Goal: Task Accomplishment & Management: Use online tool/utility

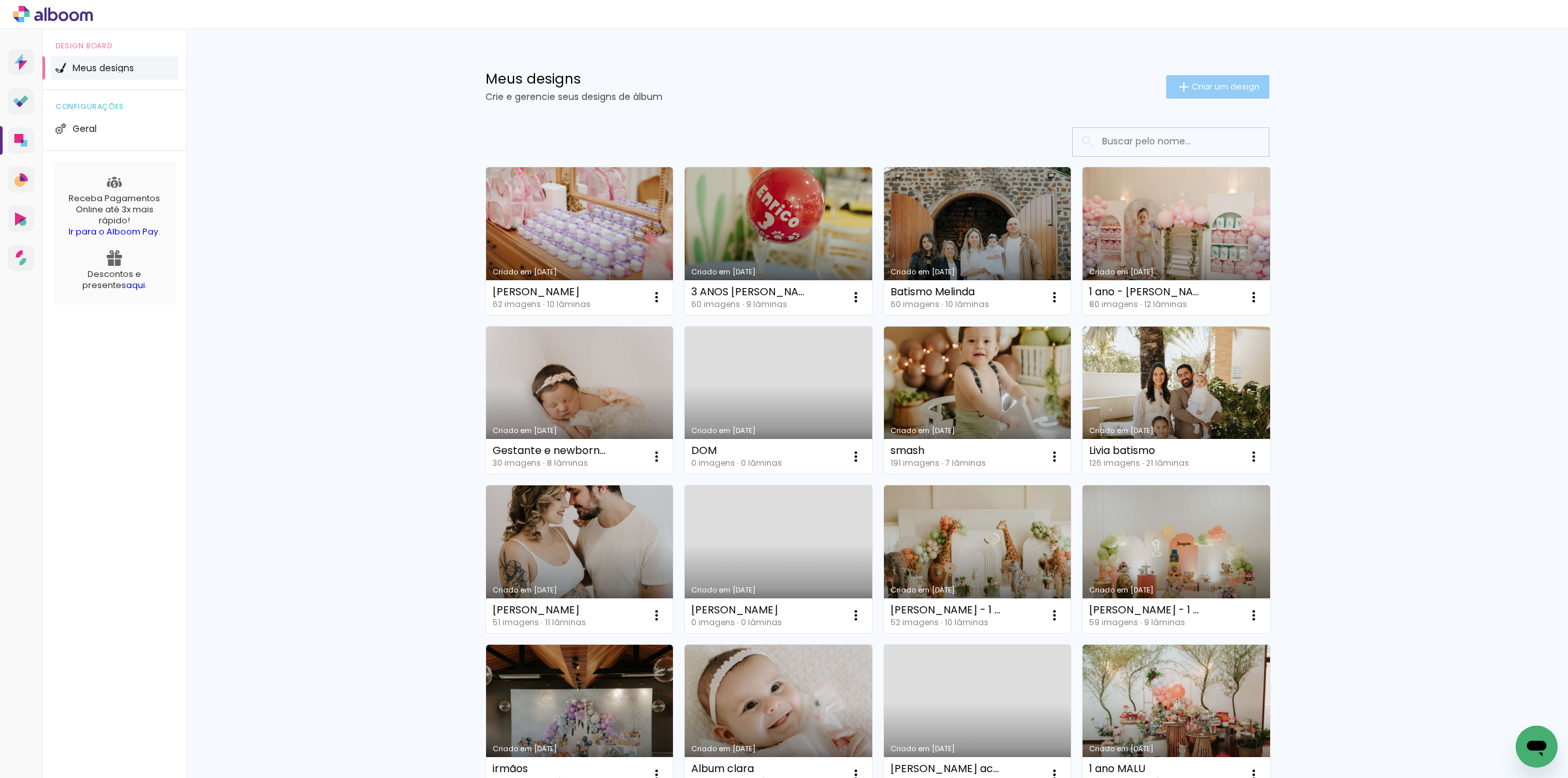
click at [1192, 90] on span "Criar um design" at bounding box center [1226, 86] width 68 height 9
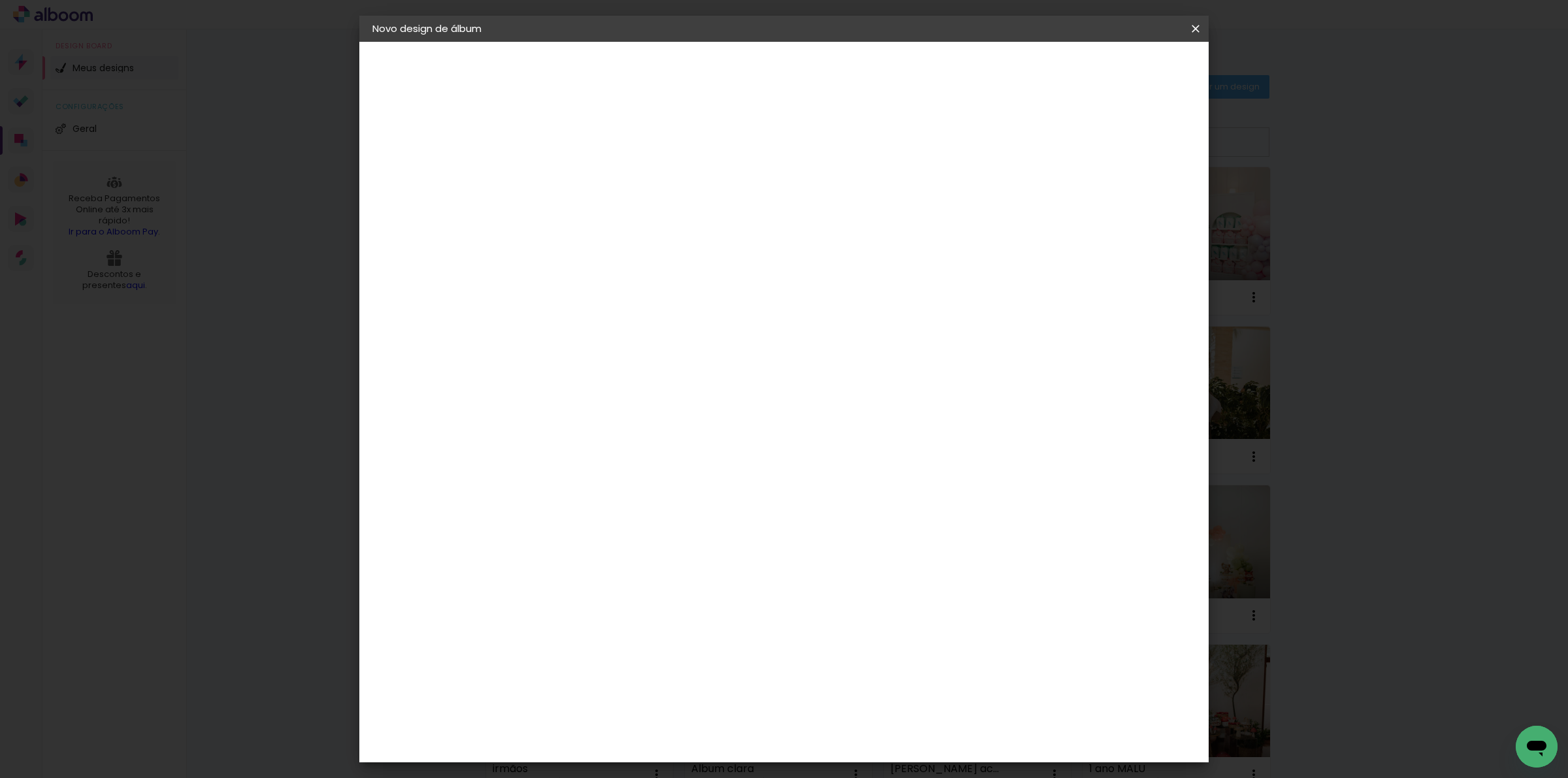
click at [586, 172] on input at bounding box center [586, 175] width 0 height 21
type input "album"
type paper-input "album"
click at [0, 0] on slot "Avançar" at bounding box center [0, 0] width 0 height 0
click at [638, 396] on paper-item "Albumaster" at bounding box center [619, 406] width 141 height 29
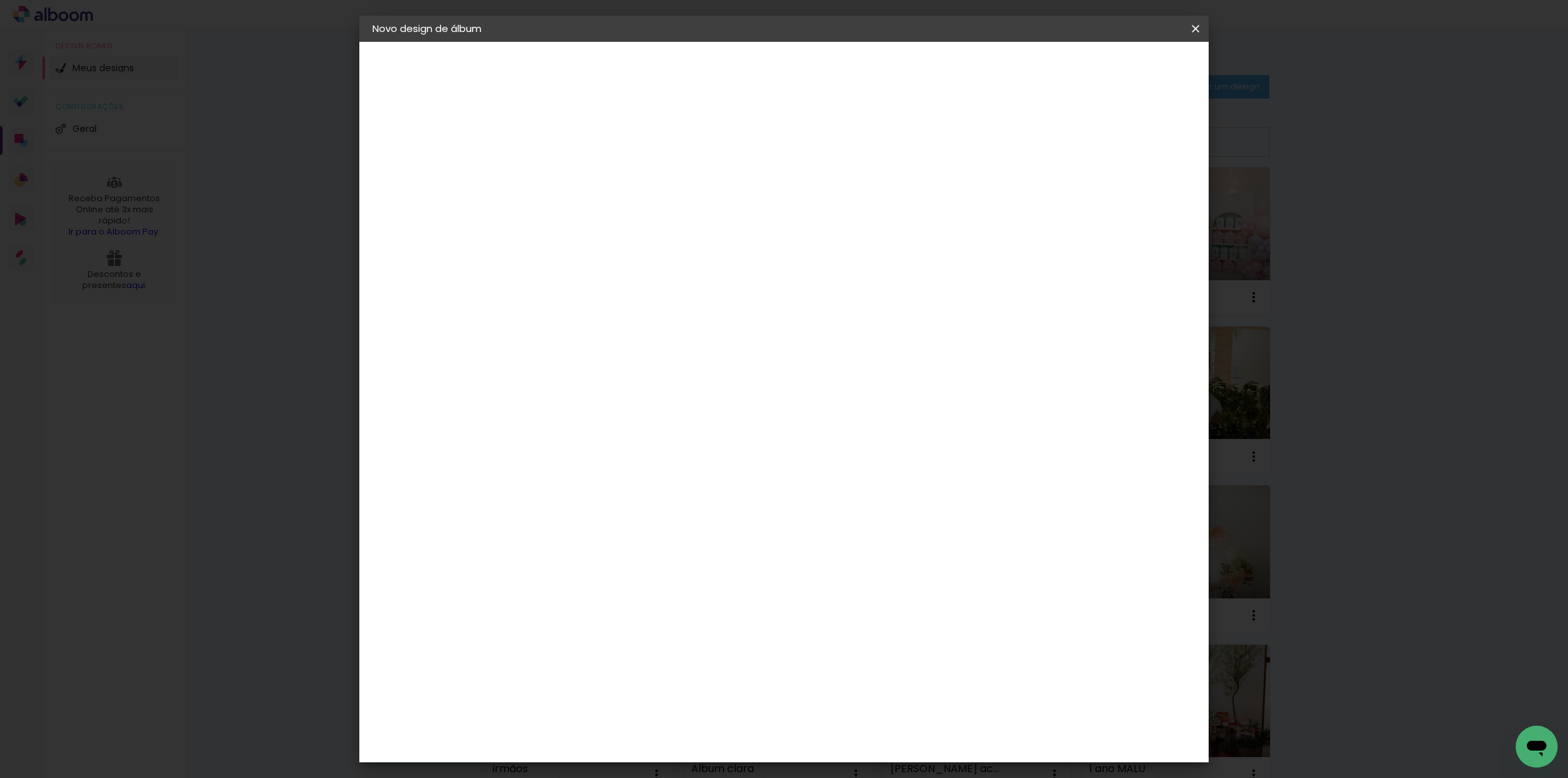
click at [0, 0] on slot "Avançar" at bounding box center [0, 0] width 0 height 0
click at [723, 308] on span "20 × 25 cm" at bounding box center [698, 325] width 48 height 35
click at [819, 57] on header "Modelo Escolha o modelo do álbum. Voltar Avançar" at bounding box center [673, 81] width 289 height 78
click at [799, 61] on paper-button "Avançar" at bounding box center [767, 69] width 64 height 22
click at [1111, 72] on span "Iniciar design" at bounding box center [1081, 70] width 59 height 10
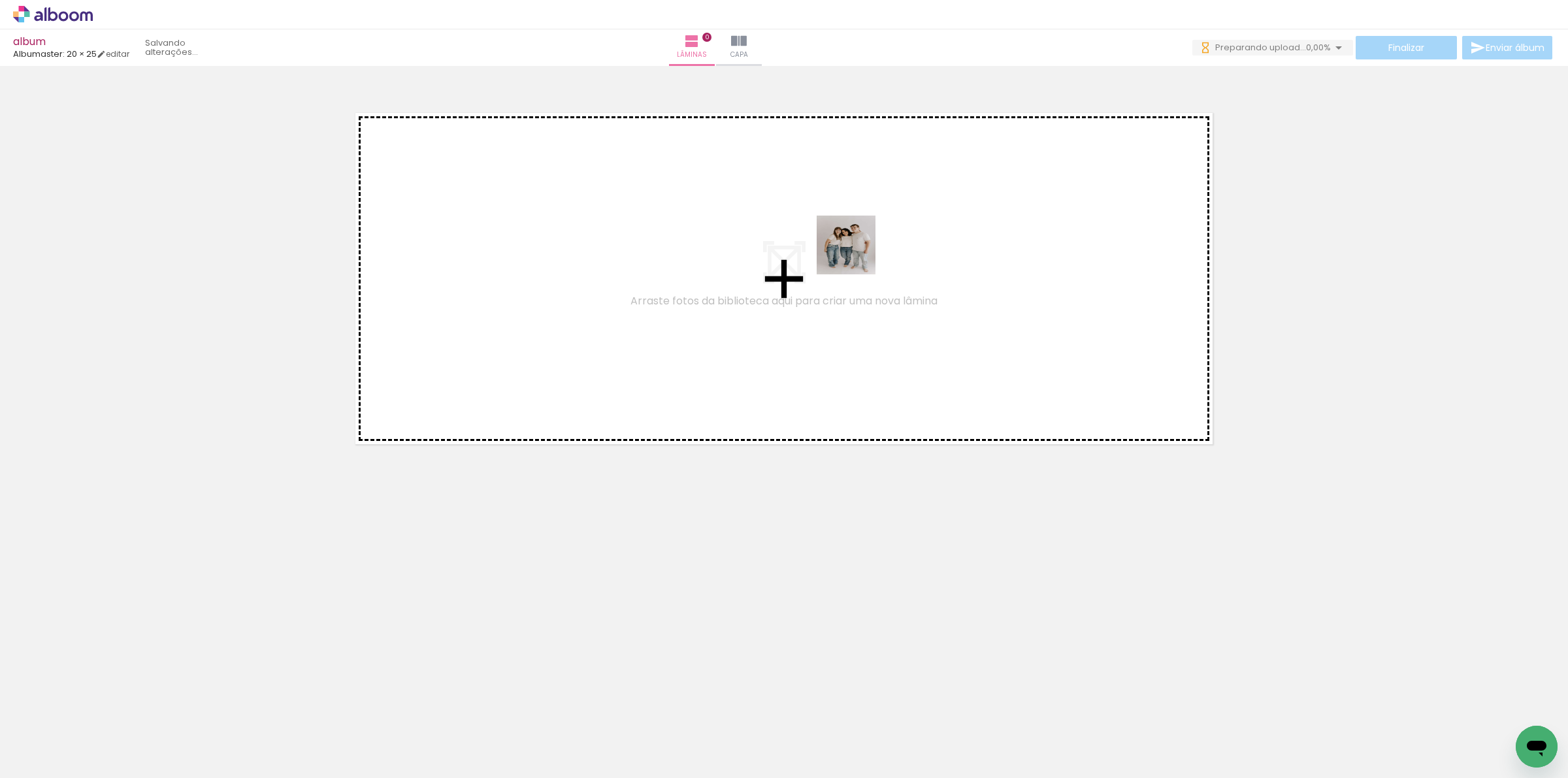
drag, startPoint x: 149, startPoint y: 729, endPoint x: 876, endPoint y: 236, distance: 878.4
click at [876, 236] on quentale-workspace at bounding box center [784, 389] width 1568 height 778
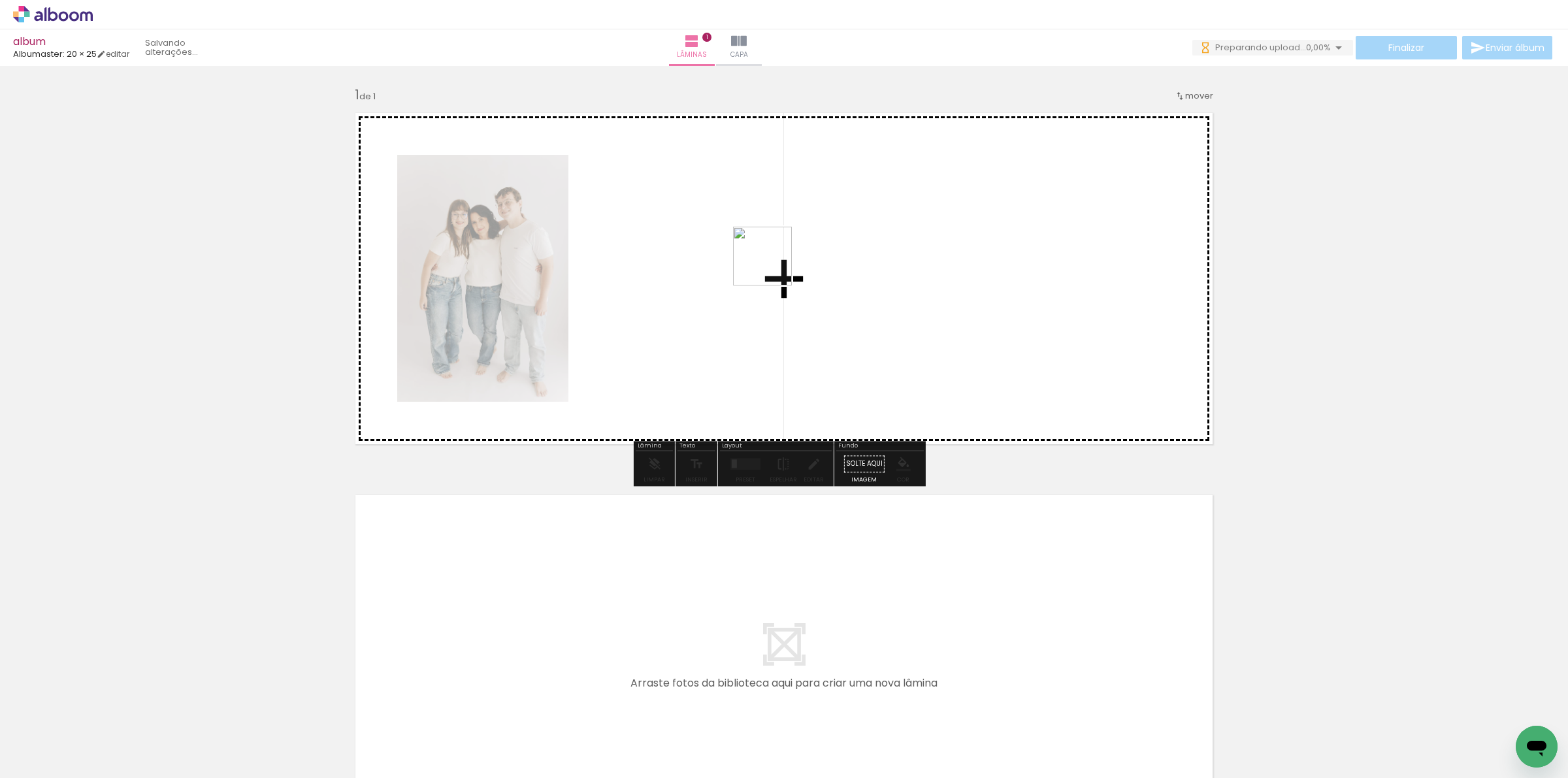
drag, startPoint x: 202, startPoint y: 753, endPoint x: 772, endPoint y: 266, distance: 749.7
click at [772, 266] on quentale-workspace at bounding box center [784, 389] width 1568 height 778
drag, startPoint x: 830, startPoint y: 345, endPoint x: 888, endPoint y: 307, distance: 69.3
click at [888, 307] on quentale-workspace at bounding box center [784, 389] width 1568 height 778
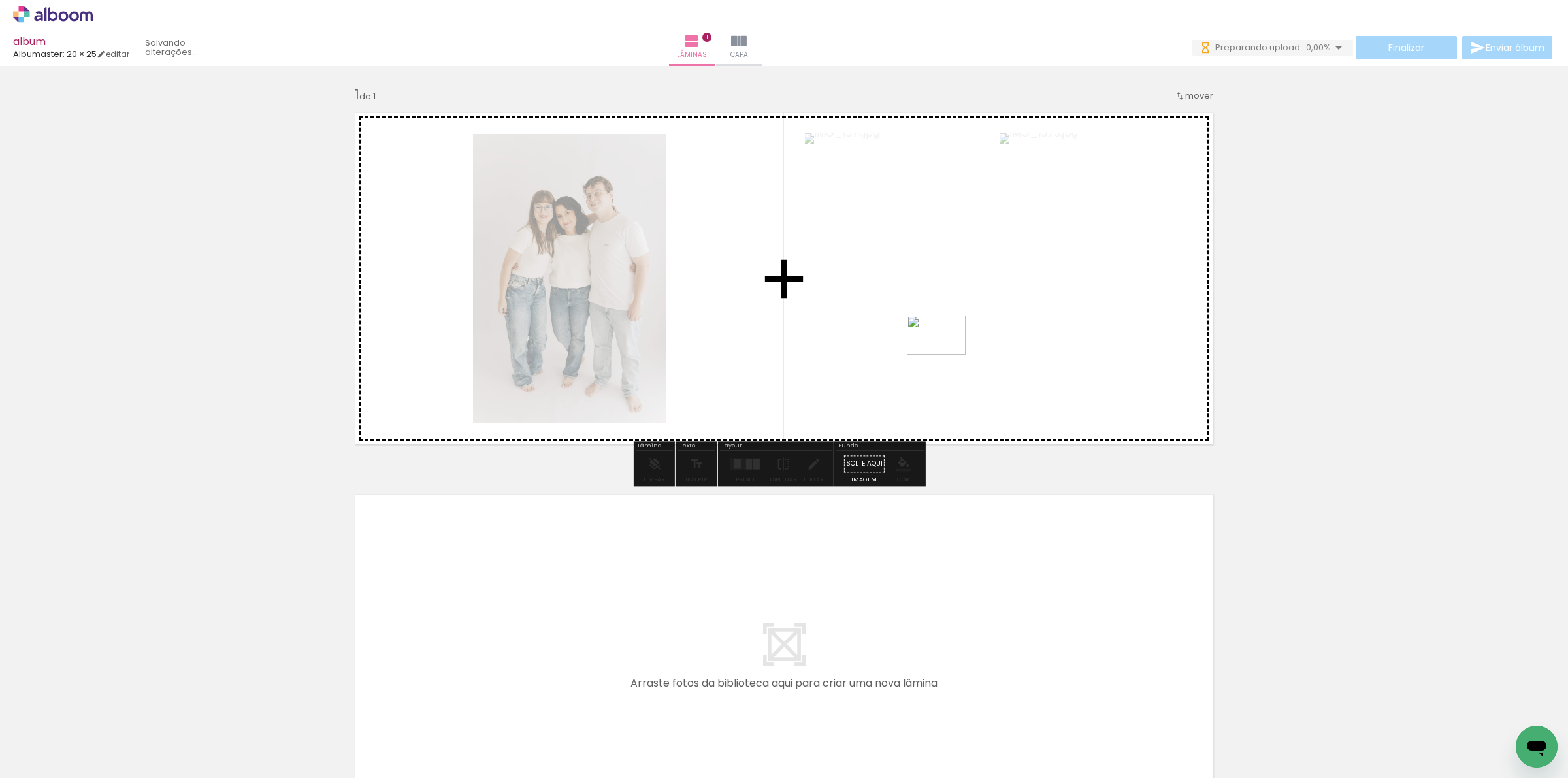
drag, startPoint x: 665, startPoint y: 558, endPoint x: 946, endPoint y: 355, distance: 346.7
click at [946, 355] on quentale-workspace at bounding box center [784, 389] width 1568 height 778
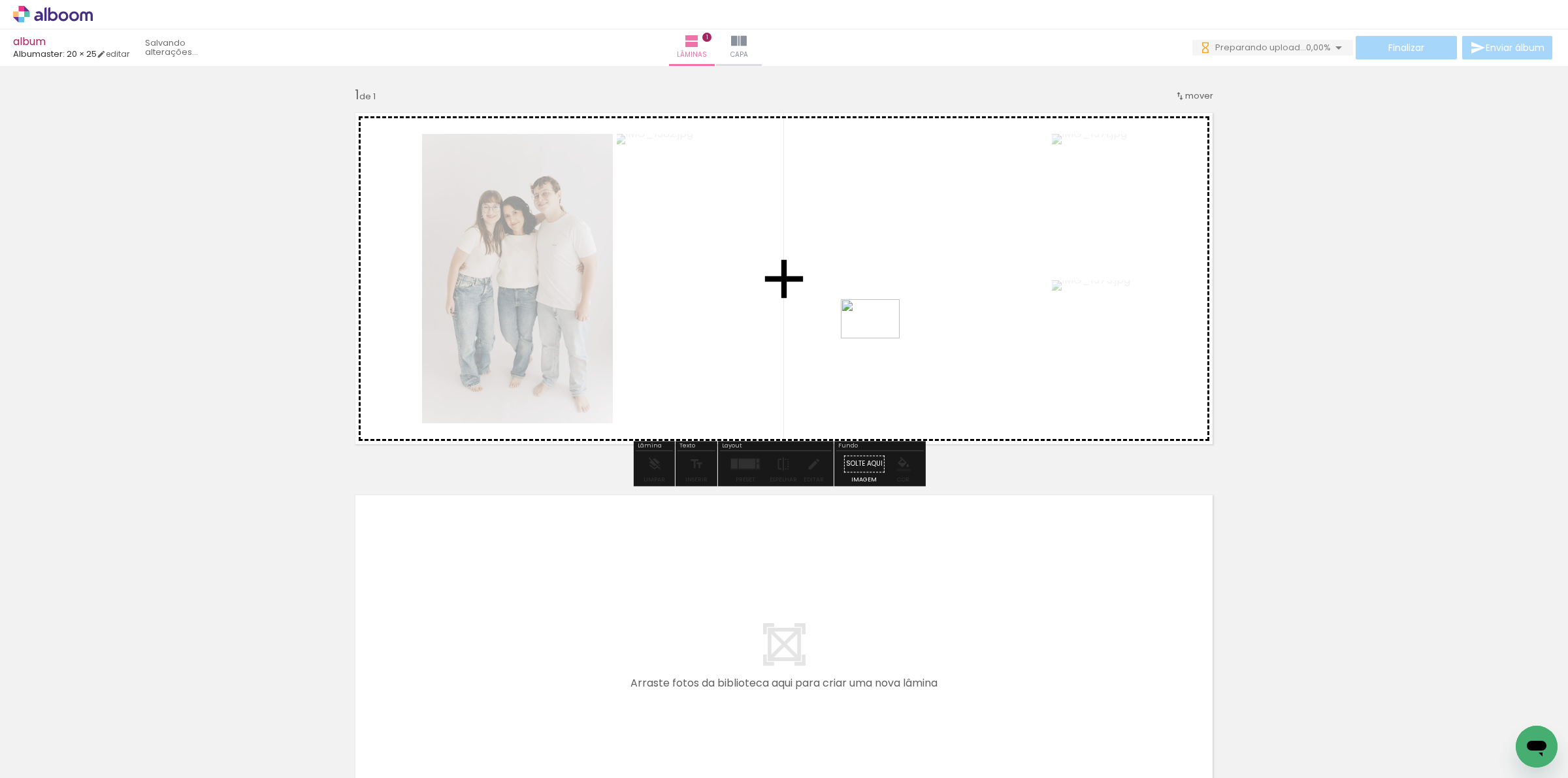
drag, startPoint x: 499, startPoint y: 746, endPoint x: 913, endPoint y: 318, distance: 595.5
click at [905, 311] on quentale-workspace at bounding box center [784, 389] width 1568 height 778
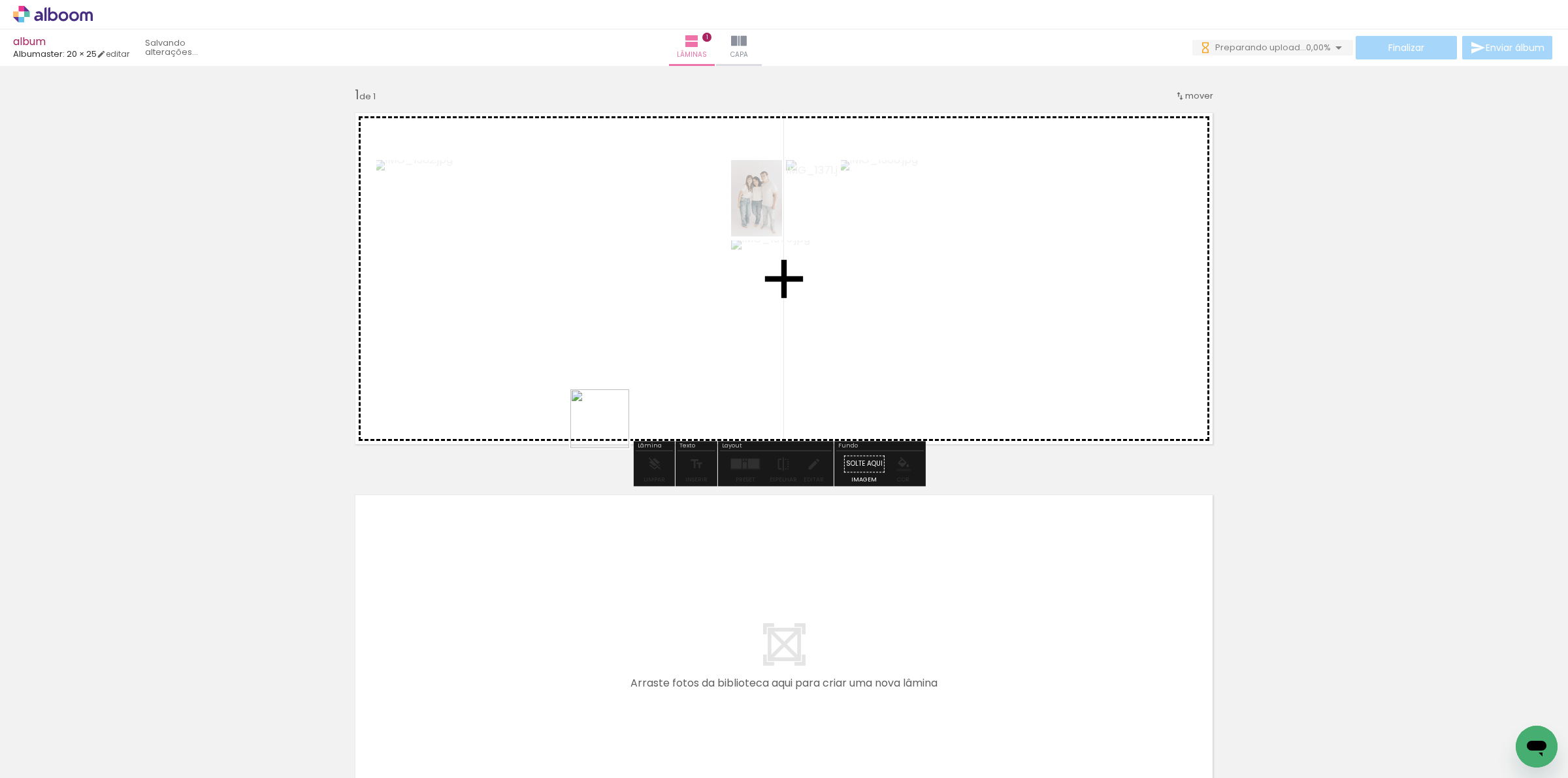
drag, startPoint x: 343, startPoint y: 743, endPoint x: 883, endPoint y: 85, distance: 851.2
click at [749, 259] on quentale-workspace at bounding box center [784, 389] width 1568 height 778
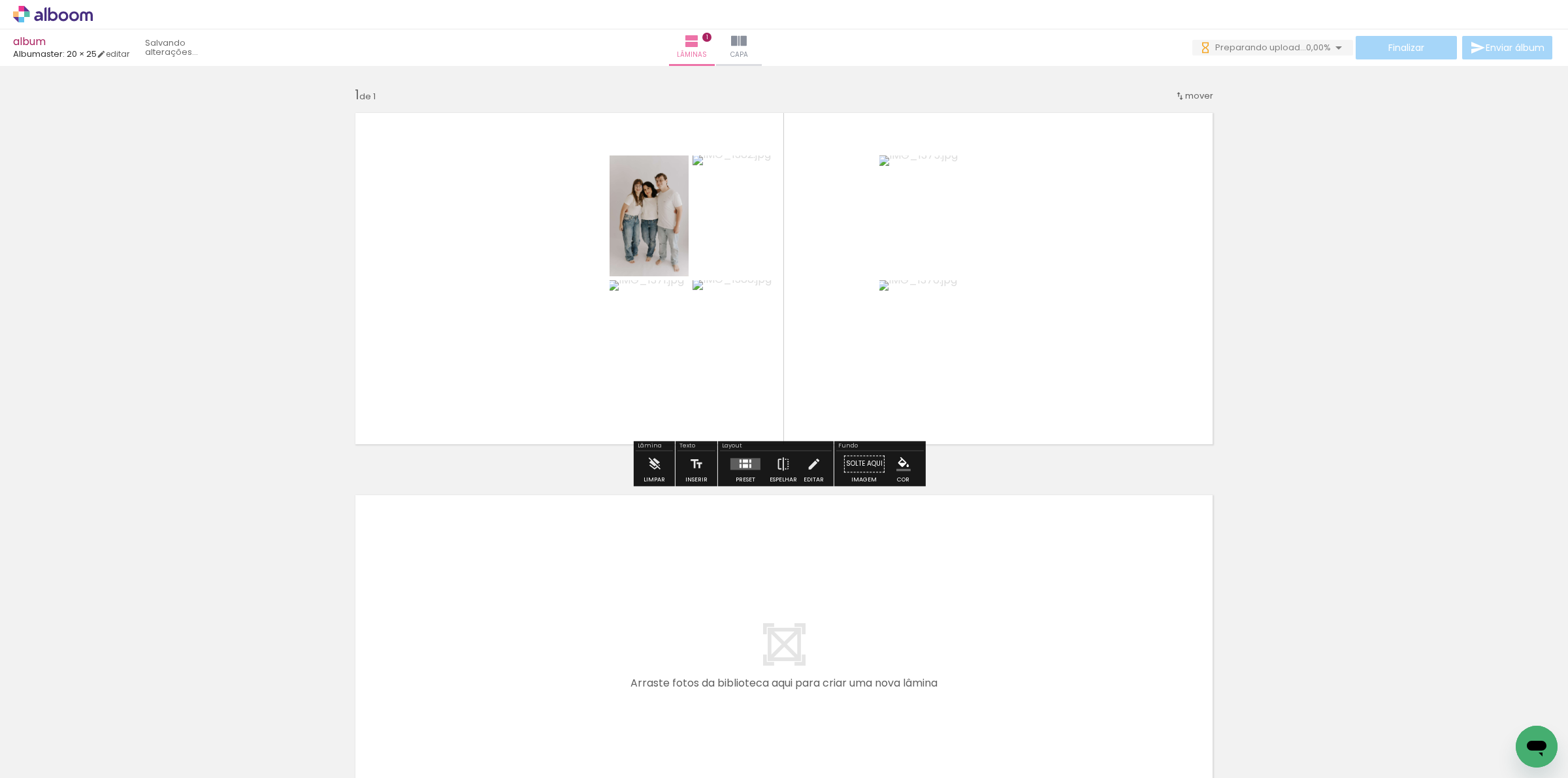
click at [743, 462] on div at bounding box center [746, 461] width 6 height 3
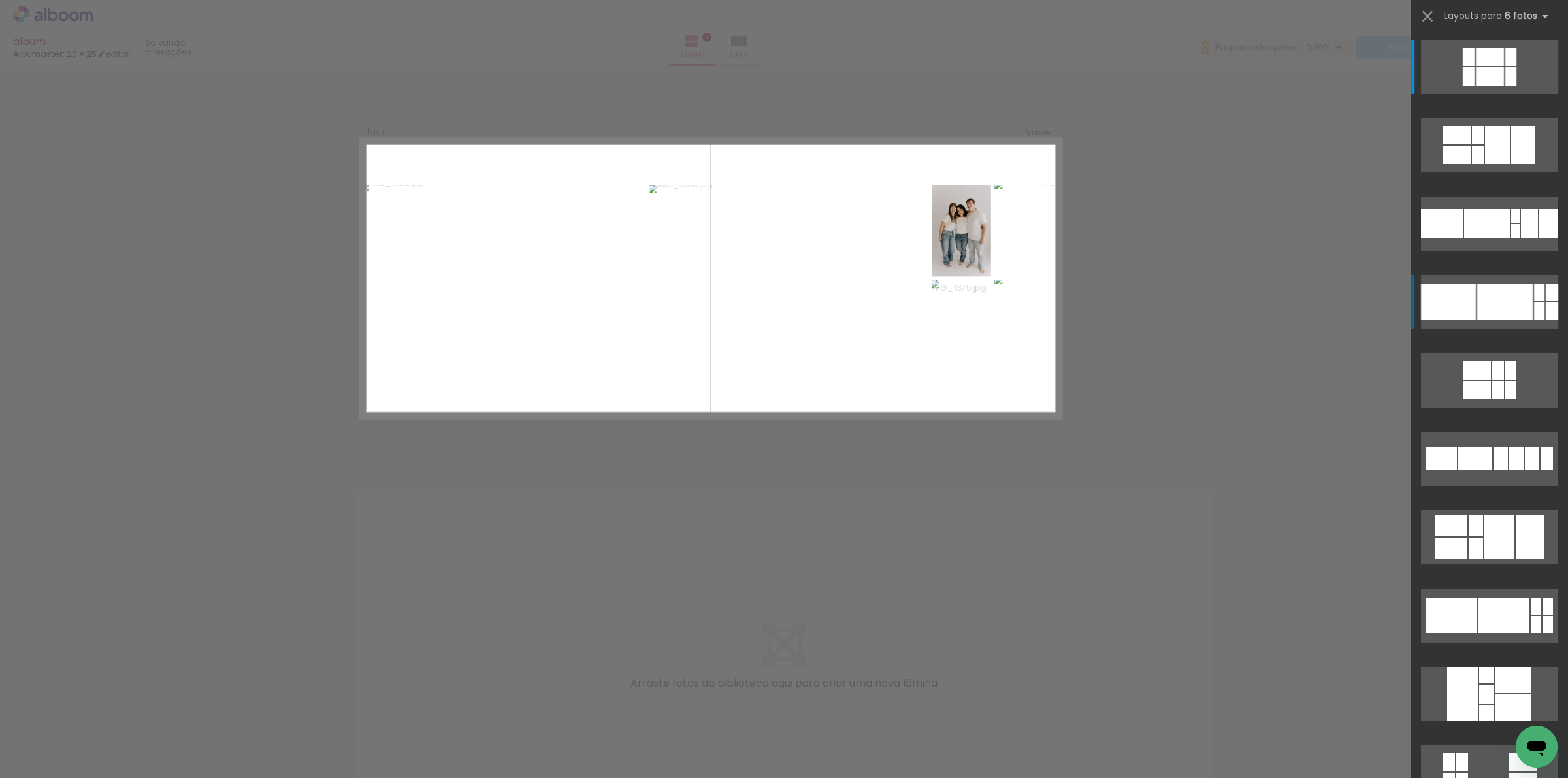
click at [1497, 312] on div at bounding box center [1505, 302] width 56 height 36
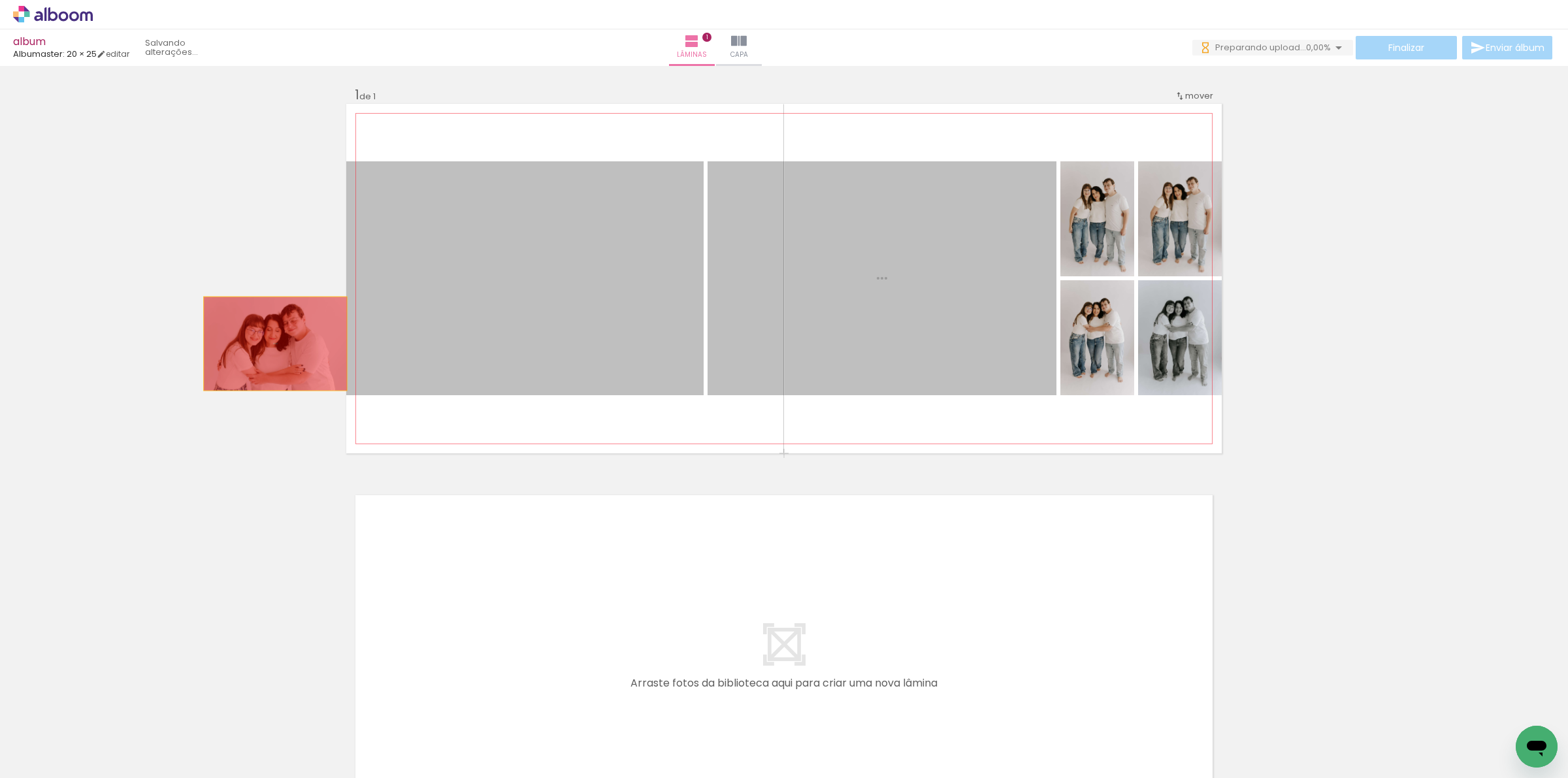
drag, startPoint x: 569, startPoint y: 338, endPoint x: 144, endPoint y: 332, distance: 425.0
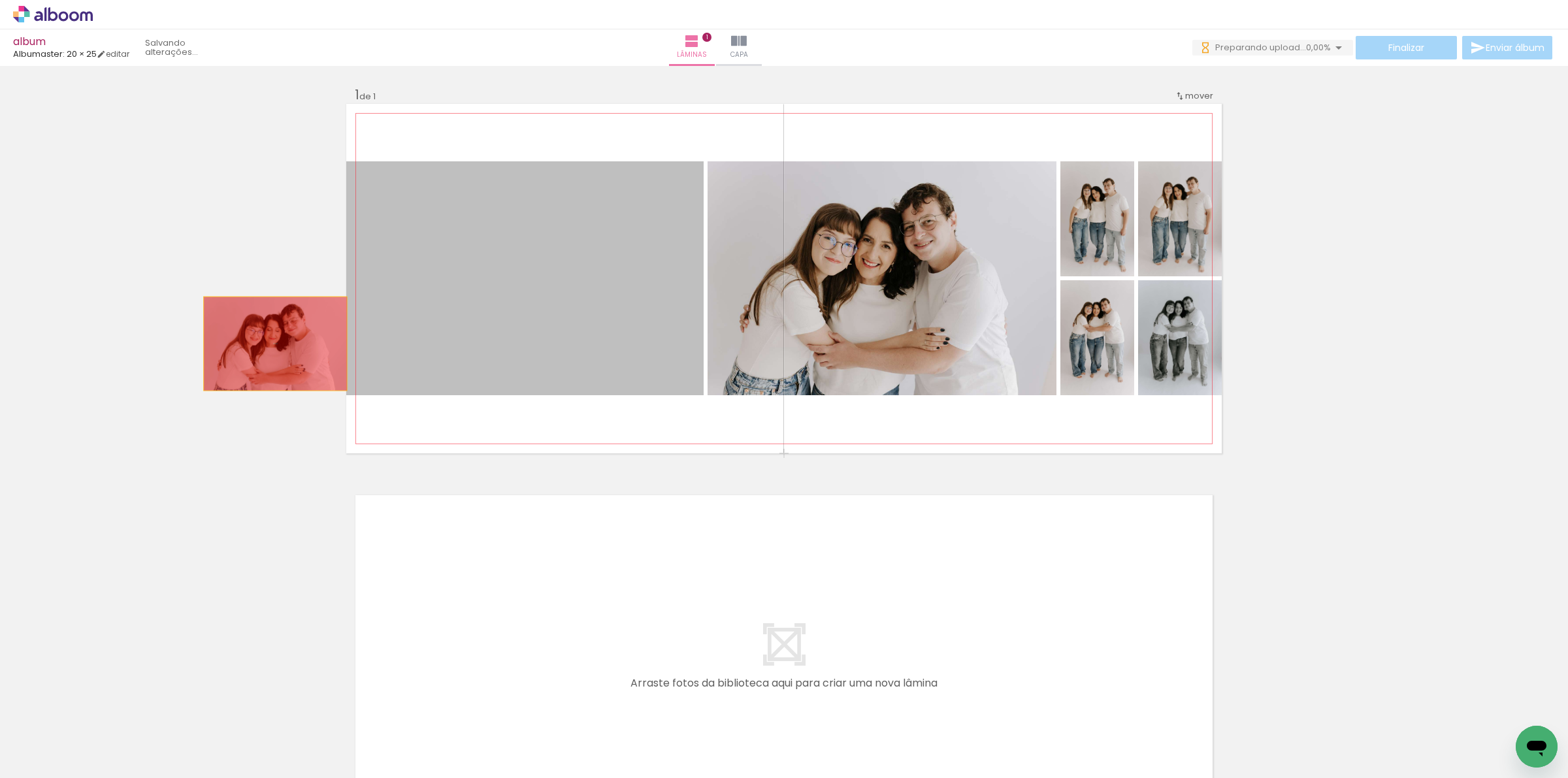
click at [144, 332] on div "Inserir lâmina 1 de 1" at bounding box center [784, 453] width 1568 height 765
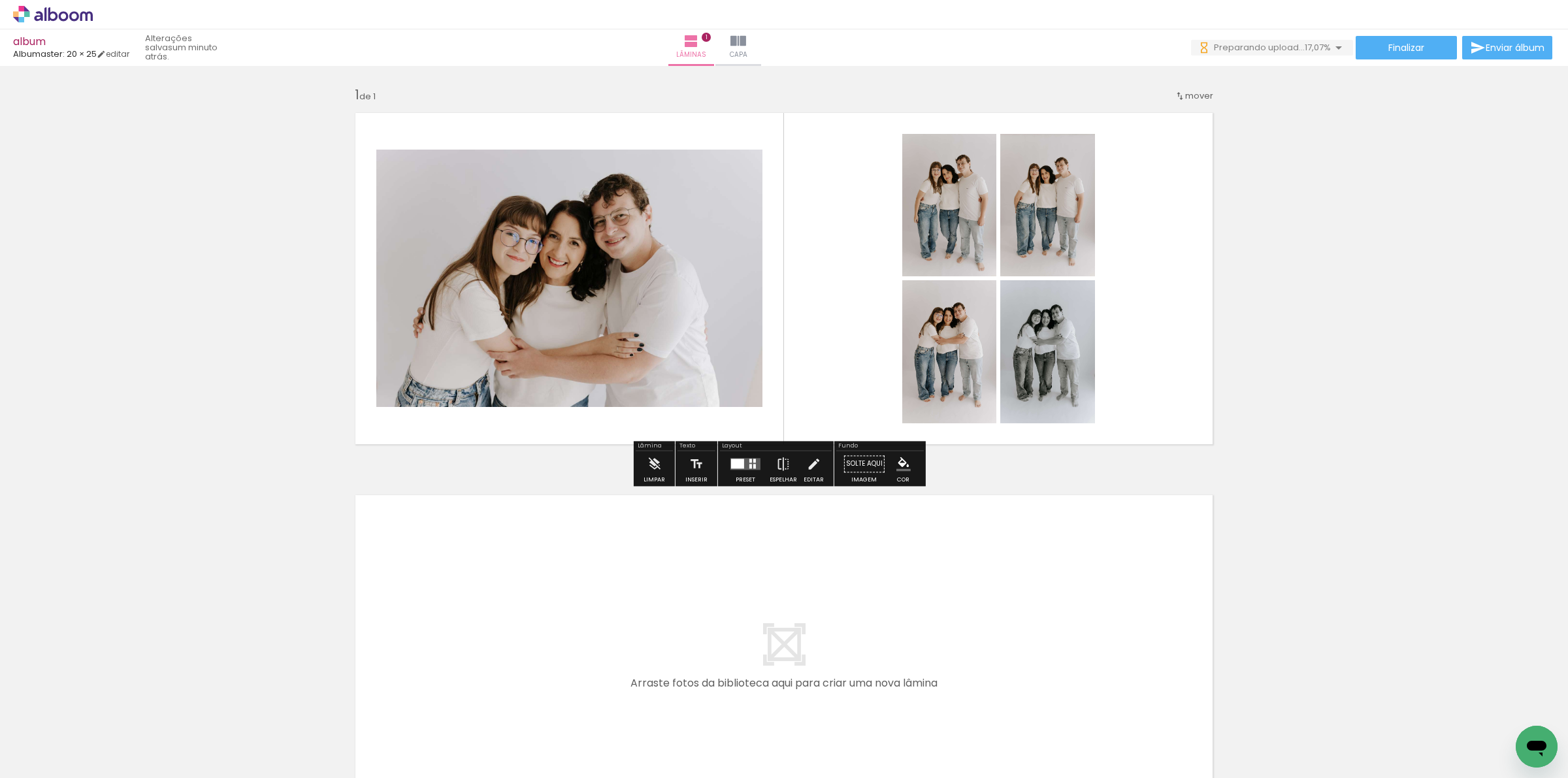
click at [740, 470] on div at bounding box center [746, 463] width 35 height 26
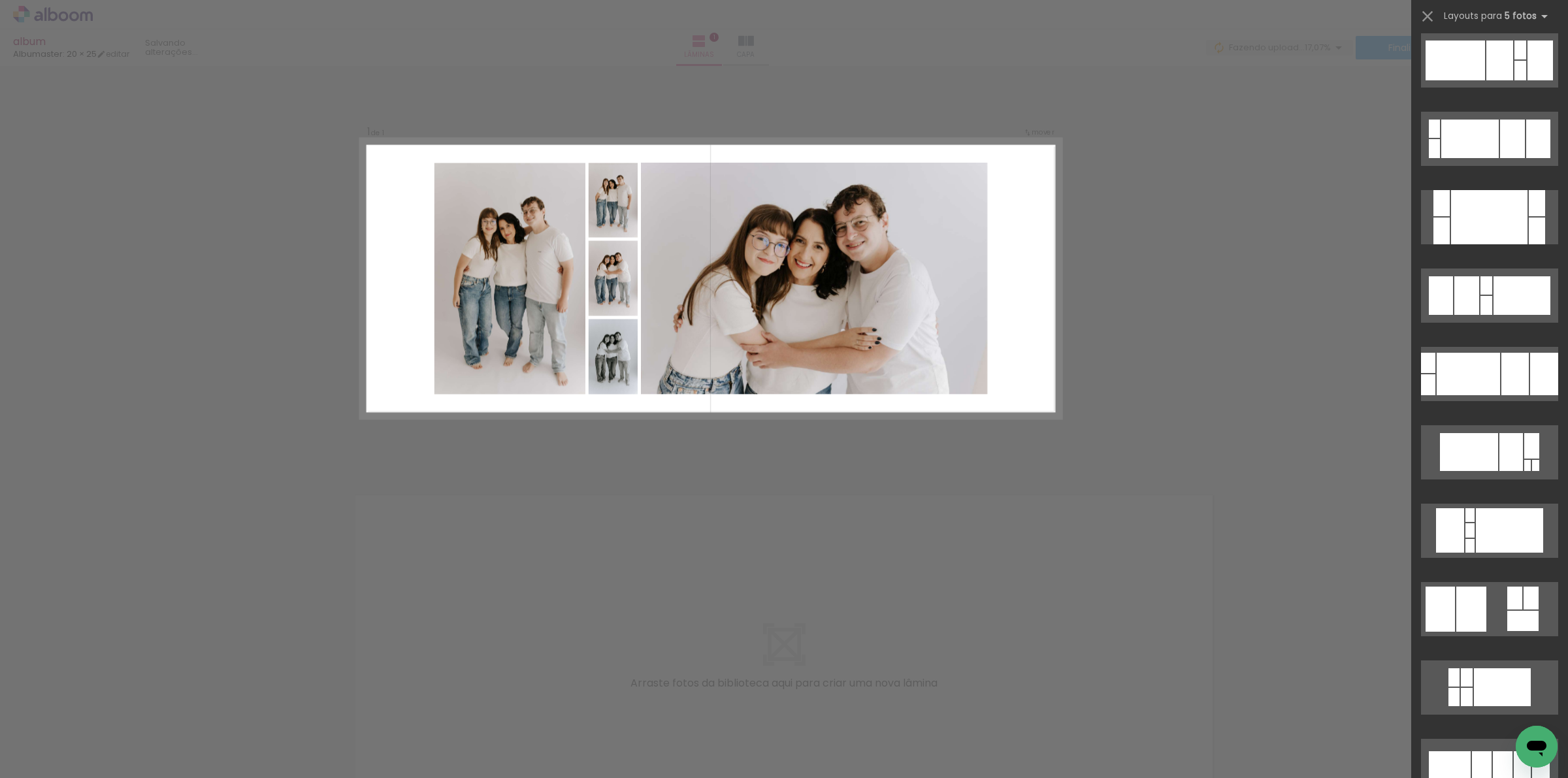
scroll to position [163, 0]
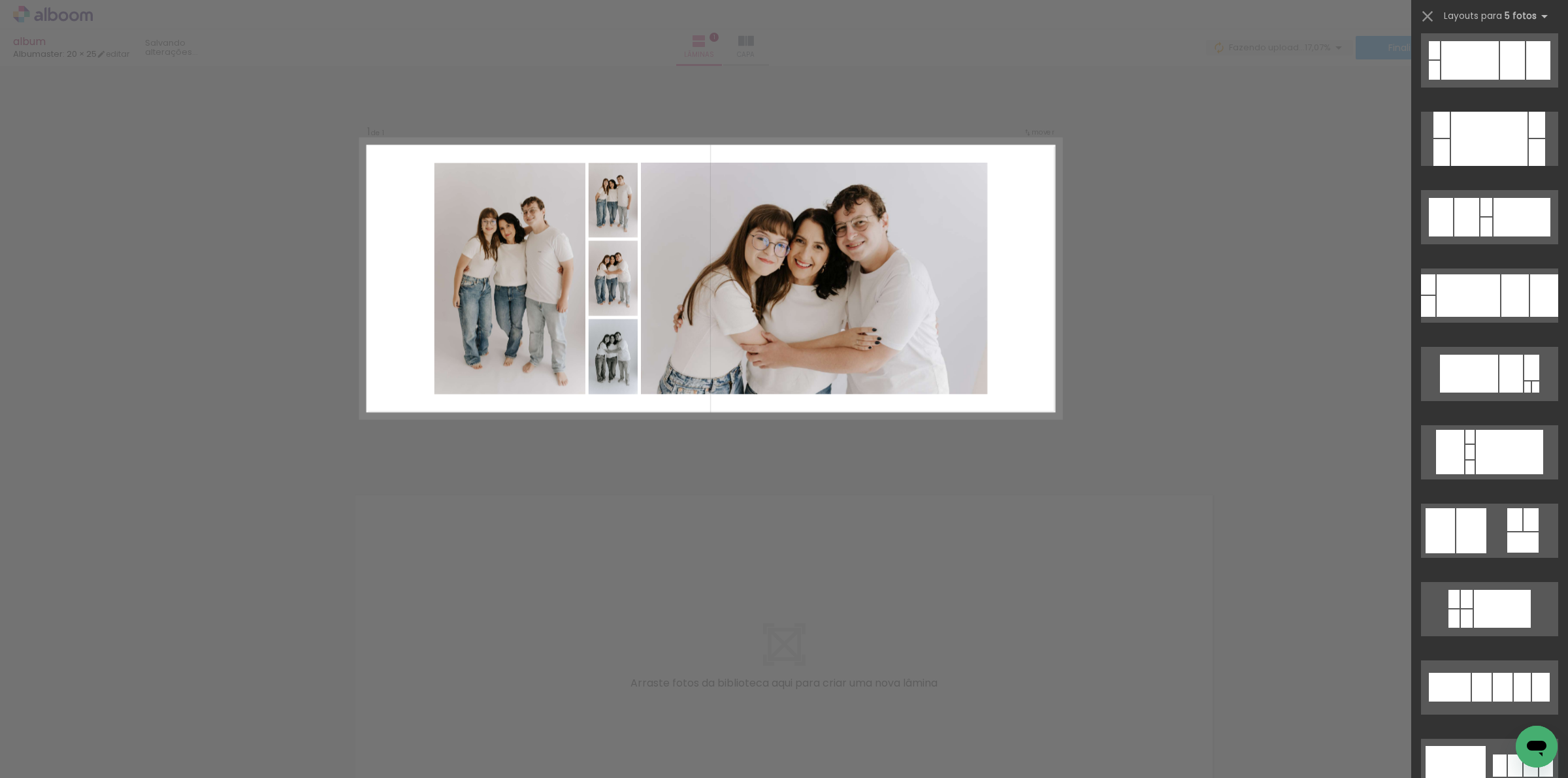
click at [1207, 458] on div "Confirmar Cancelar" at bounding box center [784, 463] width 1568 height 795
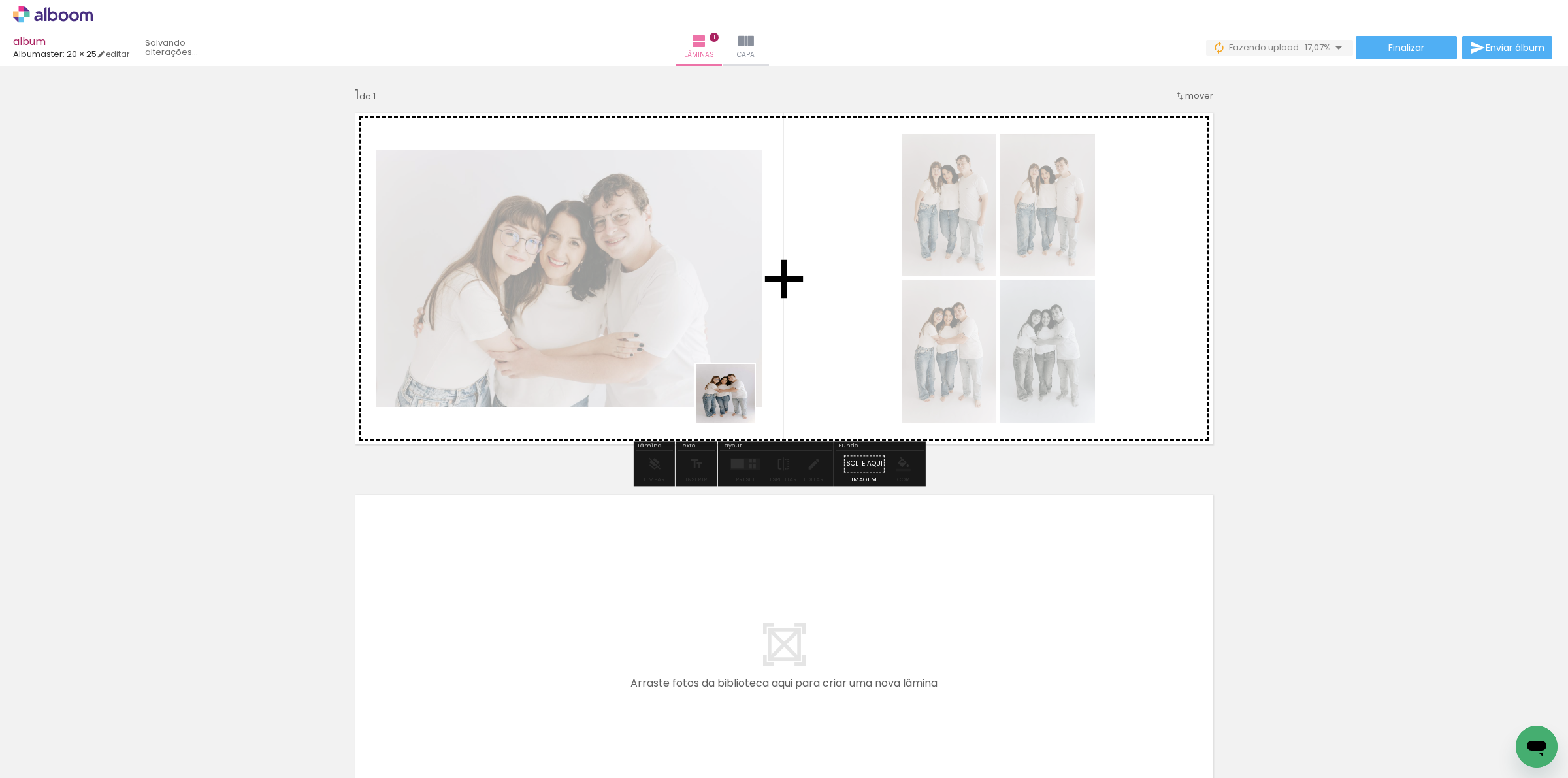
drag, startPoint x: 578, startPoint y: 745, endPoint x: 769, endPoint y: 351, distance: 437.9
click at [758, 324] on quentale-workspace at bounding box center [784, 389] width 1568 height 778
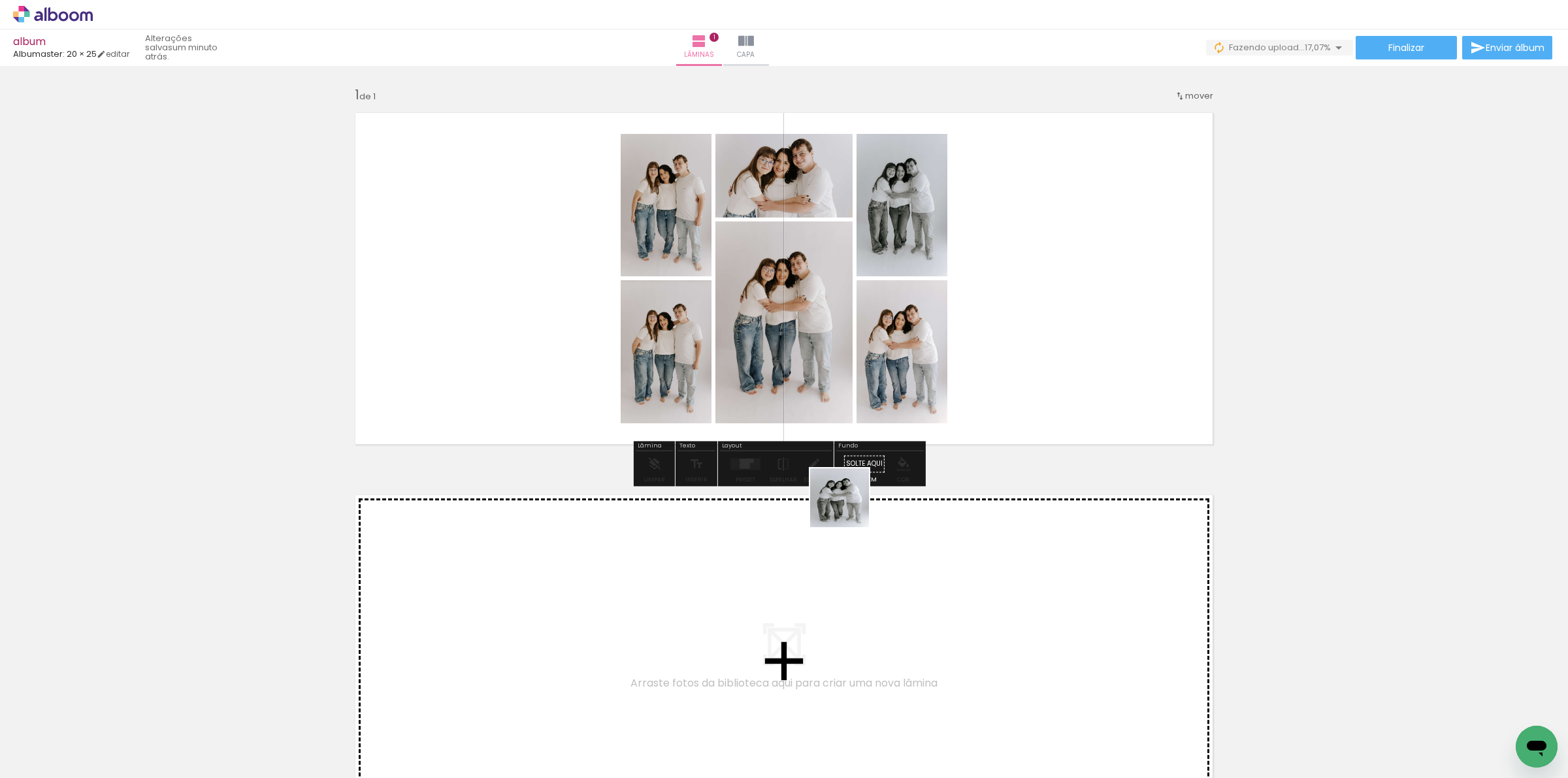
drag, startPoint x: 654, startPoint y: 738, endPoint x: 1084, endPoint y: 240, distance: 658.0
click at [1084, 240] on quentale-workspace at bounding box center [784, 389] width 1568 height 778
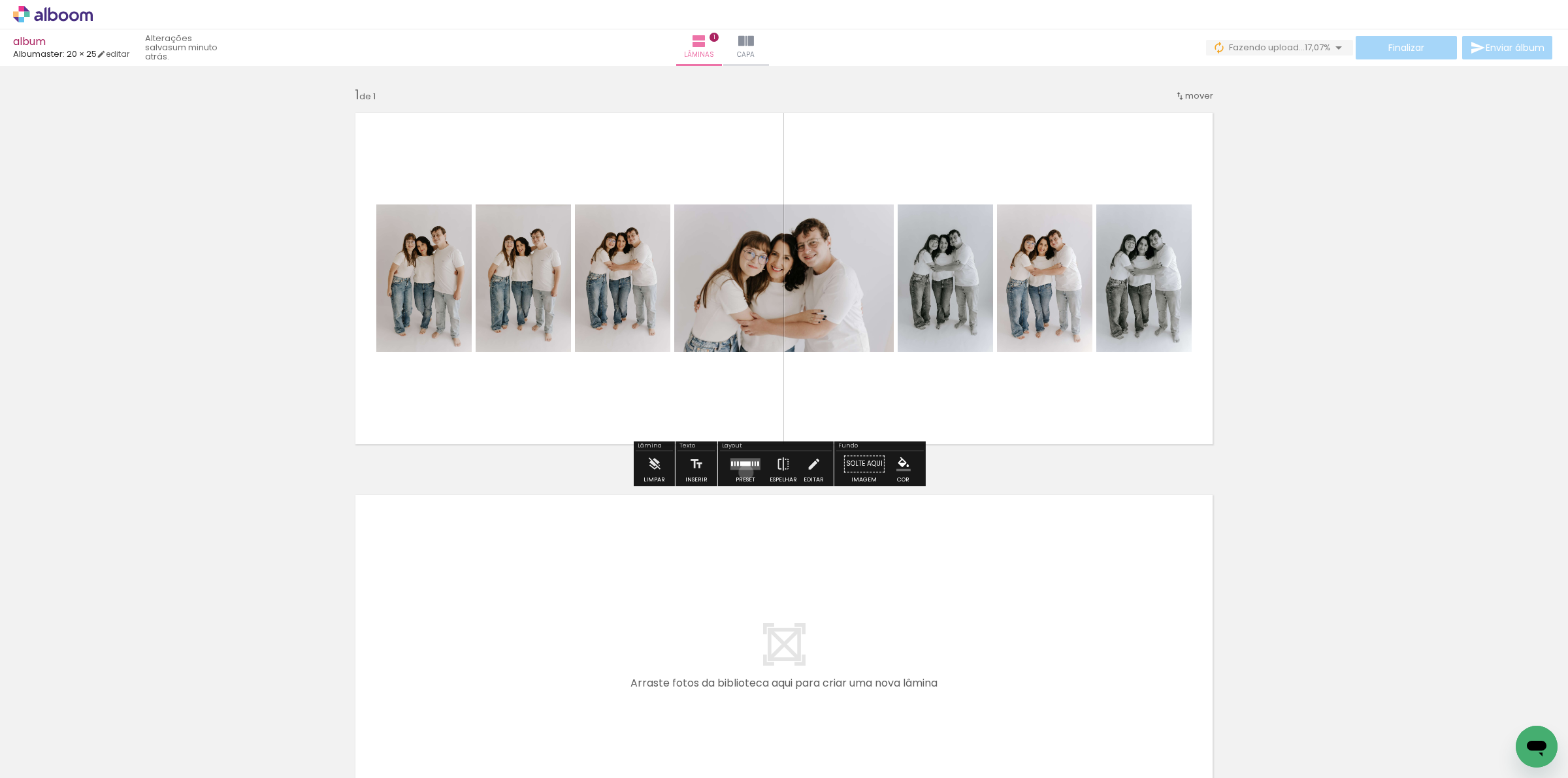
click at [743, 473] on div at bounding box center [746, 463] width 35 height 26
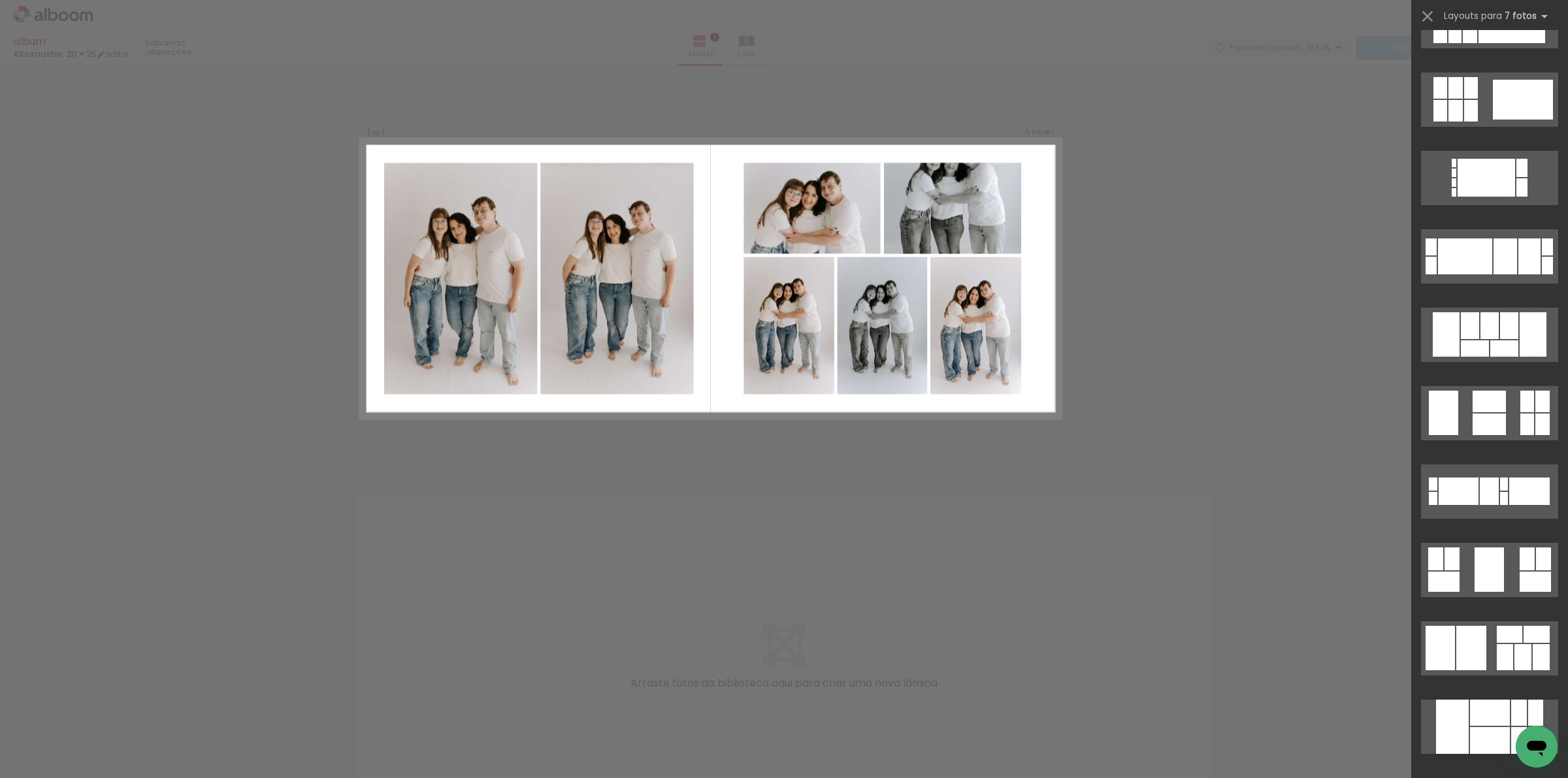
scroll to position [572, 0]
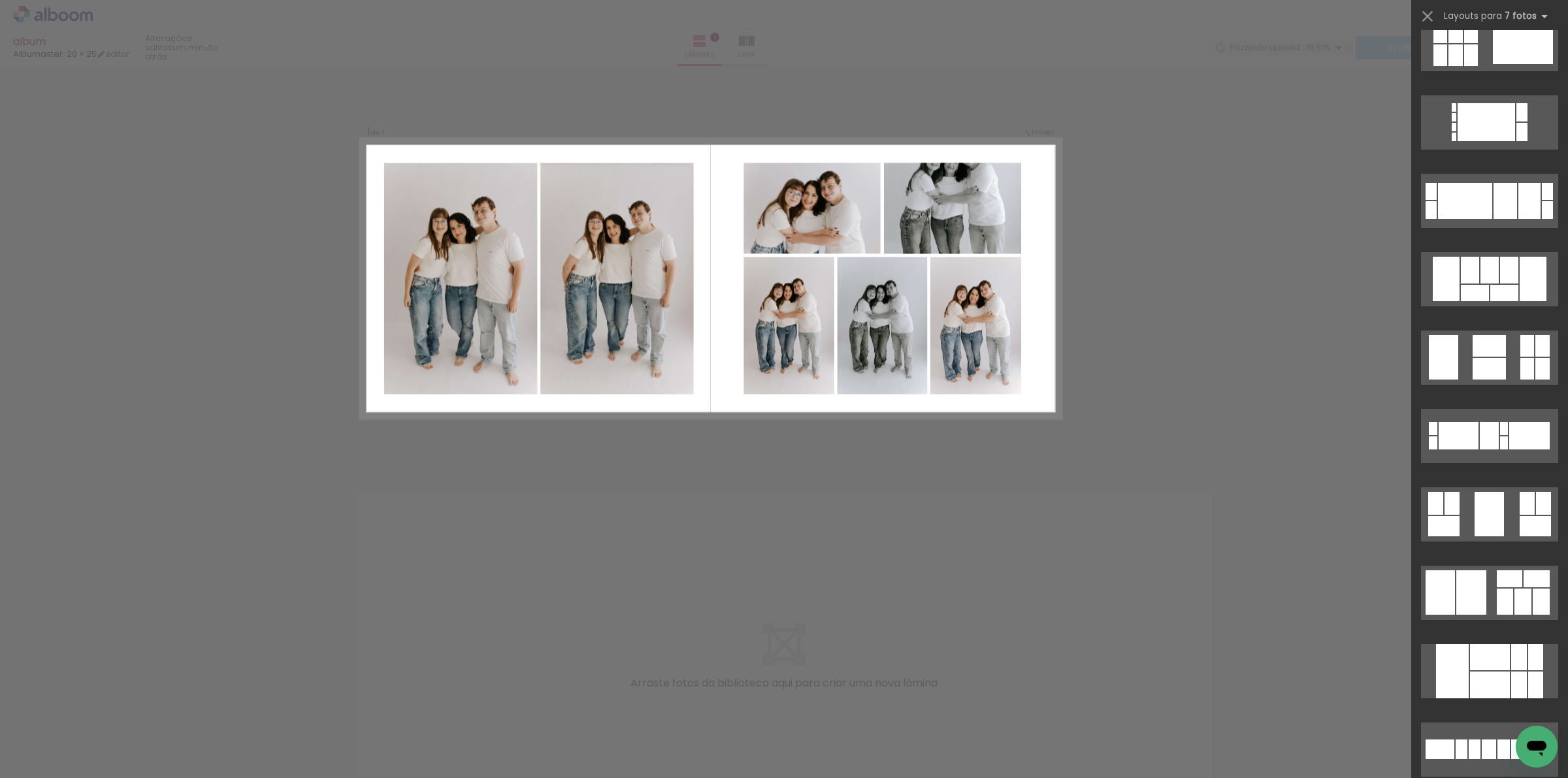
click at [1141, 492] on div "Confirmar Cancelar" at bounding box center [784, 463] width 1568 height 795
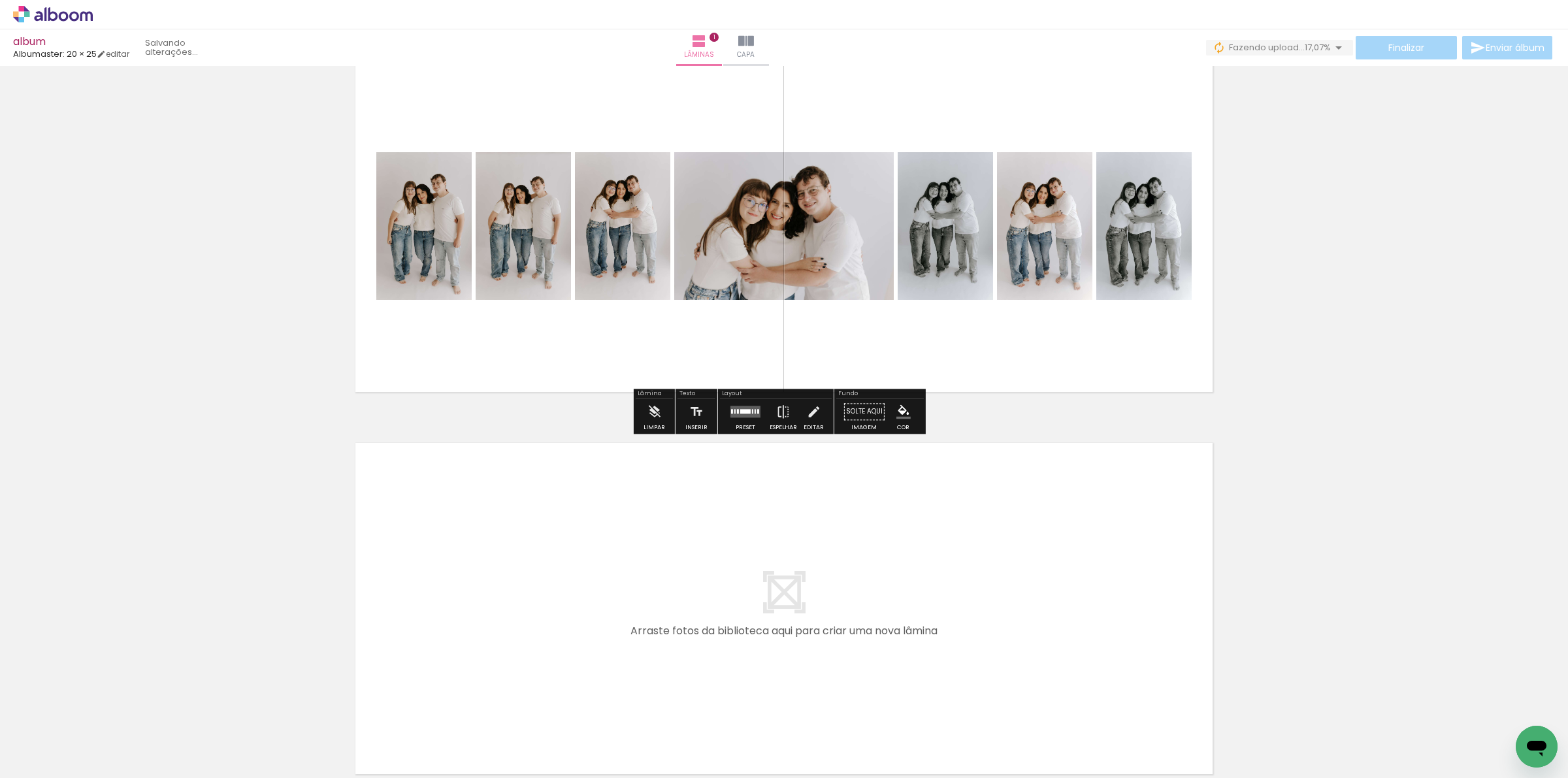
scroll to position [163, 0]
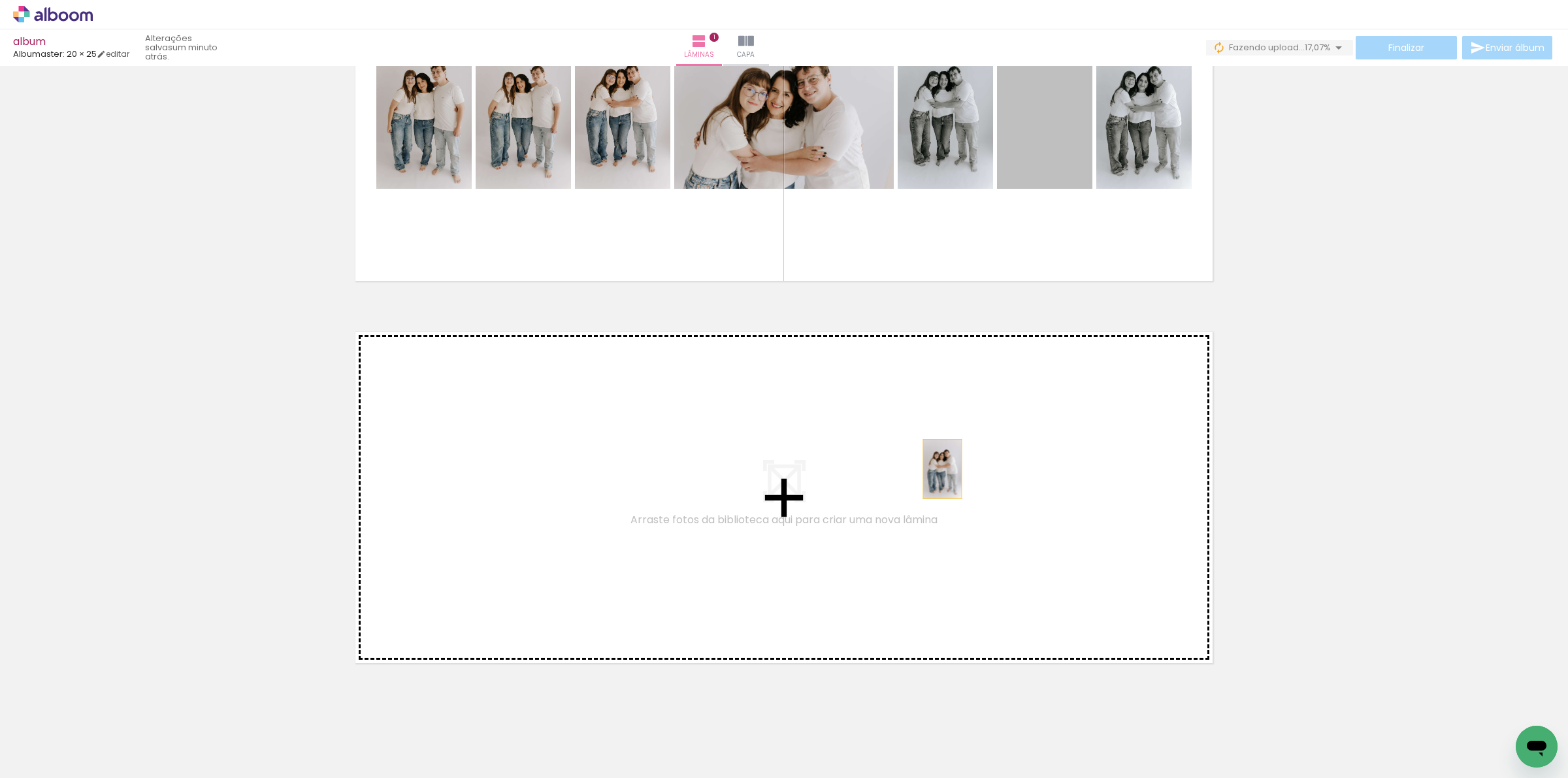
drag, startPoint x: 1037, startPoint y: 123, endPoint x: 936, endPoint y: 469, distance: 360.4
click at [936, 469] on div "Inserir lâmina 1 de 1" at bounding box center [784, 289] width 1568 height 765
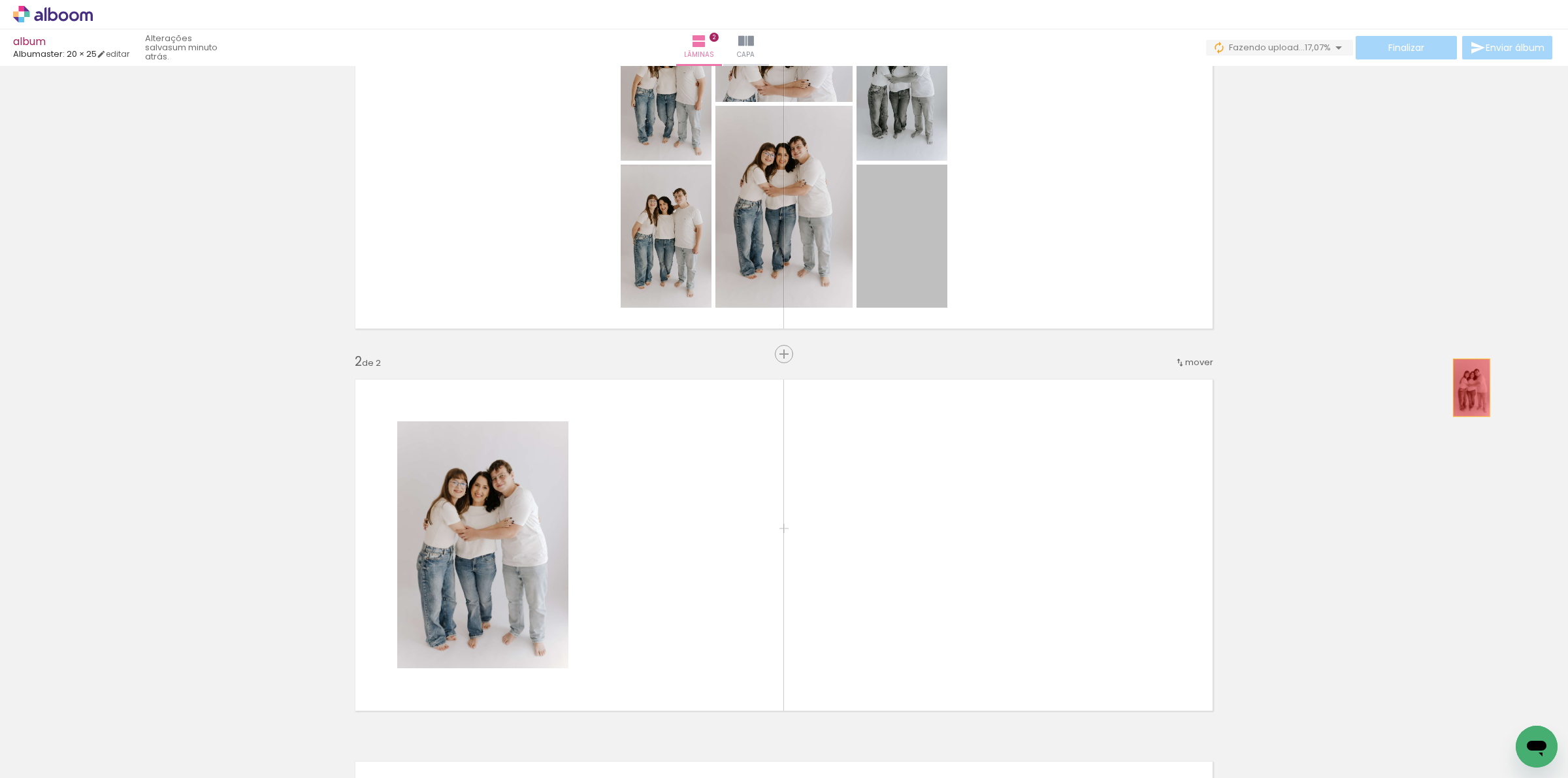
drag, startPoint x: 918, startPoint y: 243, endPoint x: 1466, endPoint y: 387, distance: 566.6
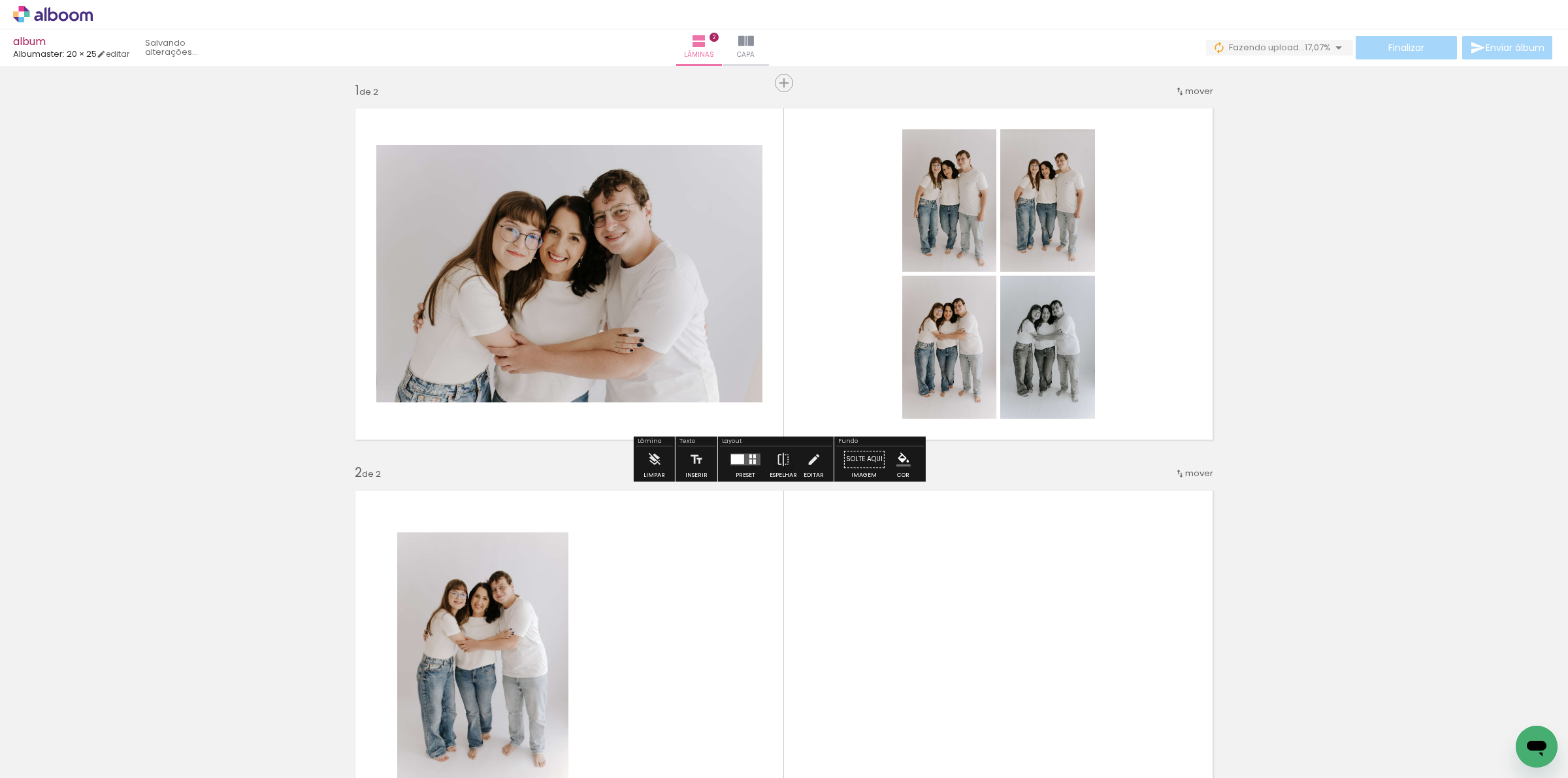
scroll to position [0, 0]
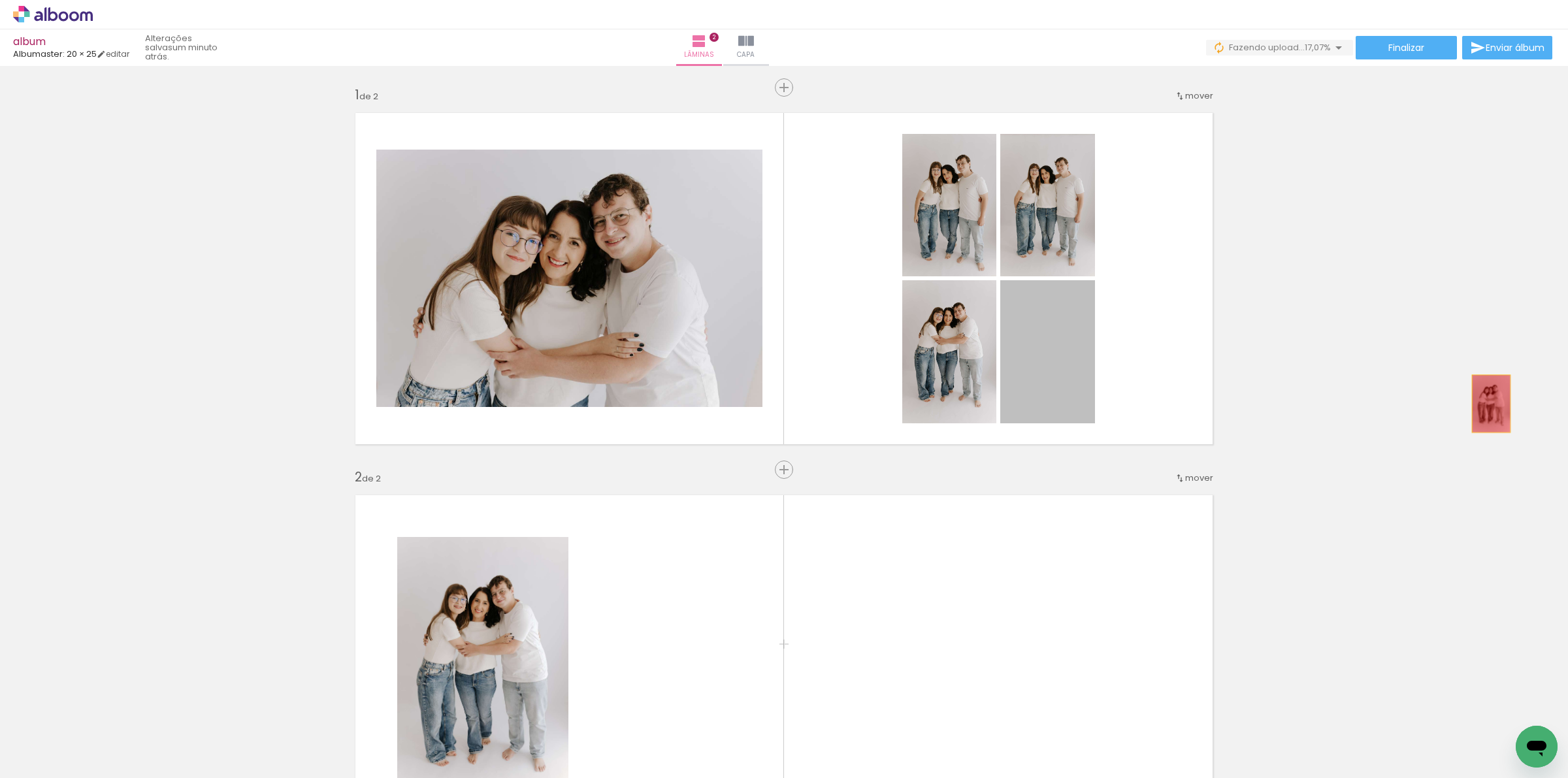
drag, startPoint x: 1060, startPoint y: 381, endPoint x: 1489, endPoint y: 404, distance: 429.6
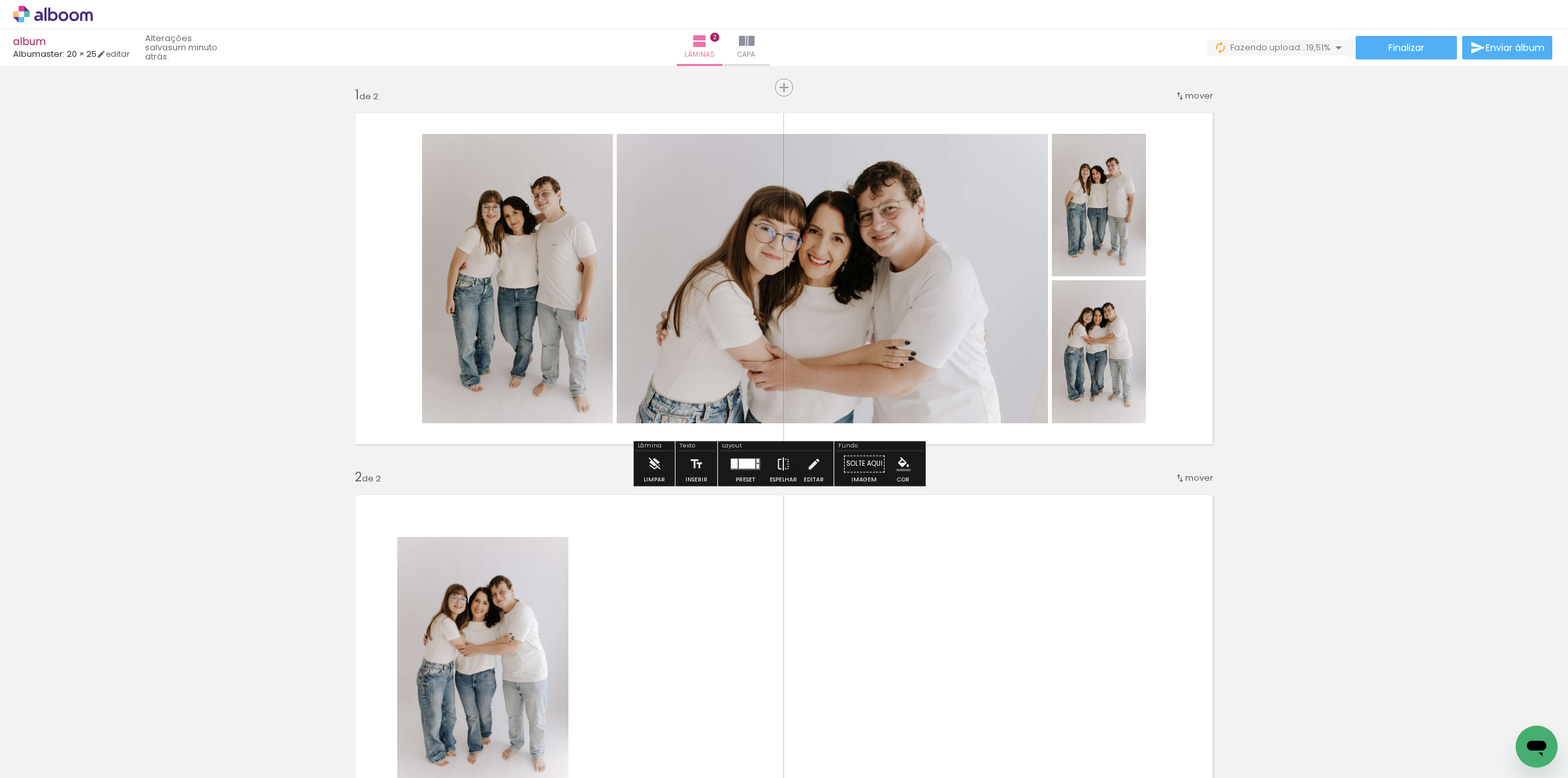
click at [731, 465] on div at bounding box center [734, 463] width 6 height 10
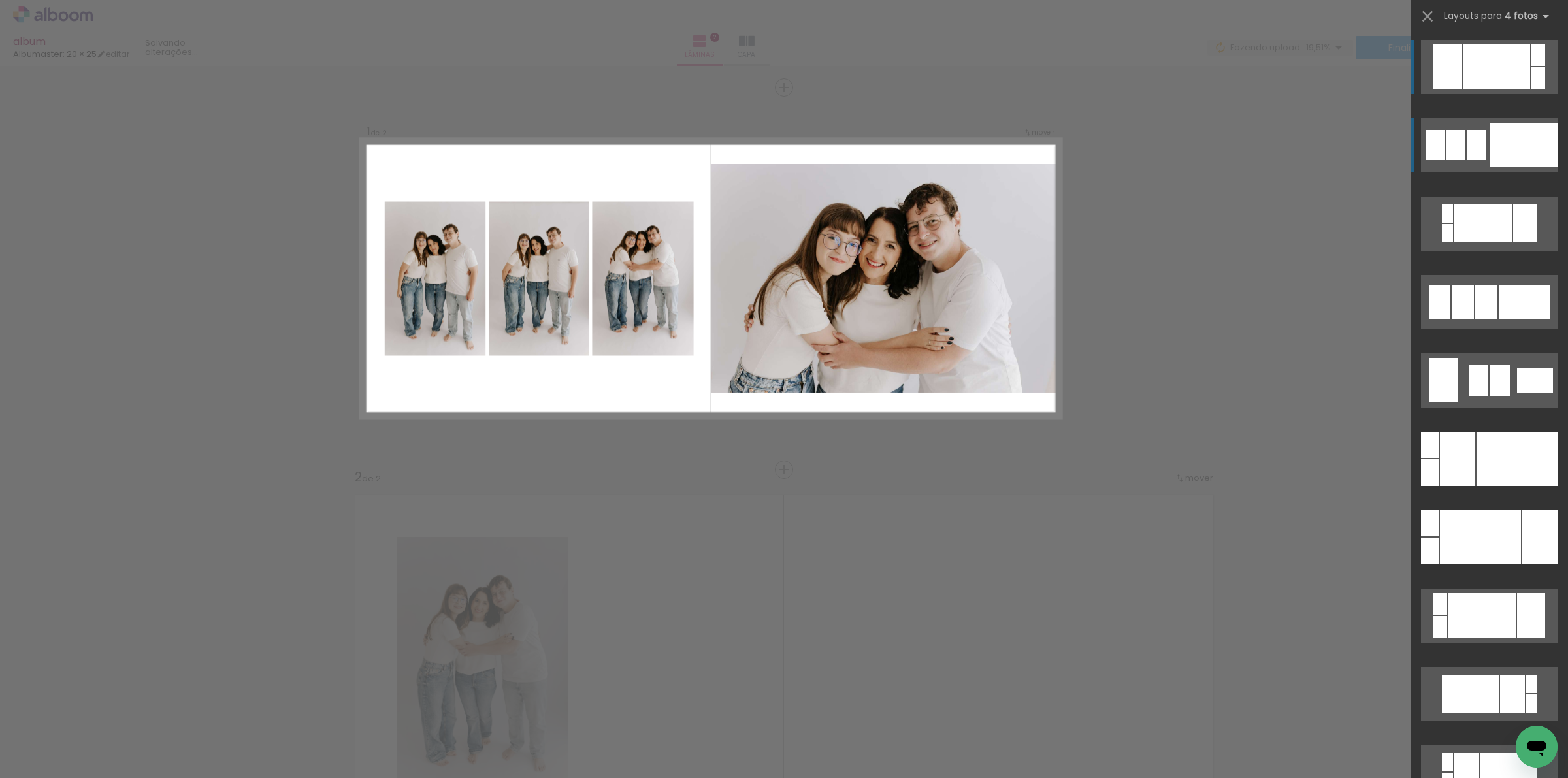
click at [1480, 148] on quentale-layouter at bounding box center [1489, 145] width 137 height 54
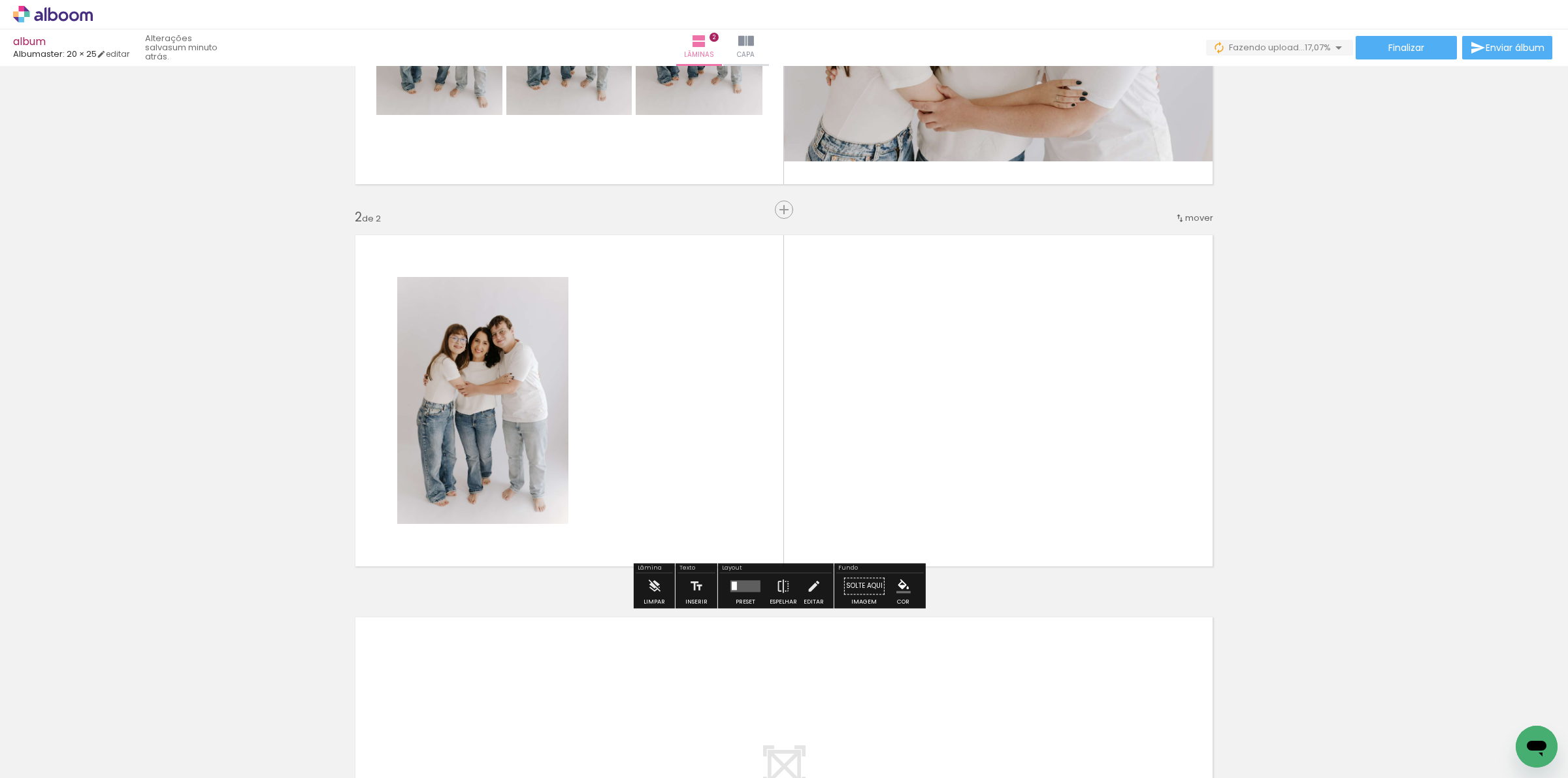
scroll to position [245, 0]
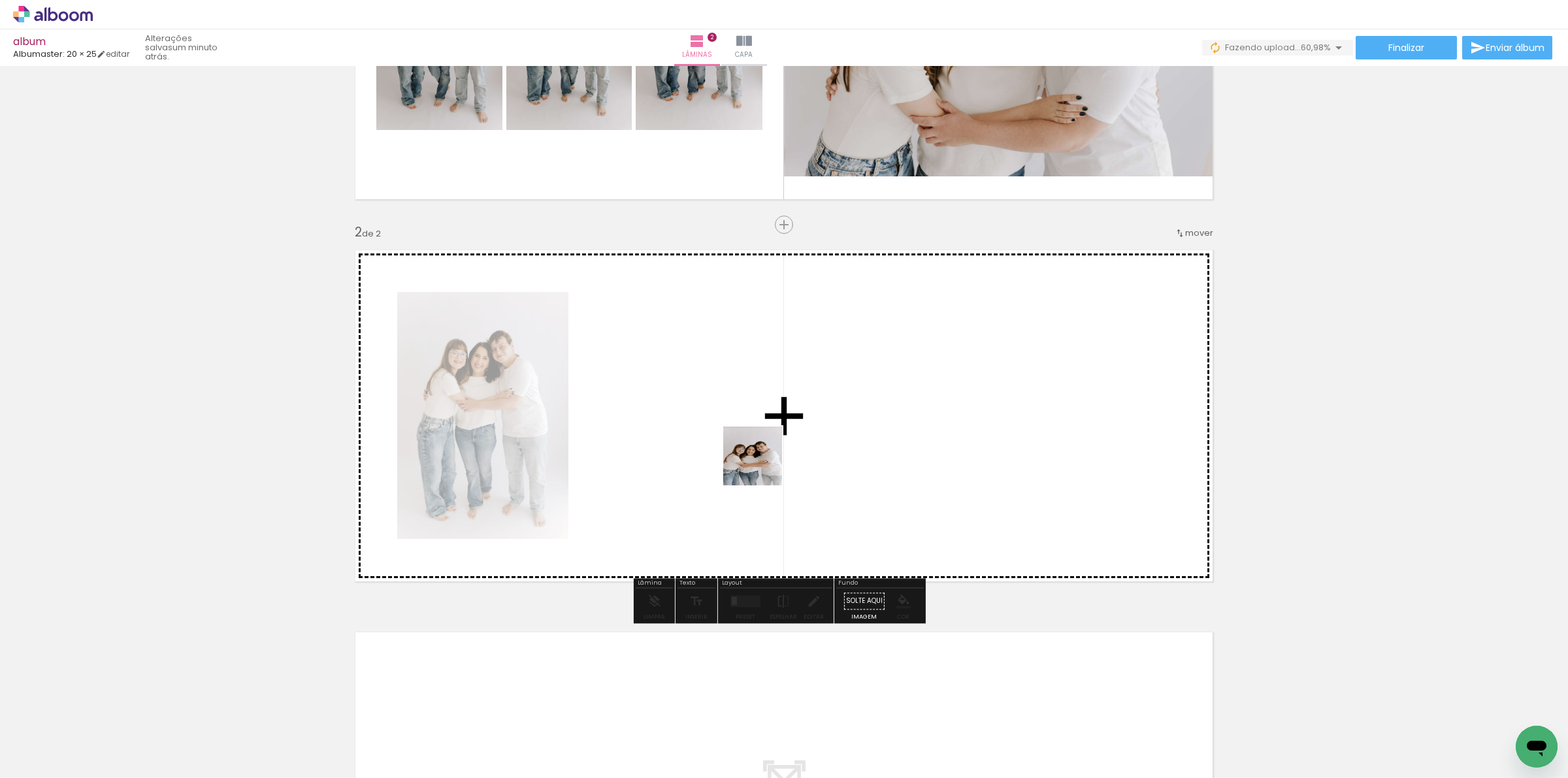
drag, startPoint x: 719, startPoint y: 749, endPoint x: 762, endPoint y: 466, distance: 286.2
click at [762, 466] on quentale-workspace at bounding box center [784, 389] width 1568 height 778
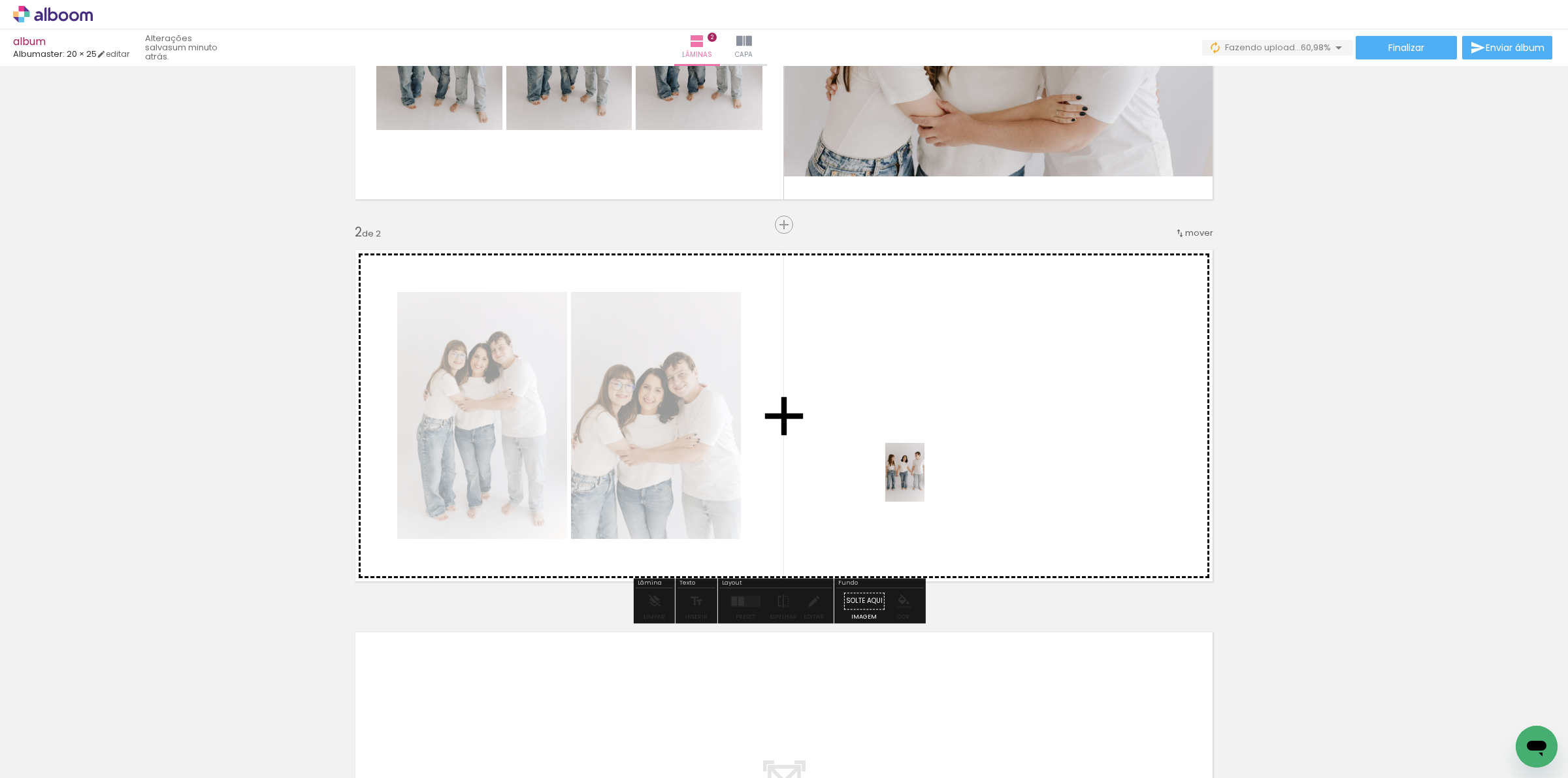
drag, startPoint x: 889, startPoint y: 611, endPoint x: 925, endPoint y: 482, distance: 133.9
click at [925, 482] on quentale-workspace at bounding box center [784, 389] width 1568 height 778
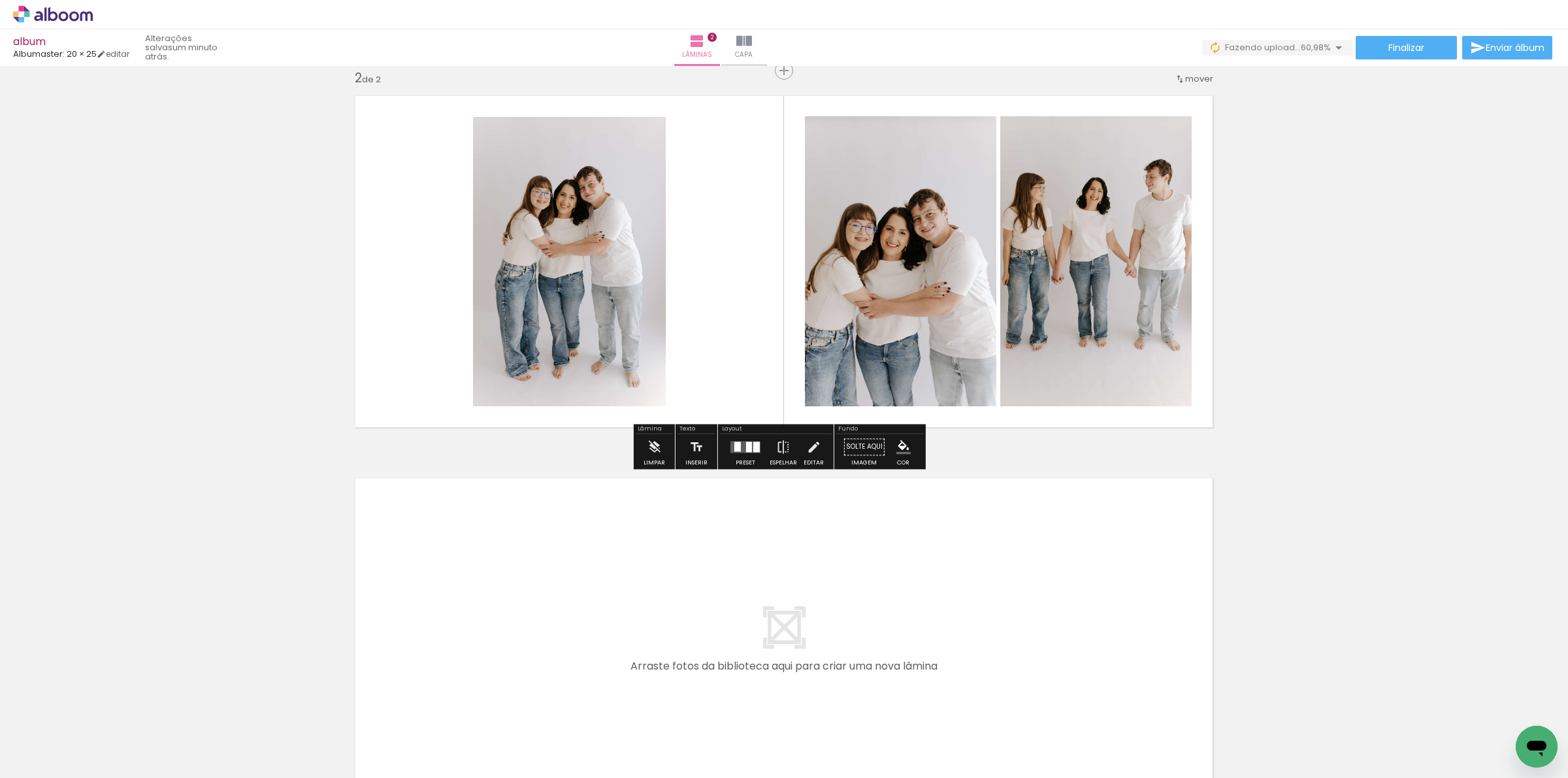
scroll to position [408, 0]
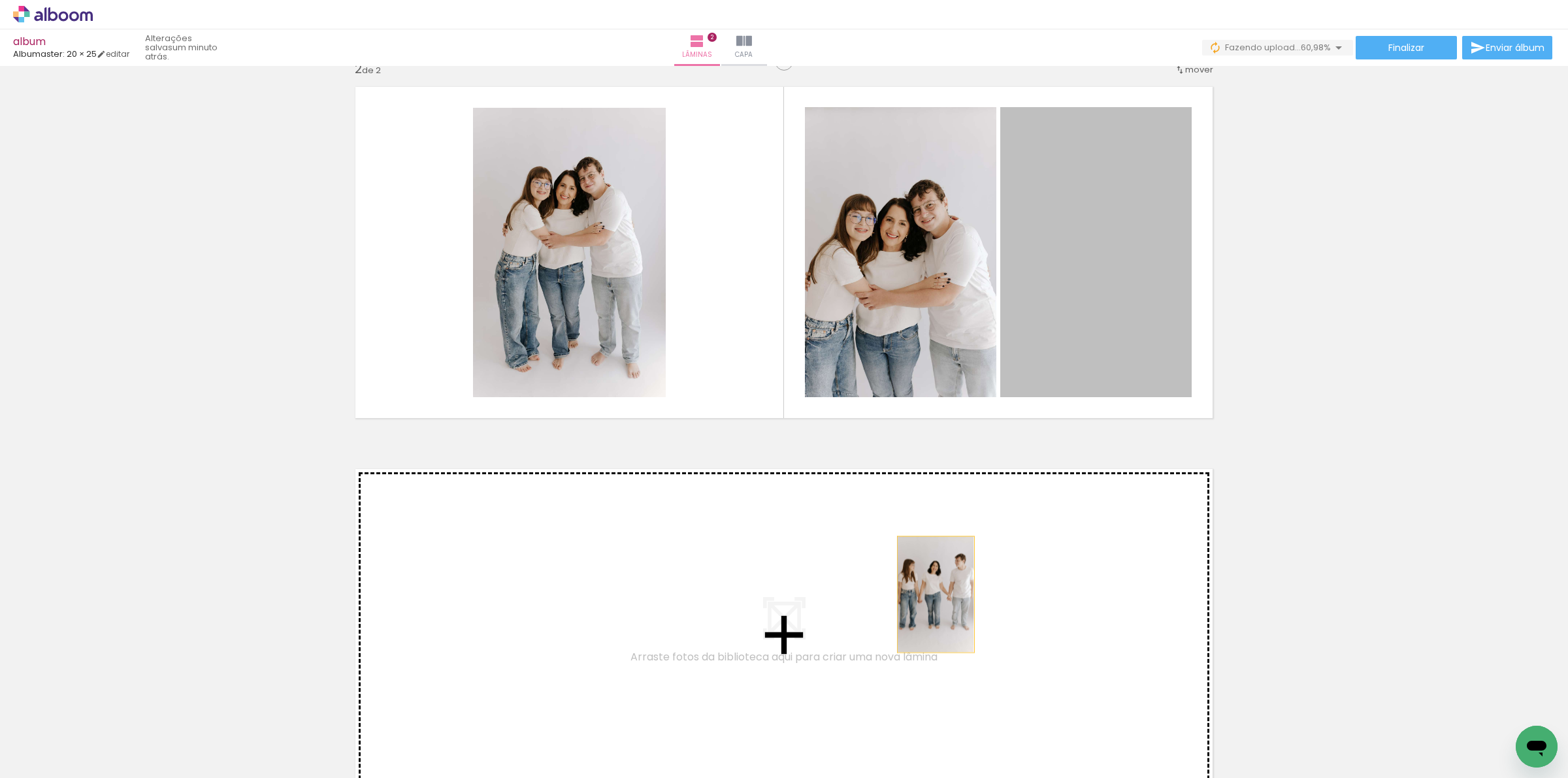
drag, startPoint x: 1104, startPoint y: 278, endPoint x: 880, endPoint y: 603, distance: 394.7
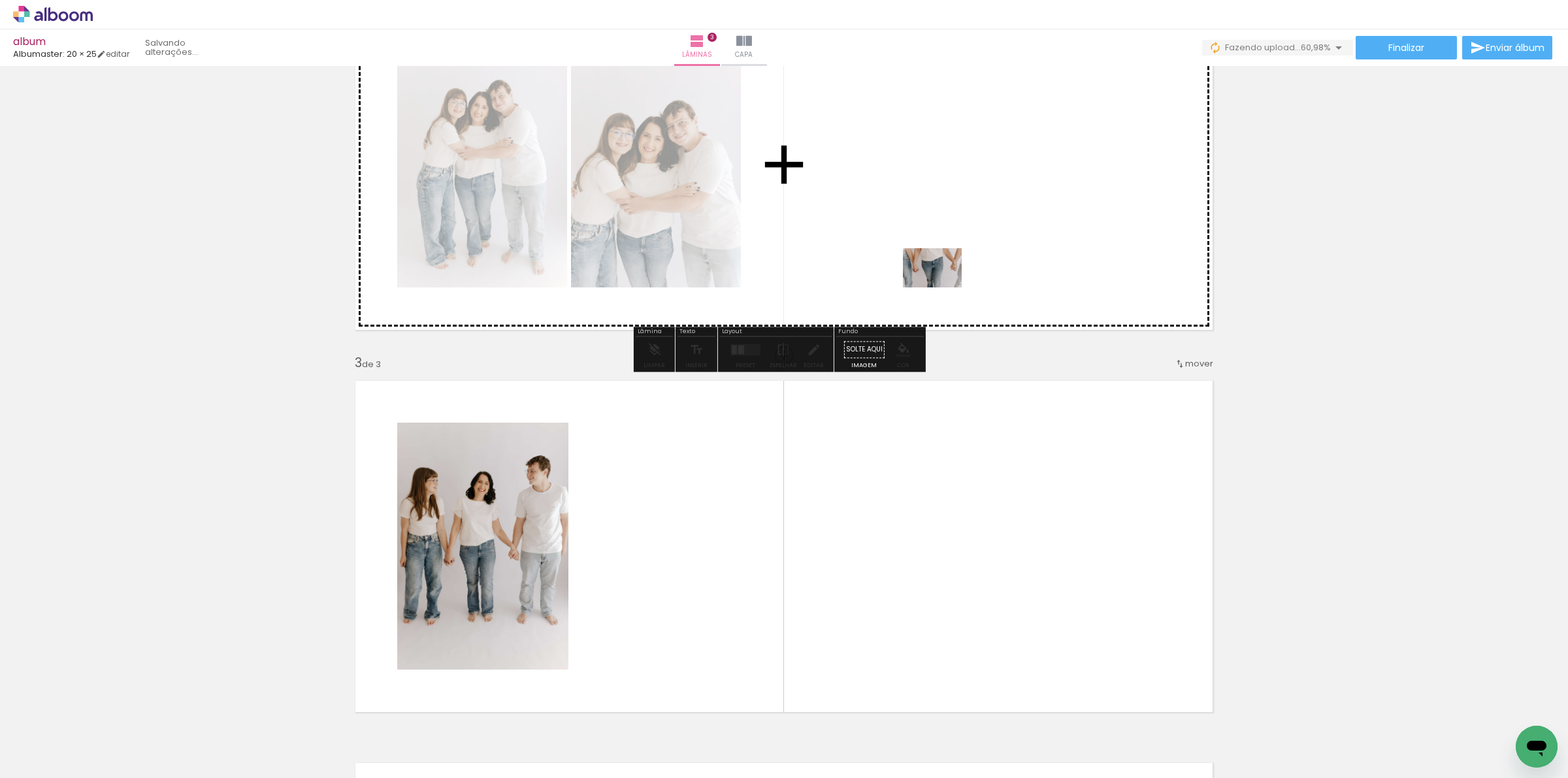
drag, startPoint x: 869, startPoint y: 742, endPoint x: 942, endPoint y: 287, distance: 460.8
click at [942, 287] on quentale-workspace at bounding box center [784, 389] width 1568 height 778
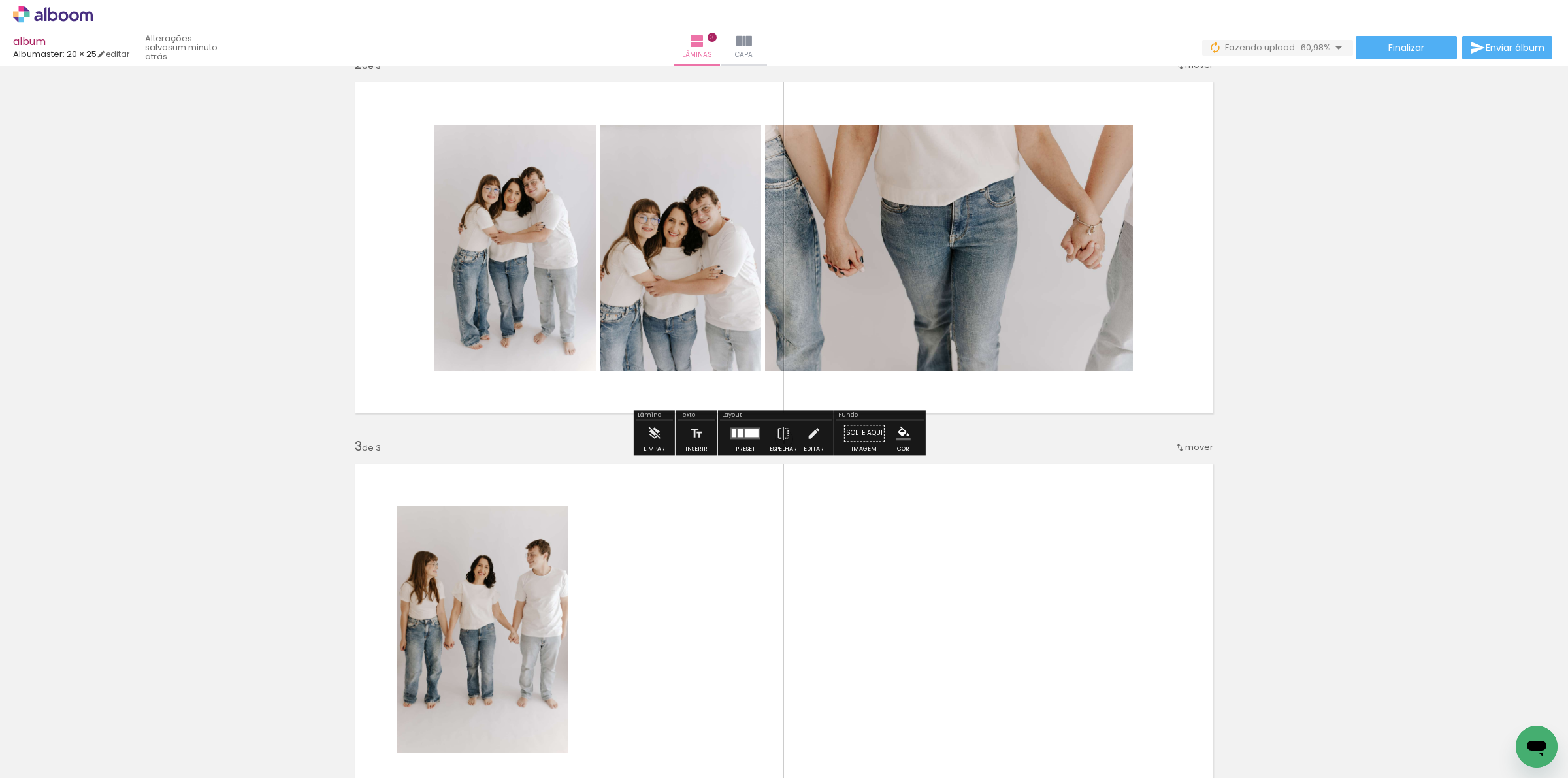
scroll to position [333, 0]
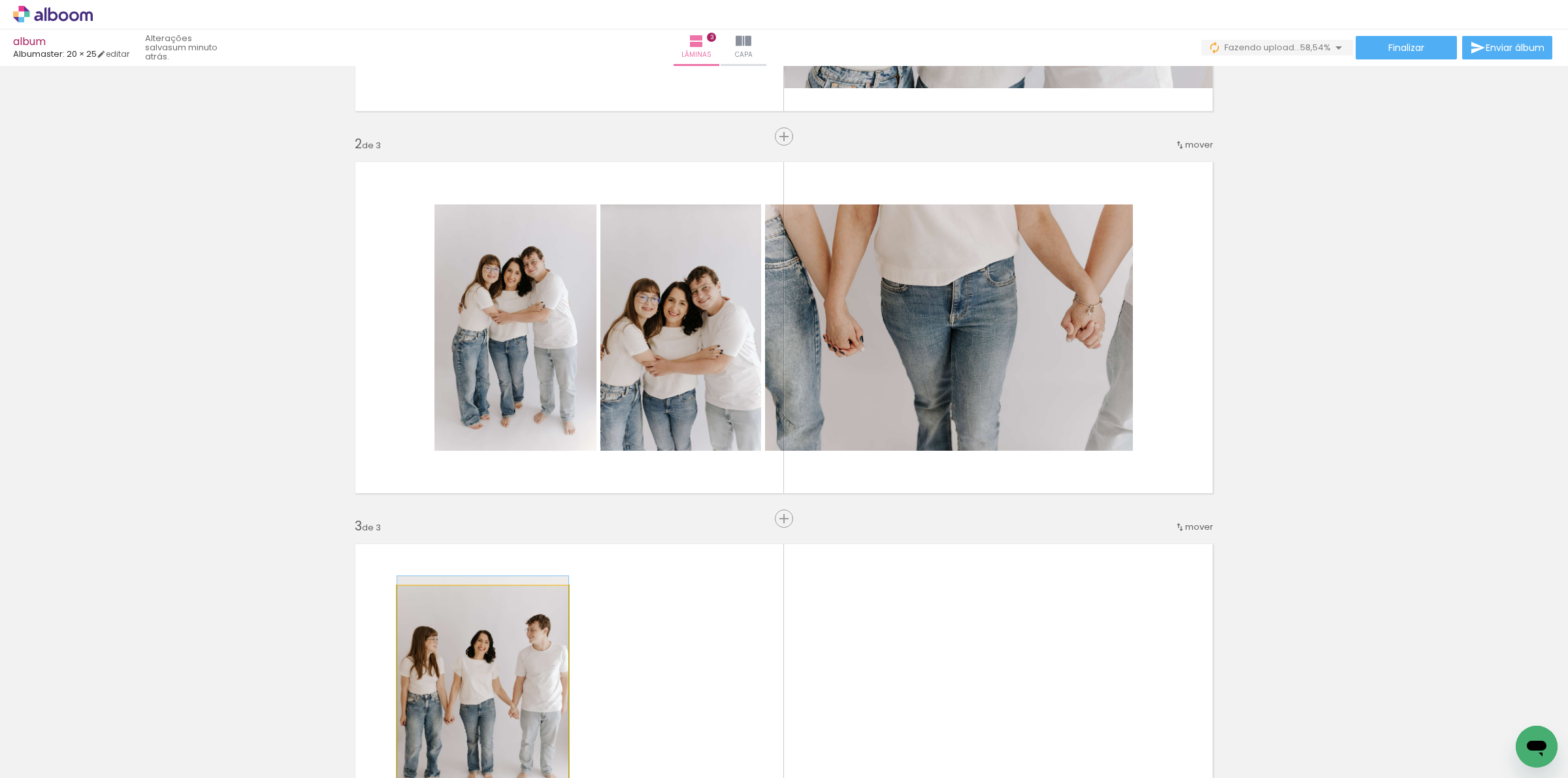
drag, startPoint x: 504, startPoint y: 666, endPoint x: 539, endPoint y: 632, distance: 48.8
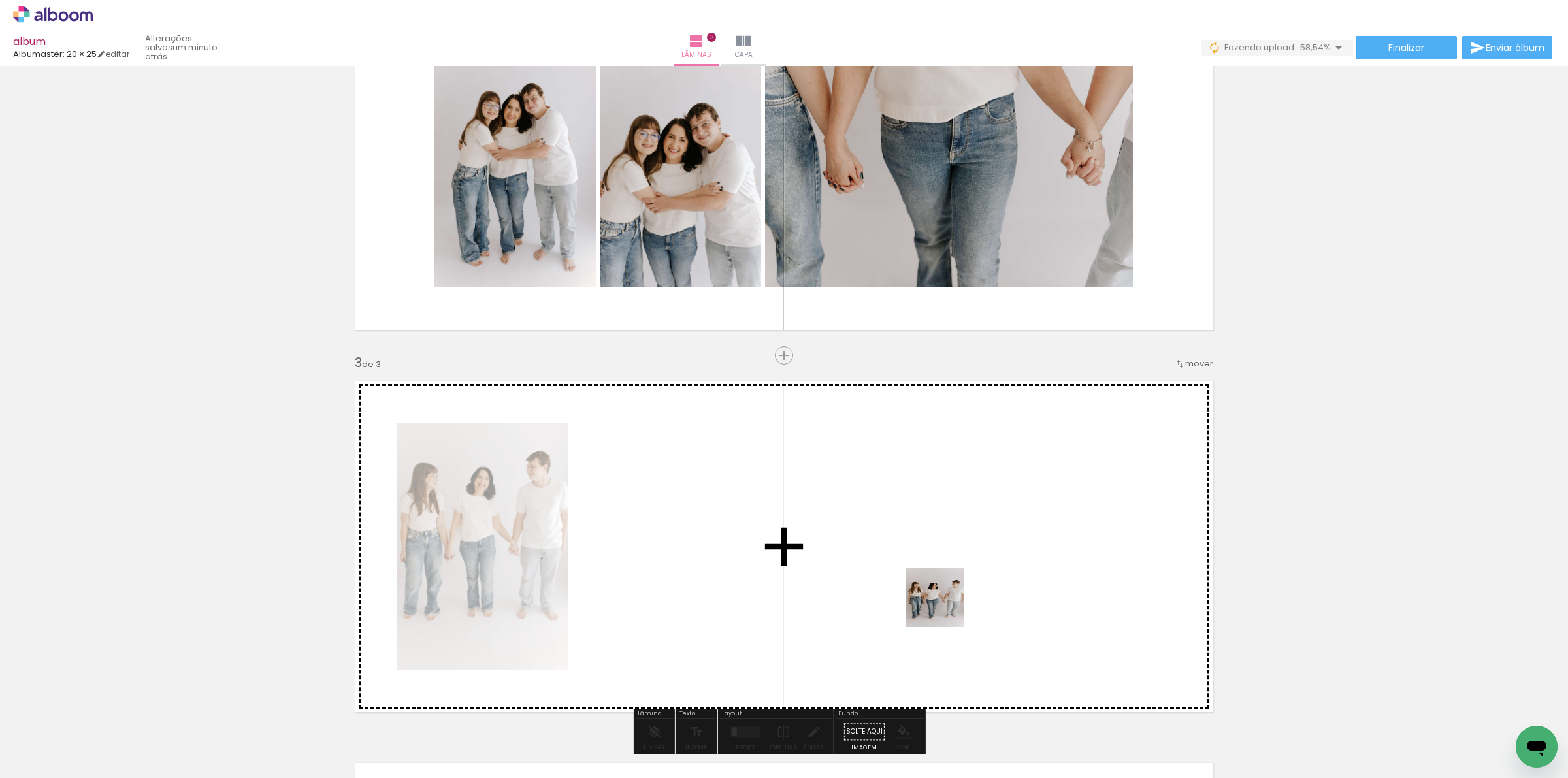
drag, startPoint x: 956, startPoint y: 726, endPoint x: 972, endPoint y: 623, distance: 104.2
click at [945, 606] on quentale-workspace at bounding box center [784, 389] width 1568 height 778
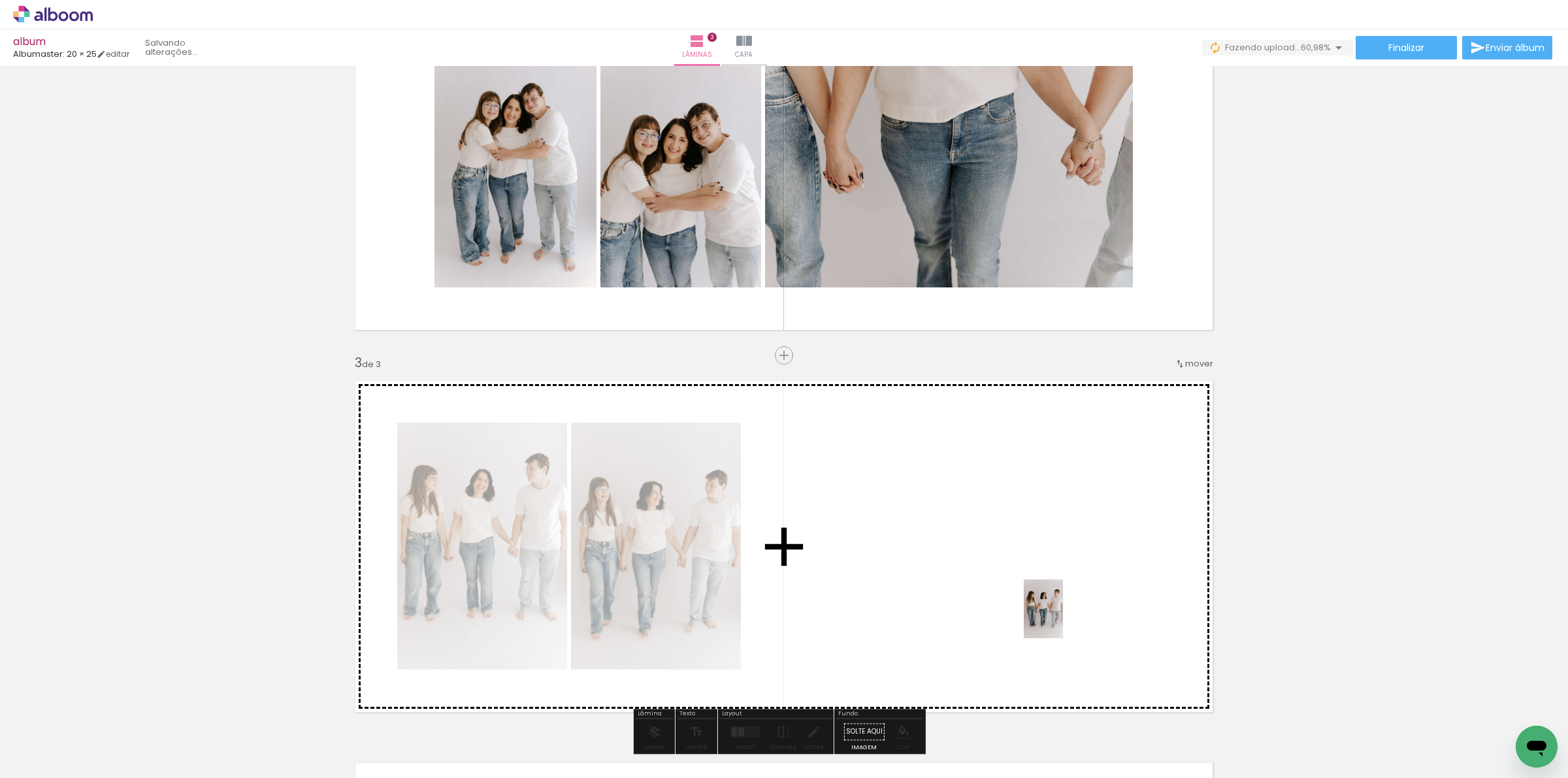
drag, startPoint x: 1085, startPoint y: 726, endPoint x: 1063, endPoint y: 619, distance: 109.2
click at [1063, 619] on quentale-workspace at bounding box center [784, 389] width 1568 height 778
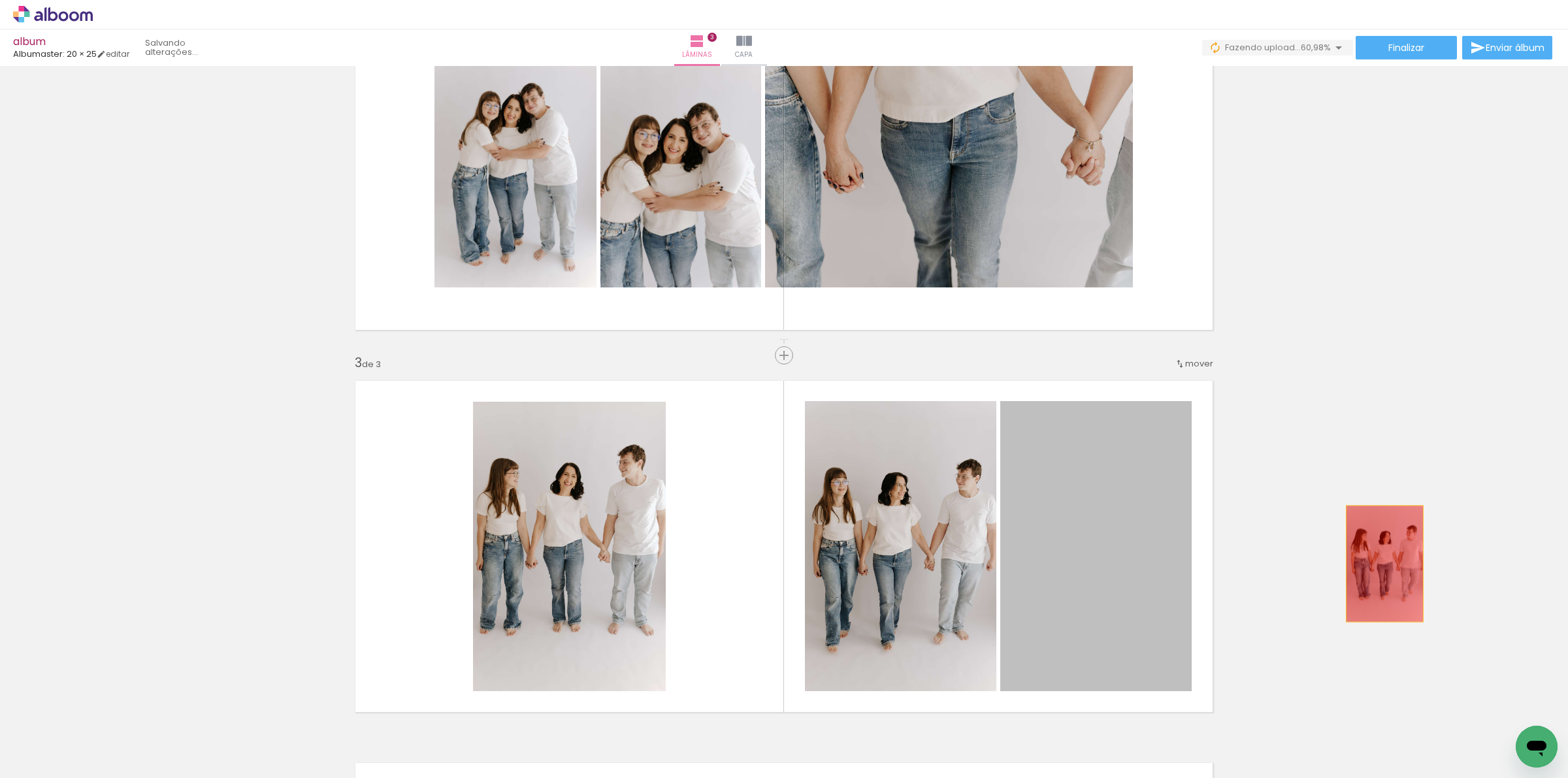
drag, startPoint x: 1114, startPoint y: 615, endPoint x: 1378, endPoint y: 564, distance: 268.9
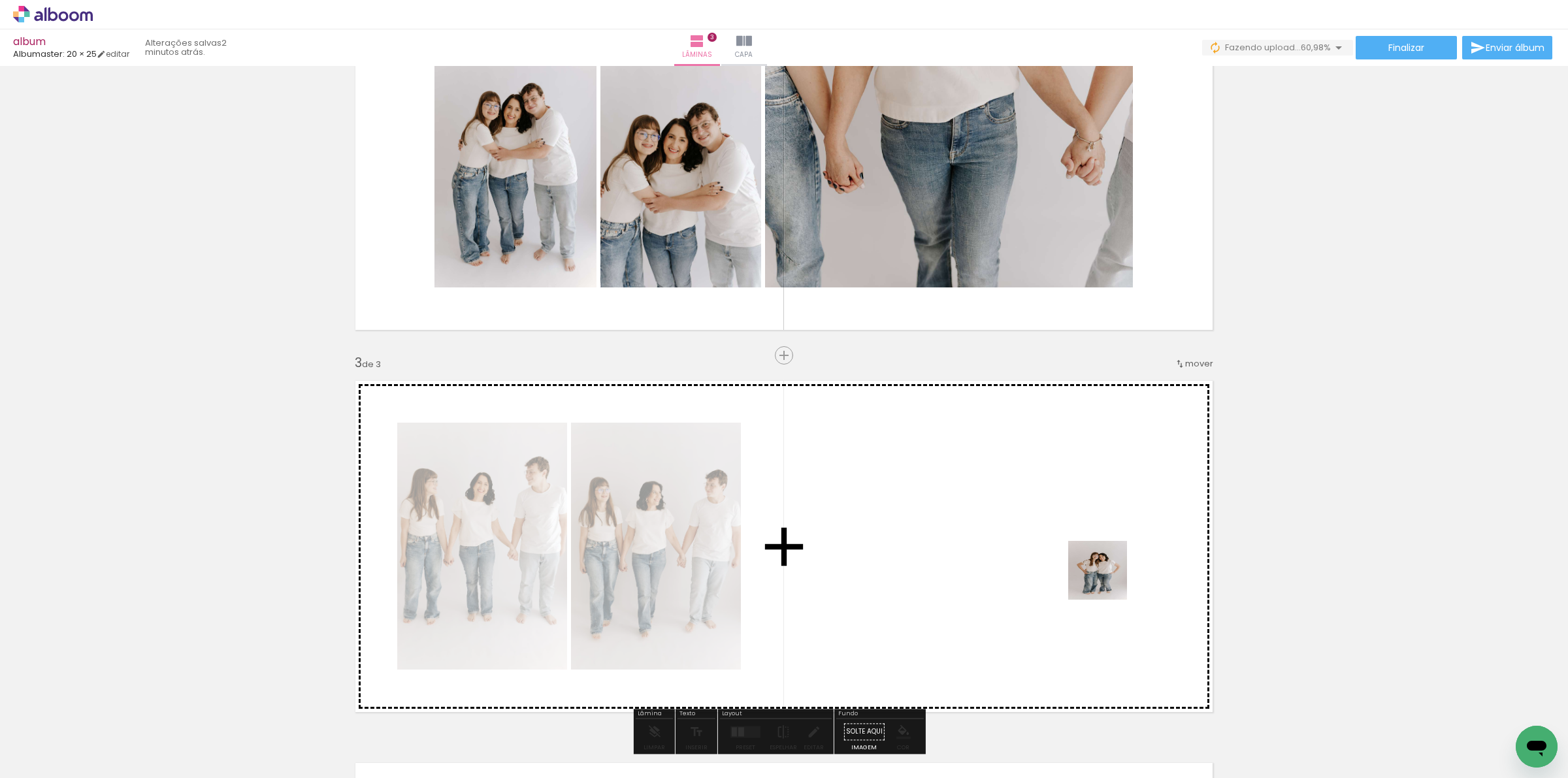
drag, startPoint x: 1161, startPoint y: 735, endPoint x: 1107, endPoint y: 581, distance: 163.2
click at [1107, 581] on quentale-workspace at bounding box center [784, 389] width 1568 height 778
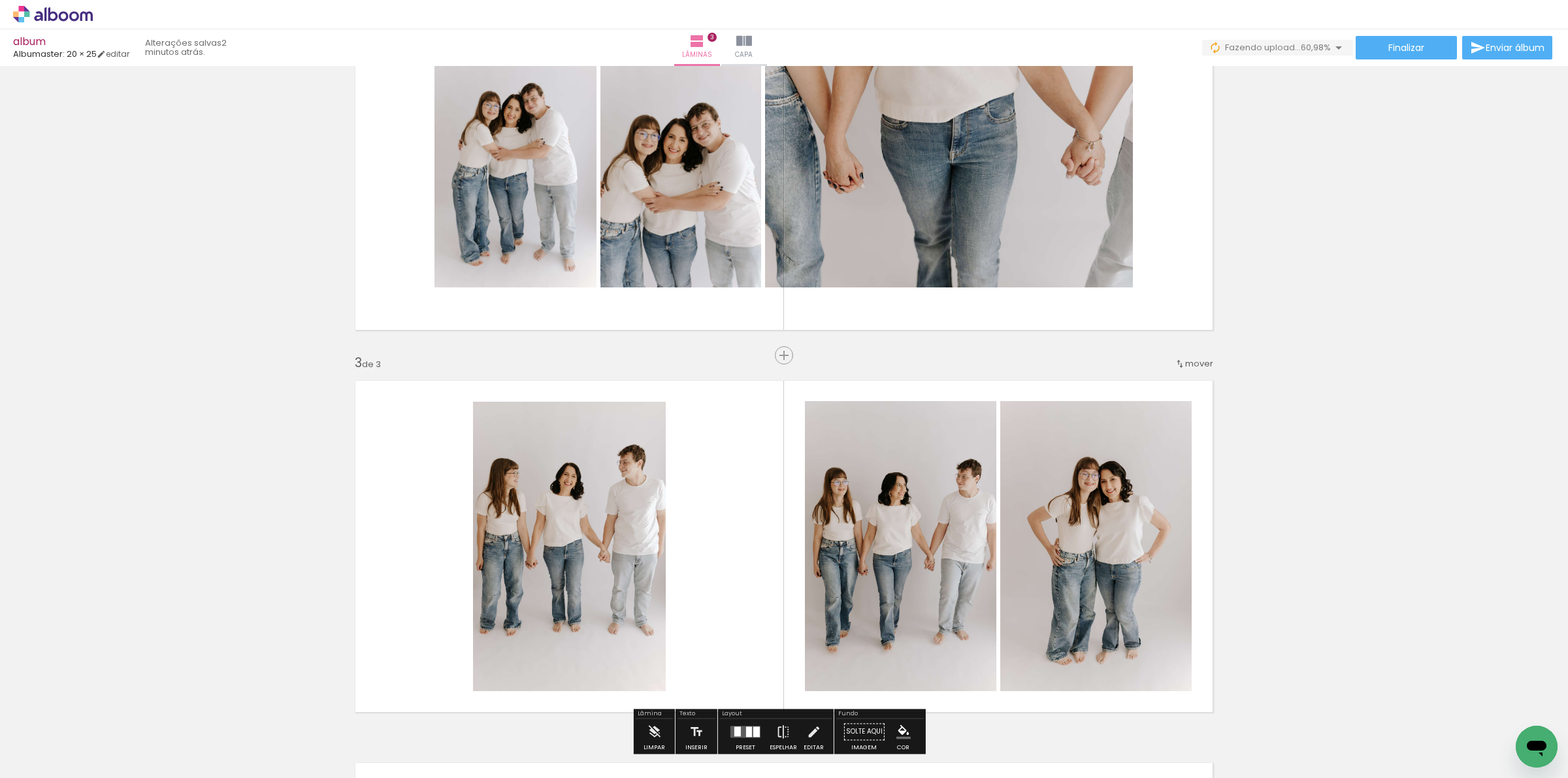
drag, startPoint x: 1313, startPoint y: 725, endPoint x: 1204, endPoint y: 614, distance: 155.6
click at [1124, 593] on quentale-workspace at bounding box center [784, 389] width 1568 height 778
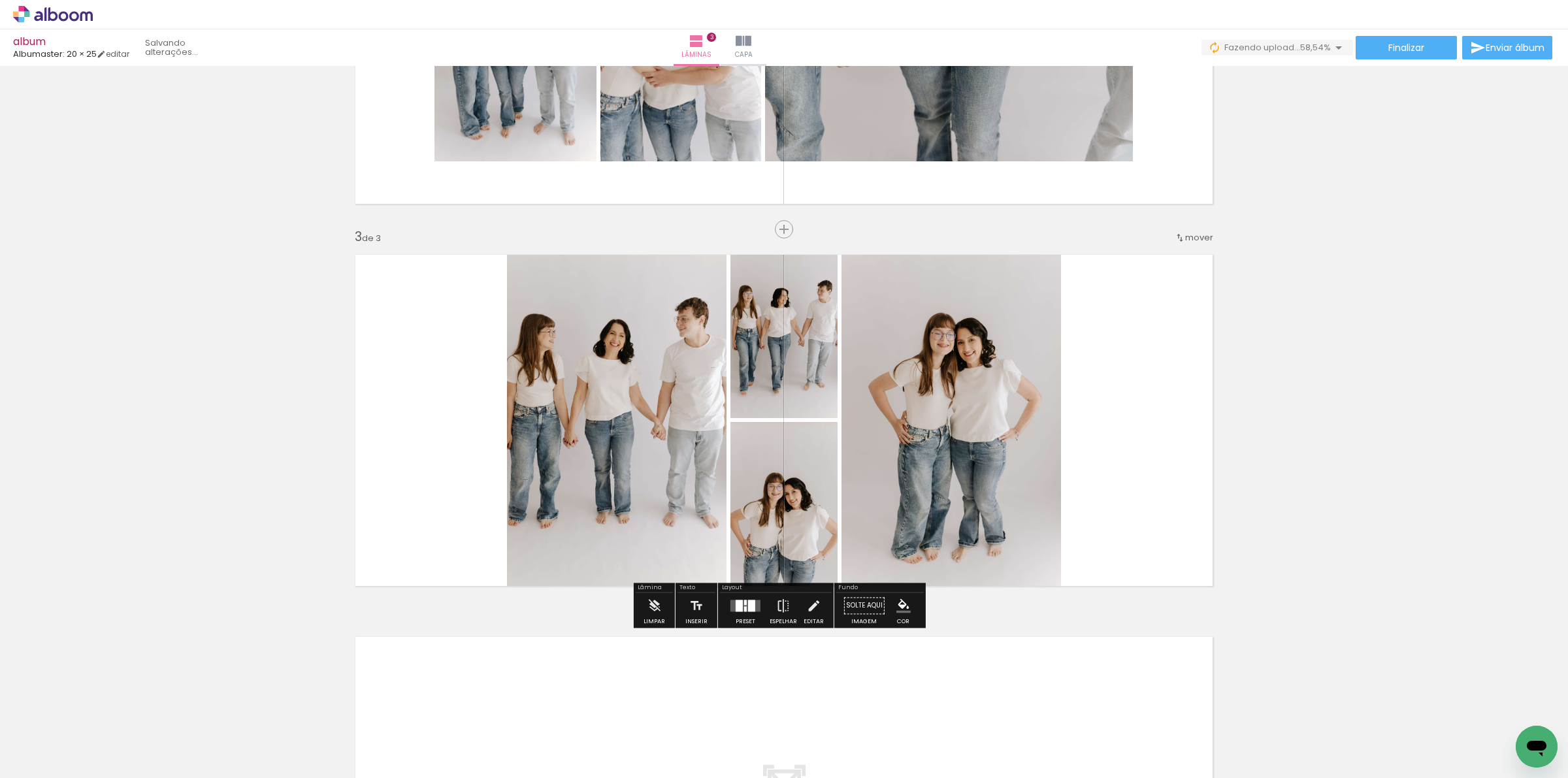
scroll to position [660, 0]
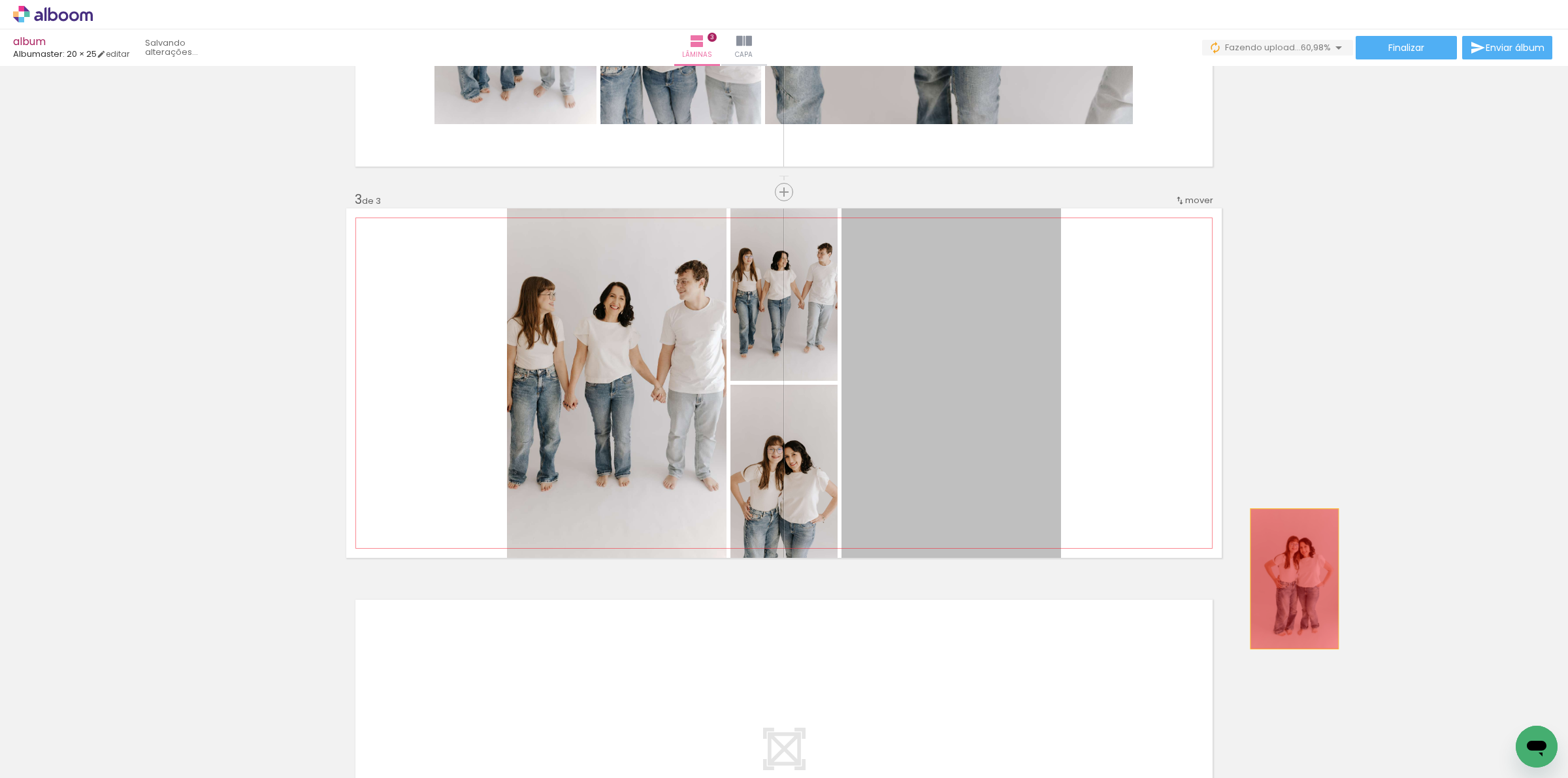
drag, startPoint x: 914, startPoint y: 493, endPoint x: 1374, endPoint y: 605, distance: 473.4
click at [1374, 605] on div "Inserir lâmina 1 de 3 Inserir lâmina 2 de 3 Inserir lâmina 3 de 3" at bounding box center [784, 175] width 1568 height 1529
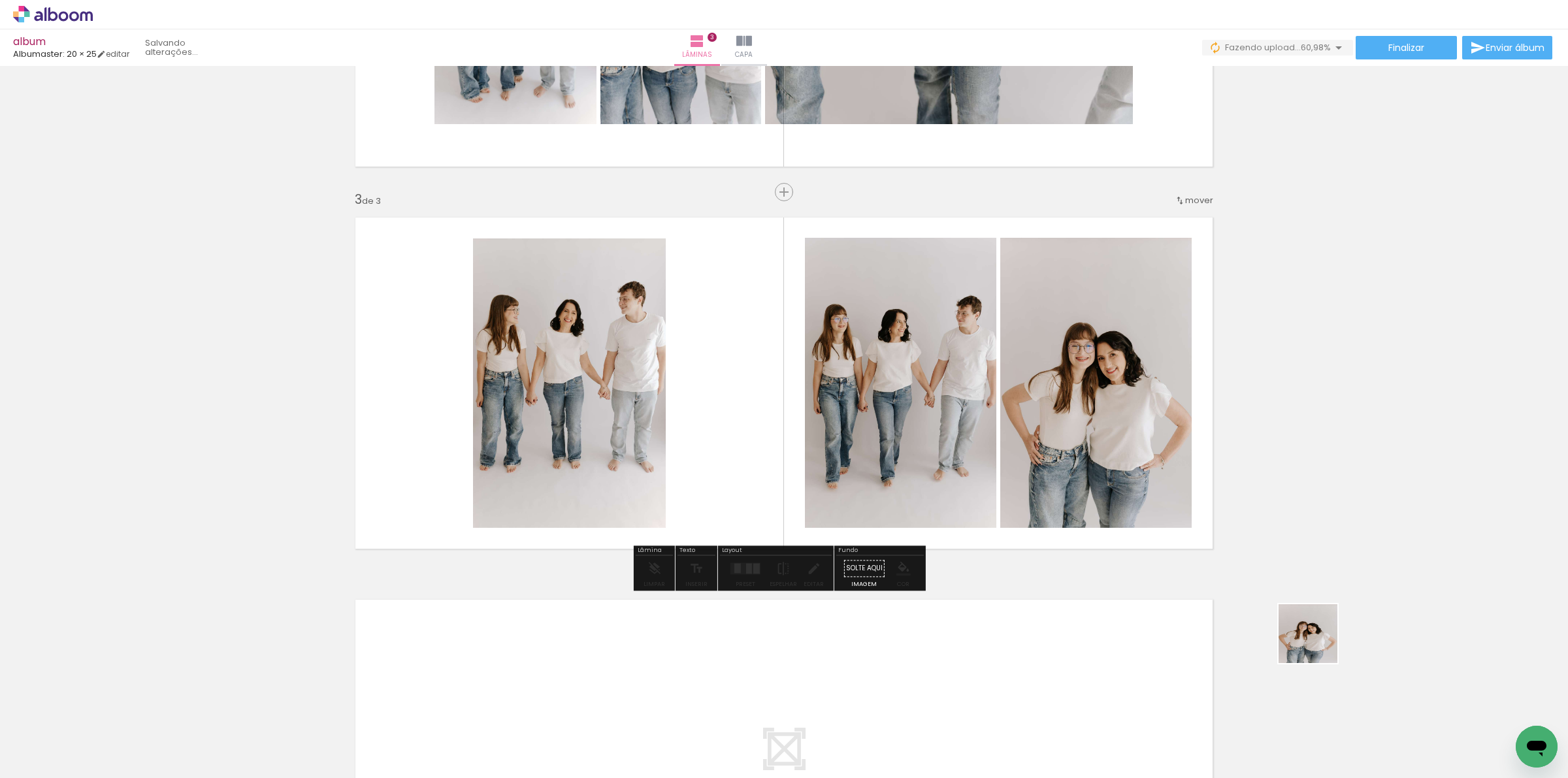
drag, startPoint x: 1318, startPoint y: 643, endPoint x: 1102, endPoint y: 477, distance: 272.4
click at [1102, 477] on quentale-workspace at bounding box center [784, 389] width 1568 height 778
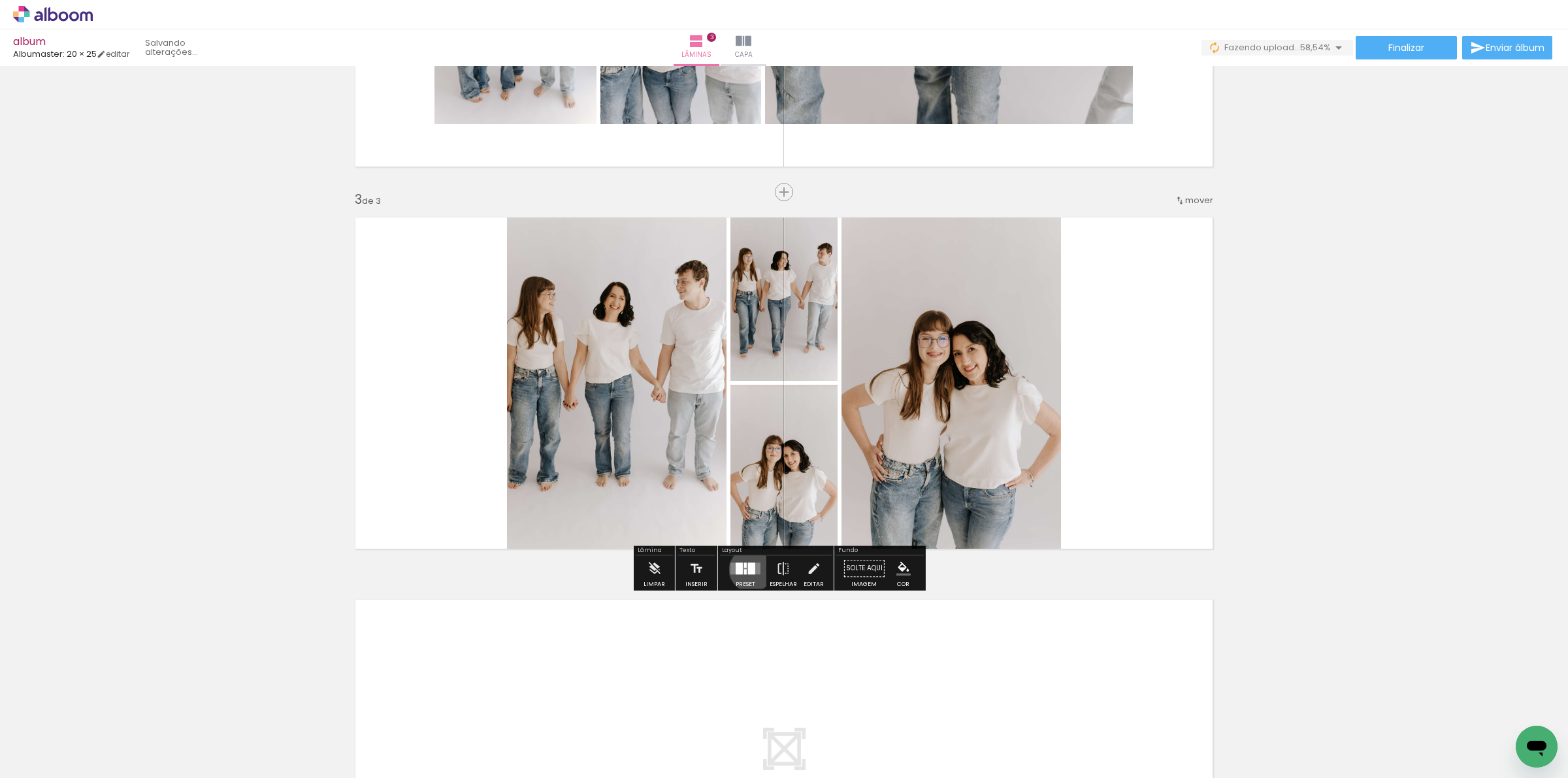
click at [748, 569] on div at bounding box center [751, 568] width 7 height 12
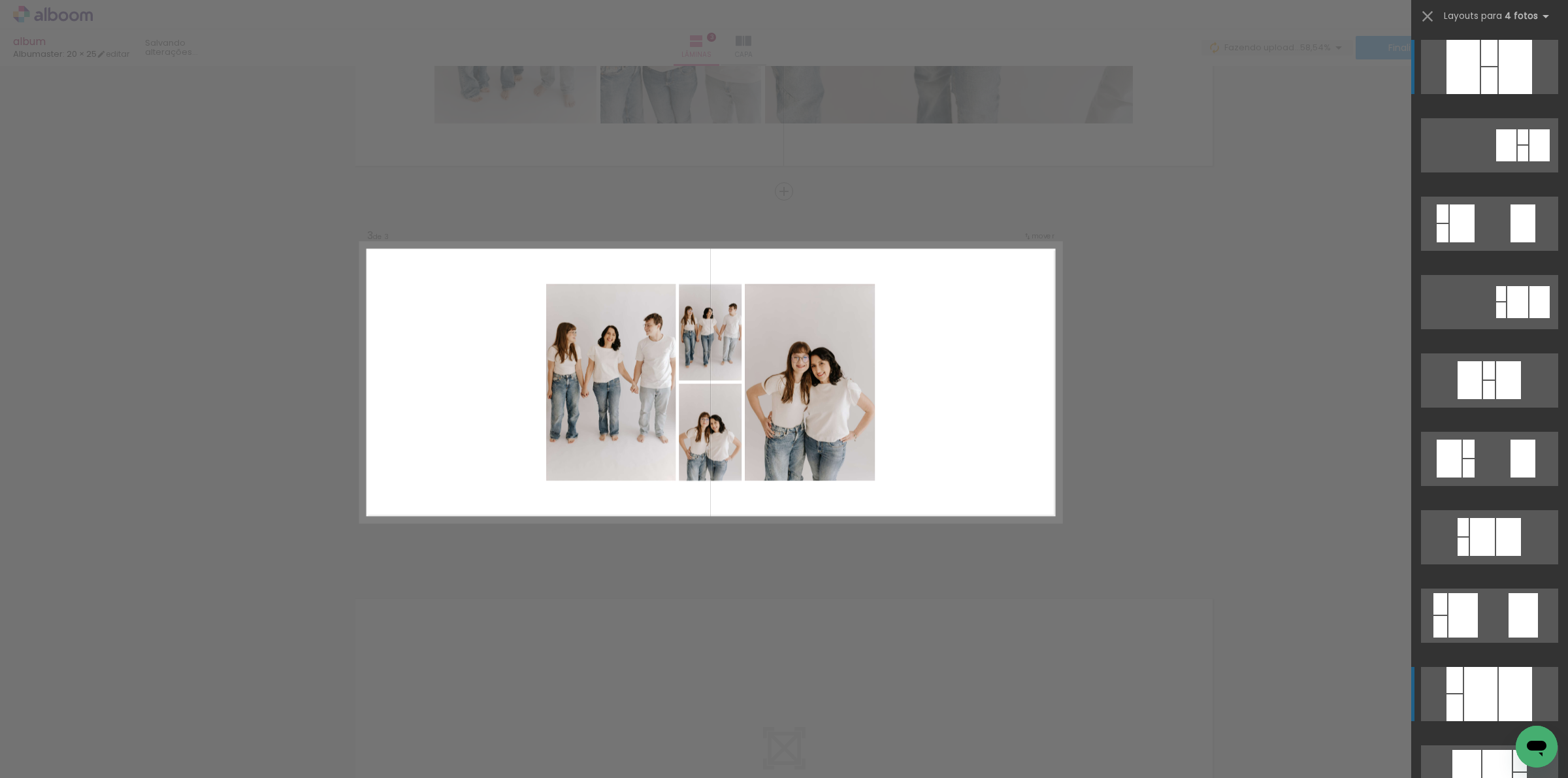
scroll to position [661, 0]
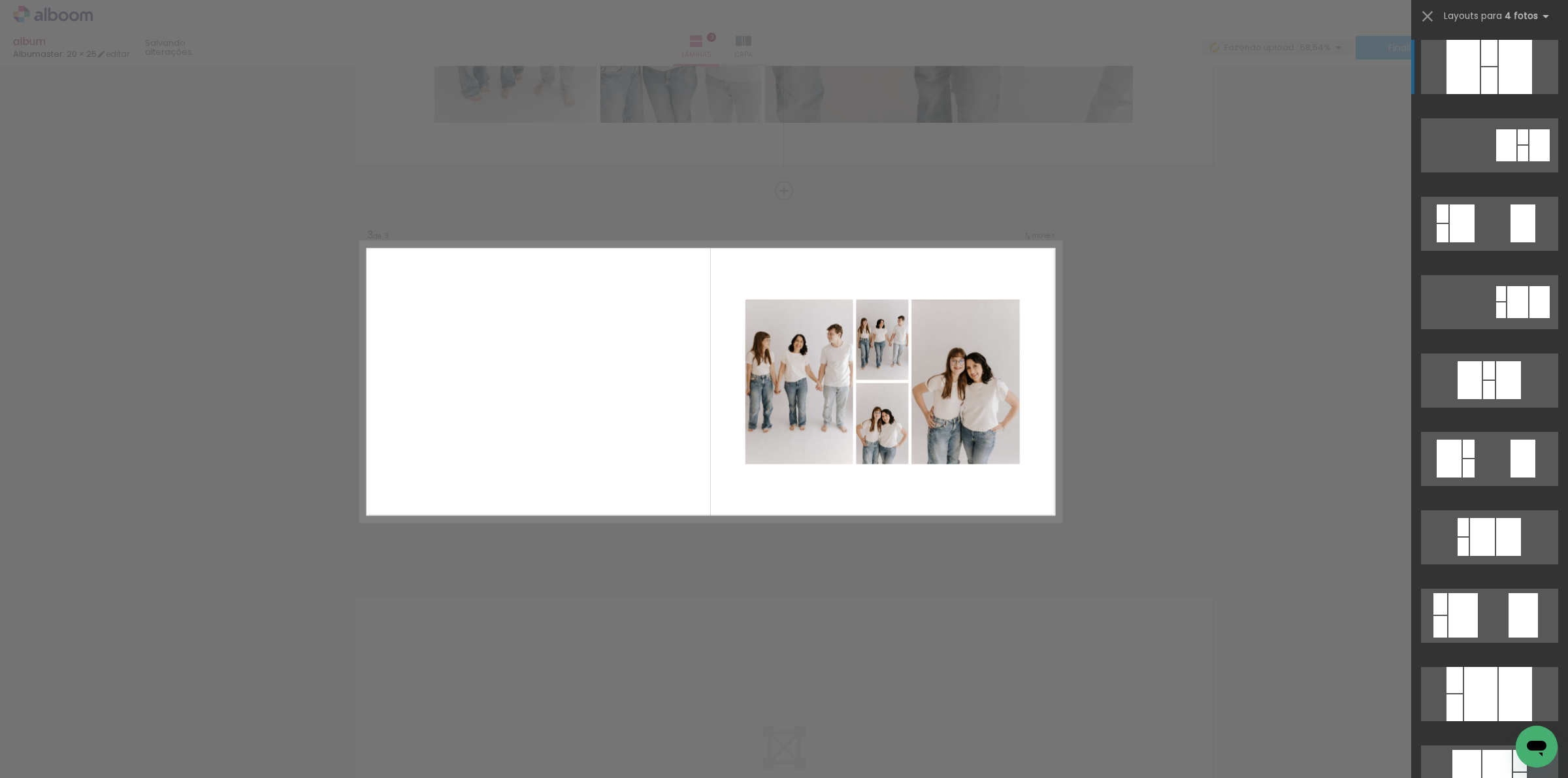
click at [1189, 315] on div "Confirmar Cancelar" at bounding box center [784, 185] width 1568 height 1560
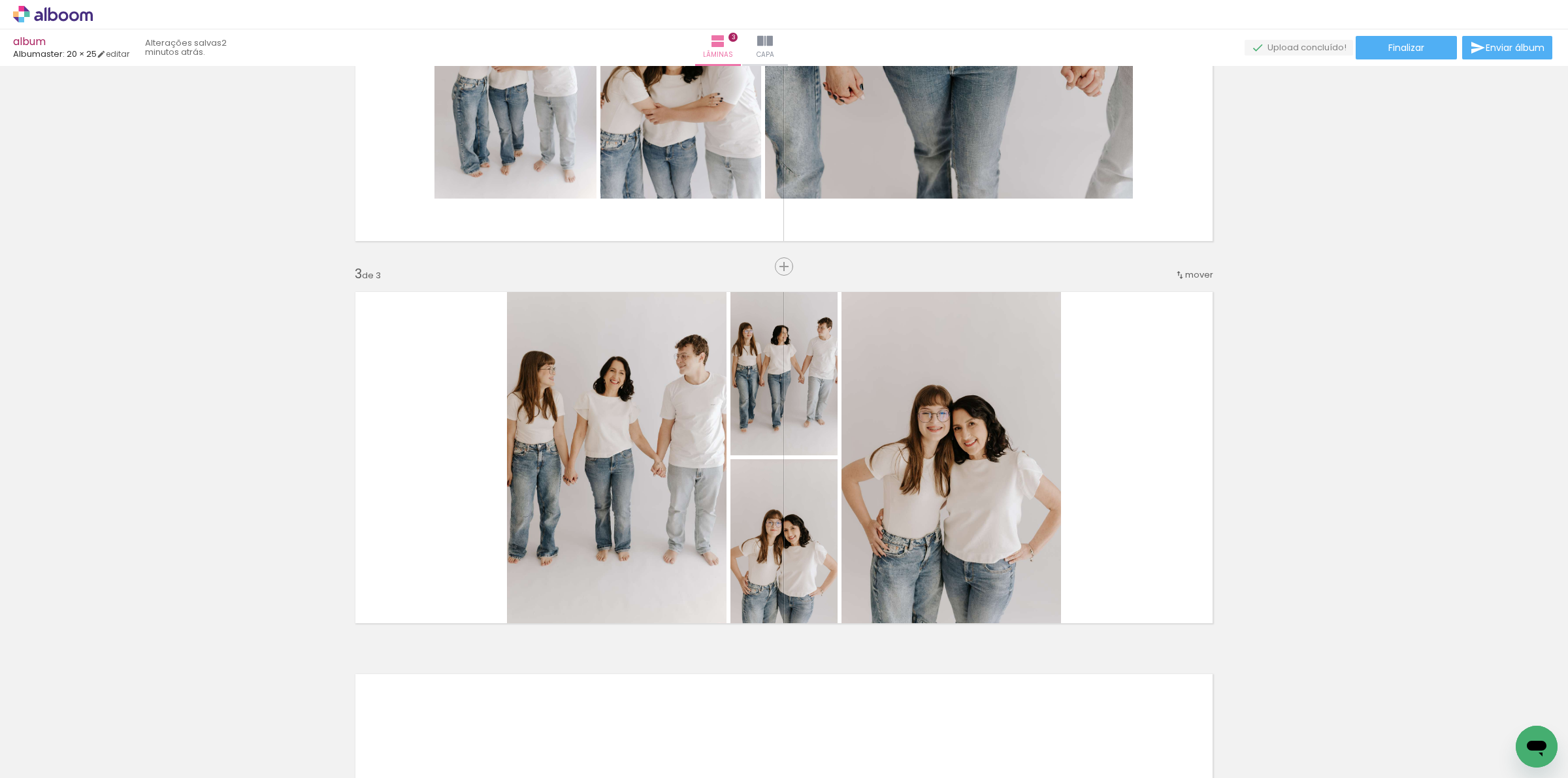
scroll to position [580, 0]
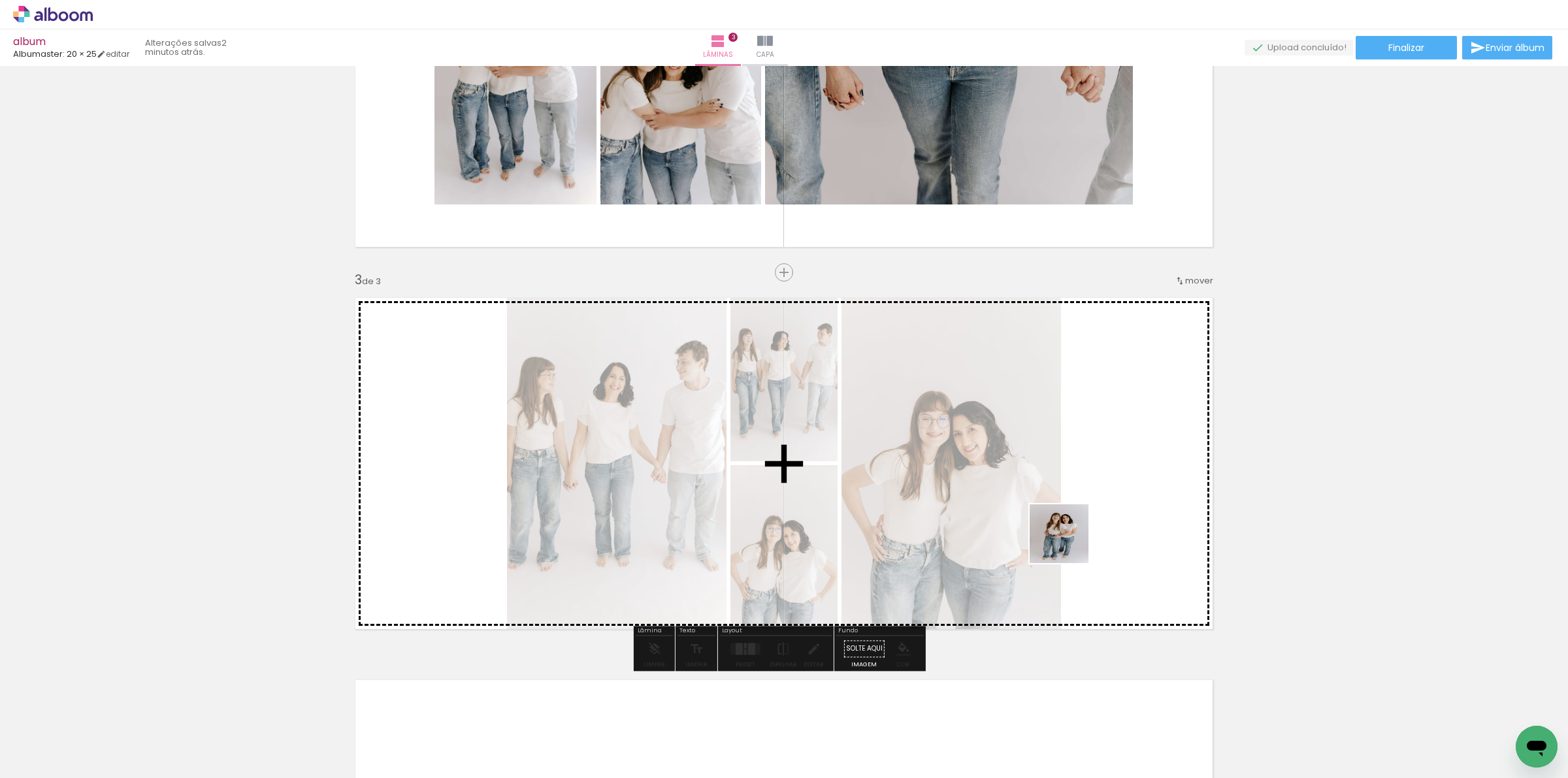
drag, startPoint x: 905, startPoint y: 738, endPoint x: 1070, endPoint y: 543, distance: 255.4
click at [1070, 543] on quentale-workspace at bounding box center [784, 389] width 1568 height 778
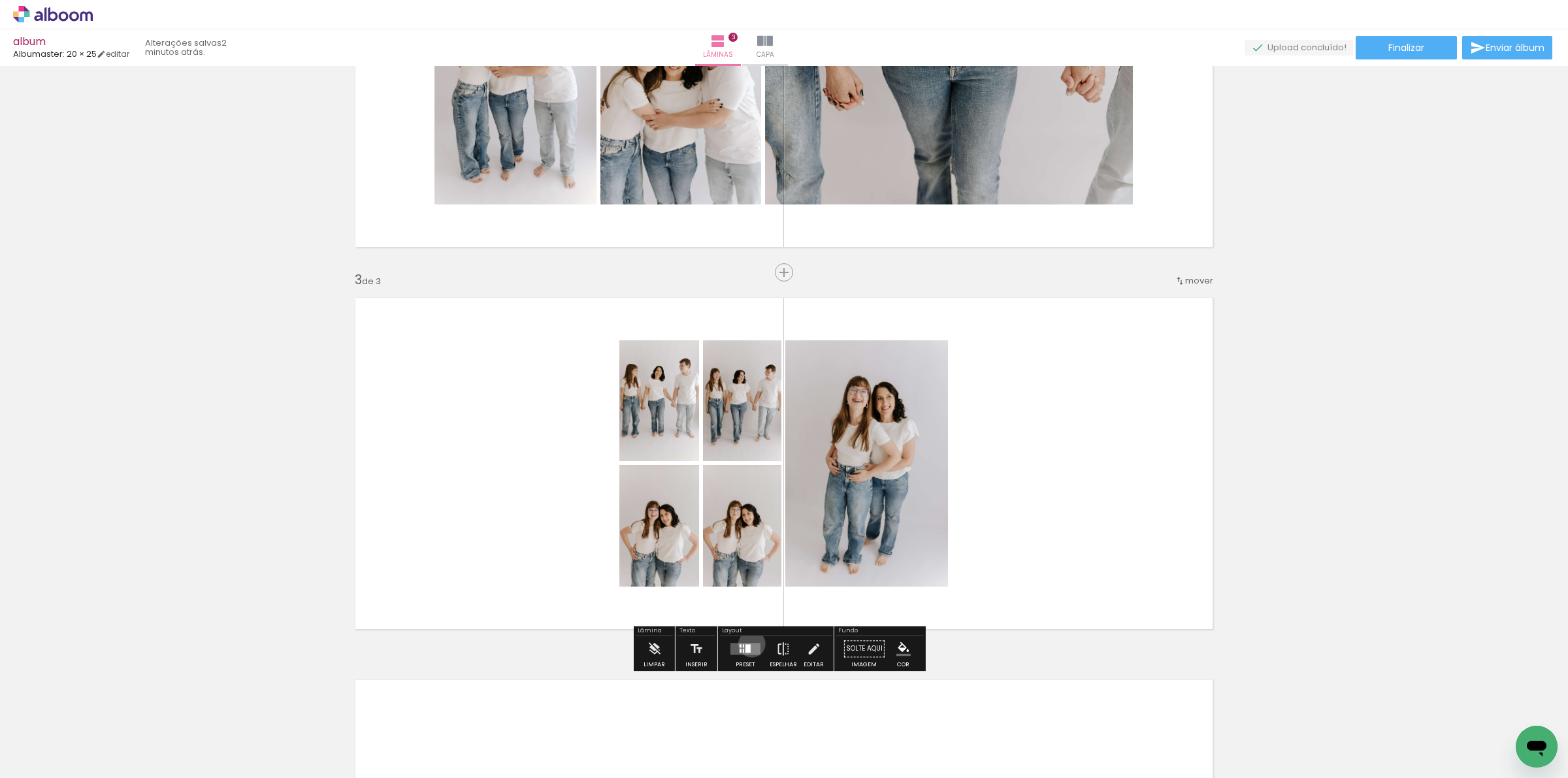
click at [749, 643] on quentale-layouter at bounding box center [746, 649] width 30 height 12
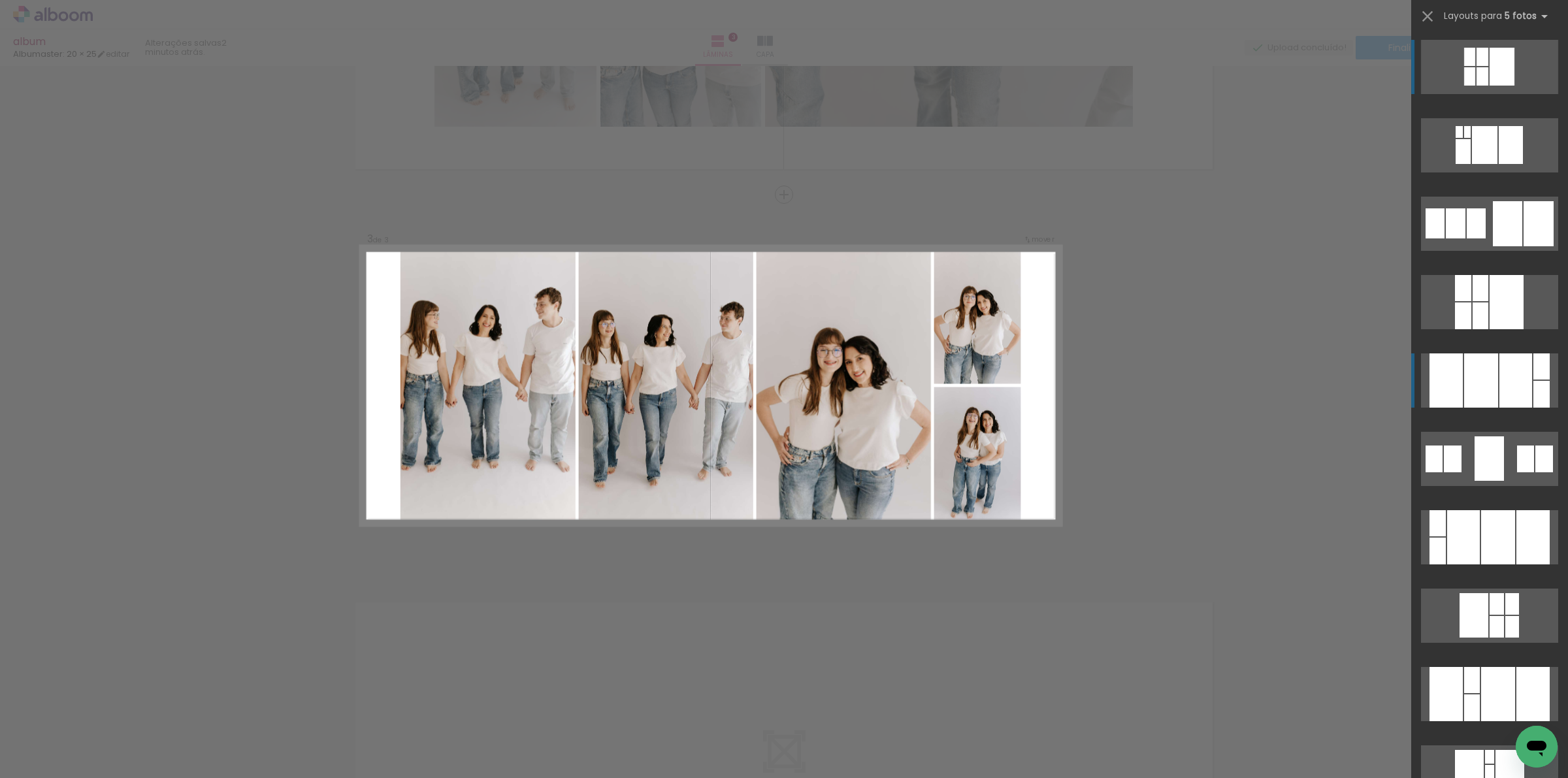
scroll to position [661, 0]
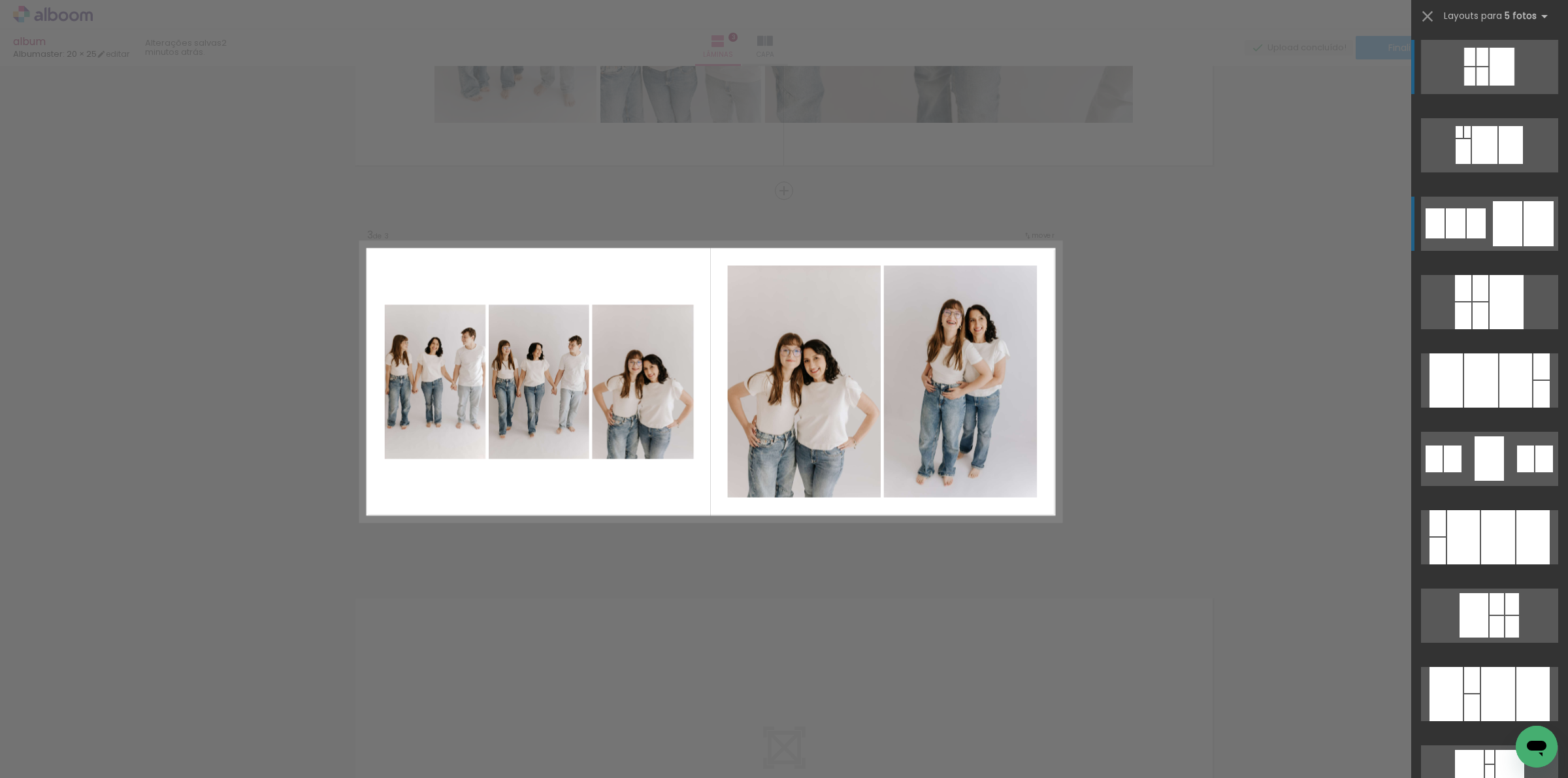
click at [1526, 213] on div at bounding box center [1539, 224] width 30 height 45
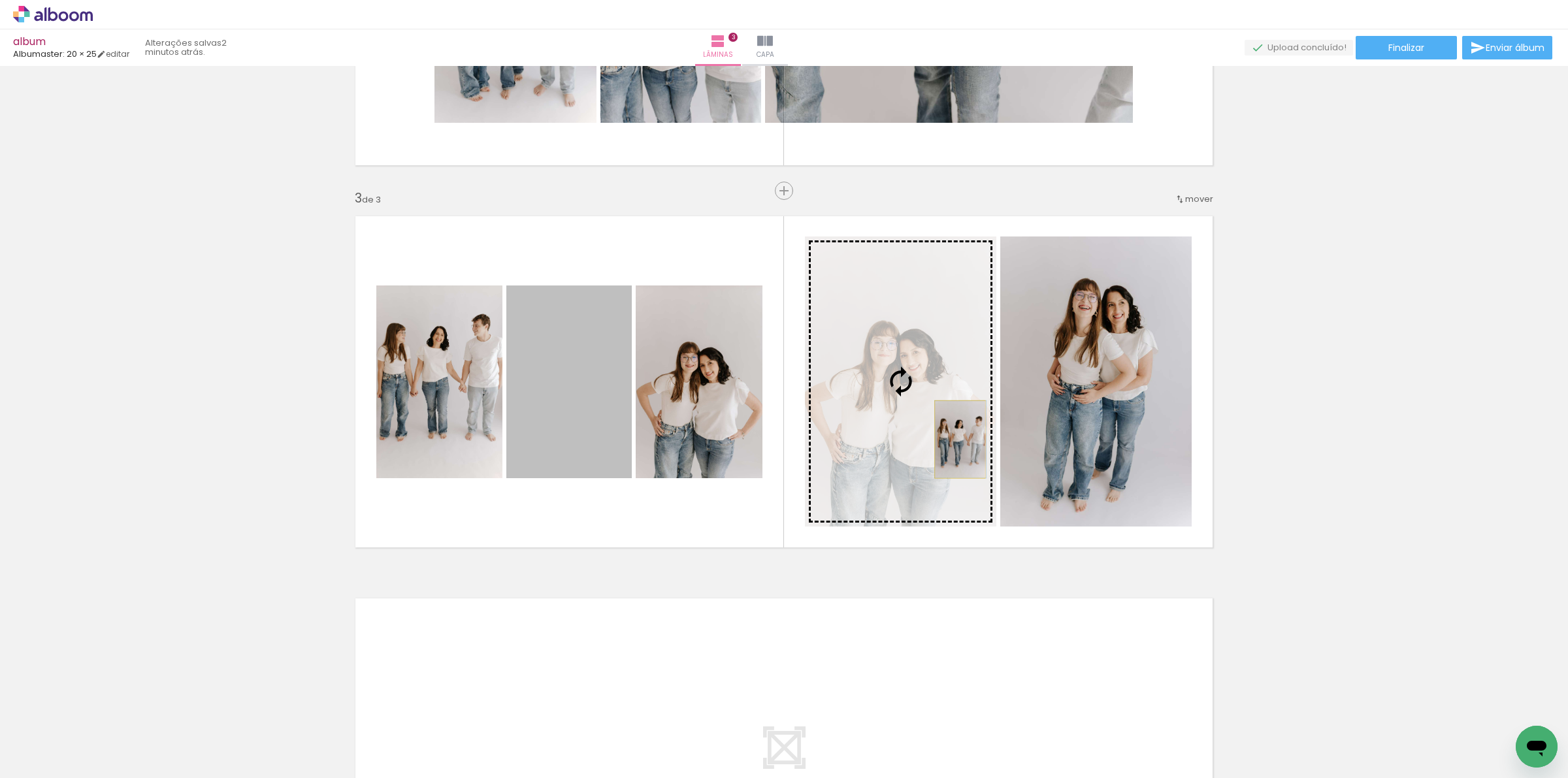
drag, startPoint x: 579, startPoint y: 422, endPoint x: 954, endPoint y: 439, distance: 375.4
click at [0, 0] on slot at bounding box center [0, 0] width 0 height 0
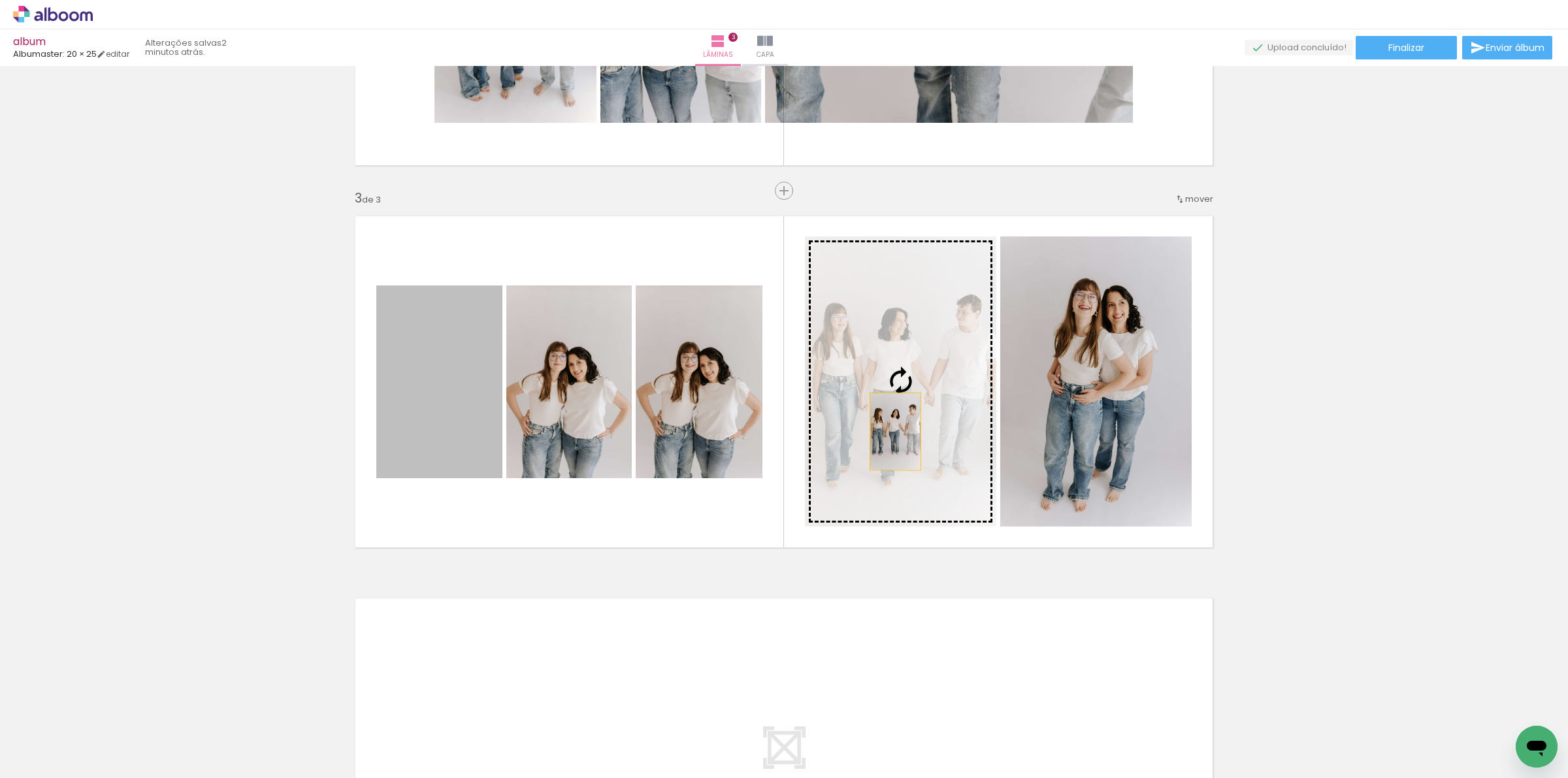
drag, startPoint x: 719, startPoint y: 419, endPoint x: 964, endPoint y: 427, distance: 245.1
click at [0, 0] on slot at bounding box center [0, 0] width 0 height 0
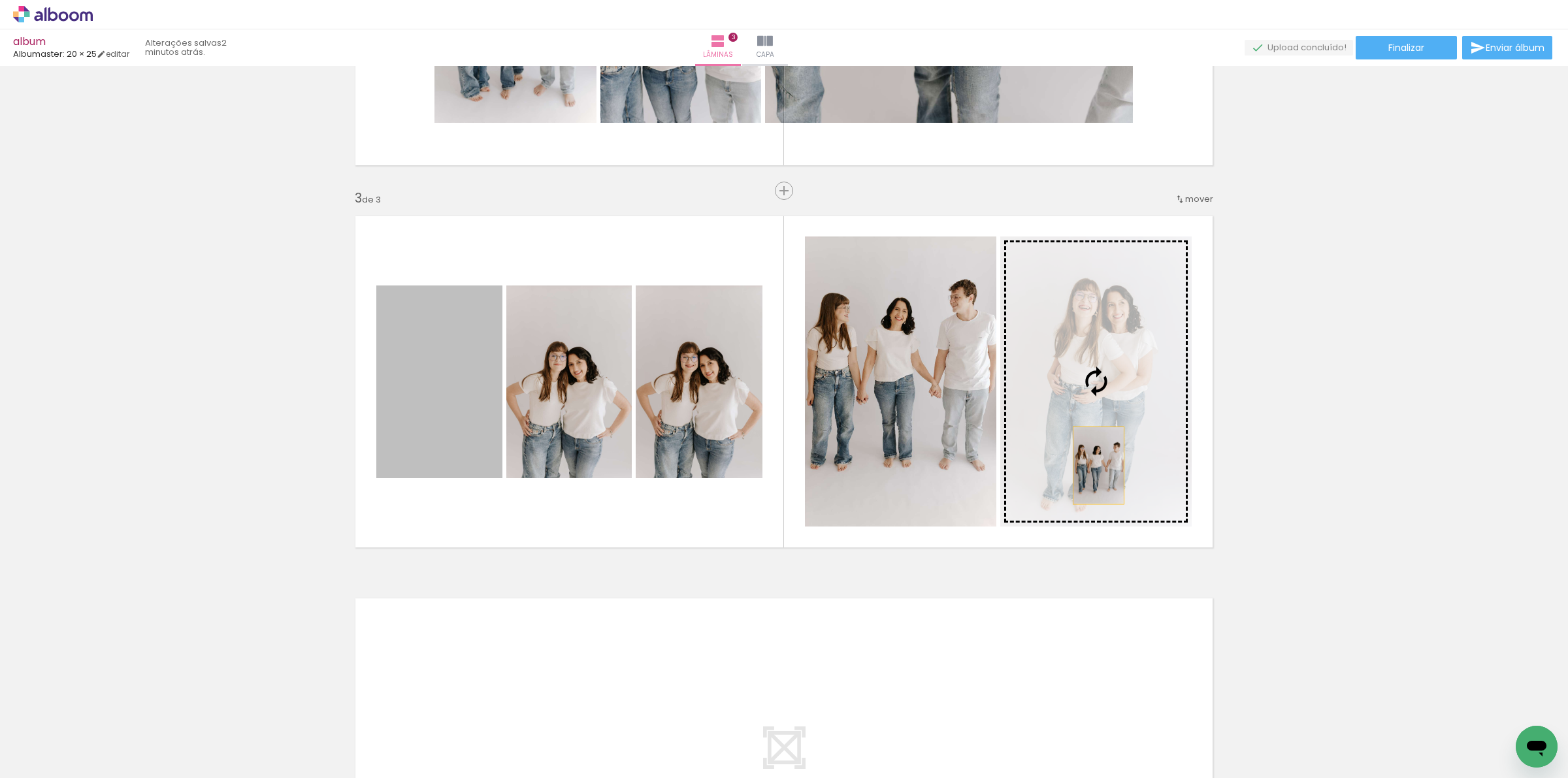
drag, startPoint x: 524, startPoint y: 412, endPoint x: 1092, endPoint y: 466, distance: 570.6
click at [0, 0] on slot at bounding box center [0, 0] width 0 height 0
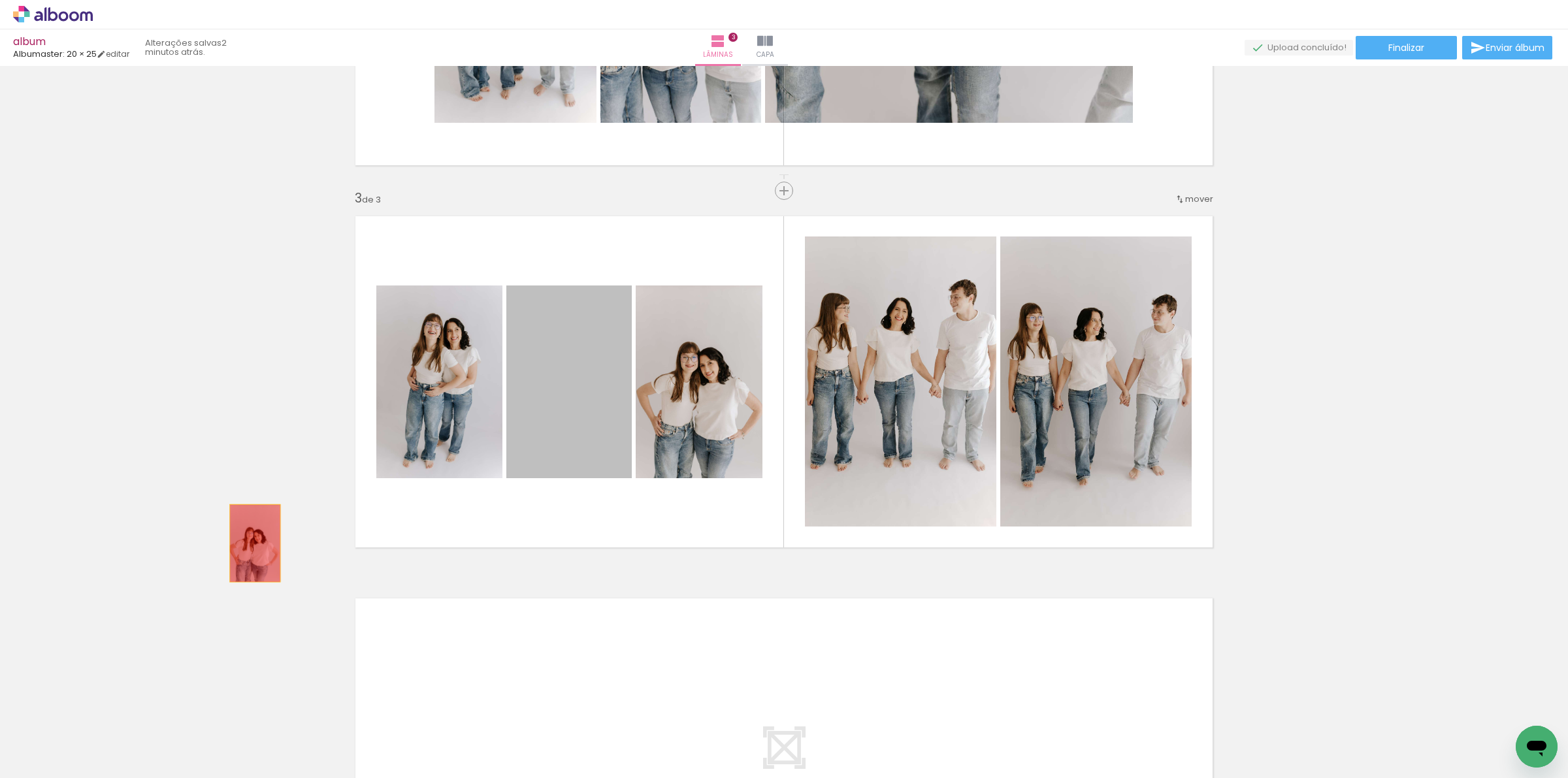
drag, startPoint x: 582, startPoint y: 420, endPoint x: 715, endPoint y: 609, distance: 231.1
click at [209, 558] on div "Inserir lâmina 1 de 3 Inserir lâmina 2 de 3 Inserir lâmina 3 de 3" at bounding box center [784, 174] width 1568 height 1529
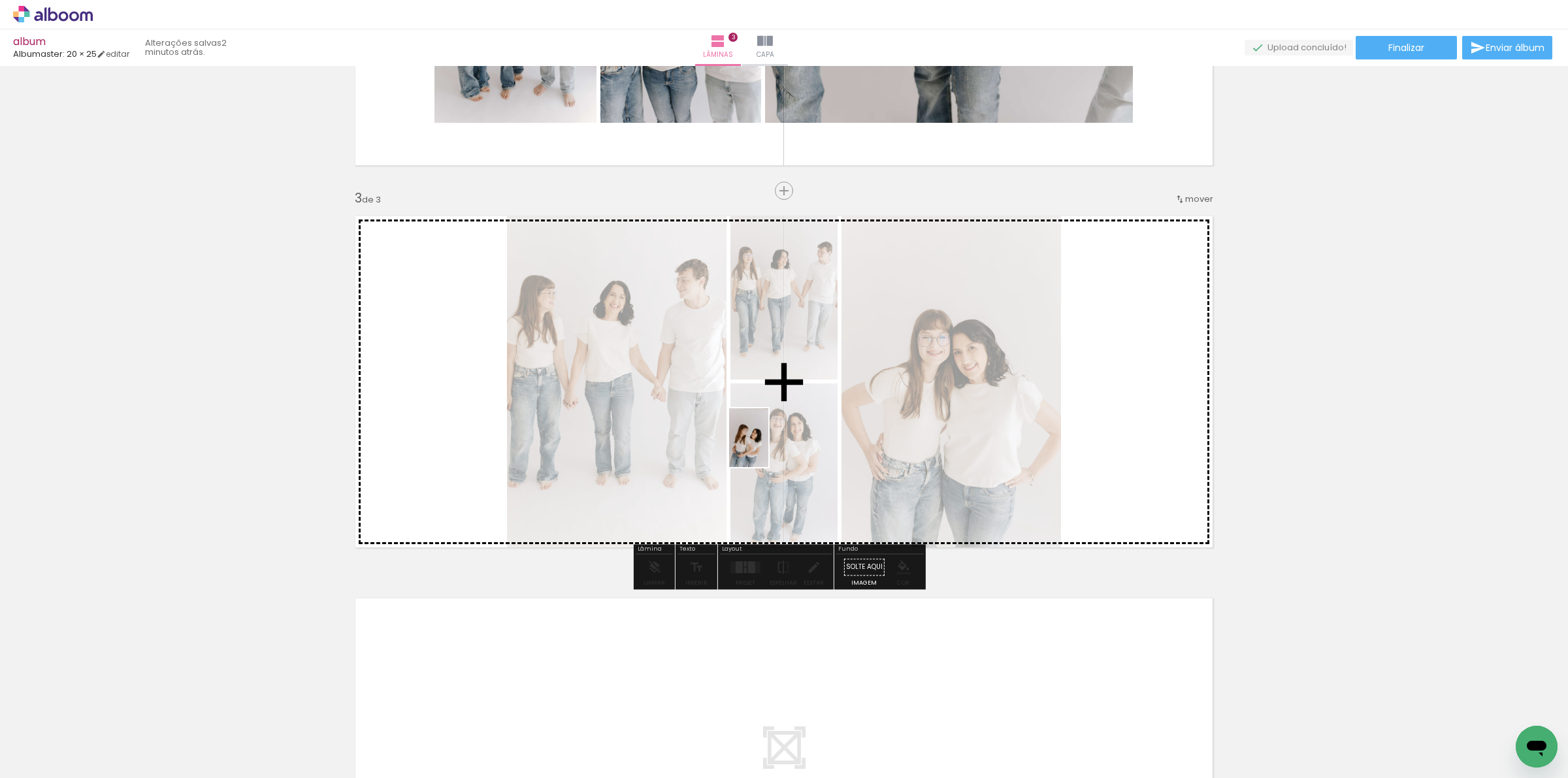
drag, startPoint x: 1136, startPoint y: 751, endPoint x: 769, endPoint y: 447, distance: 476.6
click at [769, 447] on quentale-workspace at bounding box center [784, 389] width 1568 height 778
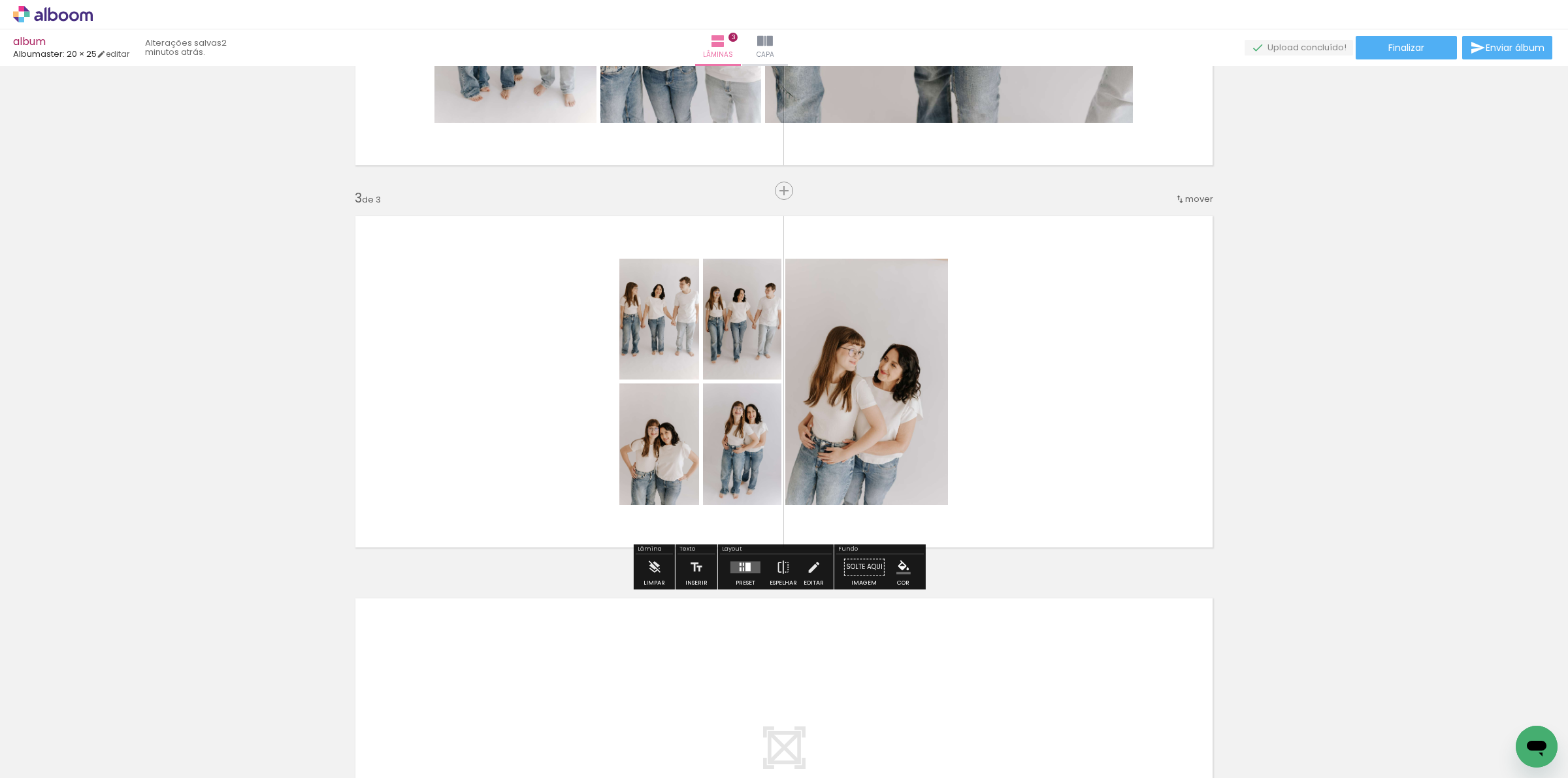
drag, startPoint x: 725, startPoint y: 558, endPoint x: 1029, endPoint y: 459, distance: 319.7
click at [728, 558] on div at bounding box center [746, 567] width 35 height 26
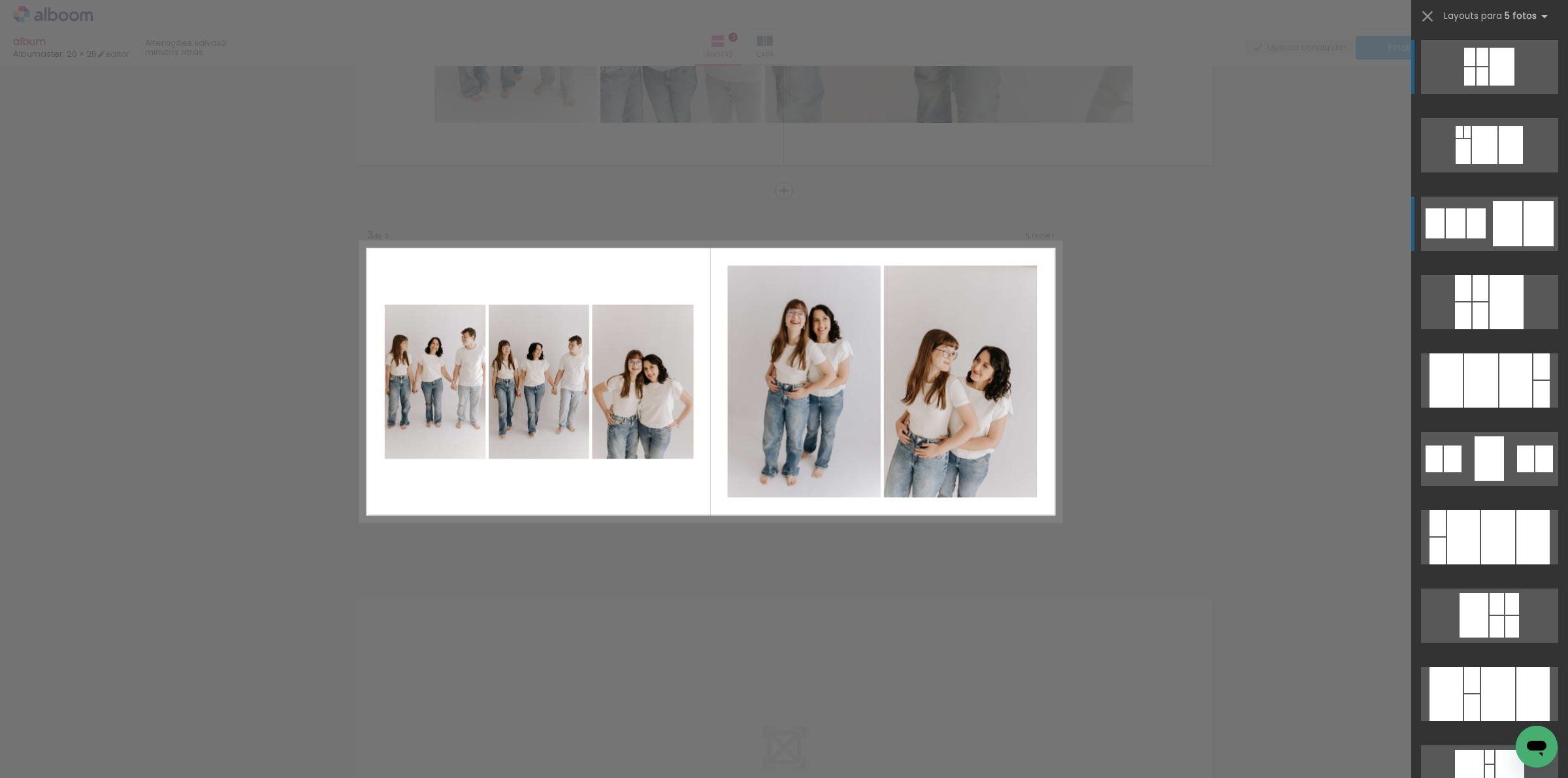
click div
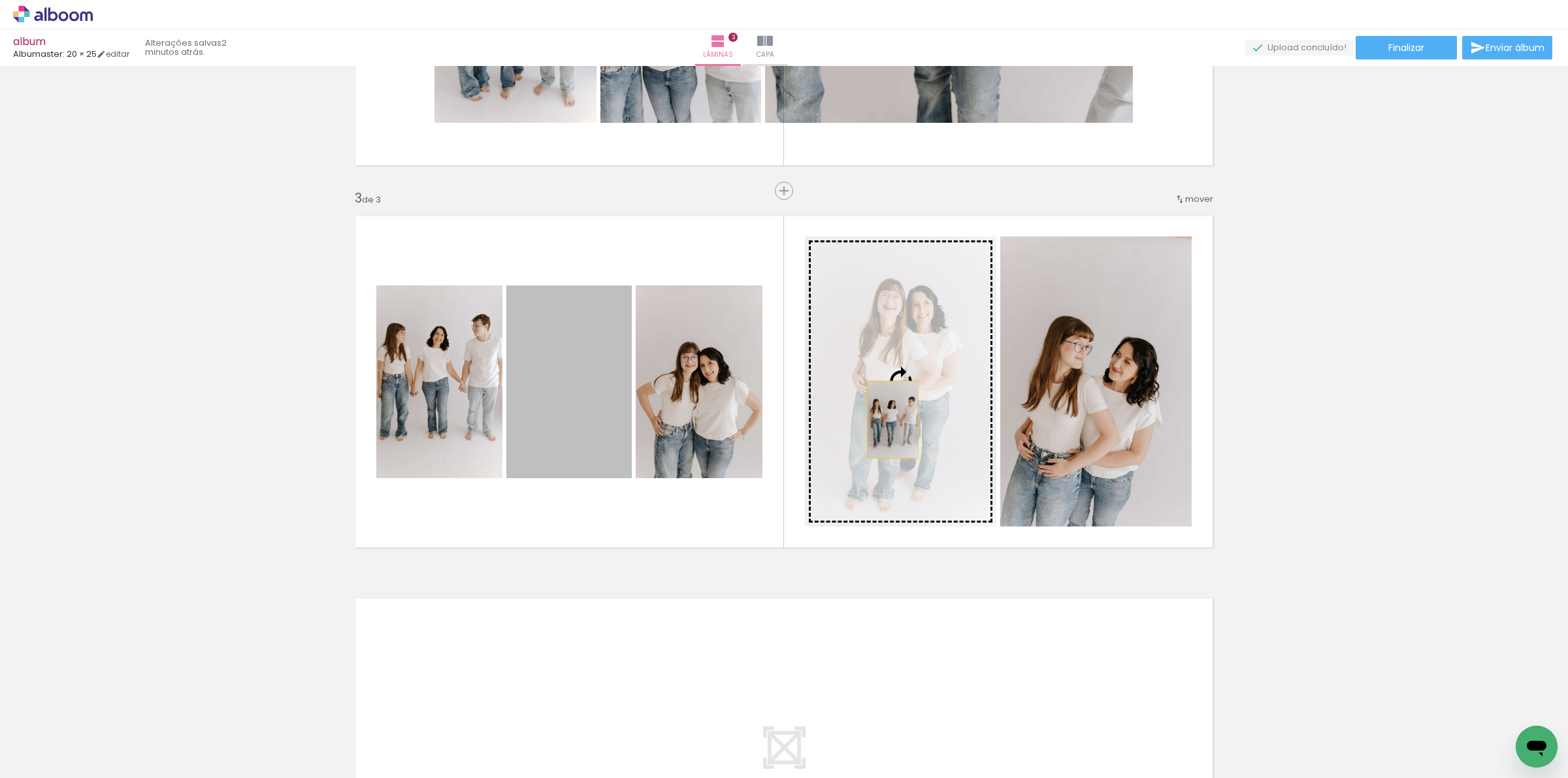
drag, startPoint x: 569, startPoint y: 427, endPoint x: 887, endPoint y: 420, distance: 318.1
click slot
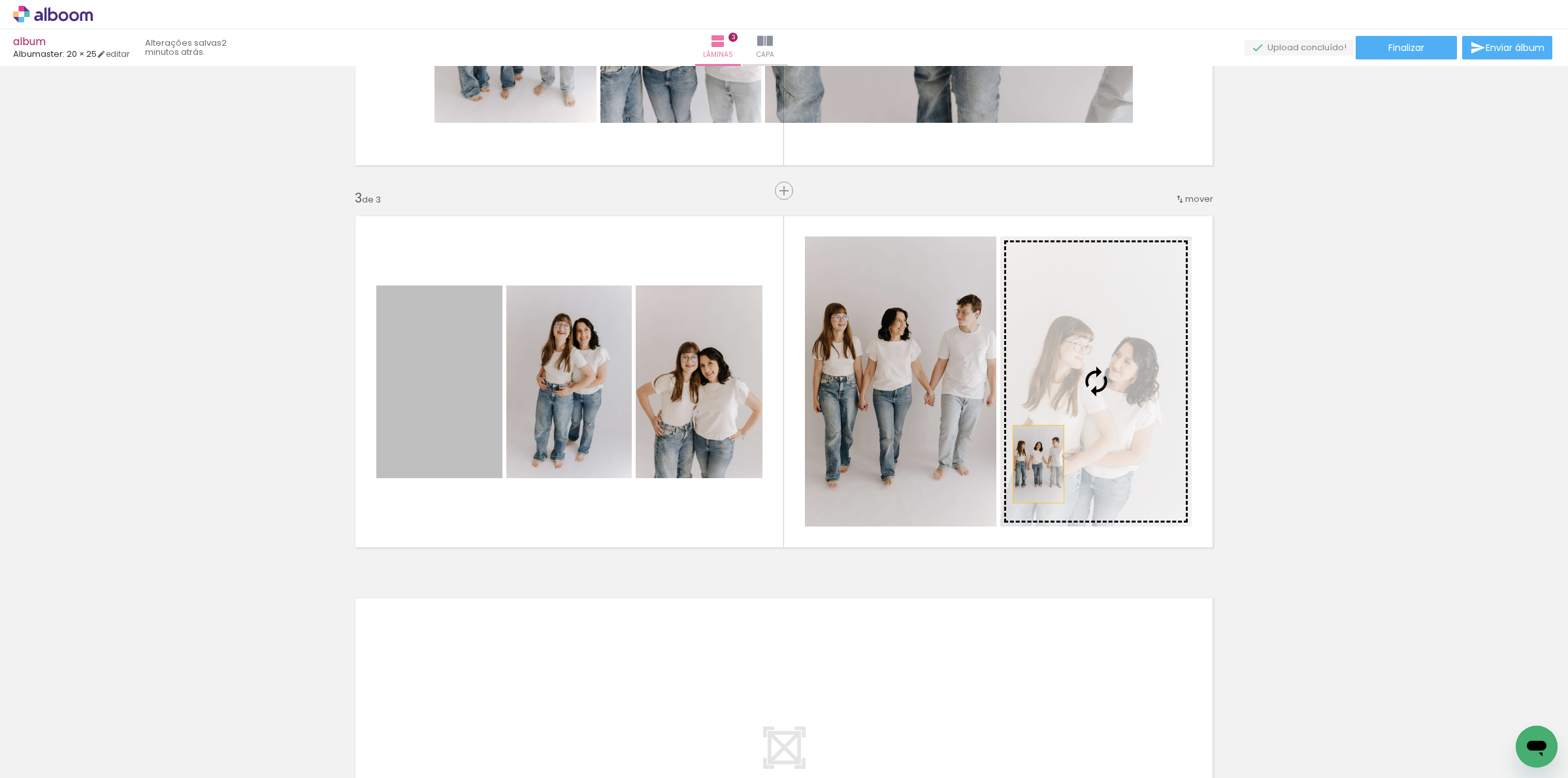
drag, startPoint x: 435, startPoint y: 410, endPoint x: 1058, endPoint y: 464, distance: 625.3
click slot
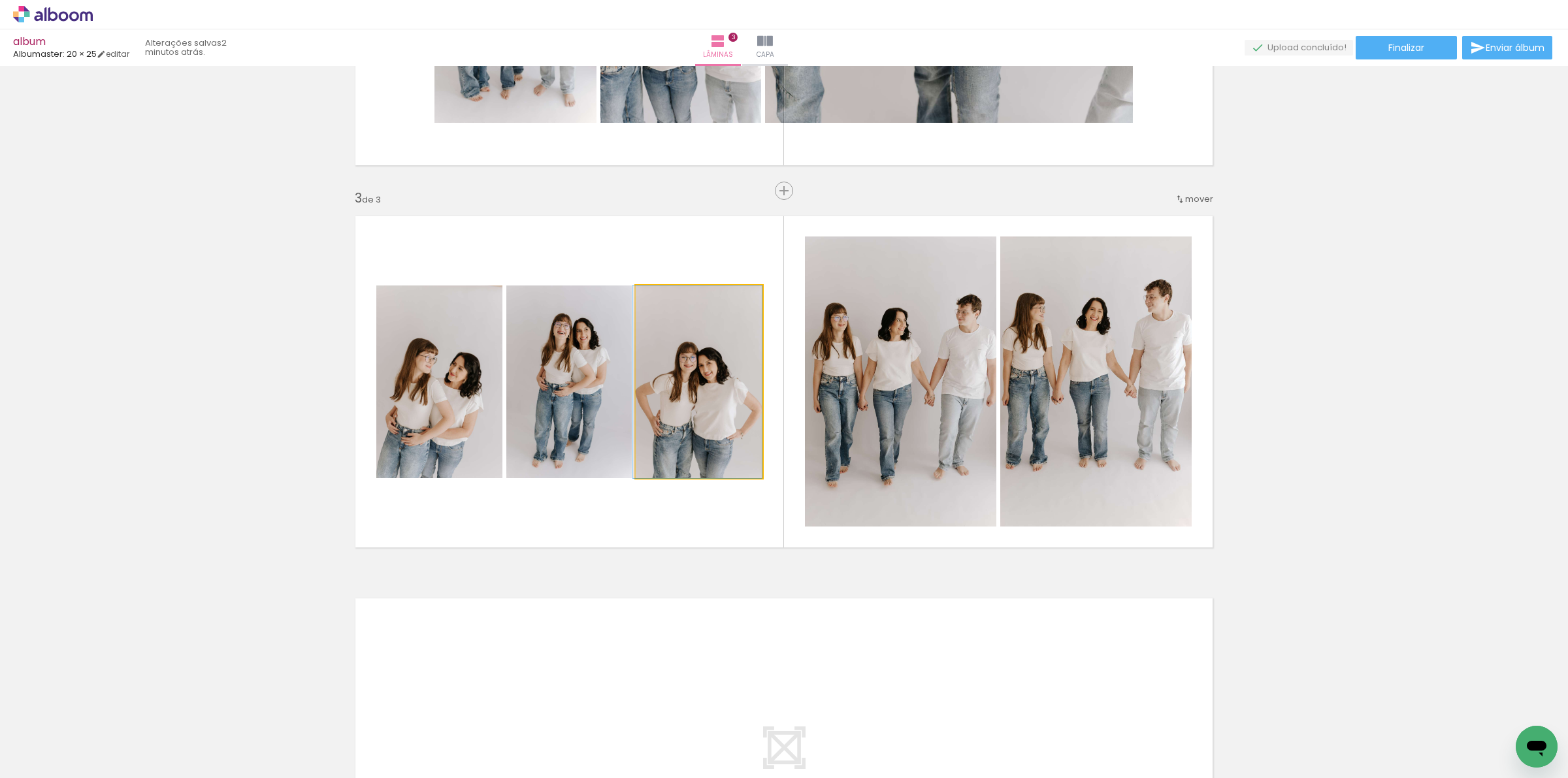
drag, startPoint x: 721, startPoint y: 394, endPoint x: 580, endPoint y: 412, distance: 142.1
click slot
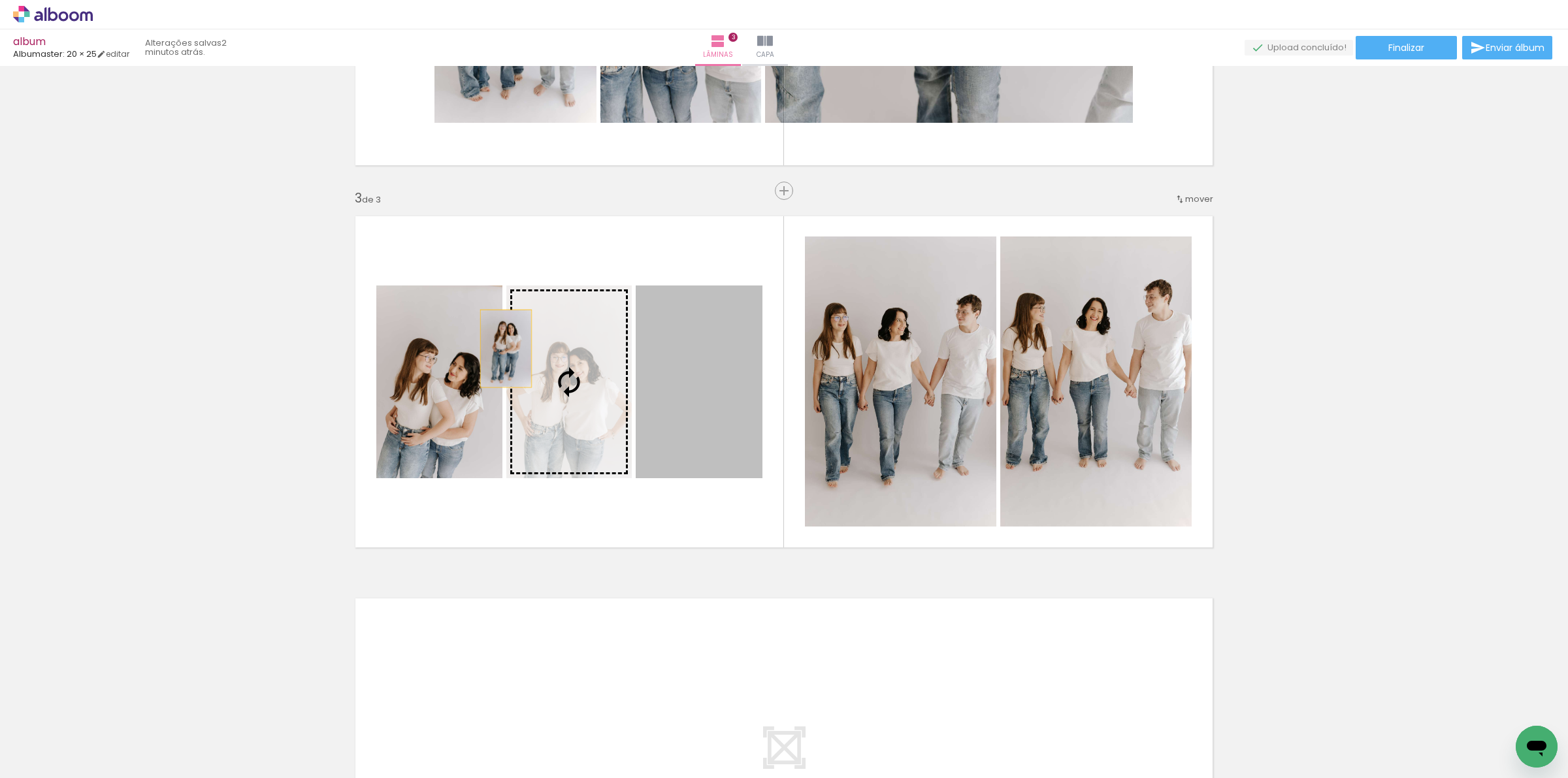
drag, startPoint x: 720, startPoint y: 362, endPoint x: 488, endPoint y: 351, distance: 232.3
click slot
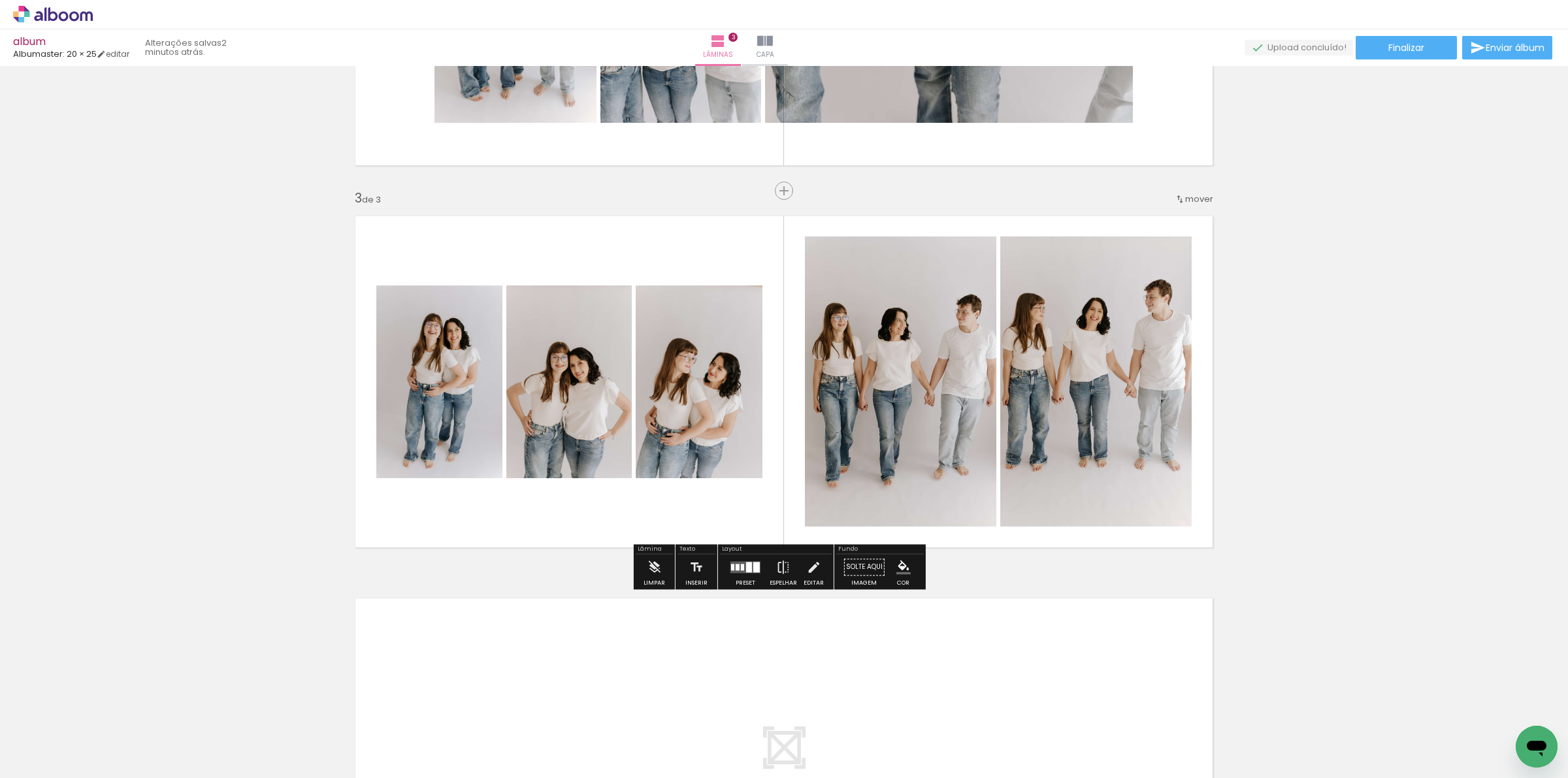
click div "Inserir lâmina 1 de 3 Inserir lâmina 2 de 3 Inserir lâmina 3 de 3"
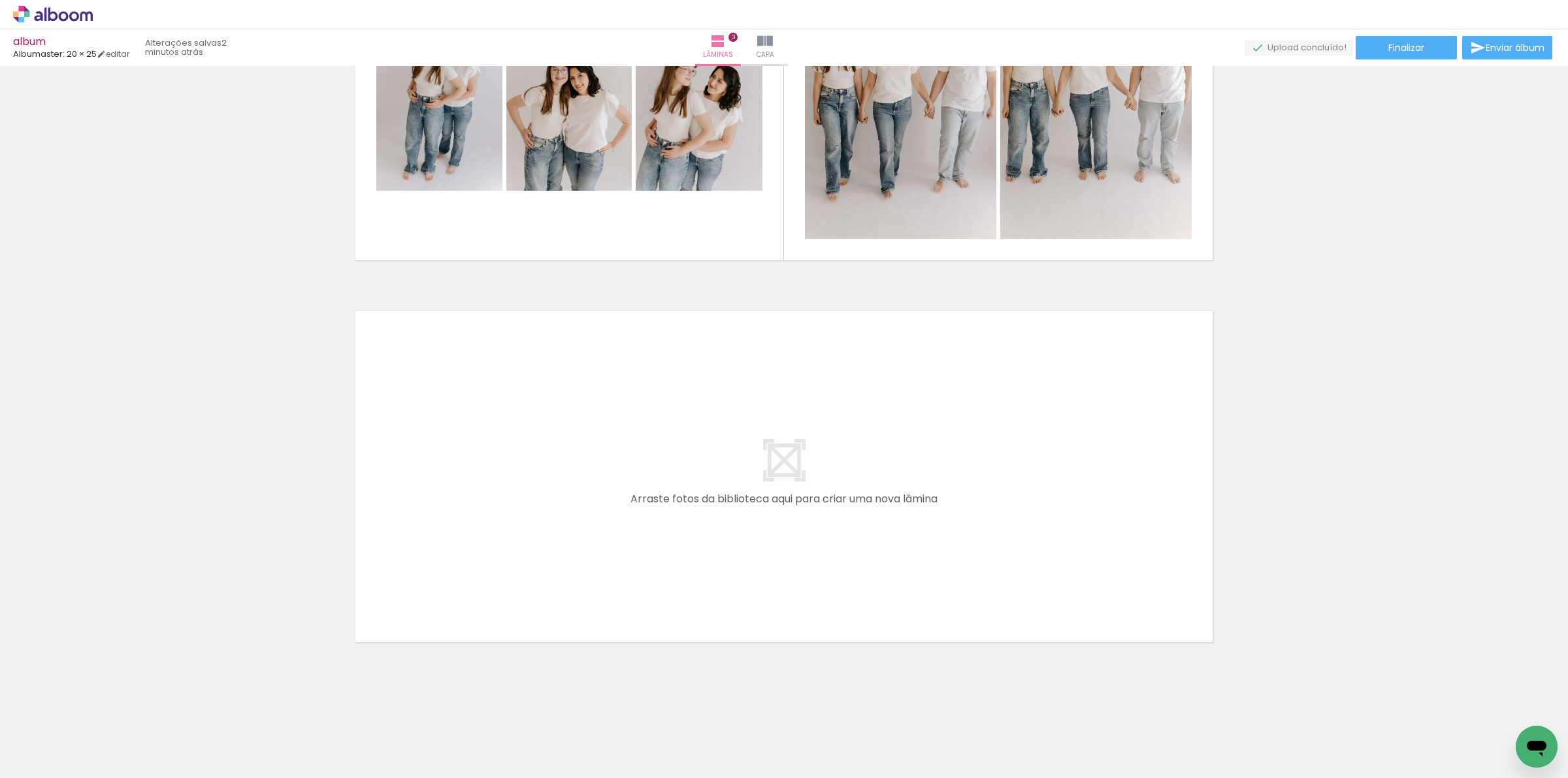
scroll to position [0, 1028]
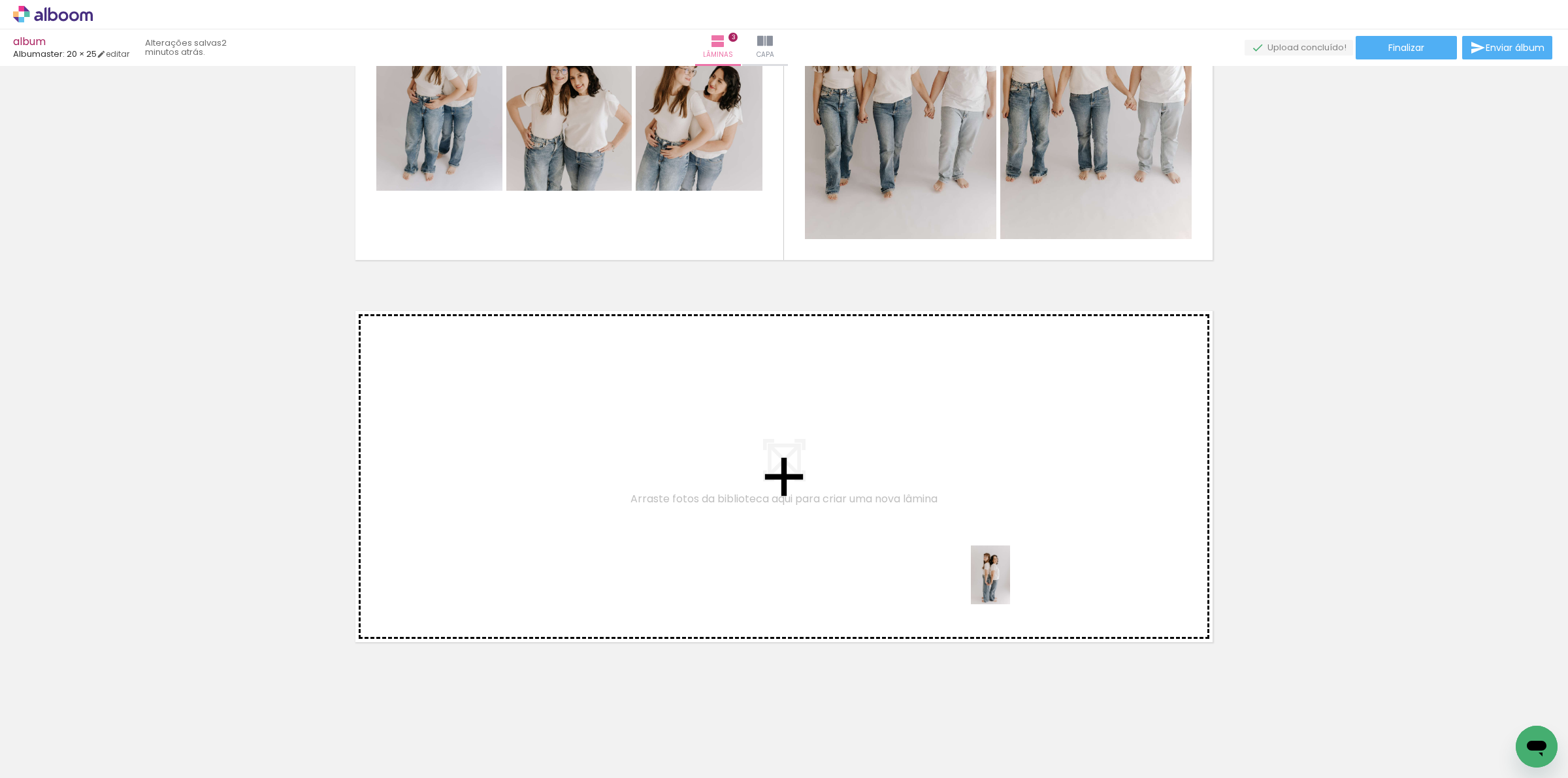
drag, startPoint x: 1297, startPoint y: 743, endPoint x: 1010, endPoint y: 584, distance: 328.1
click quentale-workspace
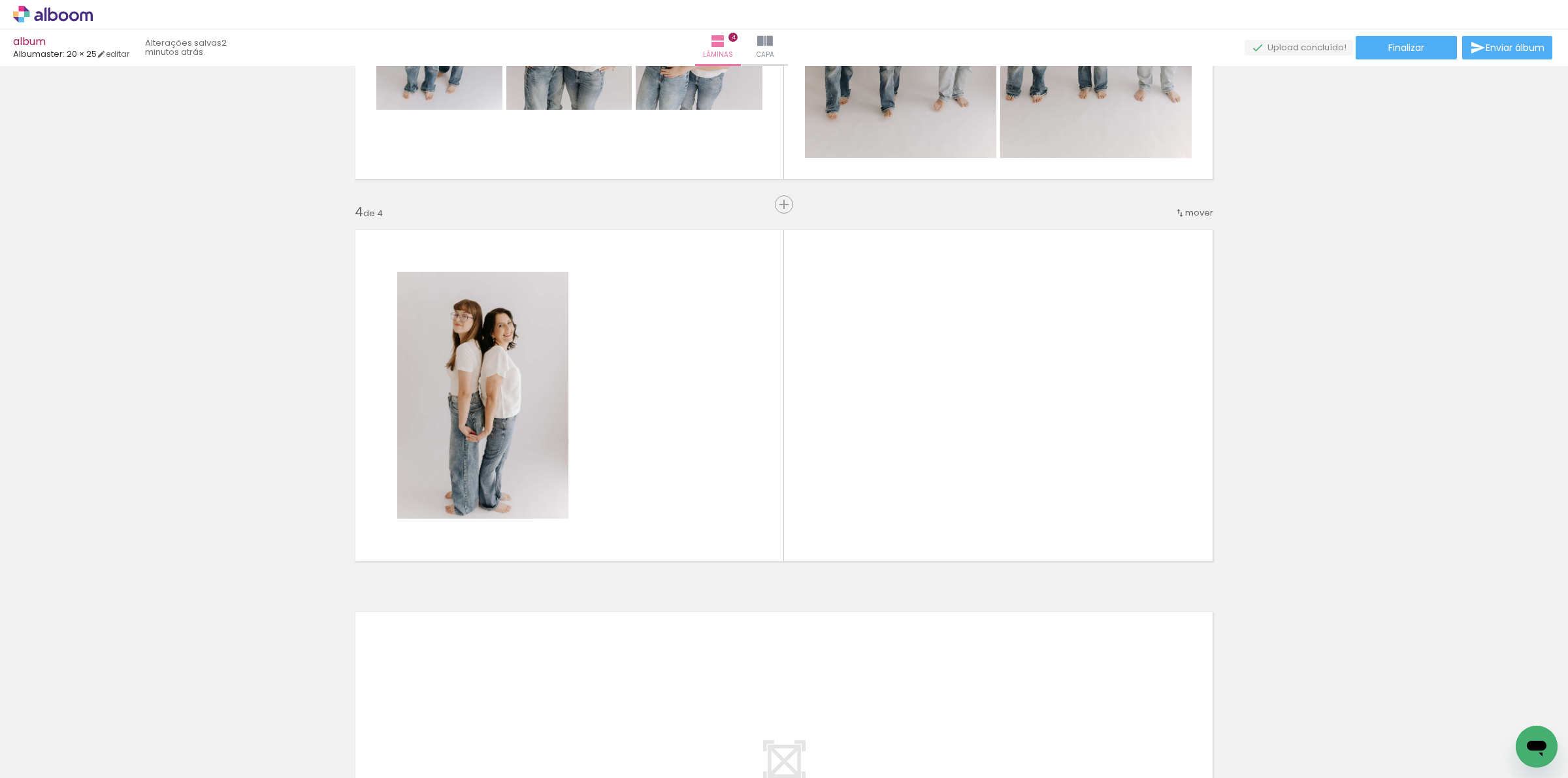
scroll to position [1044, 0]
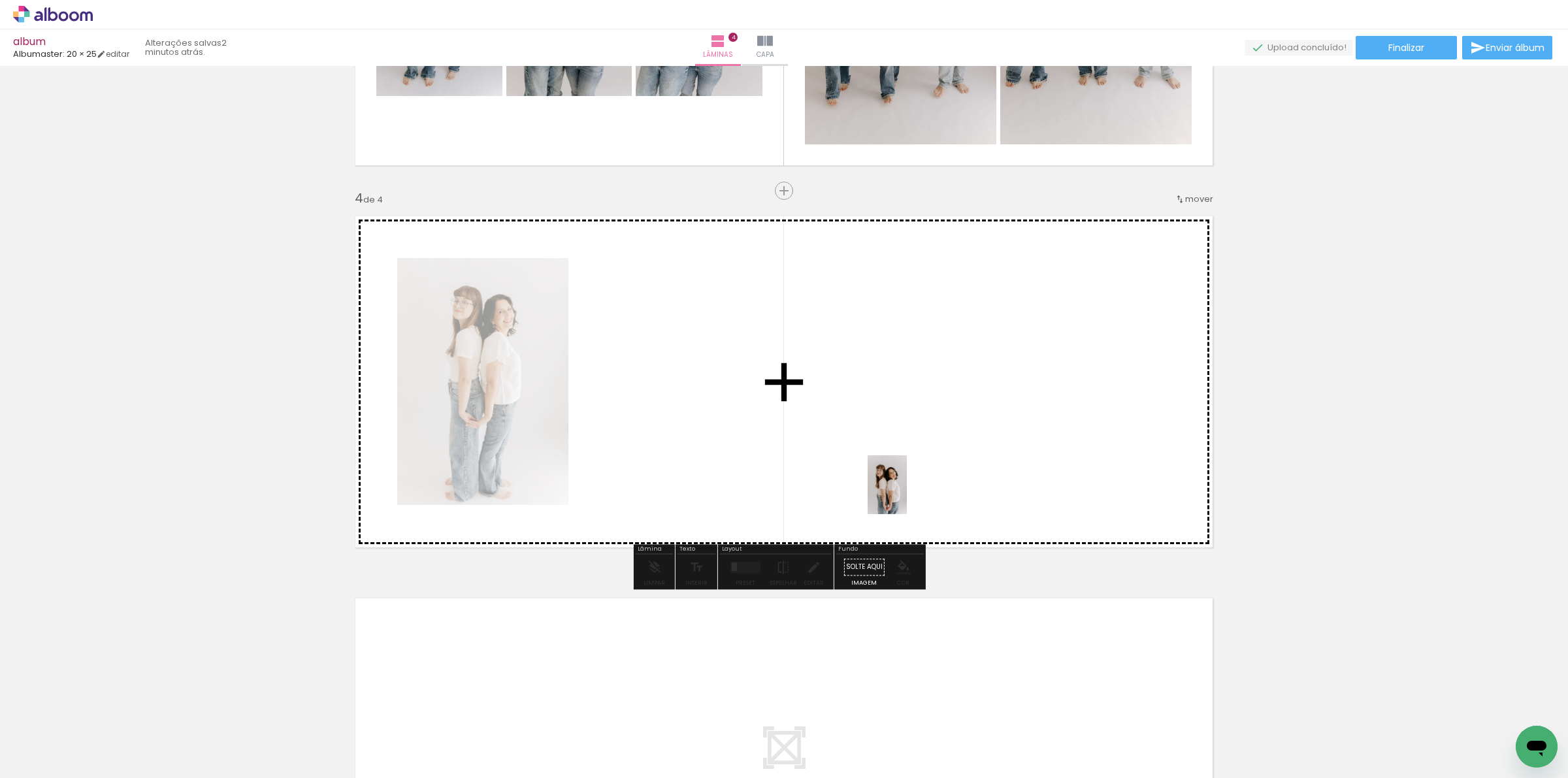
drag, startPoint x: 1466, startPoint y: 729, endPoint x: 907, endPoint y: 495, distance: 606.0
click quentale-workspace
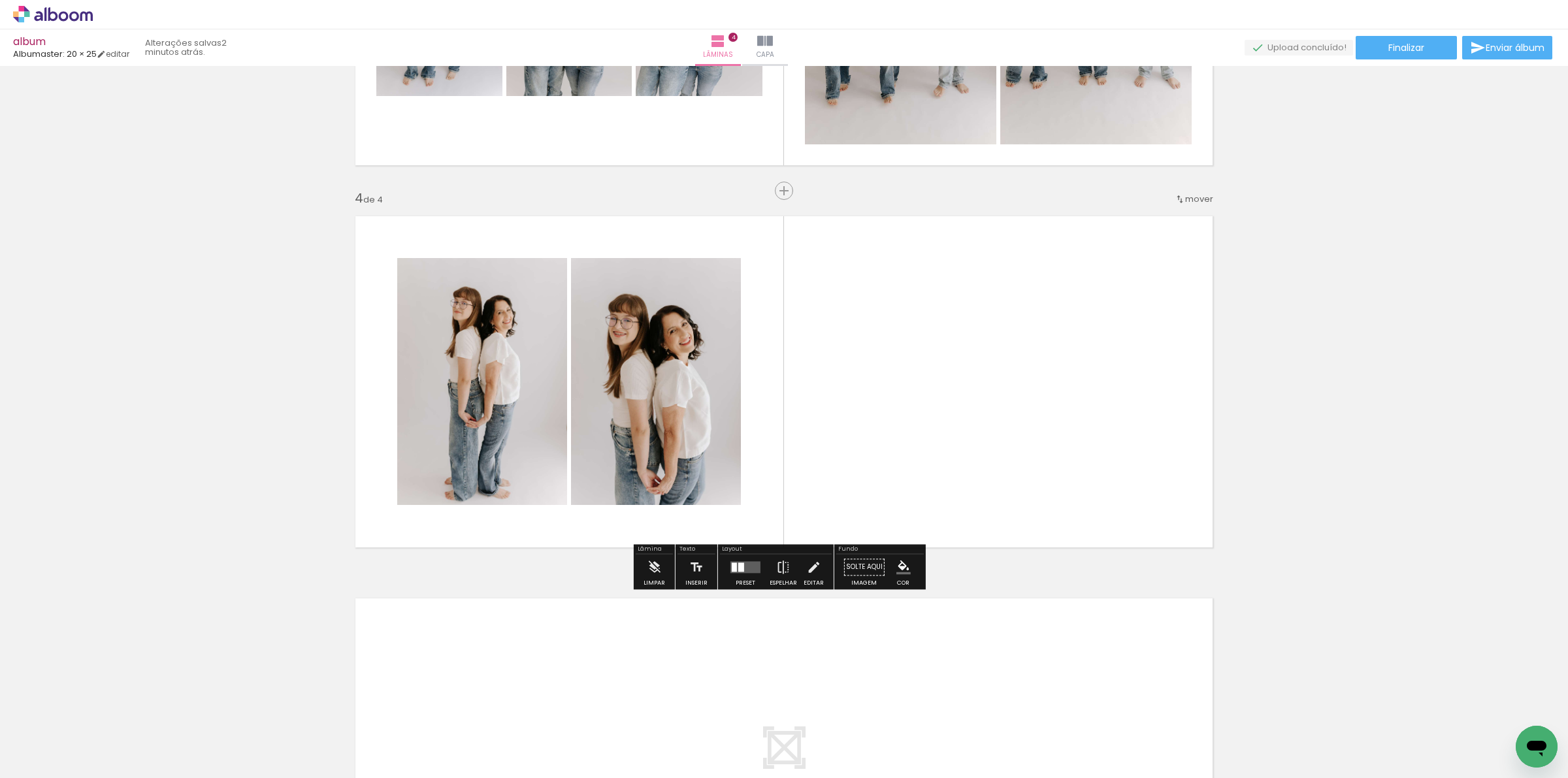
scroll to position [0, 1543]
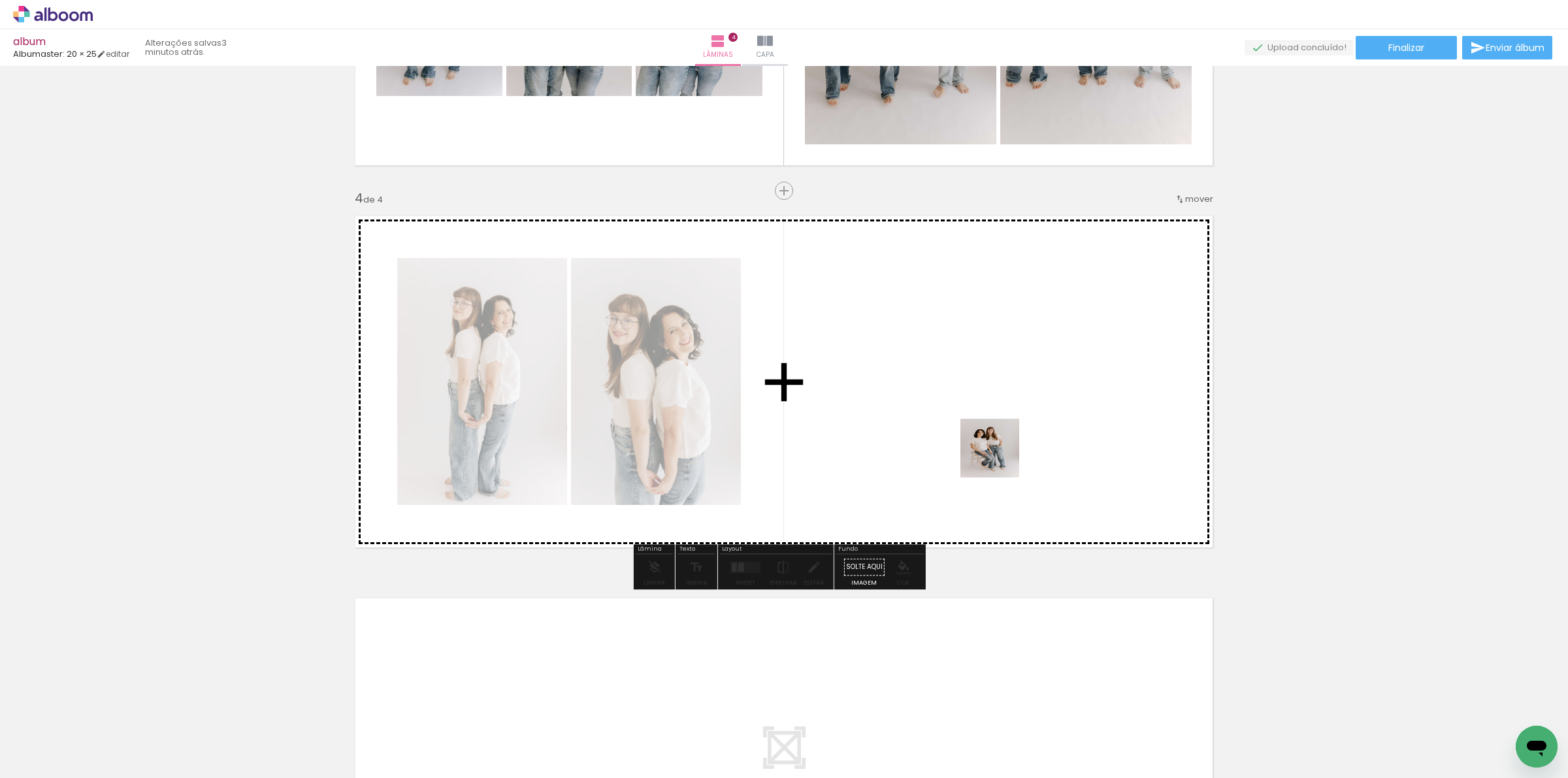
drag, startPoint x: 1147, startPoint y: 736, endPoint x: 987, endPoint y: 441, distance: 335.6
click quentale-workspace
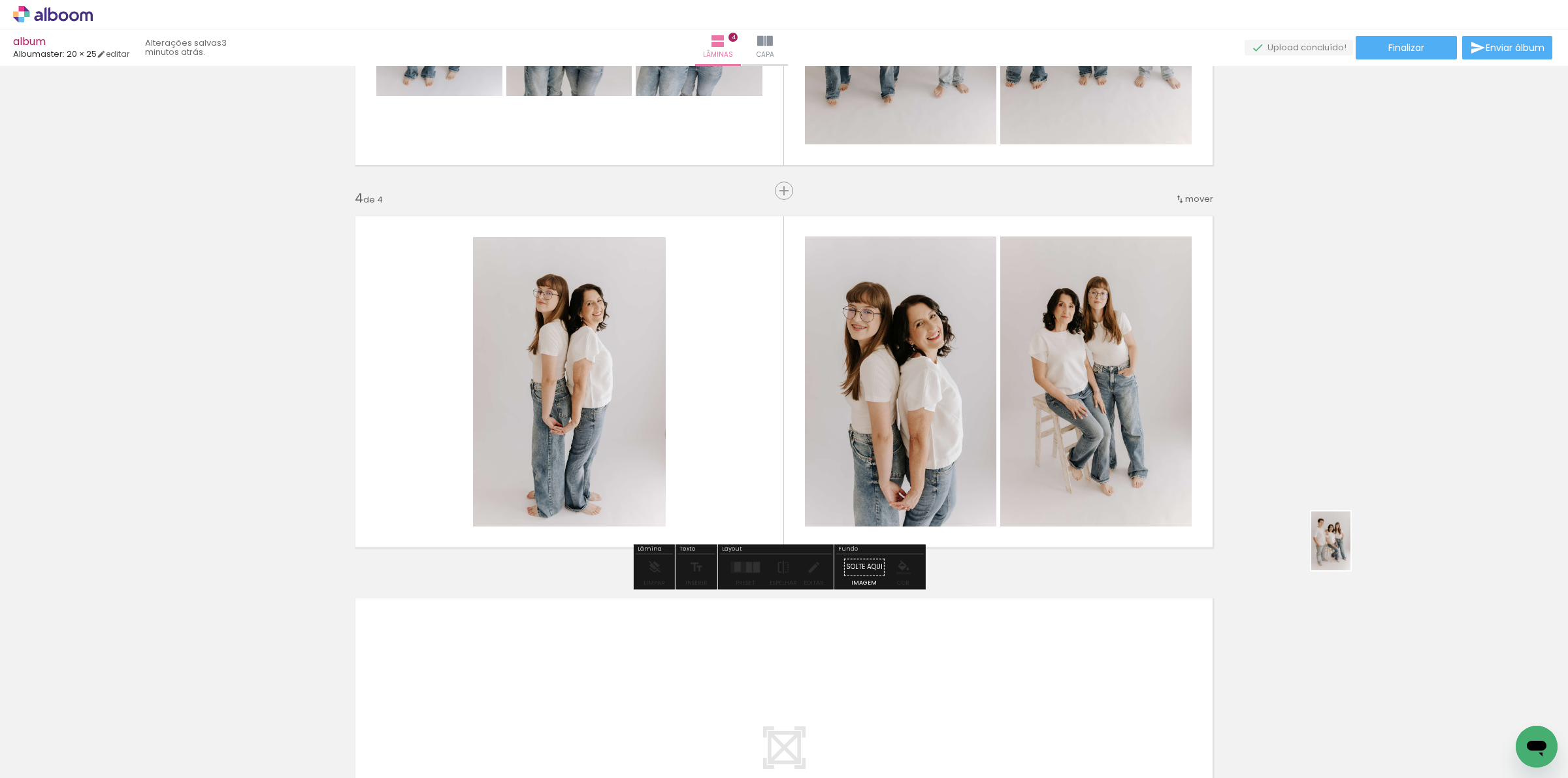
drag, startPoint x: 1441, startPoint y: 742, endPoint x: 1351, endPoint y: 550, distance: 212.0
click quentale-workspace
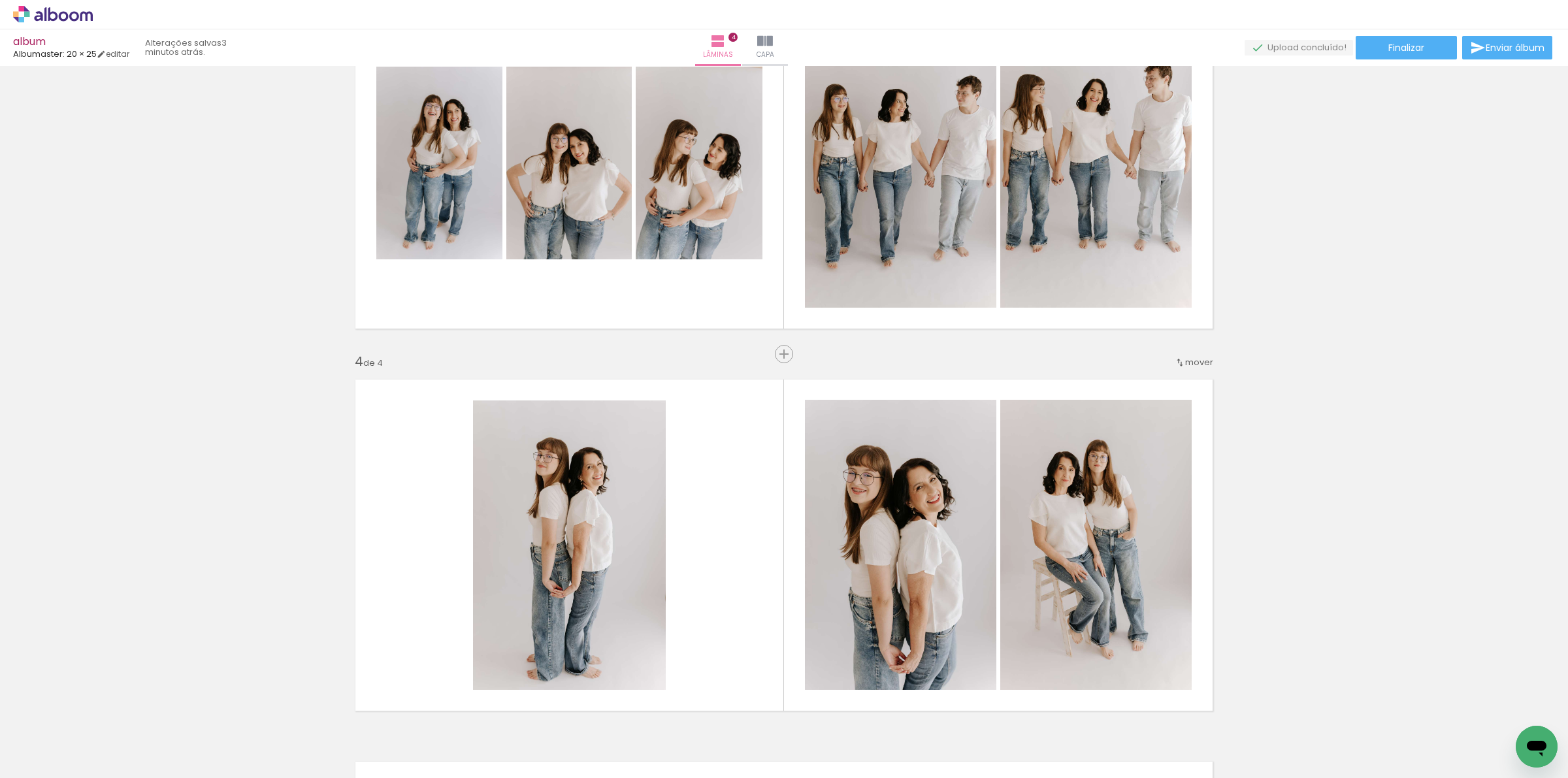
scroll to position [799, 0]
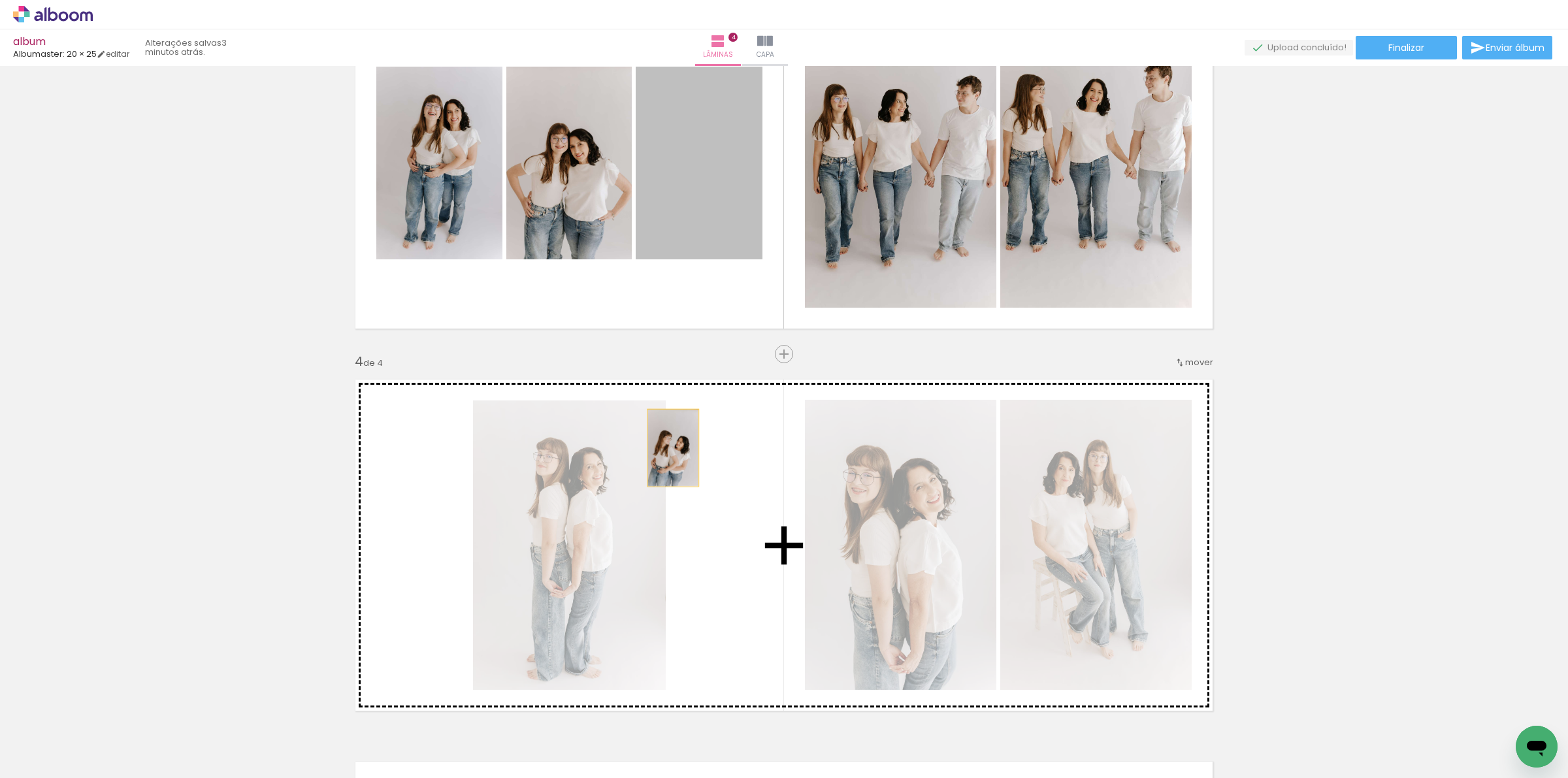
drag, startPoint x: 687, startPoint y: 200, endPoint x: 637, endPoint y: 439, distance: 244.2
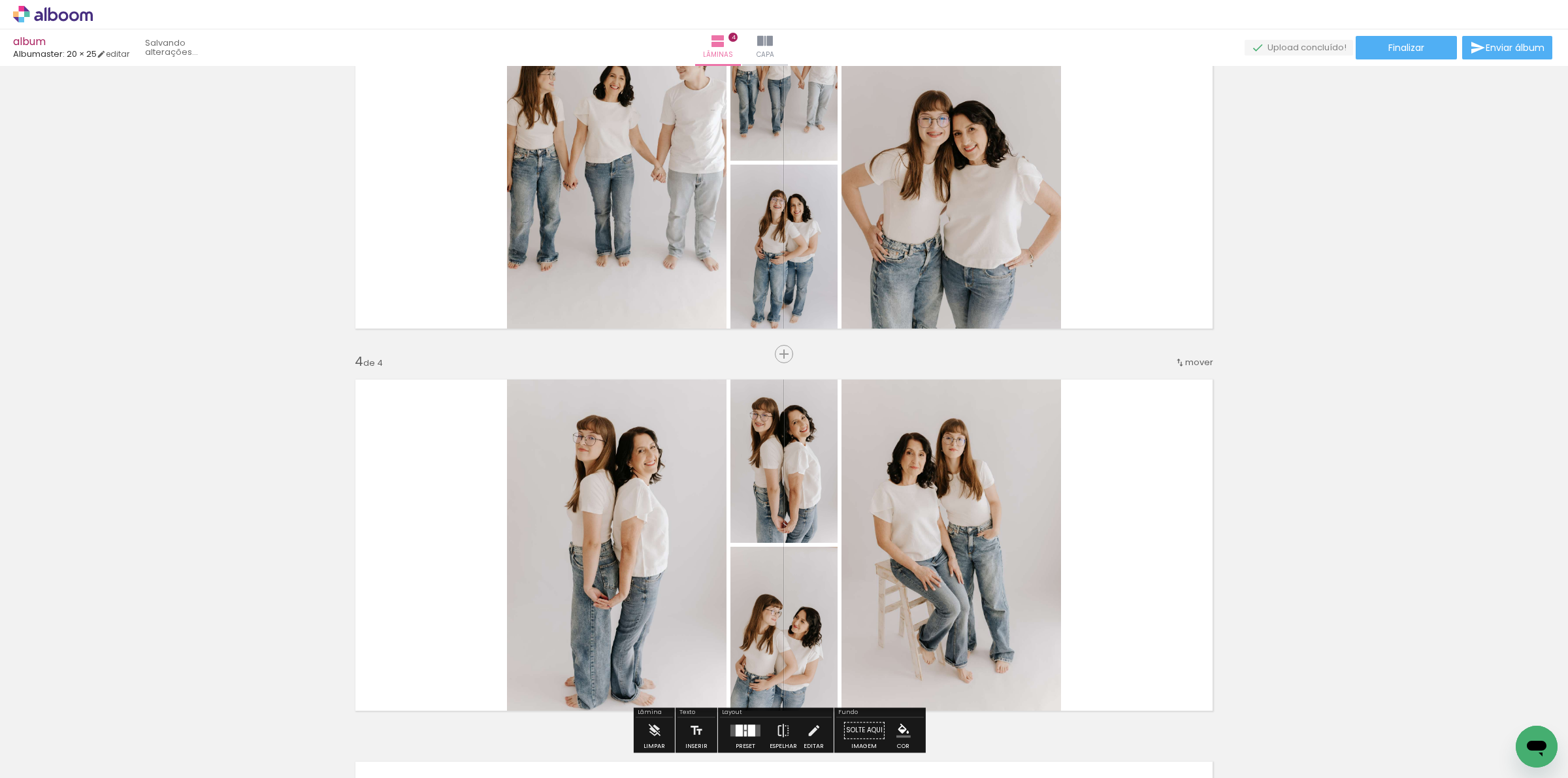
scroll to position [799, 0]
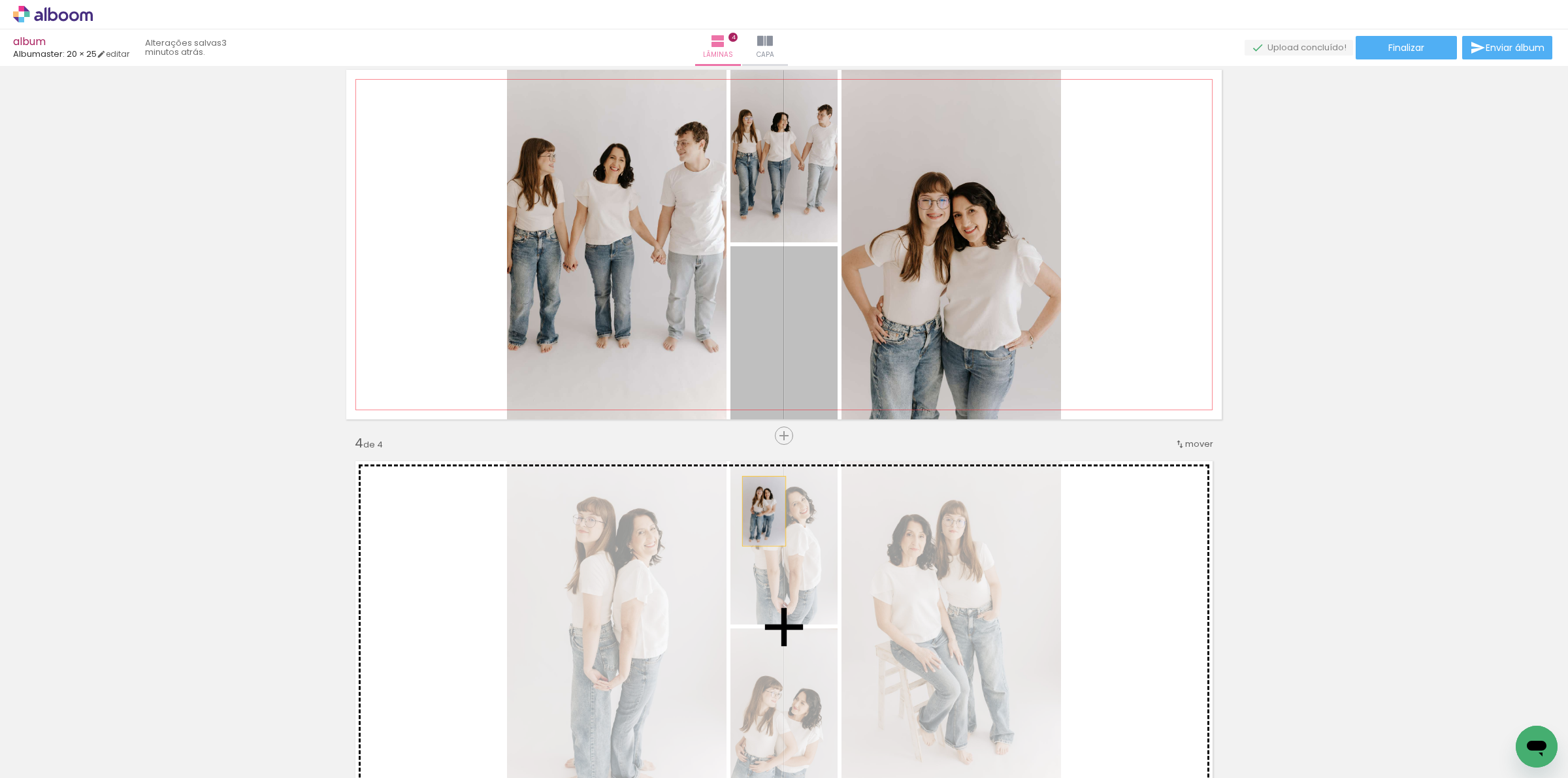
drag, startPoint x: 808, startPoint y: 339, endPoint x: 869, endPoint y: 291, distance: 77.6
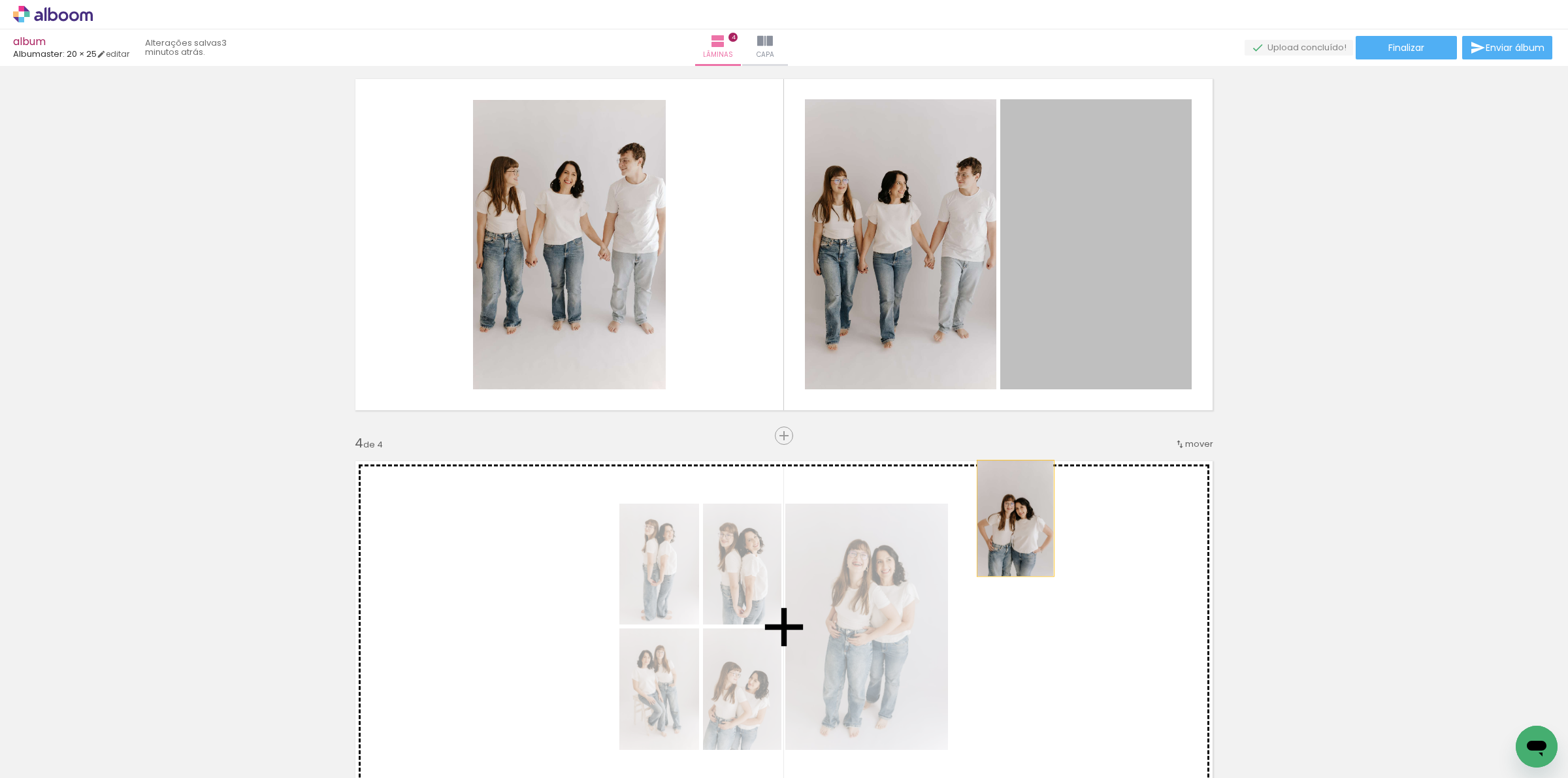
drag, startPoint x: 1078, startPoint y: 278, endPoint x: 1114, endPoint y: 775, distance: 498.3
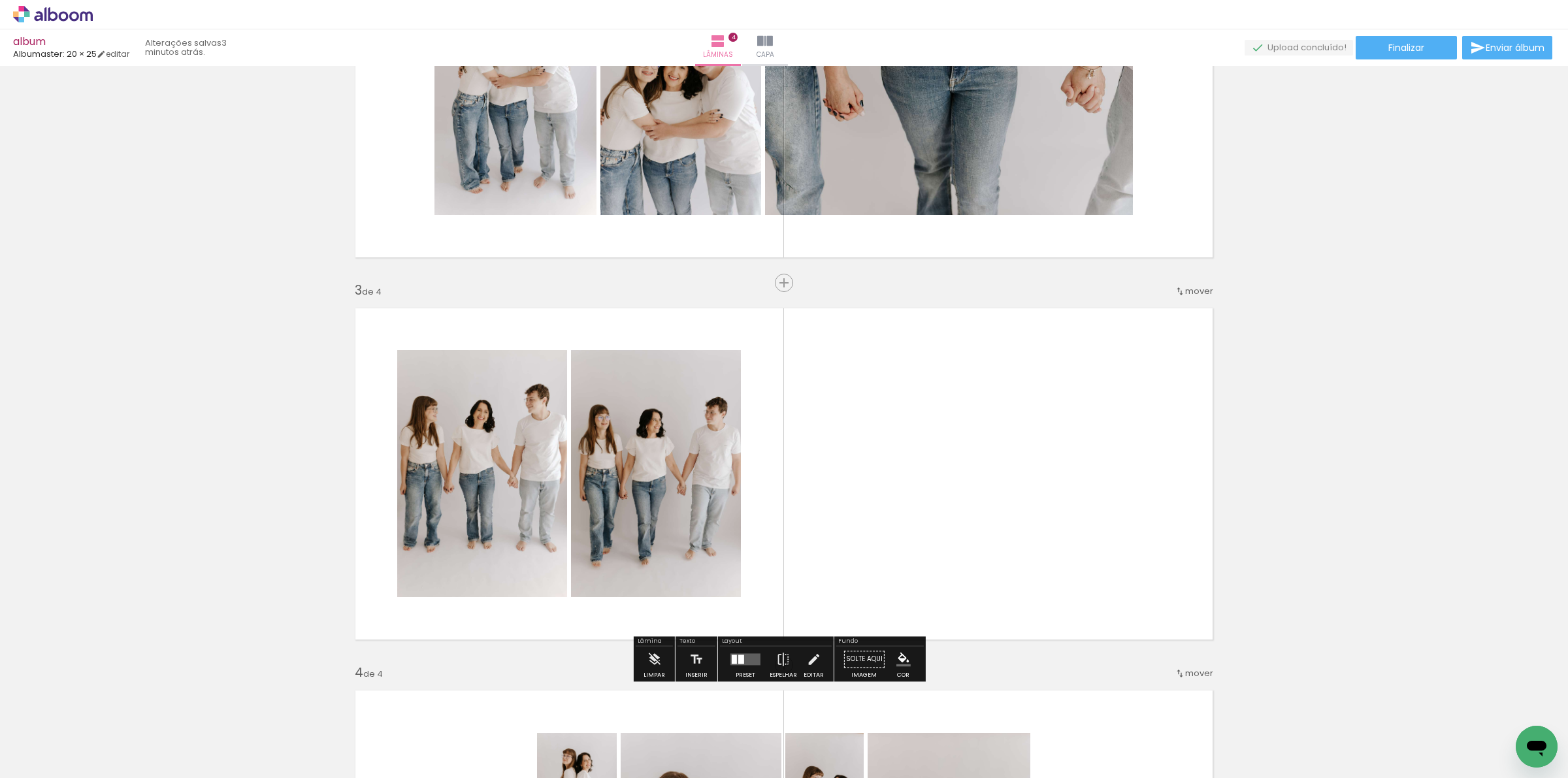
scroll to position [554, 0]
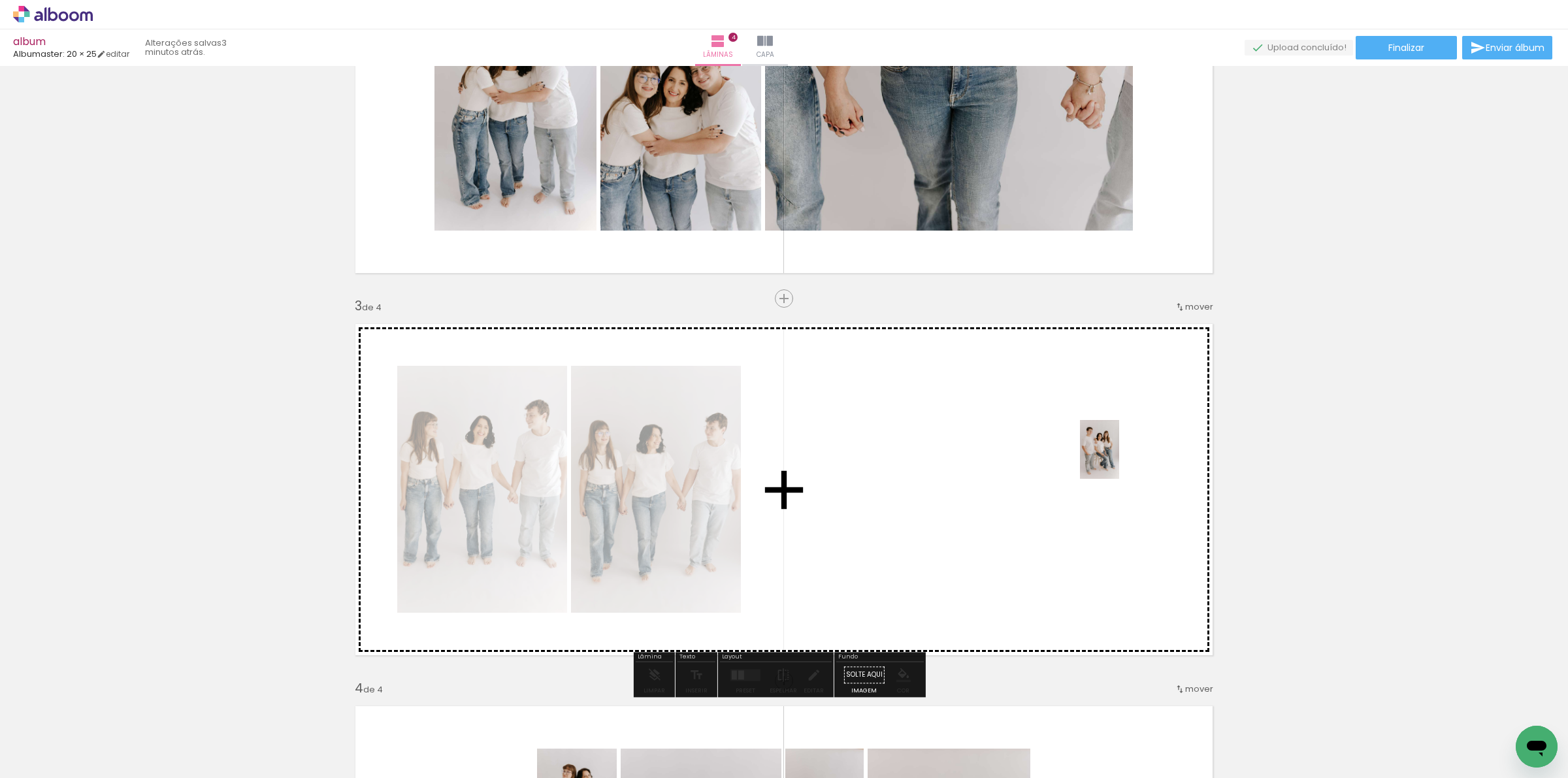
drag, startPoint x: 1463, startPoint y: 729, endPoint x: 1119, endPoint y: 459, distance: 437.3
click at [1119, 459] on quentale-workspace at bounding box center [784, 389] width 1568 height 778
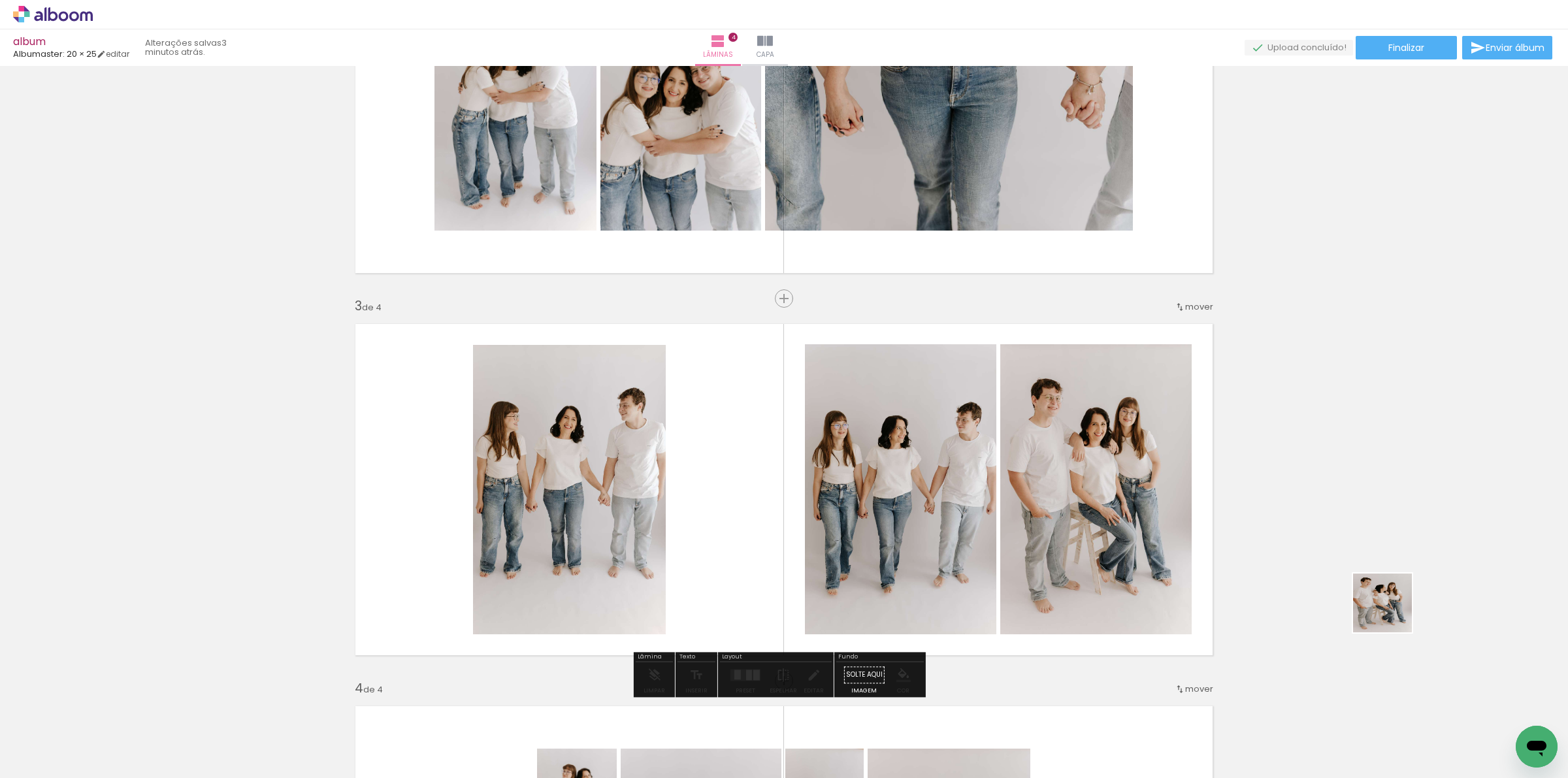
drag, startPoint x: 1527, startPoint y: 714, endPoint x: 1044, endPoint y: 495, distance: 530.3
click at [1044, 495] on quentale-workspace at bounding box center [784, 389] width 1568 height 778
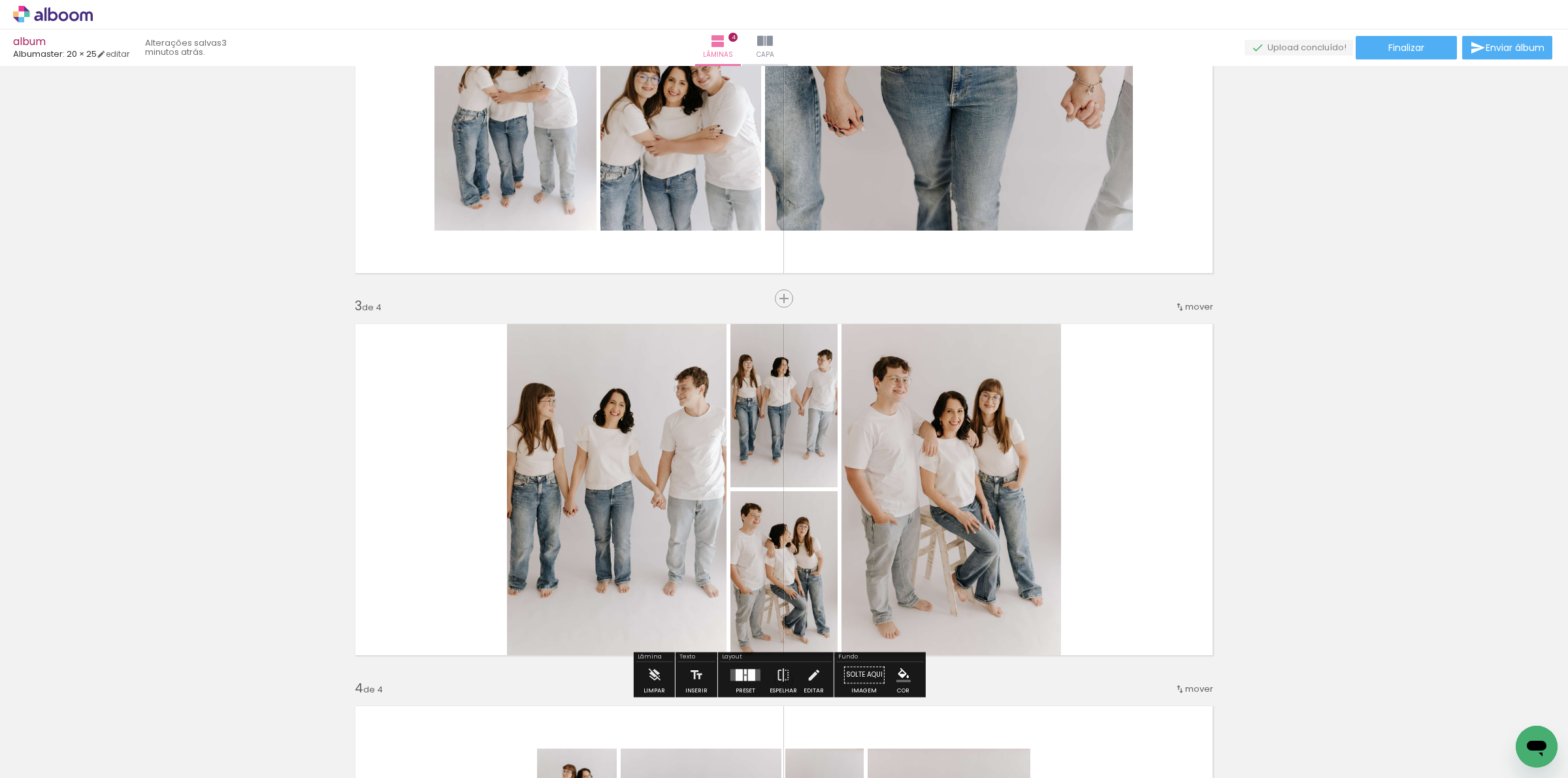
drag, startPoint x: 737, startPoint y: 675, endPoint x: 1269, endPoint y: 495, distance: 561.6
click at [736, 675] on div at bounding box center [739, 675] width 7 height 12
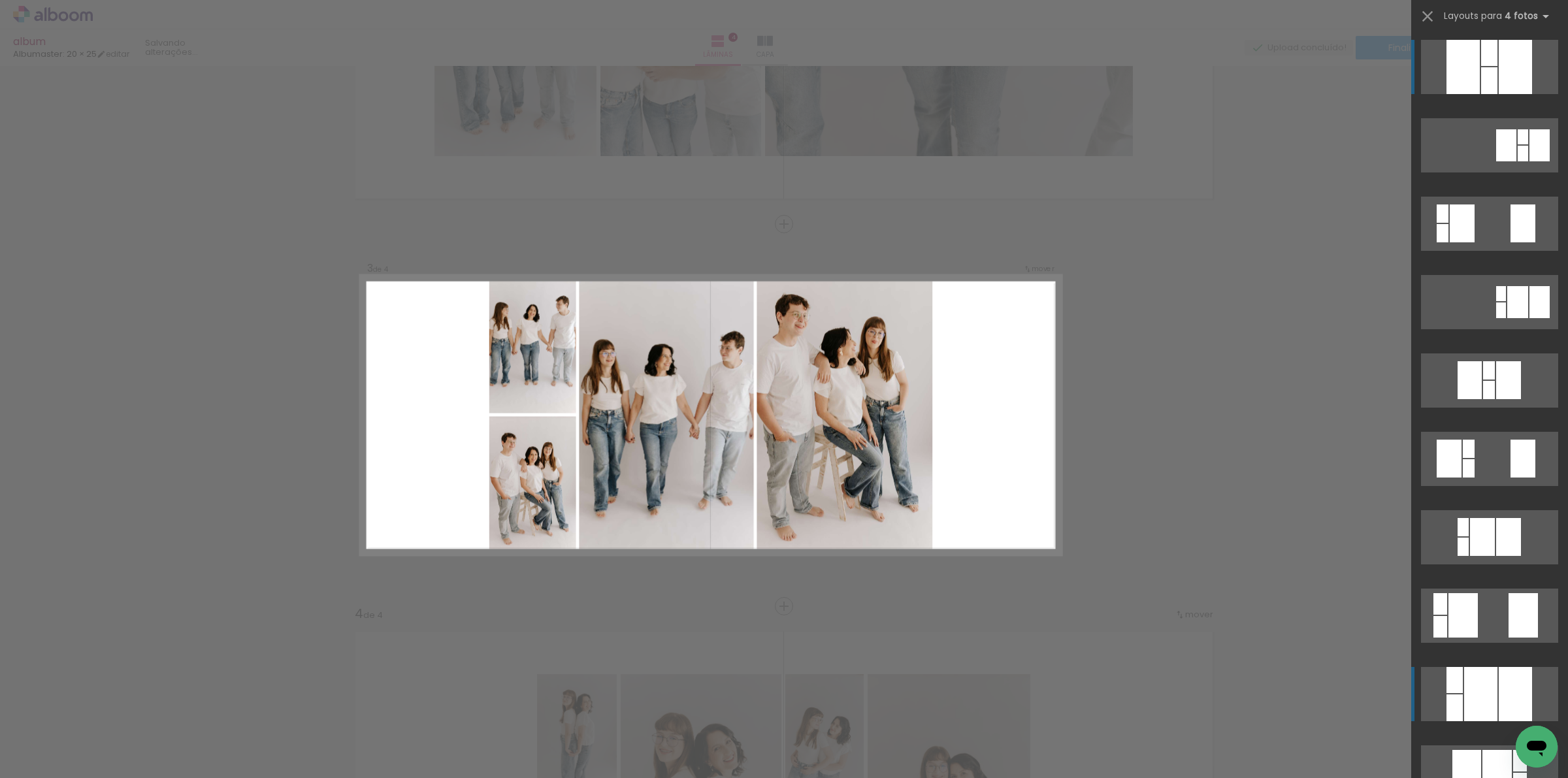
scroll to position [661, 0]
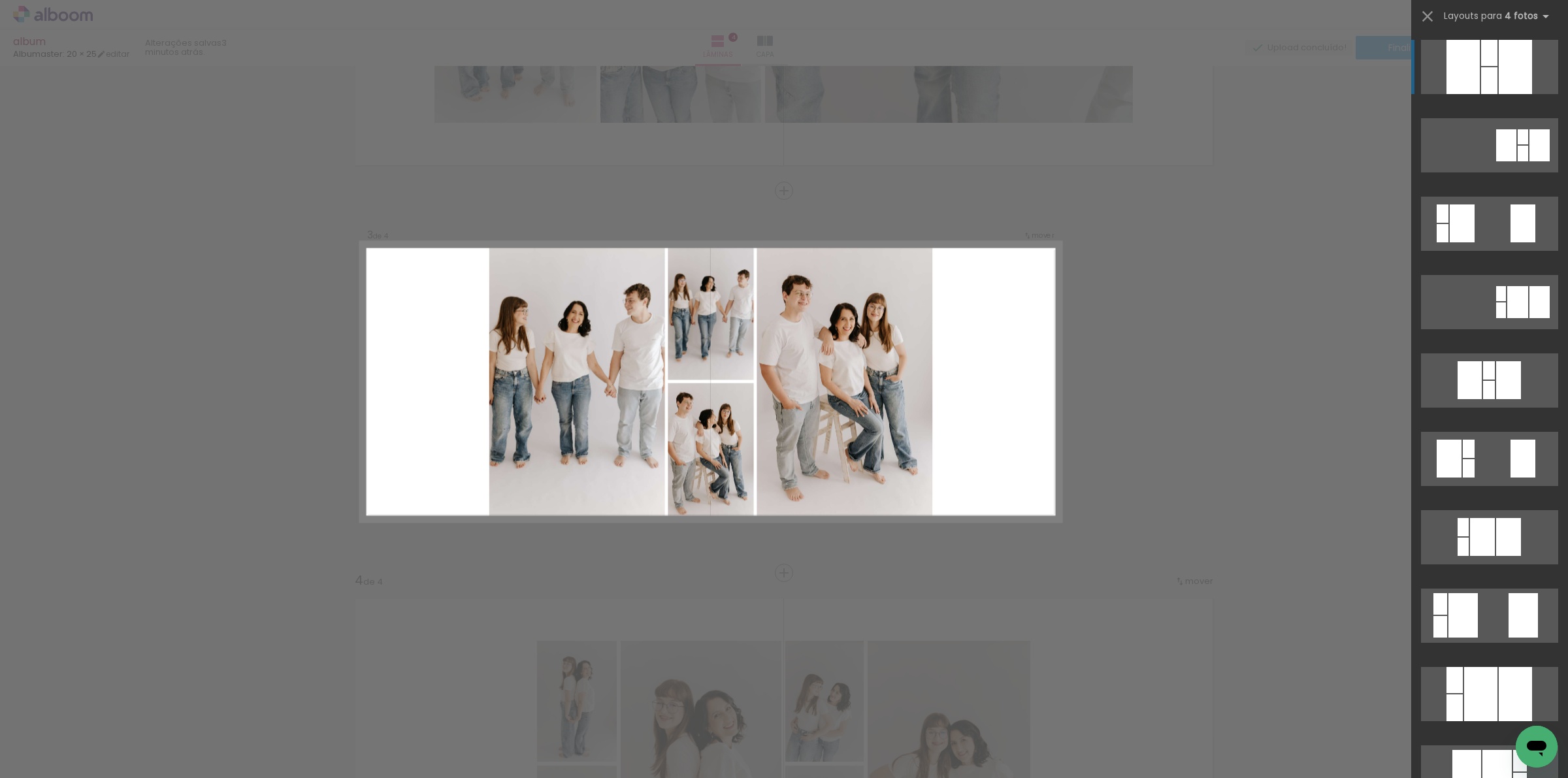
click at [1206, 374] on div "Confirmar Cancelar" at bounding box center [784, 376] width 1568 height 1942
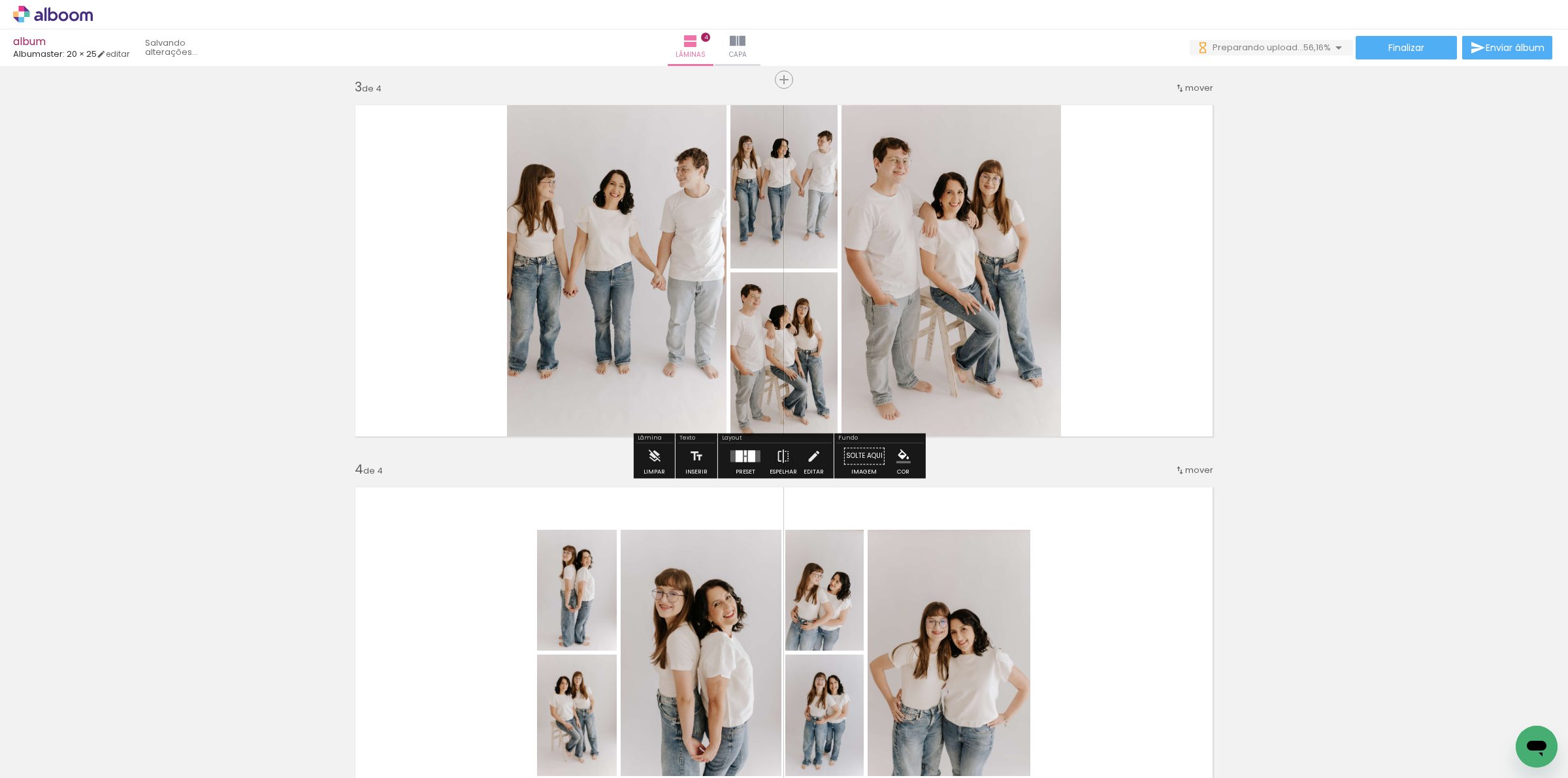
scroll to position [743, 0]
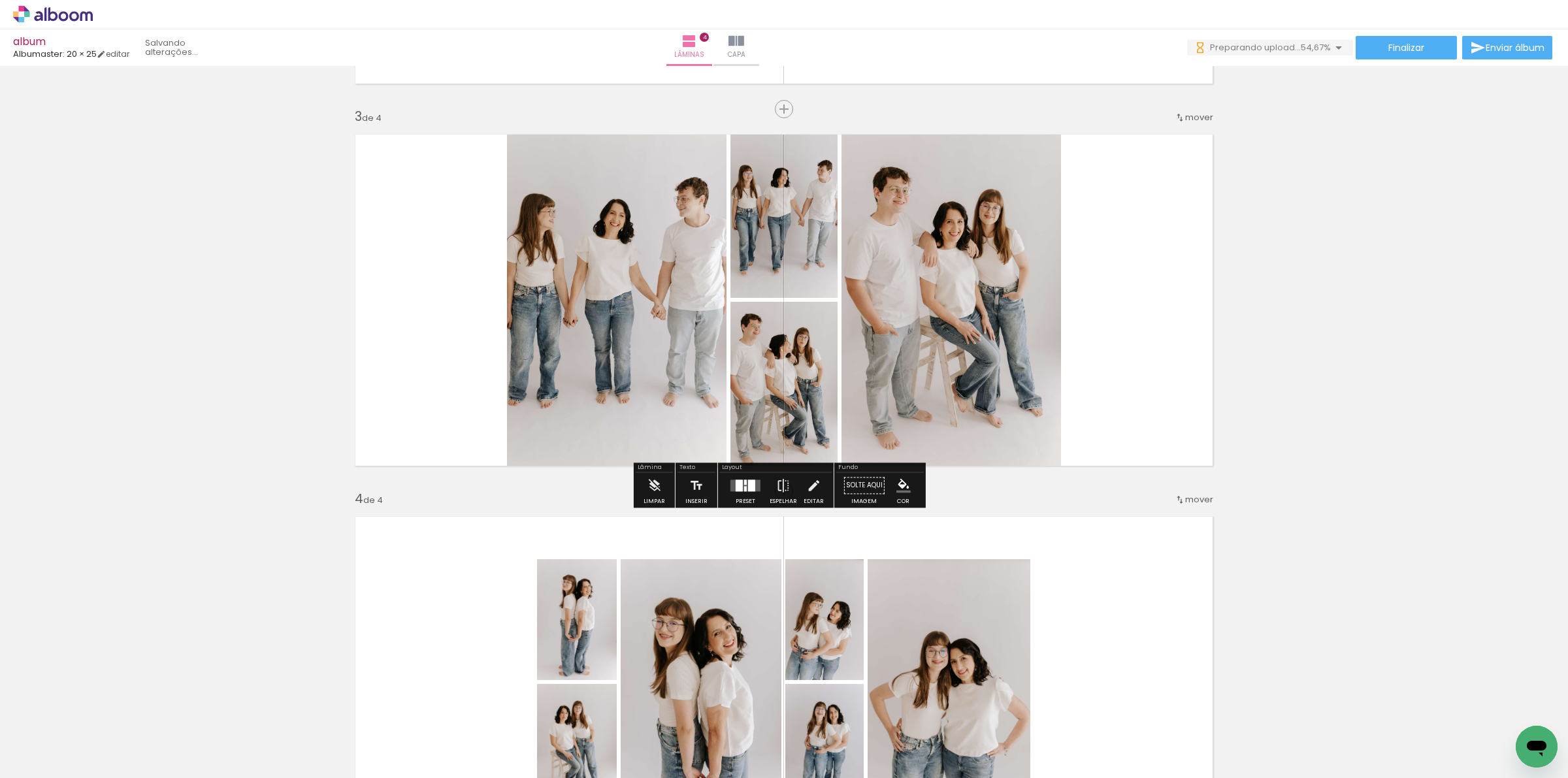
click at [744, 487] on div at bounding box center [745, 489] width 2 height 6
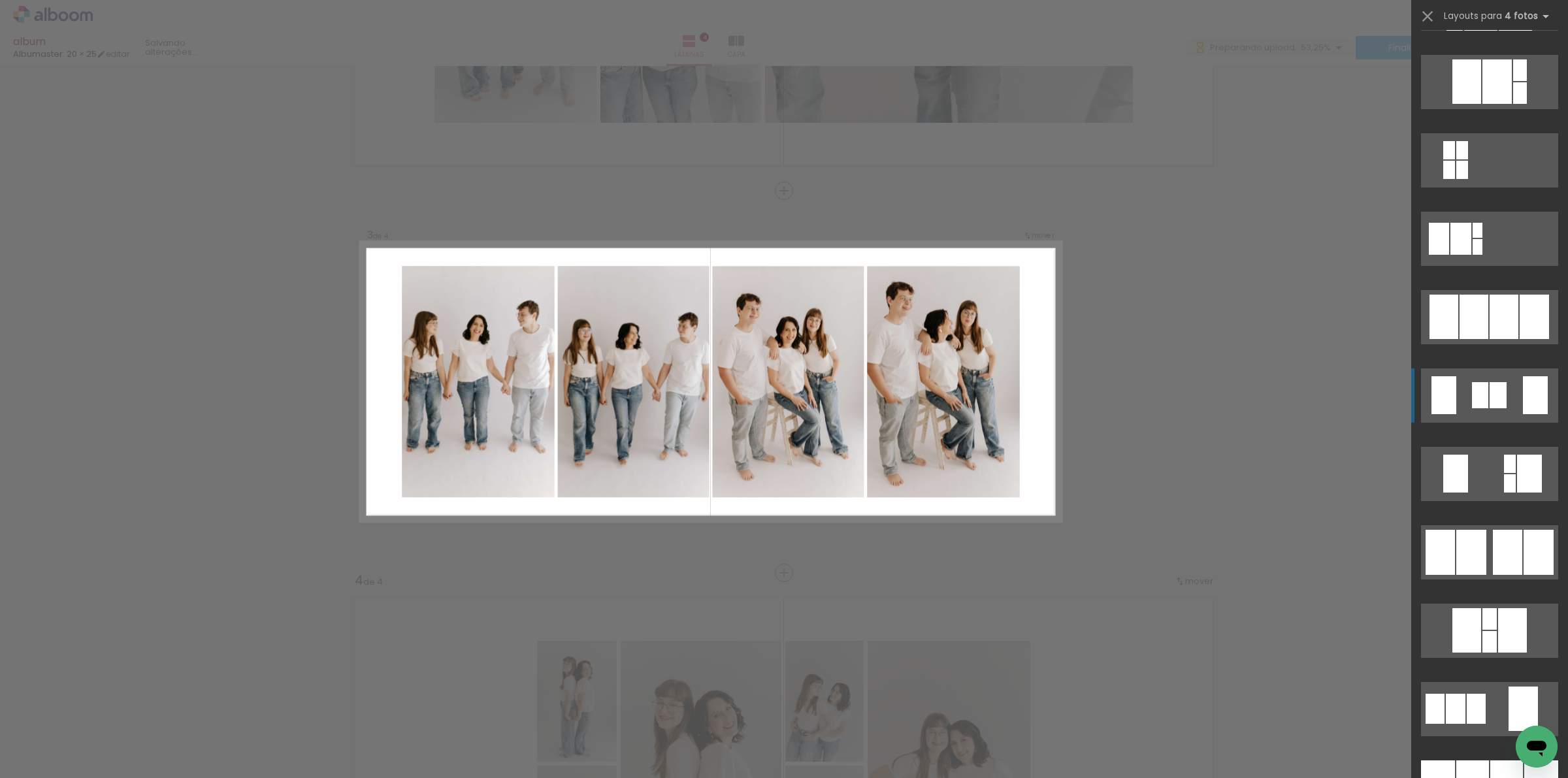
scroll to position [735, 0]
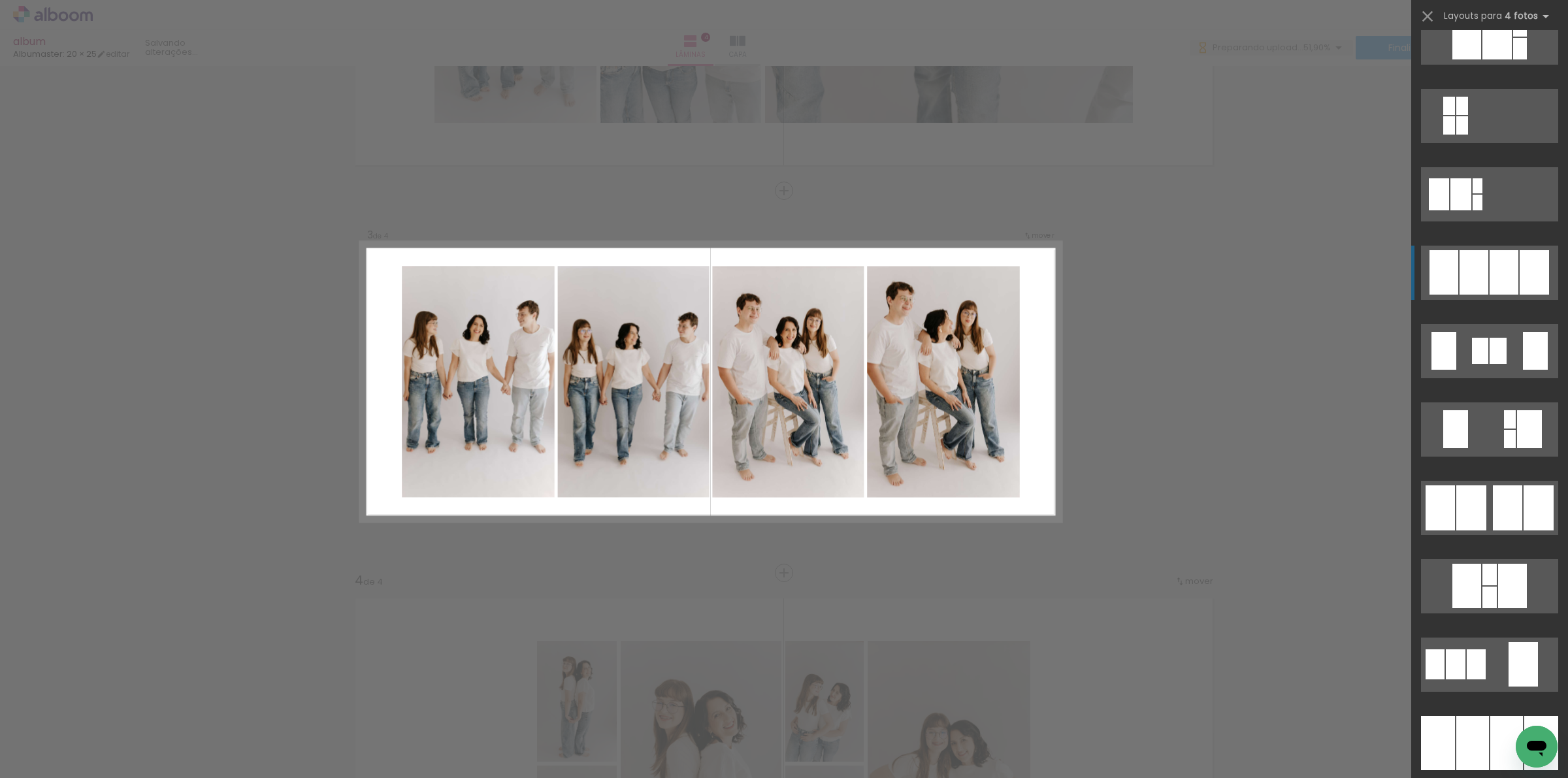
click at [1497, 263] on div at bounding box center [1504, 273] width 29 height 44
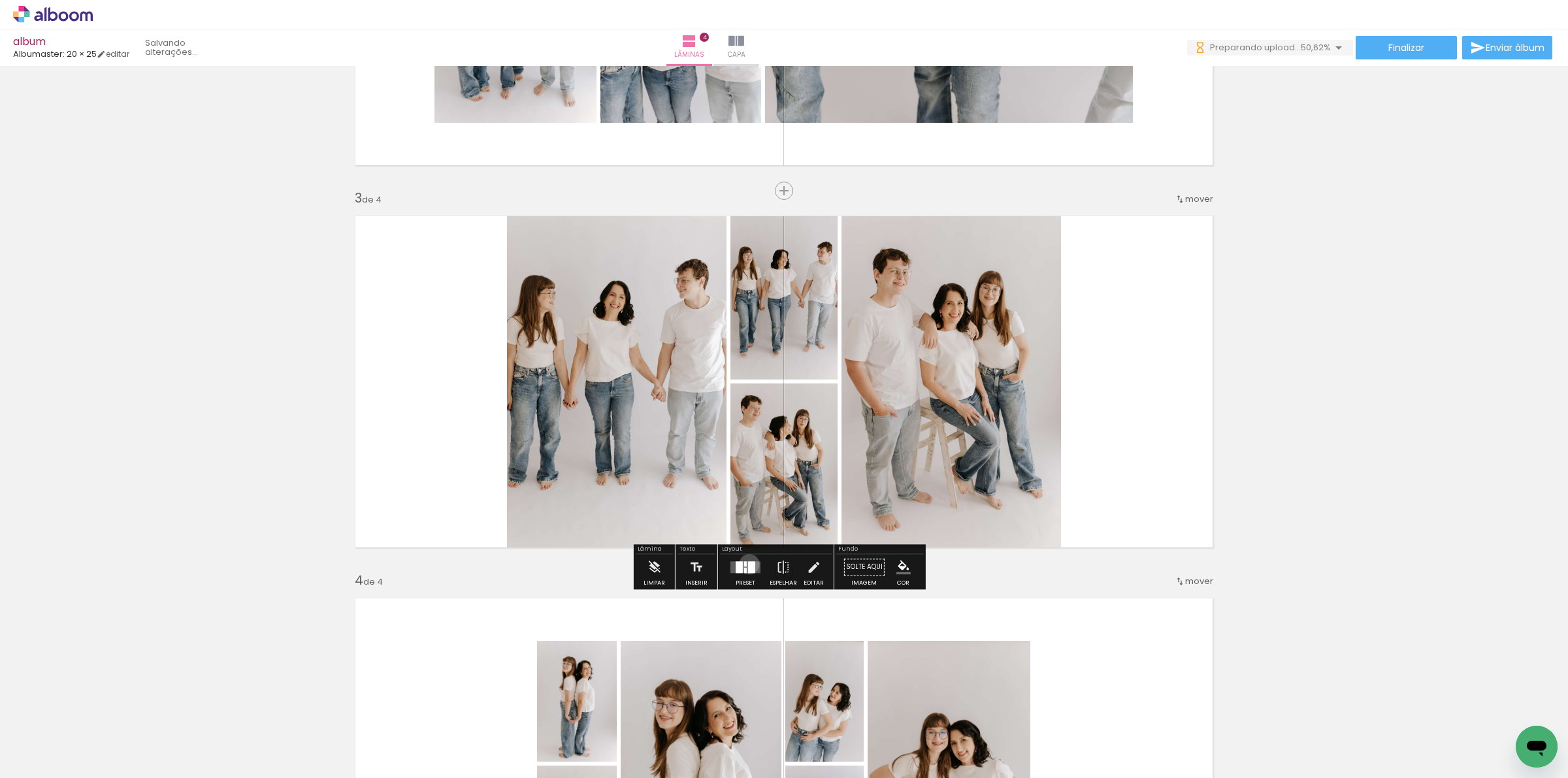
click at [748, 564] on div at bounding box center [751, 567] width 7 height 12
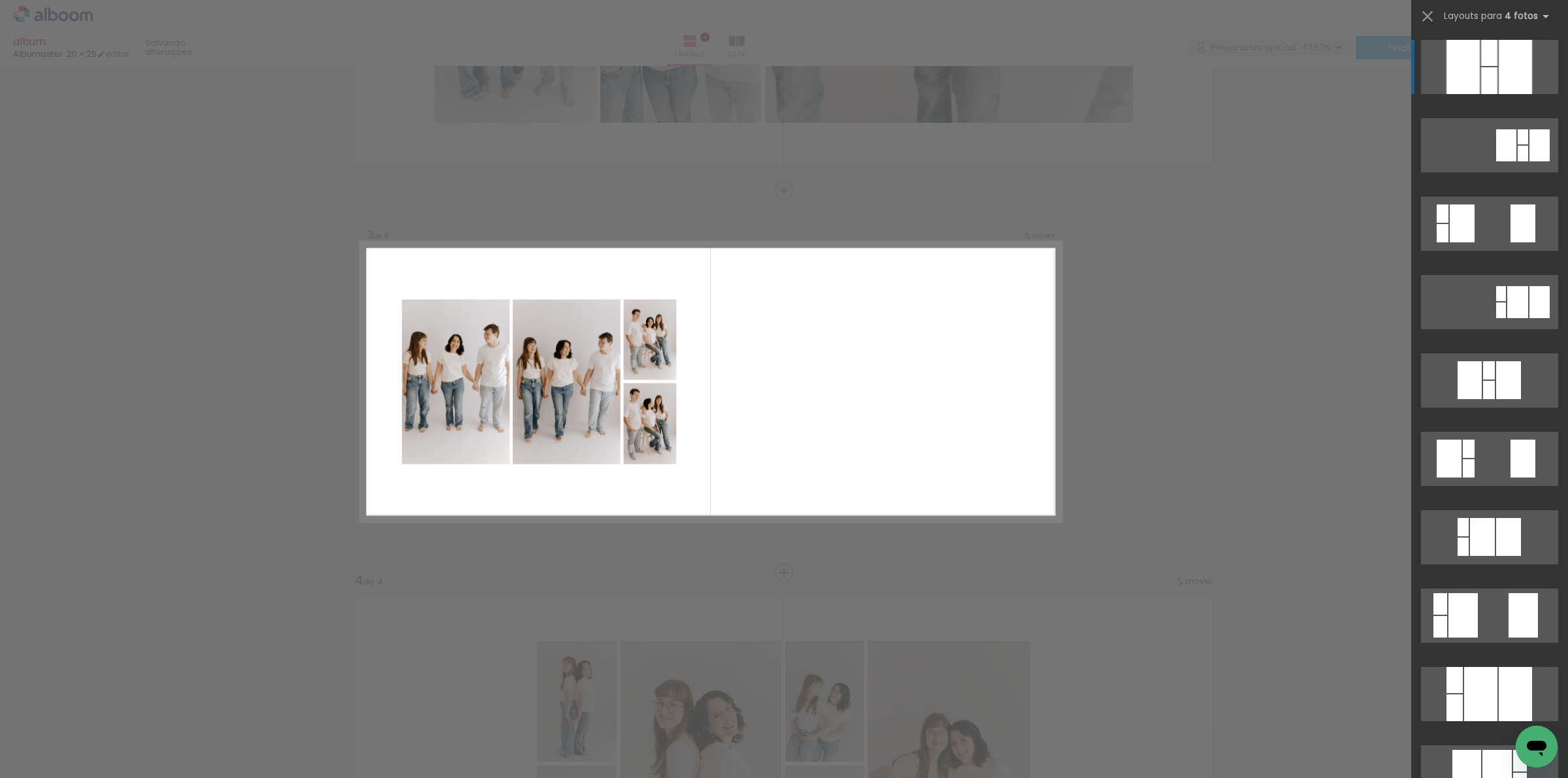
scroll to position [245, 0]
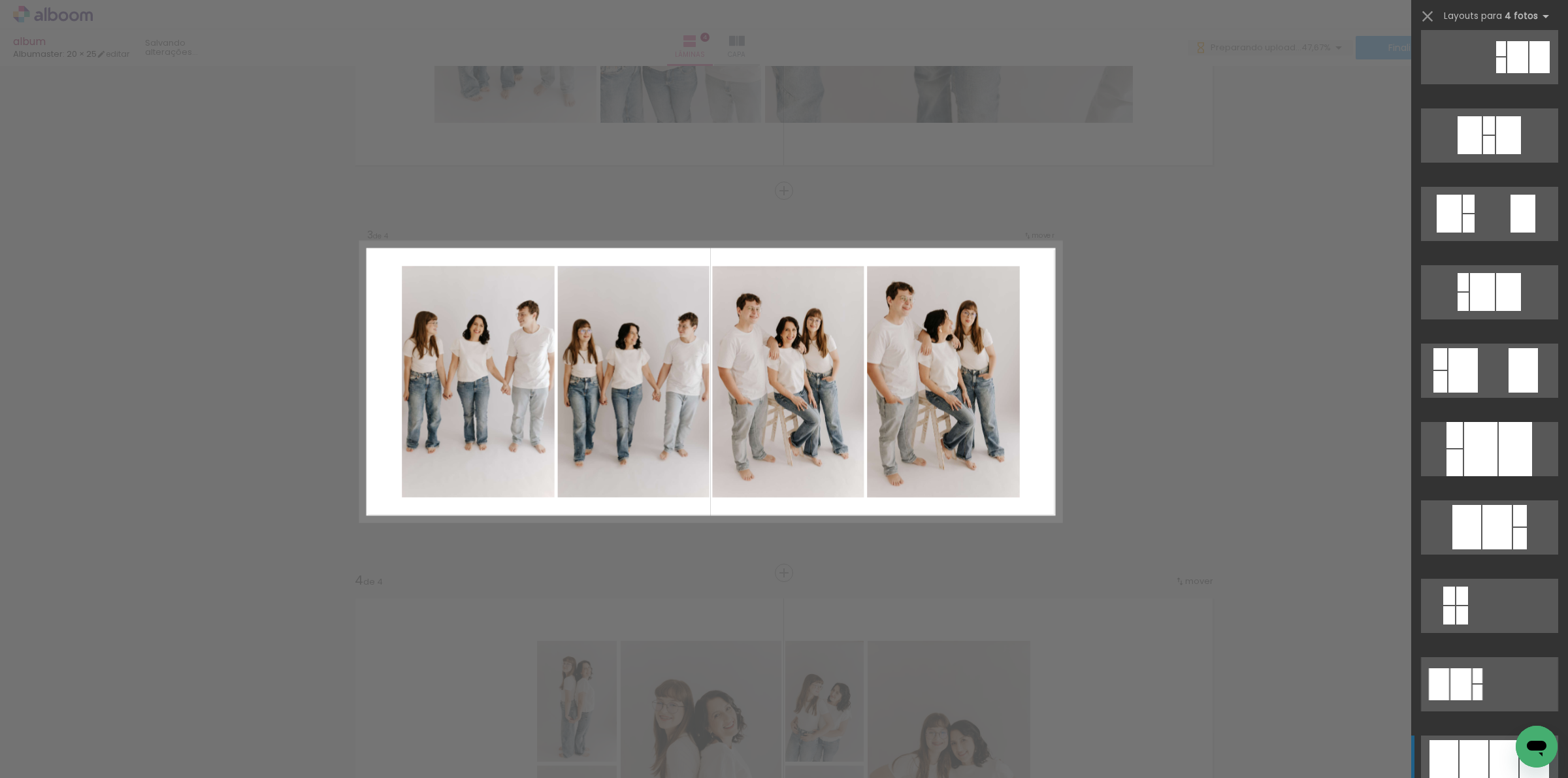
click at [1470, 742] on div at bounding box center [1474, 762] width 29 height 44
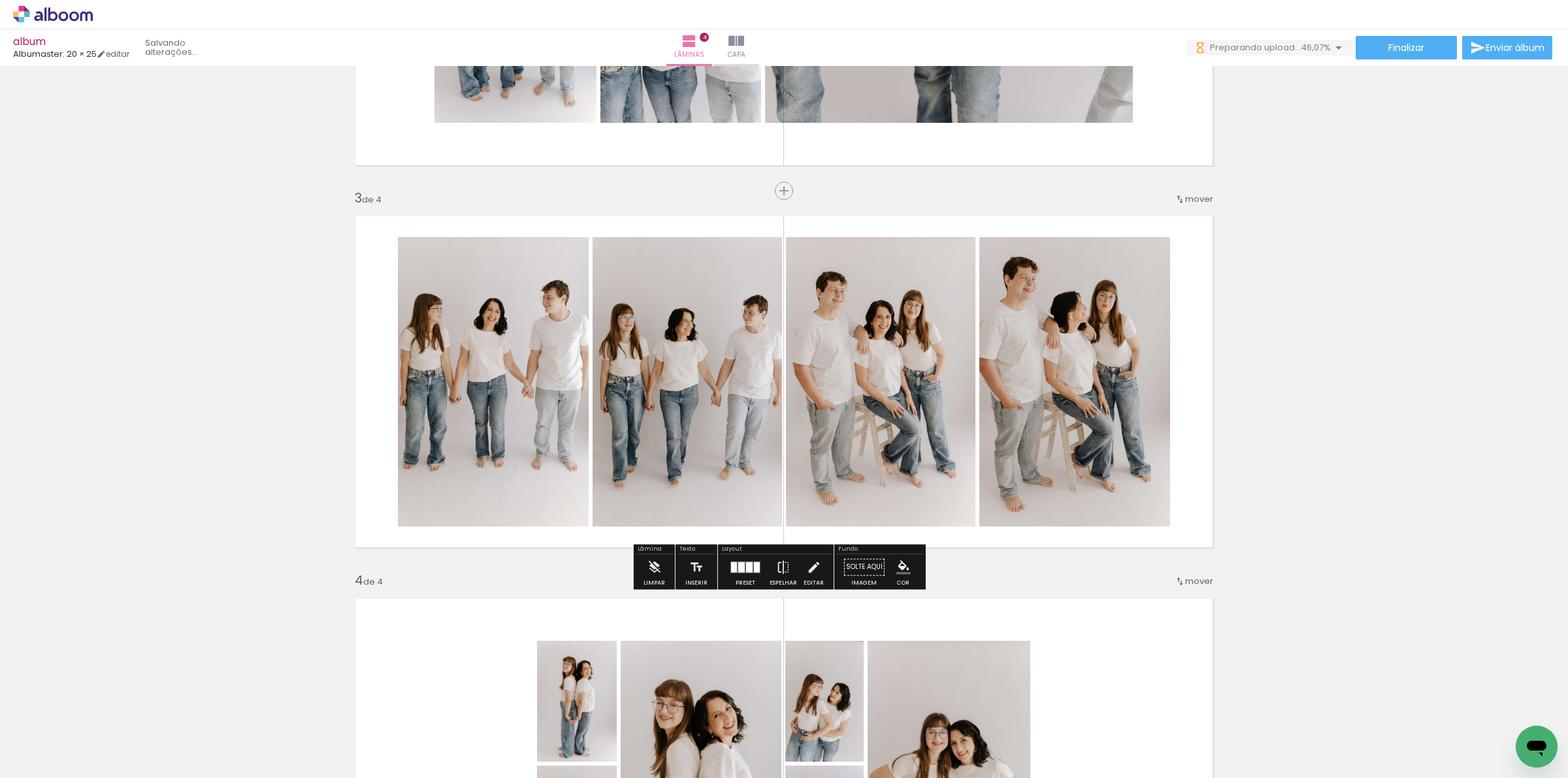
click at [1385, 475] on div "Inserir lâmina 1 de 4 Inserir lâmina 2 de 4 Inserir lâmina 3 de 4 Inserir lâmin…" at bounding box center [784, 365] width 1568 height 1911
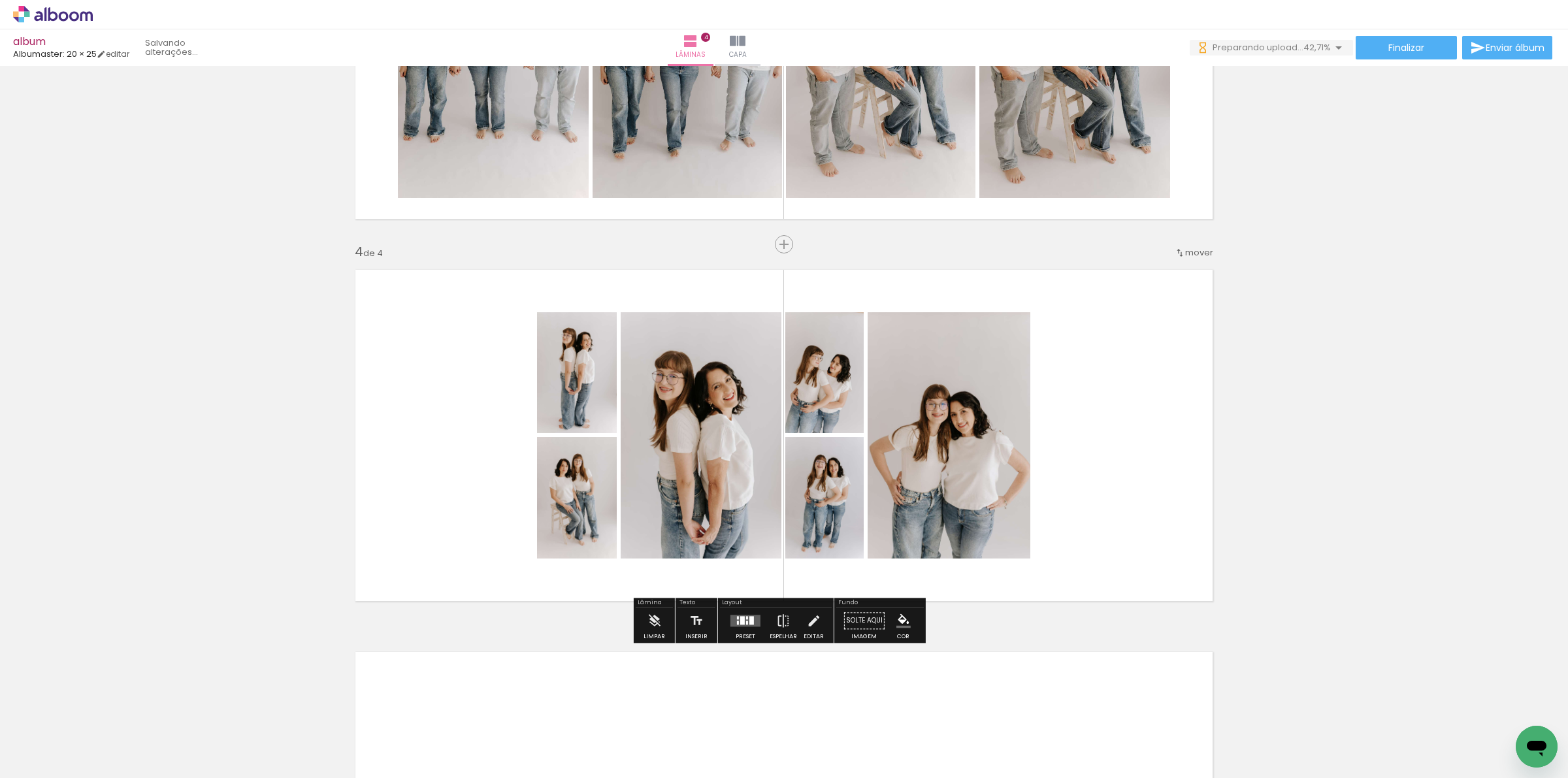
scroll to position [988, 0]
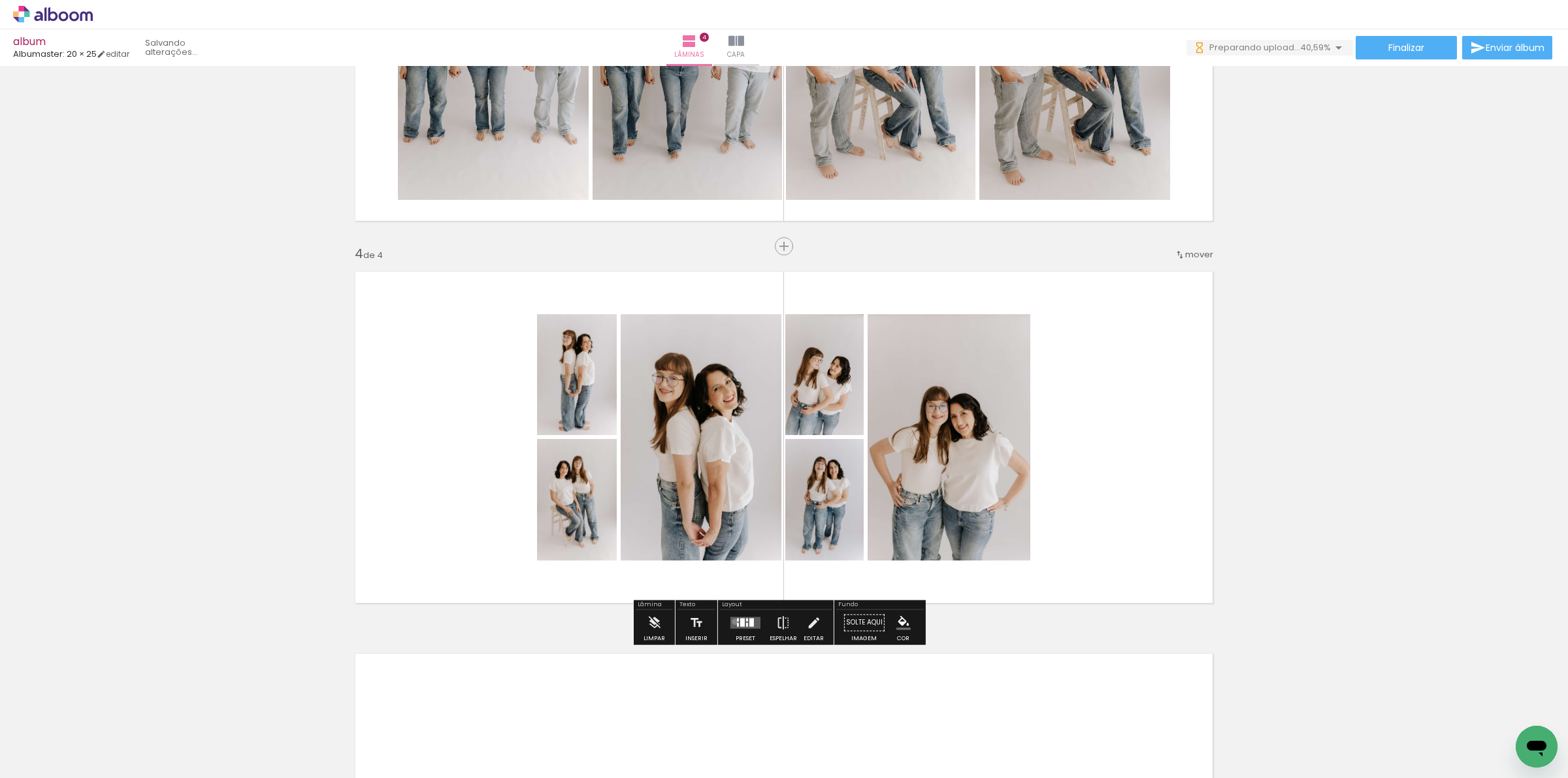
click at [732, 621] on quentale-layouter at bounding box center [746, 623] width 30 height 12
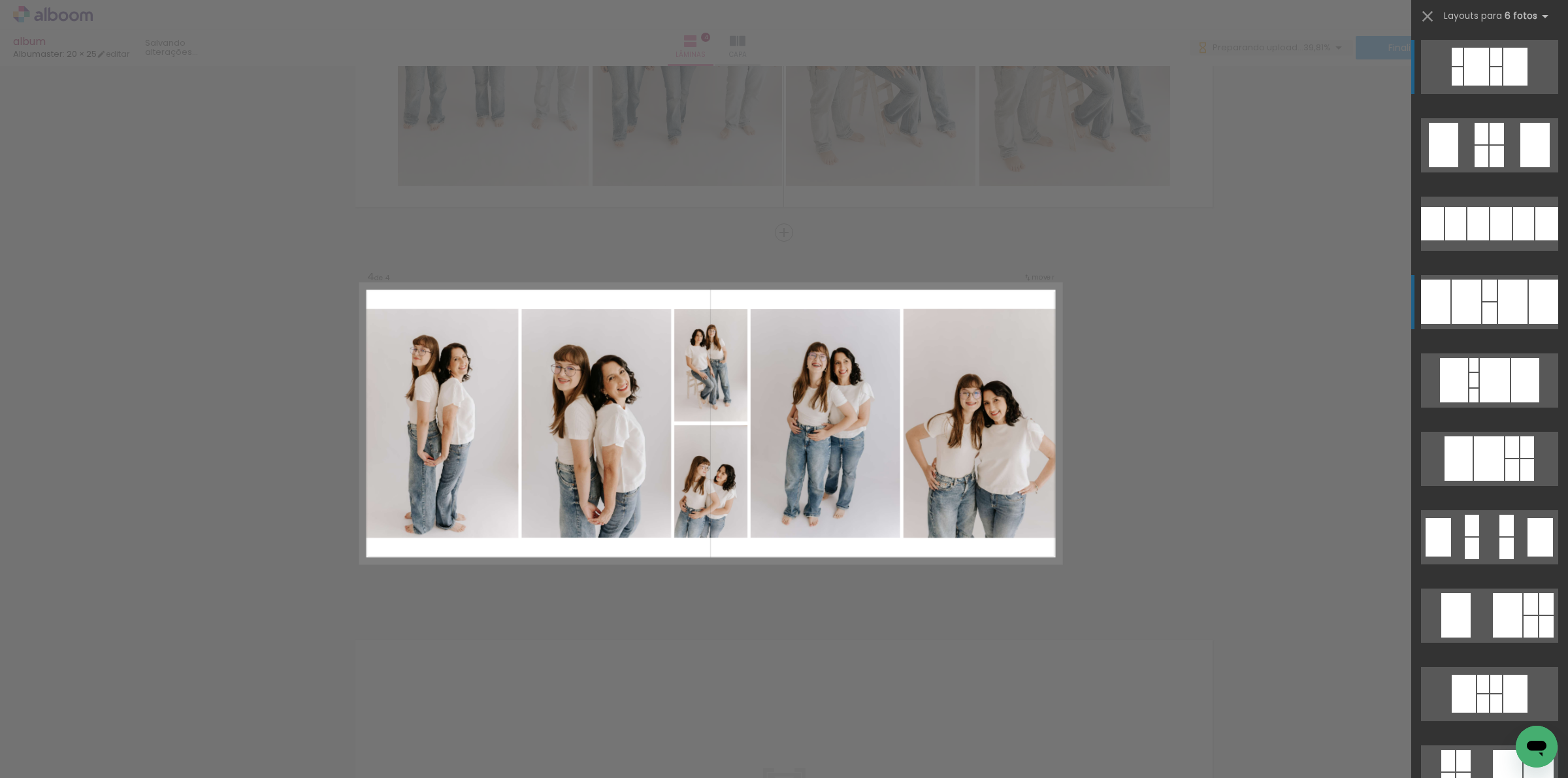
scroll to position [1044, 0]
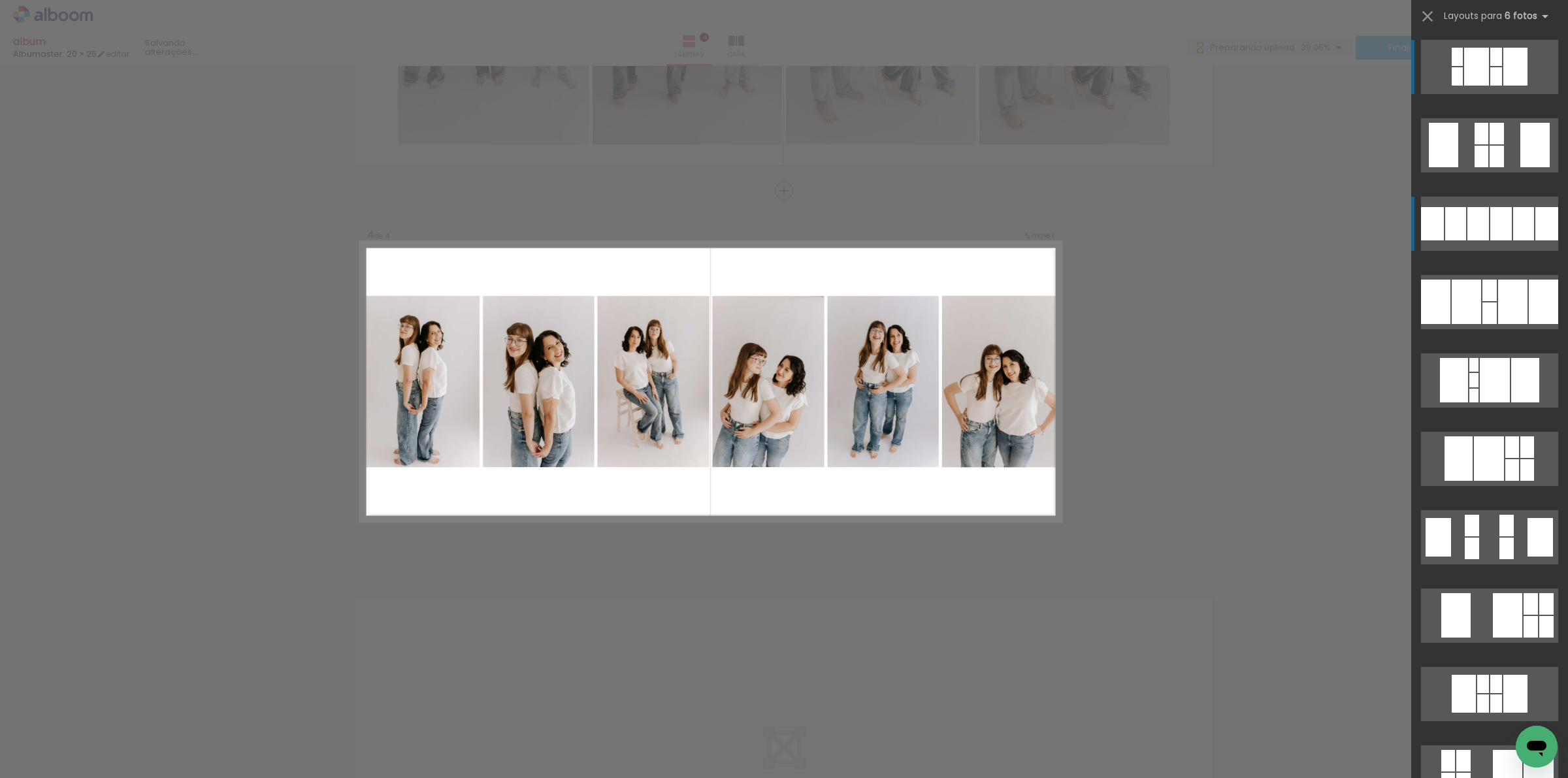
click at [1513, 216] on div at bounding box center [1524, 224] width 21 height 33
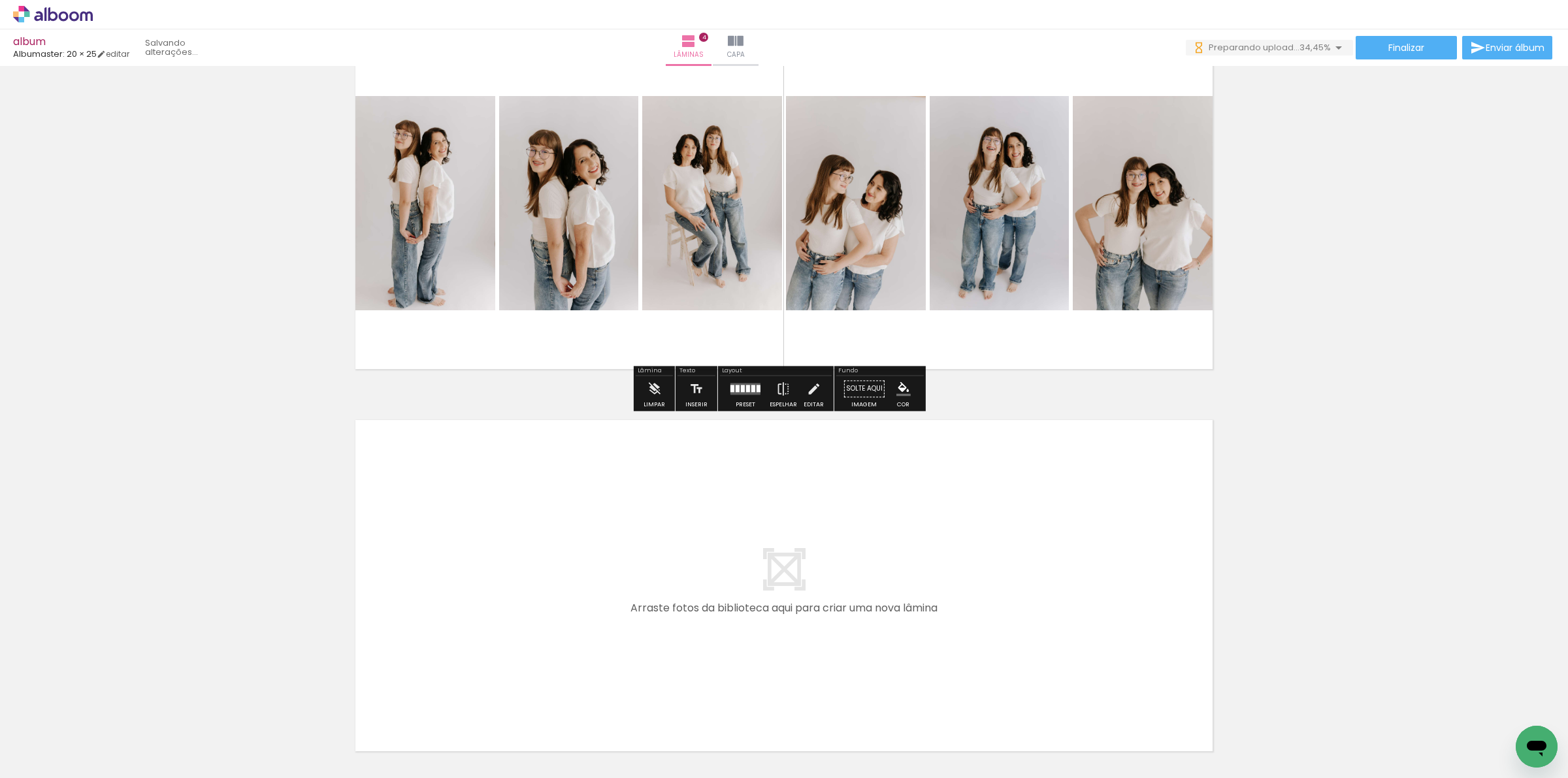
scroll to position [1331, 0]
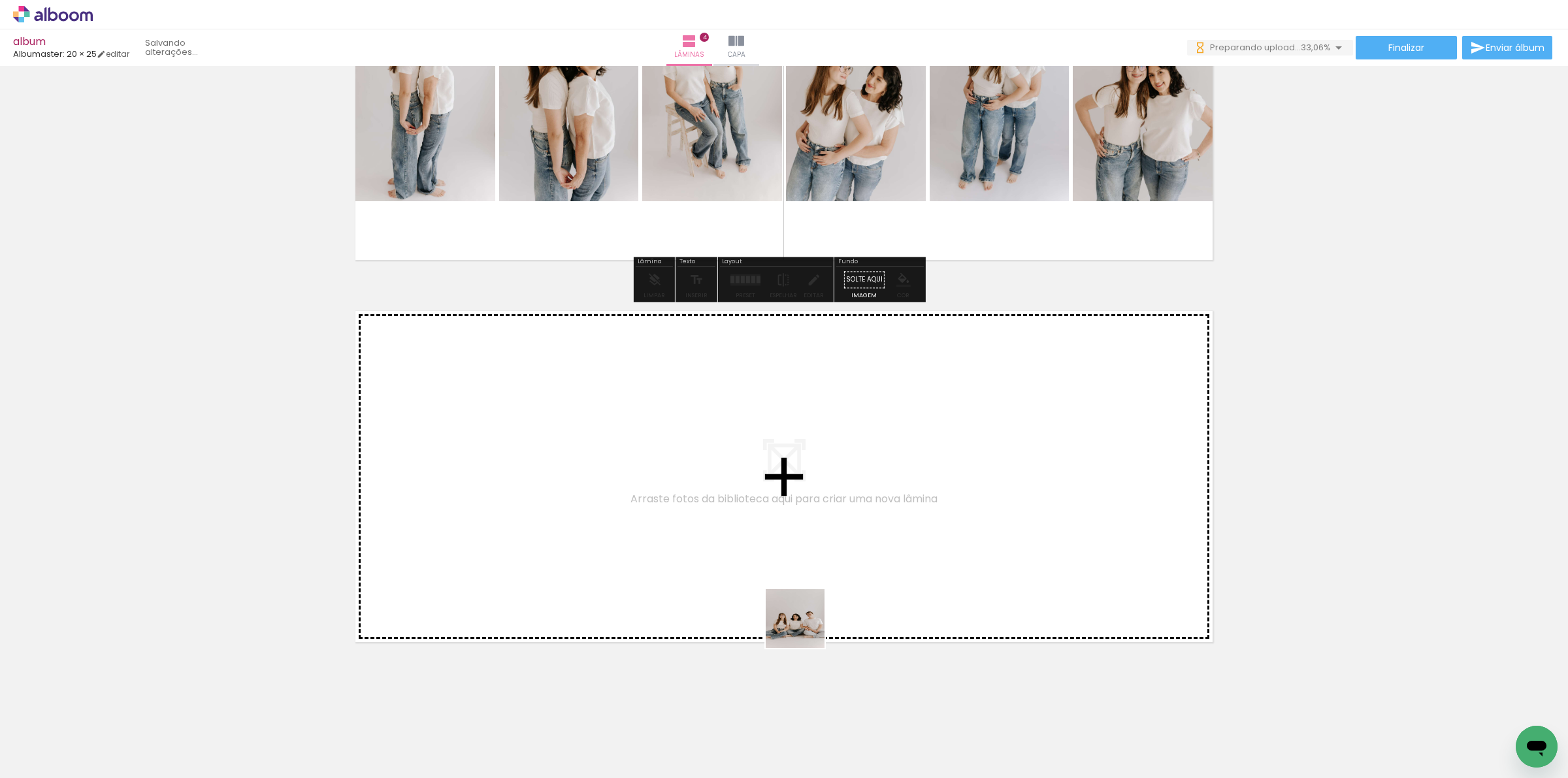
drag, startPoint x: 836, startPoint y: 738, endPoint x: 987, endPoint y: 750, distance: 151.5
click at [792, 554] on quentale-workspace at bounding box center [784, 389] width 1568 height 778
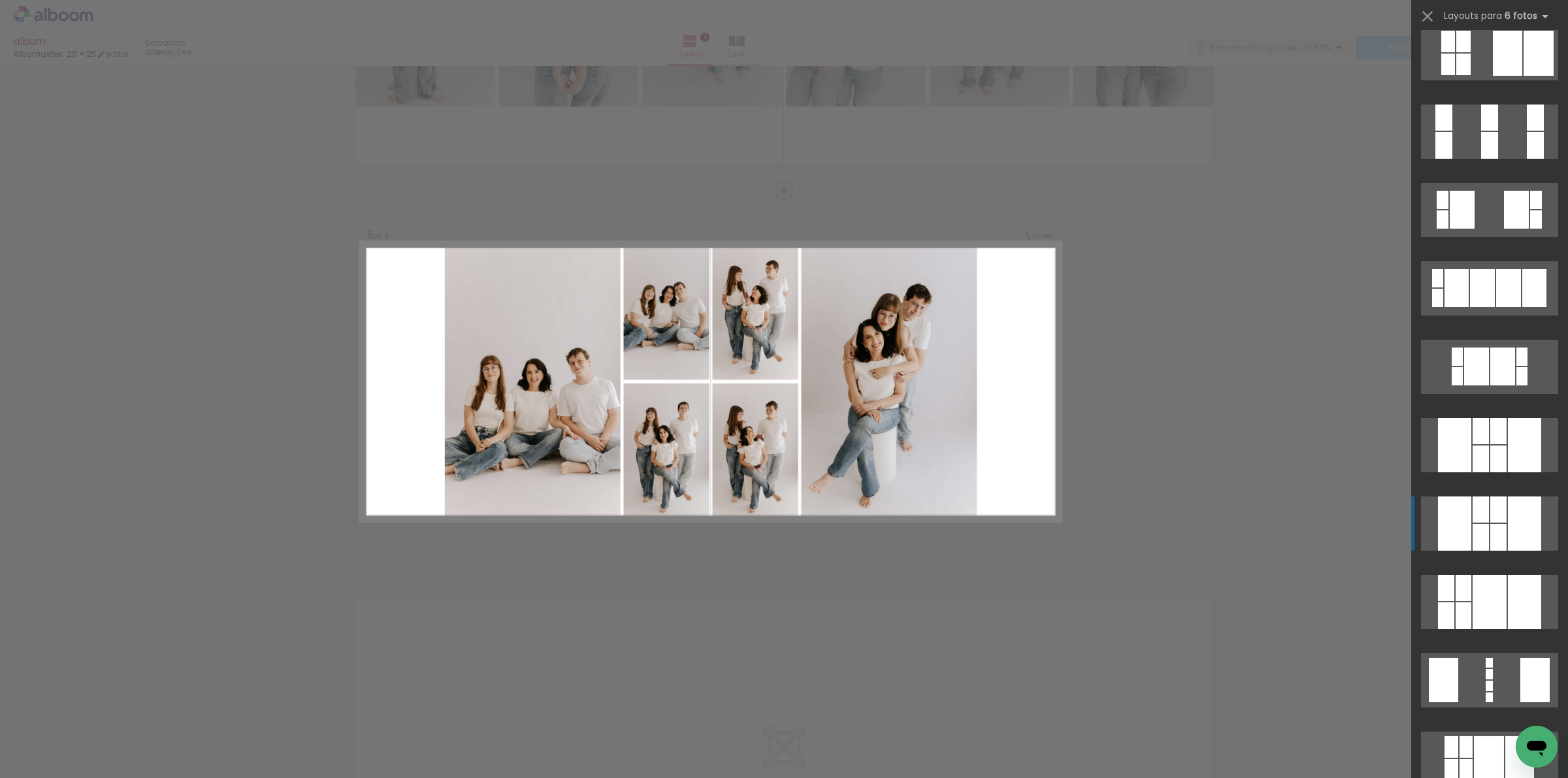
scroll to position [1062, 0]
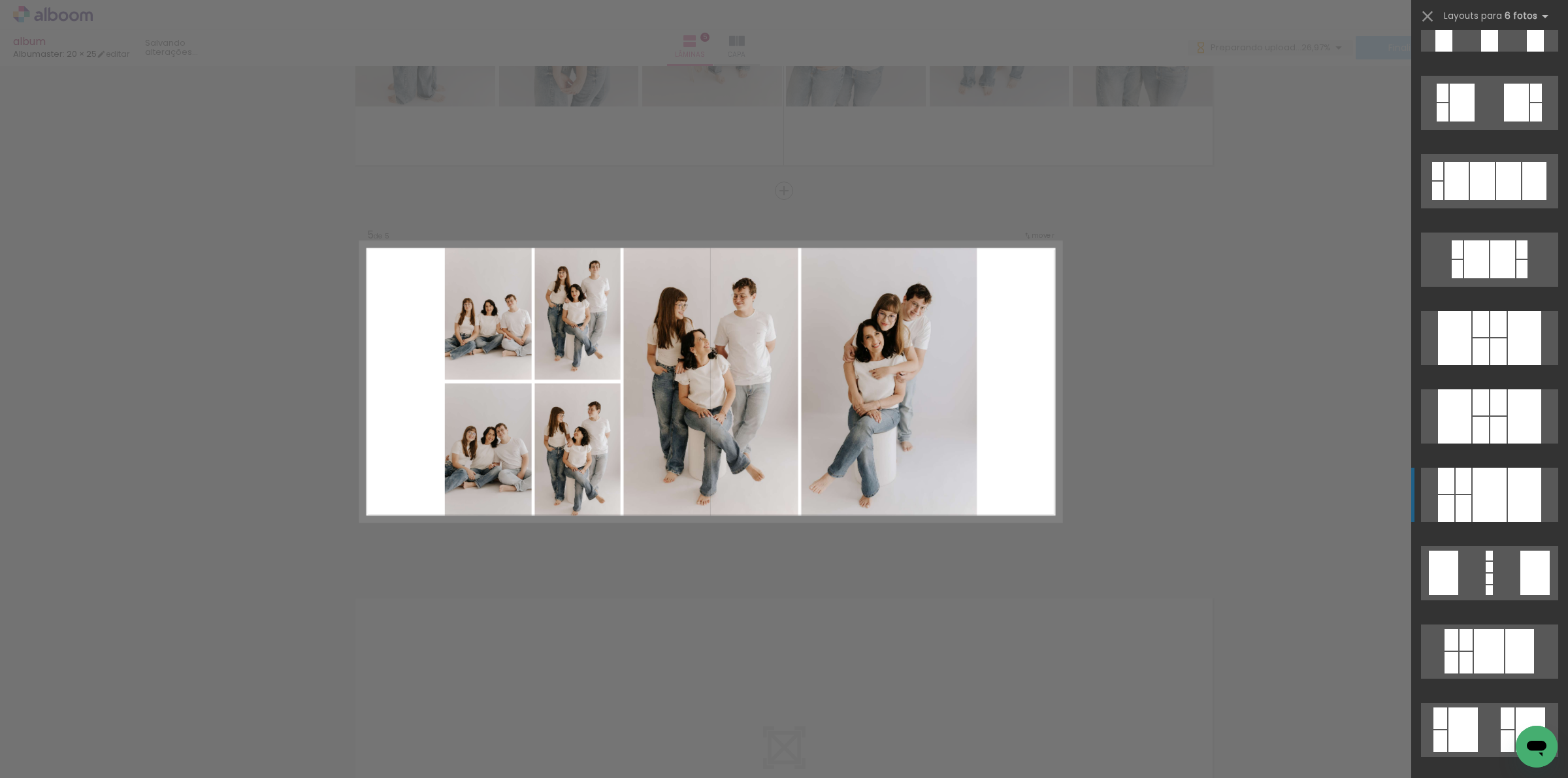
click at [1489, 494] on div at bounding box center [1489, 495] width 34 height 54
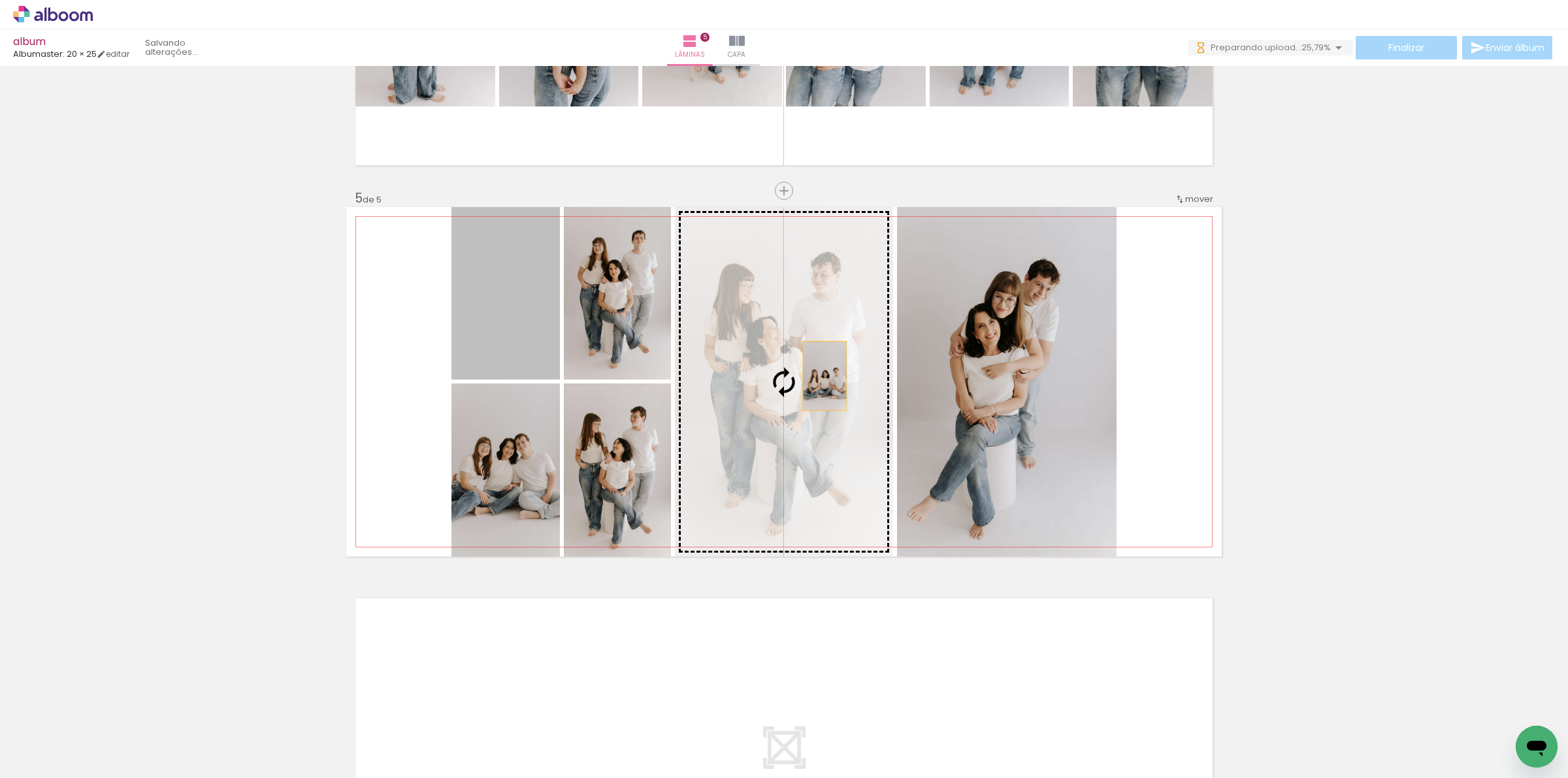
drag, startPoint x: 495, startPoint y: 330, endPoint x: 828, endPoint y: 377, distance: 336.3
click at [0, 0] on slot at bounding box center [0, 0] width 0 height 0
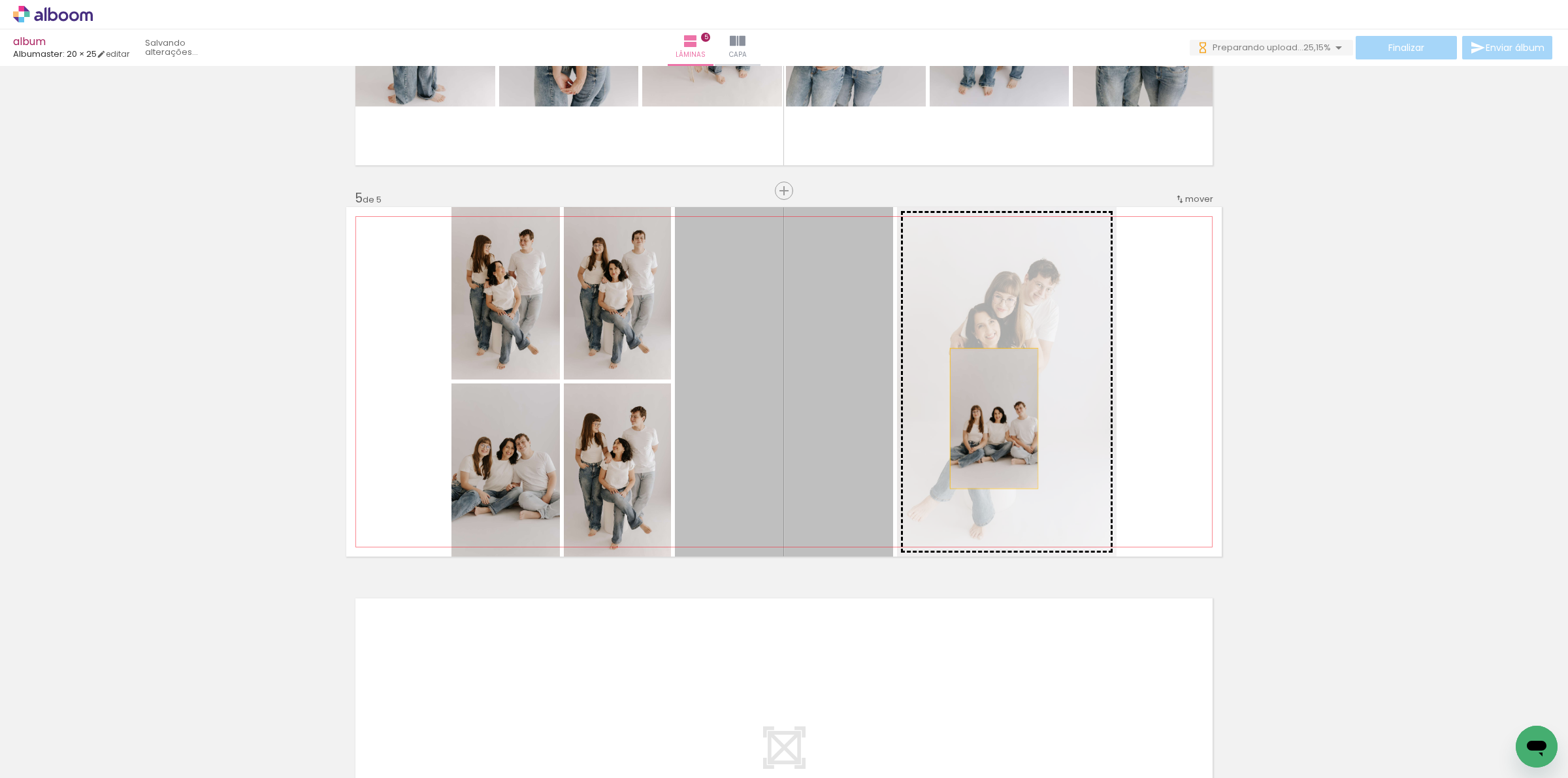
drag, startPoint x: 862, startPoint y: 420, endPoint x: 988, endPoint y: 418, distance: 126.0
click at [0, 0] on slot at bounding box center [0, 0] width 0 height 0
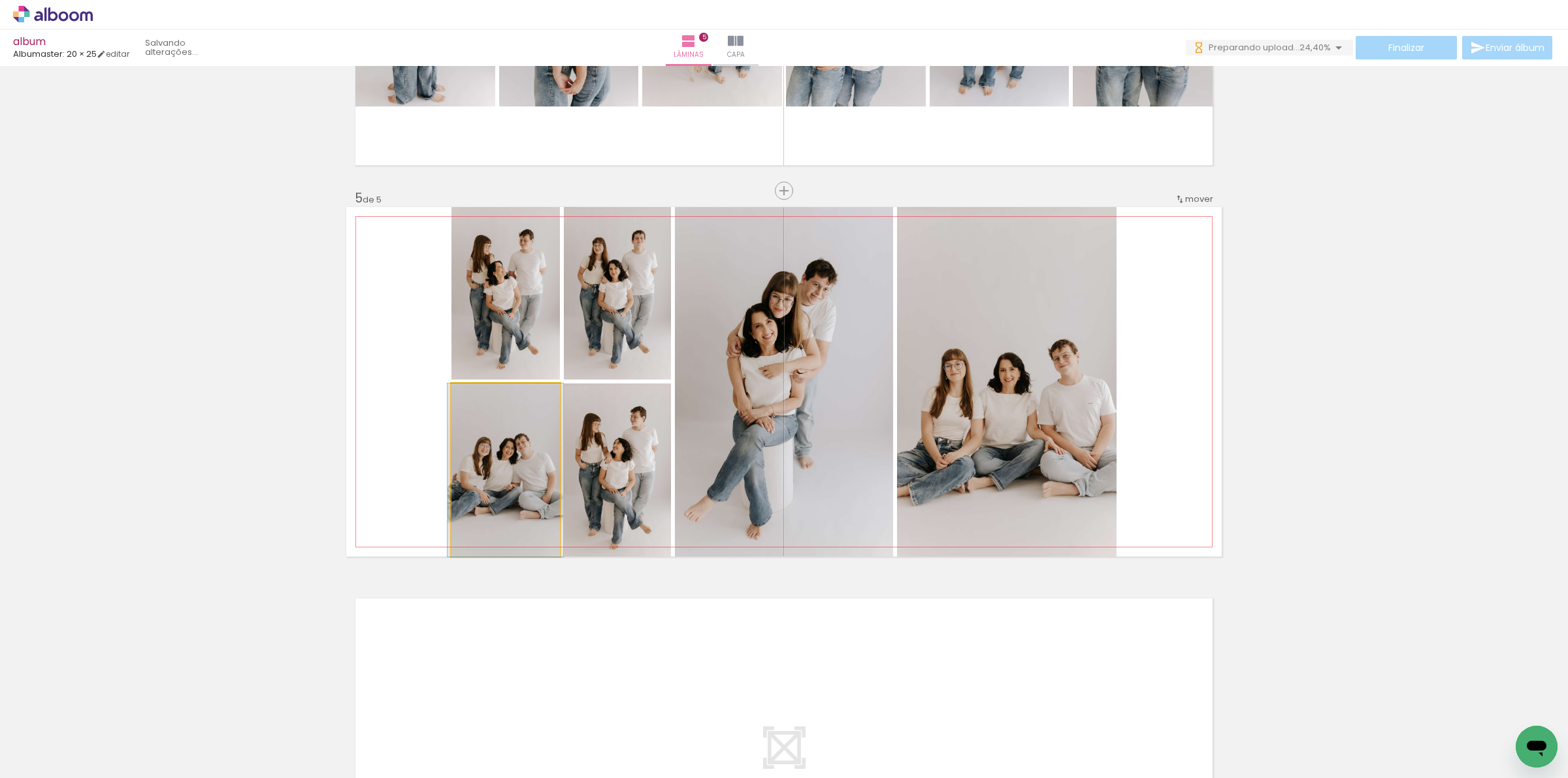
drag, startPoint x: 528, startPoint y: 499, endPoint x: 762, endPoint y: 459, distance: 237.4
click at [0, 0] on slot at bounding box center [0, 0] width 0 height 0
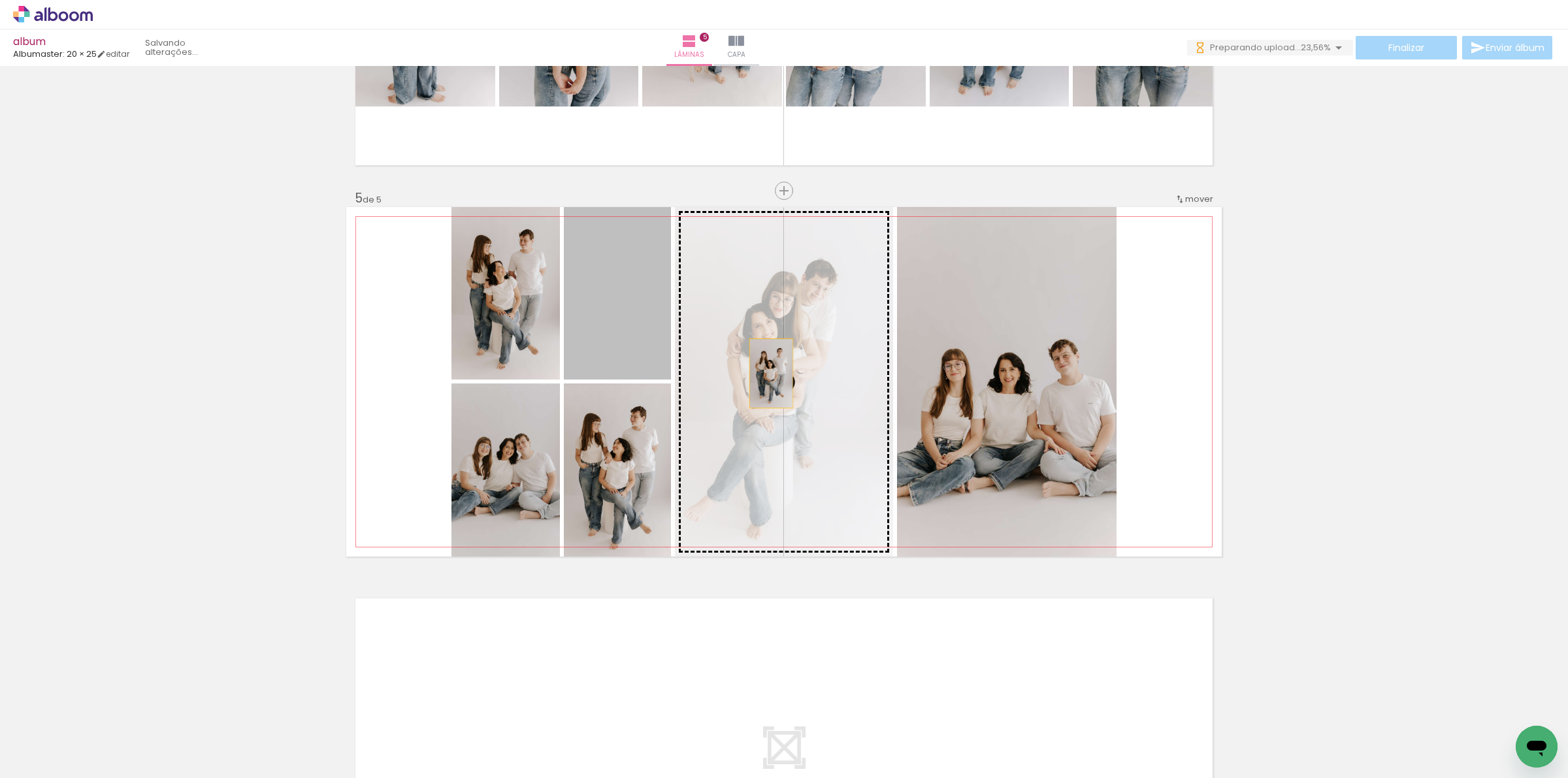
drag, startPoint x: 636, startPoint y: 358, endPoint x: 765, endPoint y: 373, distance: 129.9
click at [0, 0] on slot at bounding box center [0, 0] width 0 height 0
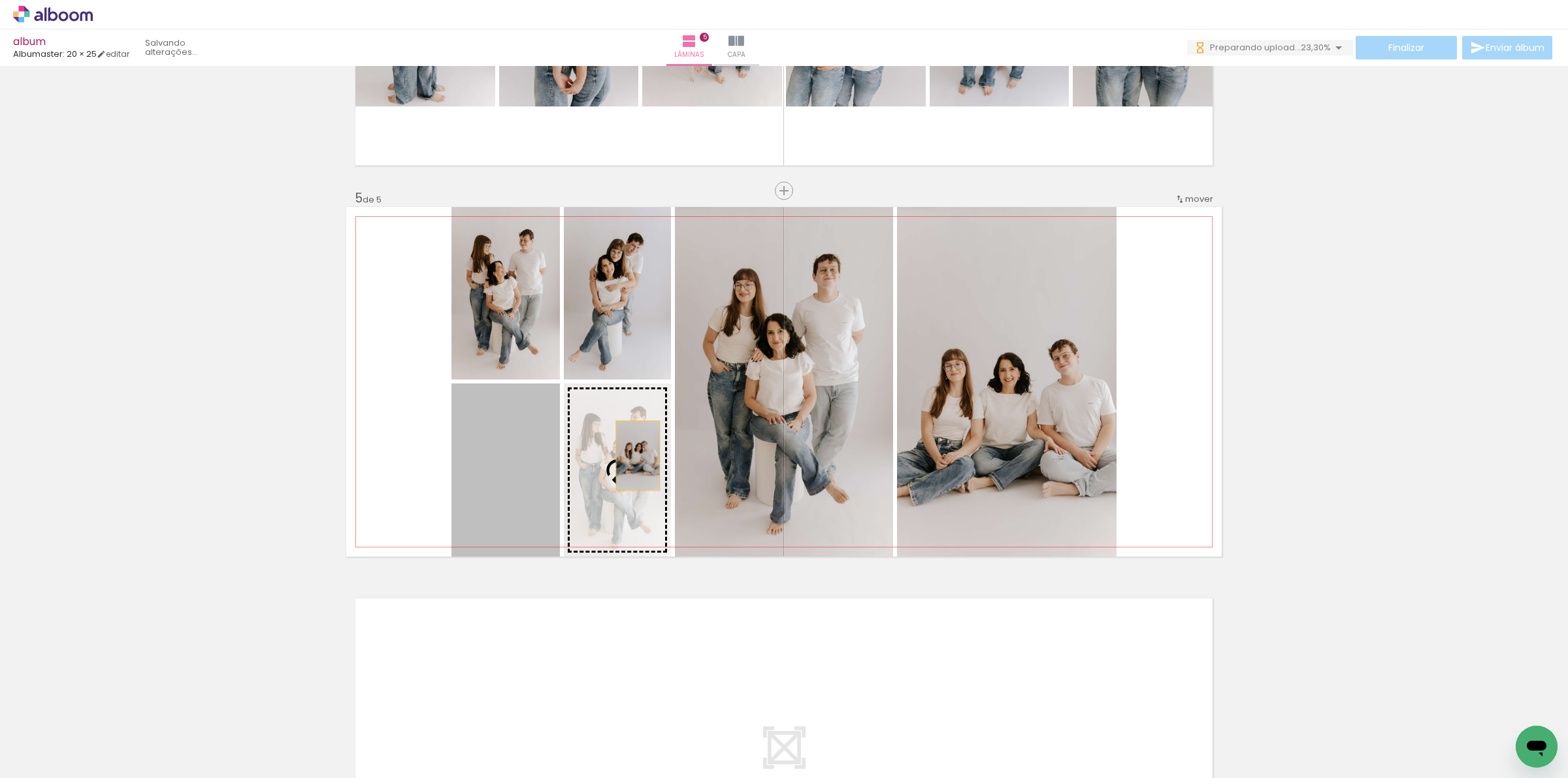
drag, startPoint x: 632, startPoint y: 455, endPoint x: 800, endPoint y: 430, distance: 169.8
click at [0, 0] on slot at bounding box center [0, 0] width 0 height 0
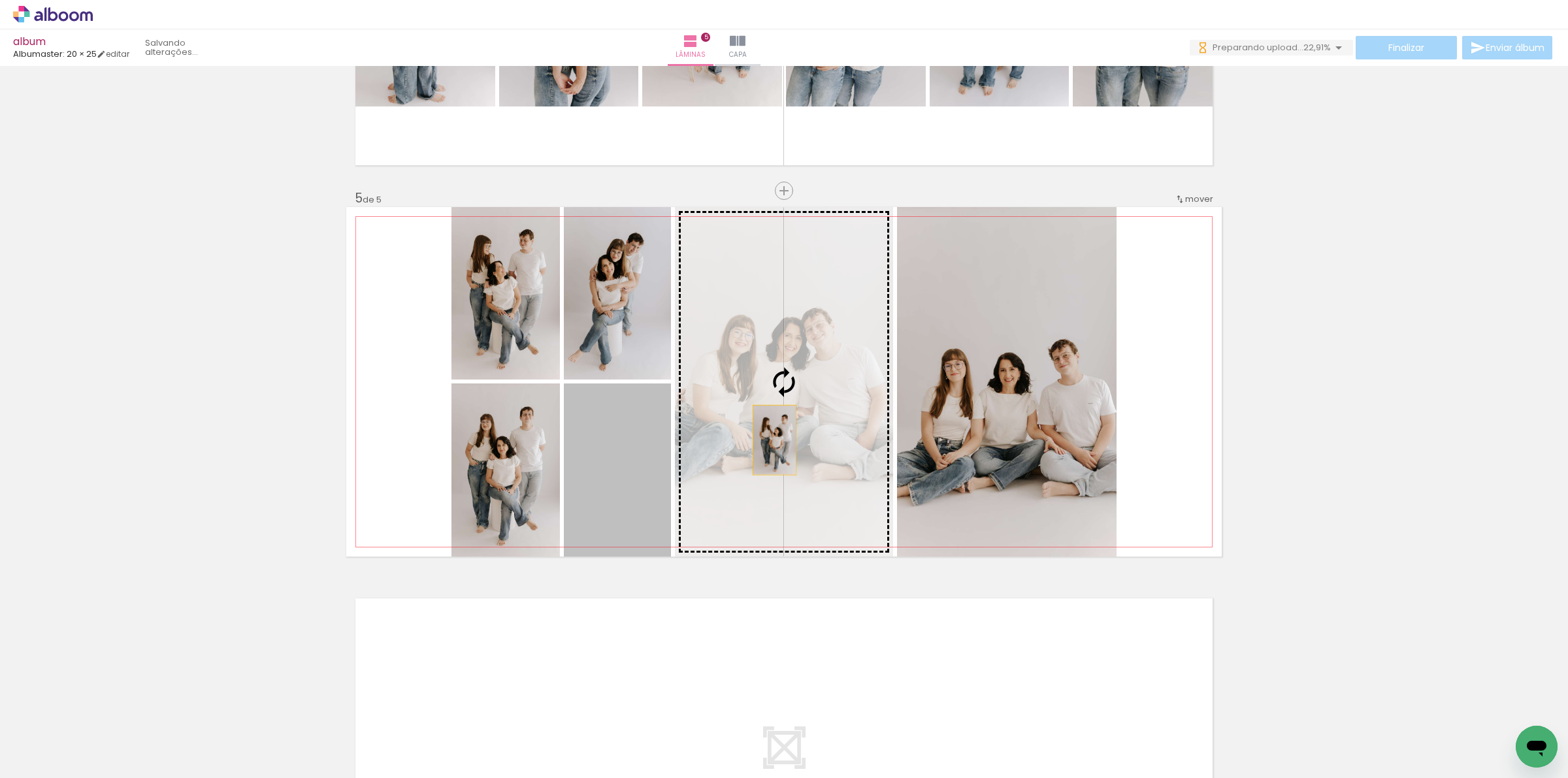
drag, startPoint x: 605, startPoint y: 485, endPoint x: 769, endPoint y: 439, distance: 170.3
click at [0, 0] on slot at bounding box center [0, 0] width 0 height 0
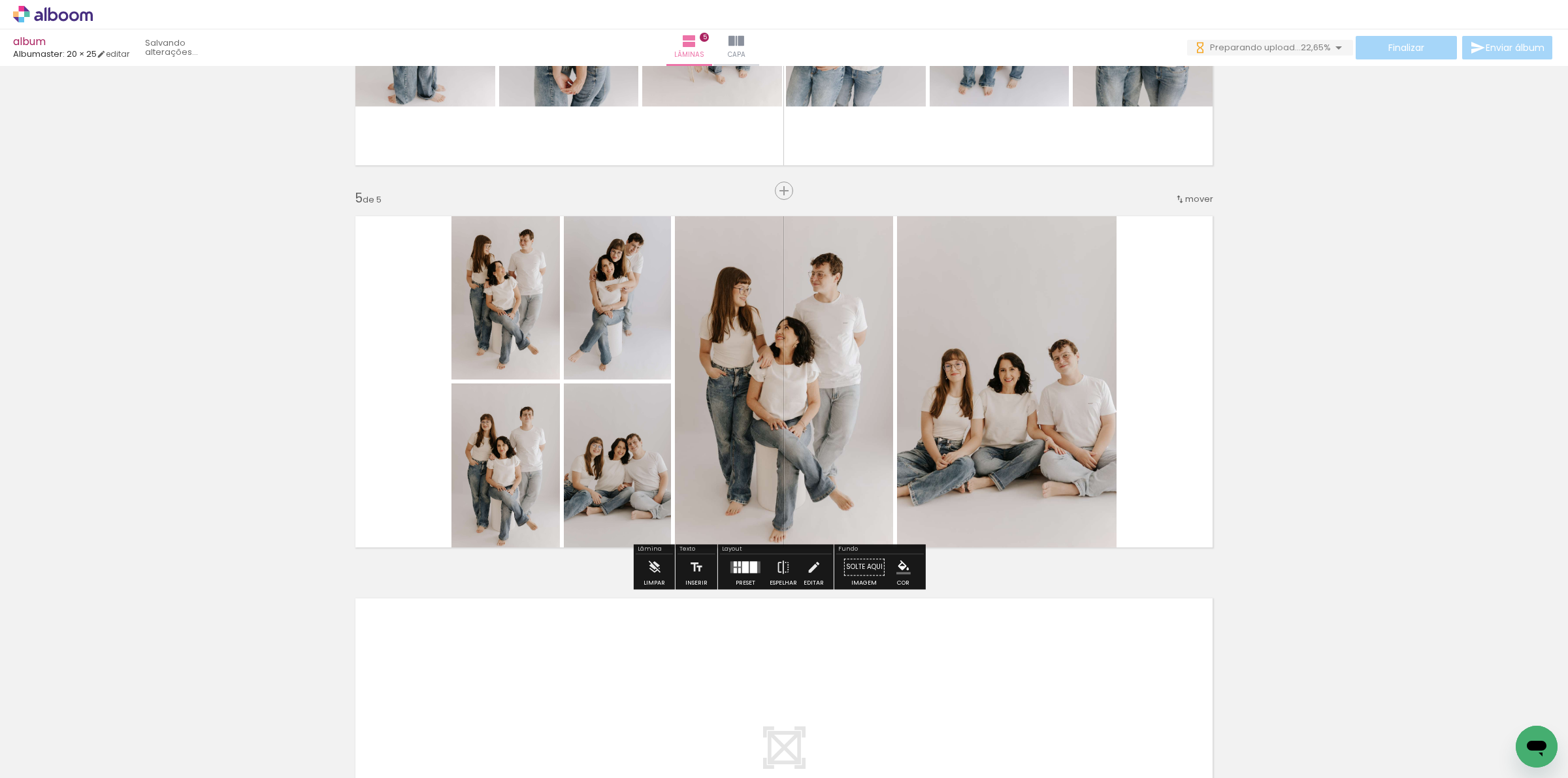
scroll to position [0, 0]
click at [738, 570] on div at bounding box center [739, 570] width 2 height 6
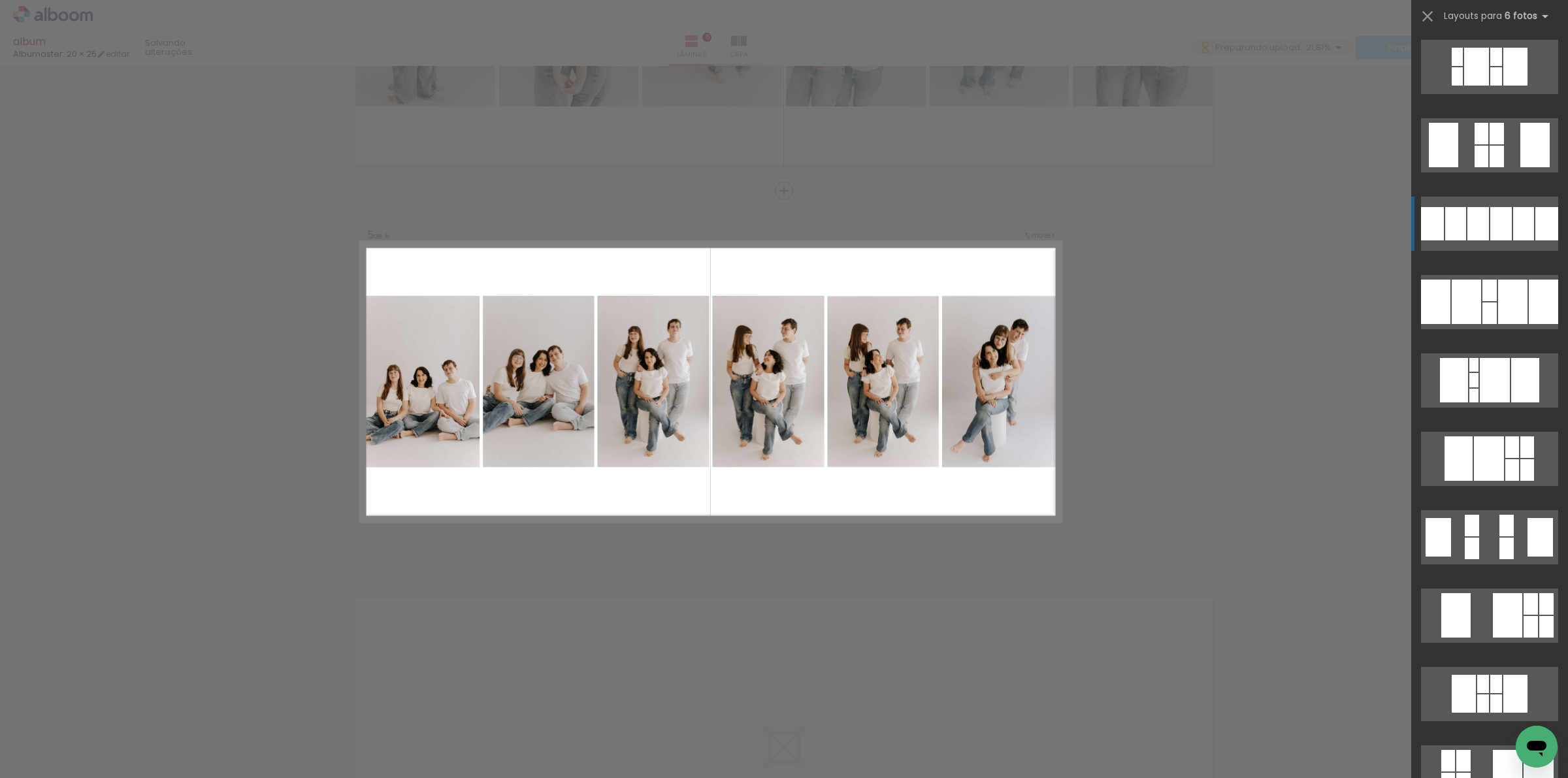
click at [1481, 229] on div at bounding box center [1478, 224] width 21 height 33
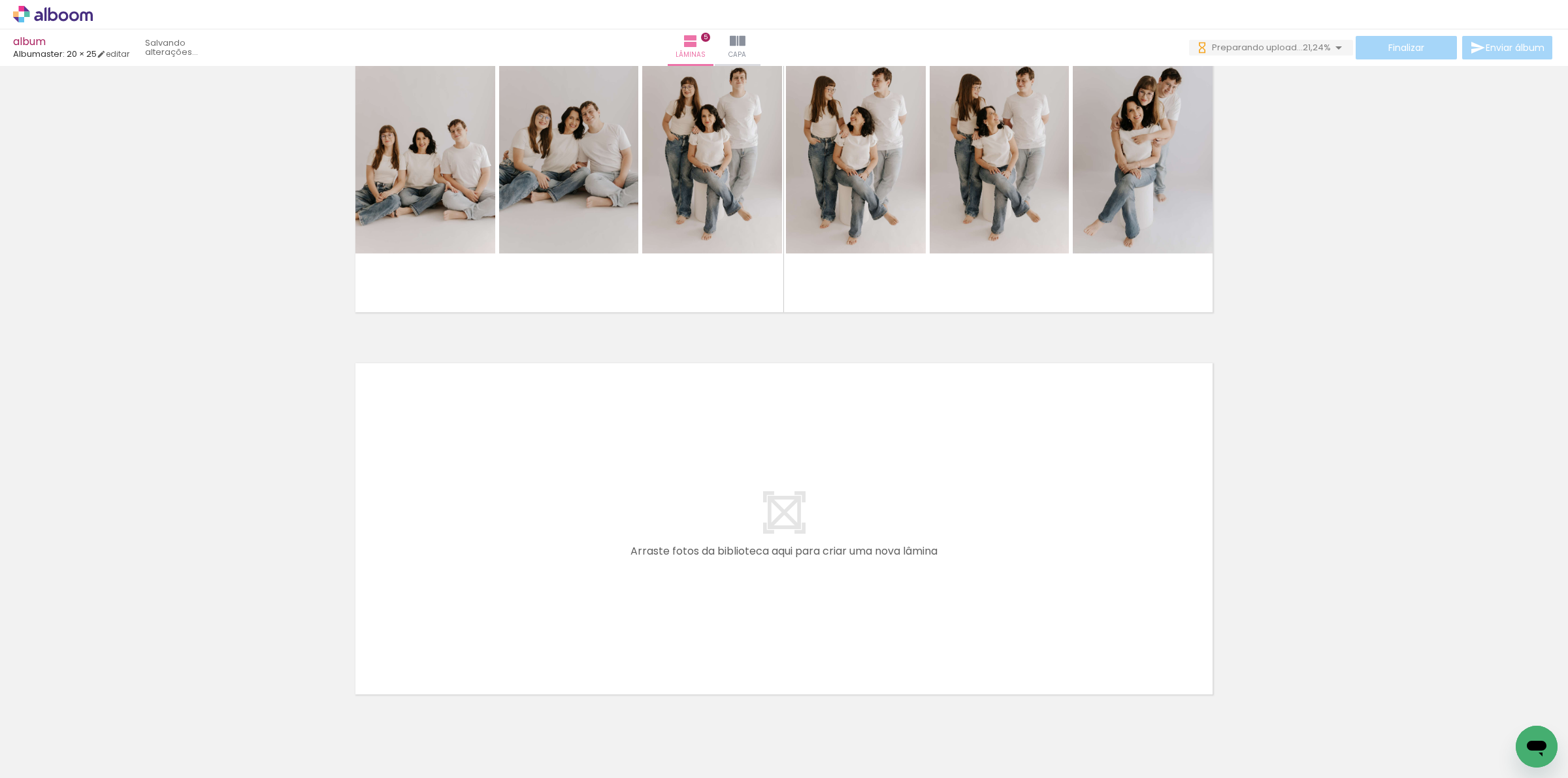
scroll to position [1631, 0]
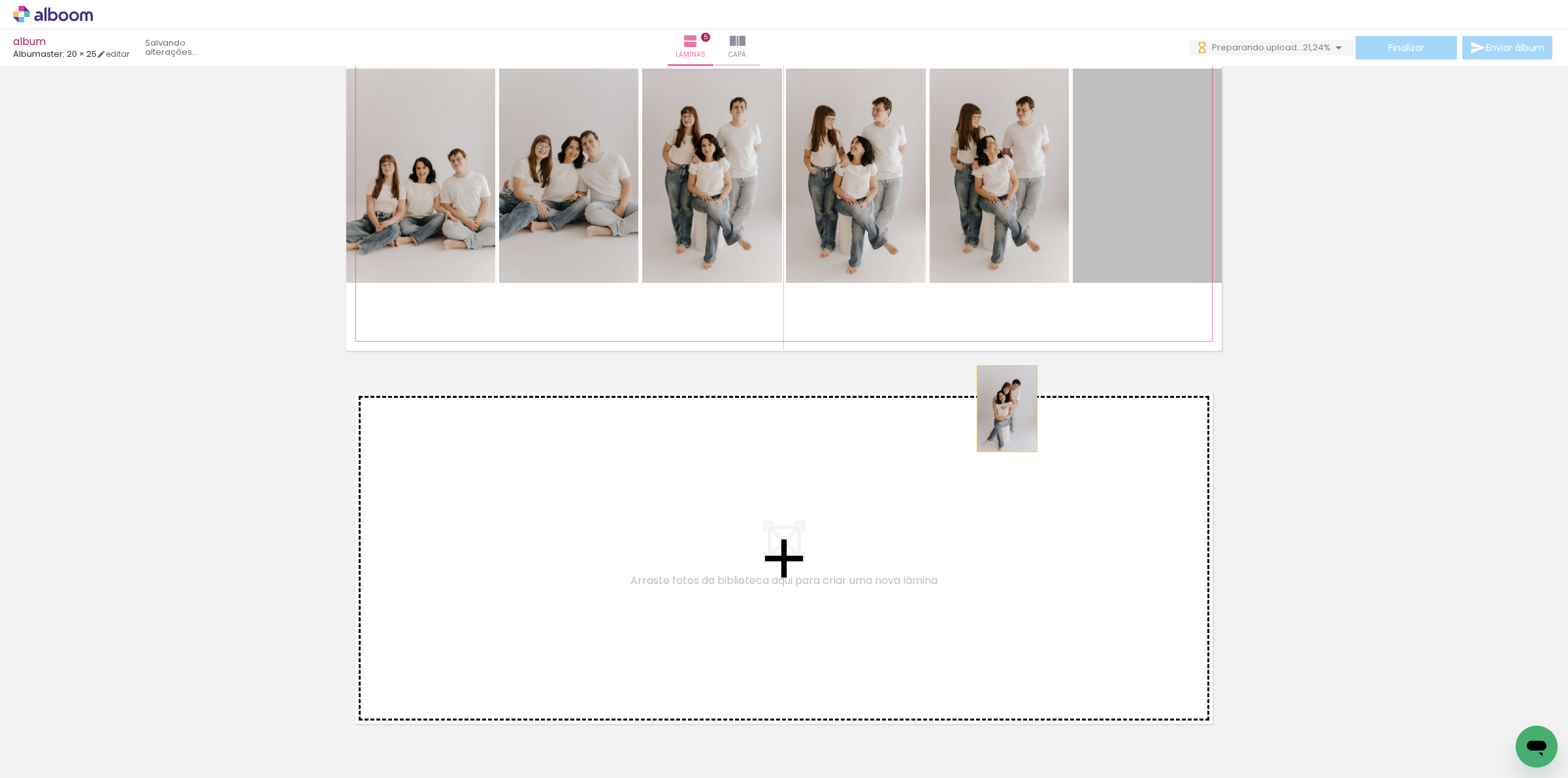
drag, startPoint x: 1144, startPoint y: 217, endPoint x: 874, endPoint y: 455, distance: 359.9
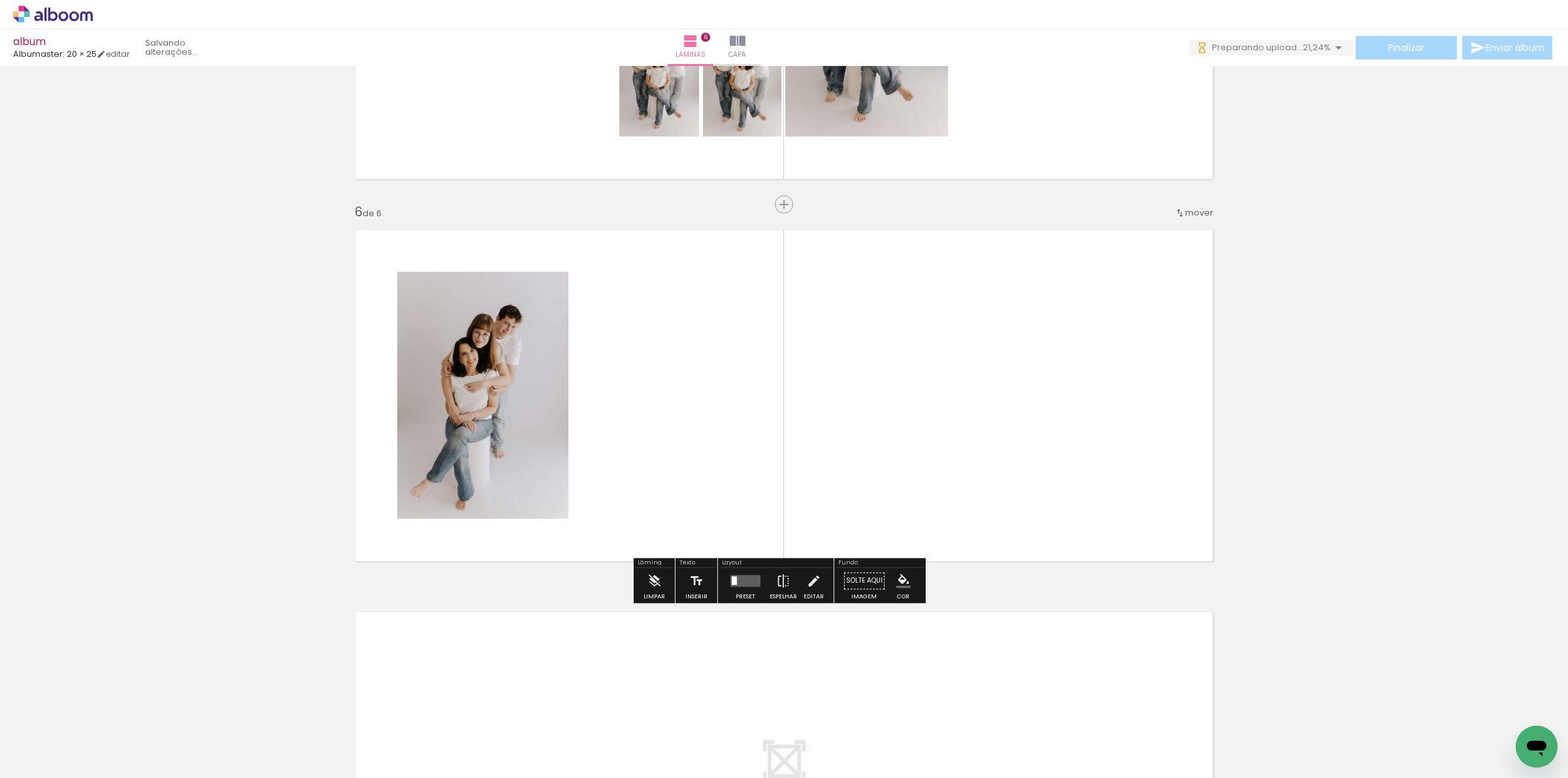
scroll to position [1807, 0]
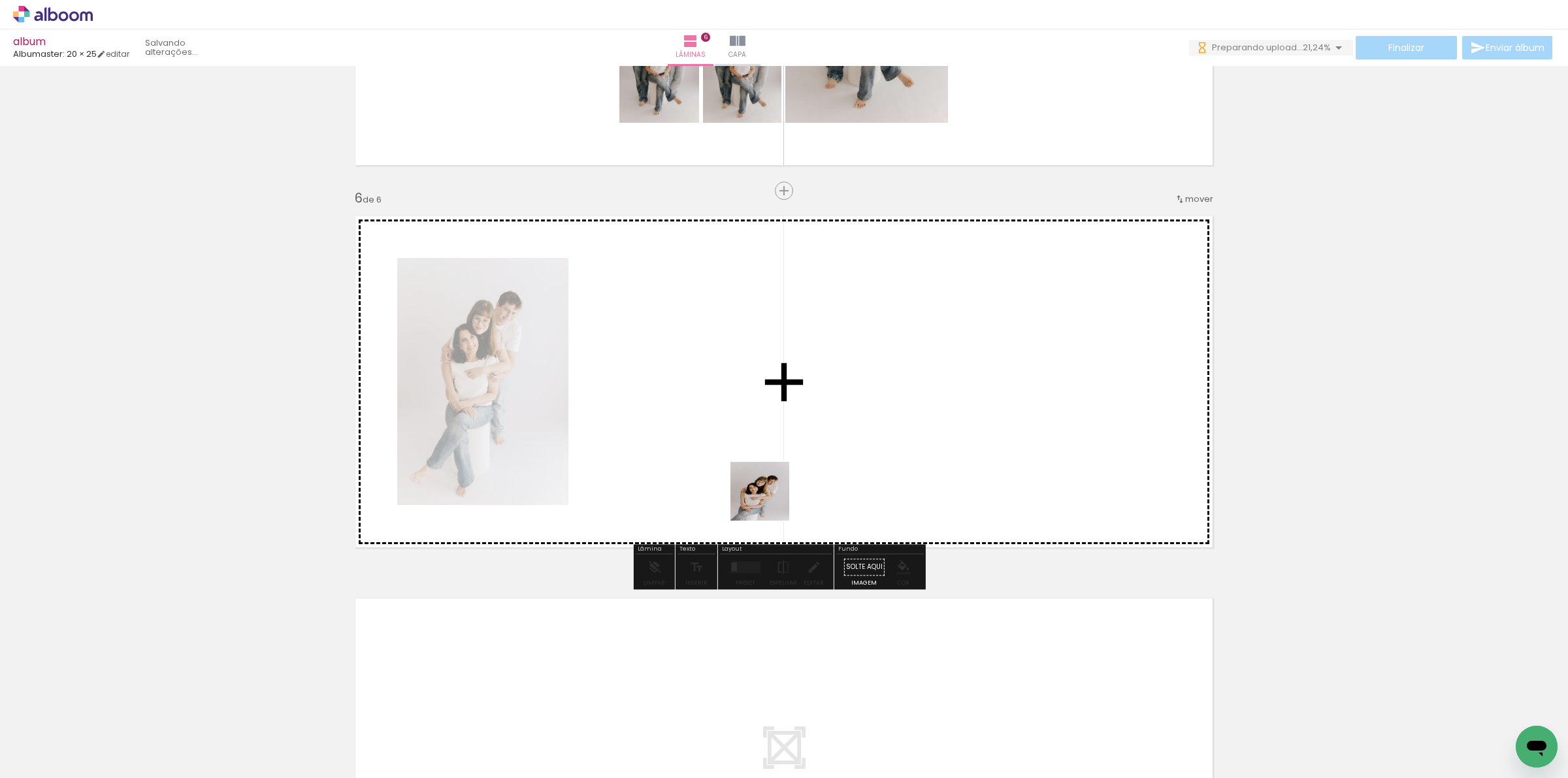
drag, startPoint x: 638, startPoint y: 749, endPoint x: 788, endPoint y: 454, distance: 330.9
click at [778, 430] on quentale-workspace at bounding box center [784, 389] width 1568 height 778
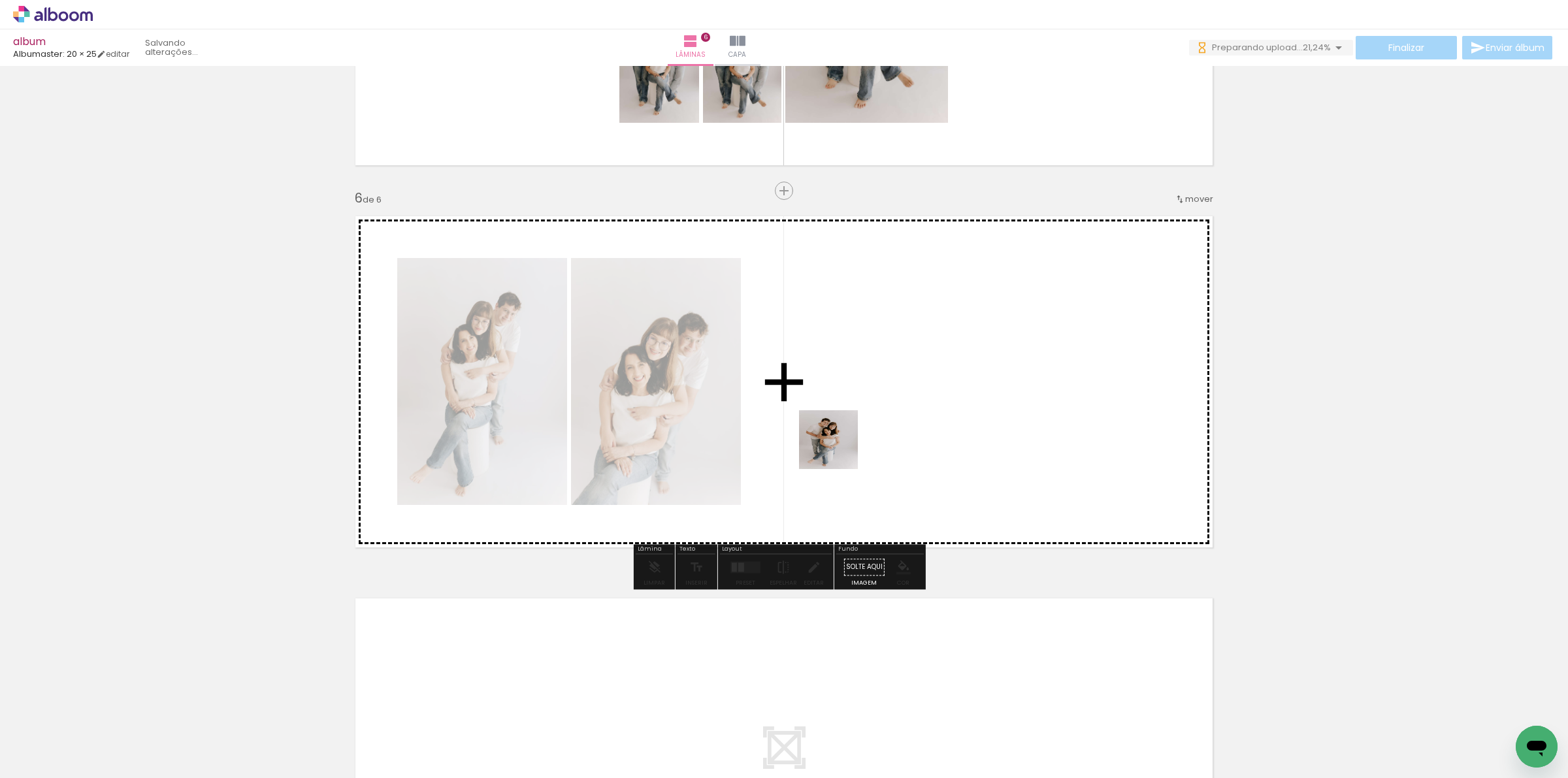
drag, startPoint x: 854, startPoint y: 726, endPoint x: 838, endPoint y: 450, distance: 276.5
click at [838, 450] on quentale-workspace at bounding box center [784, 389] width 1568 height 778
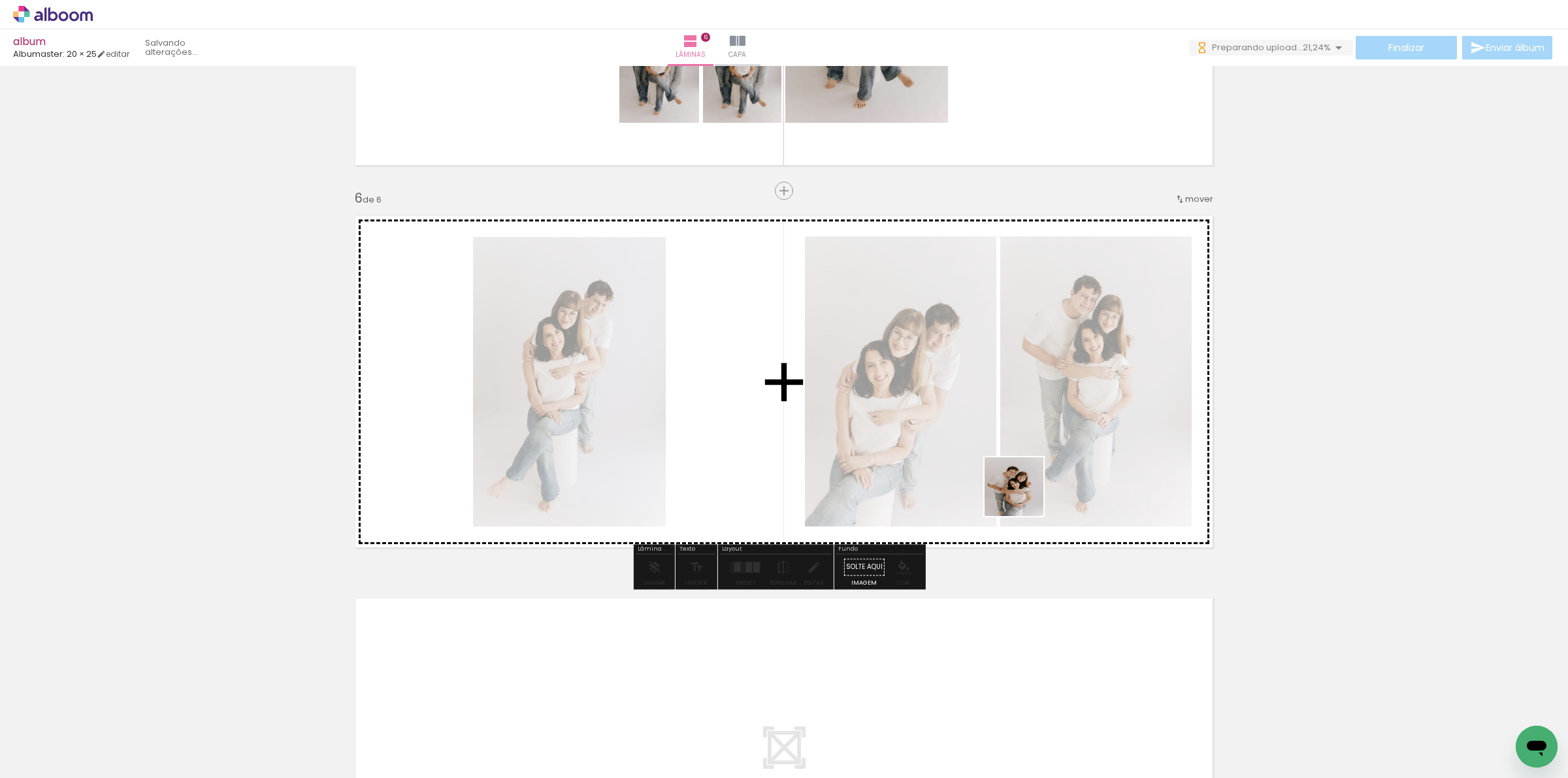
drag, startPoint x: 1018, startPoint y: 740, endPoint x: 1024, endPoint y: 496, distance: 244.1
click at [1024, 496] on quentale-workspace at bounding box center [784, 389] width 1568 height 778
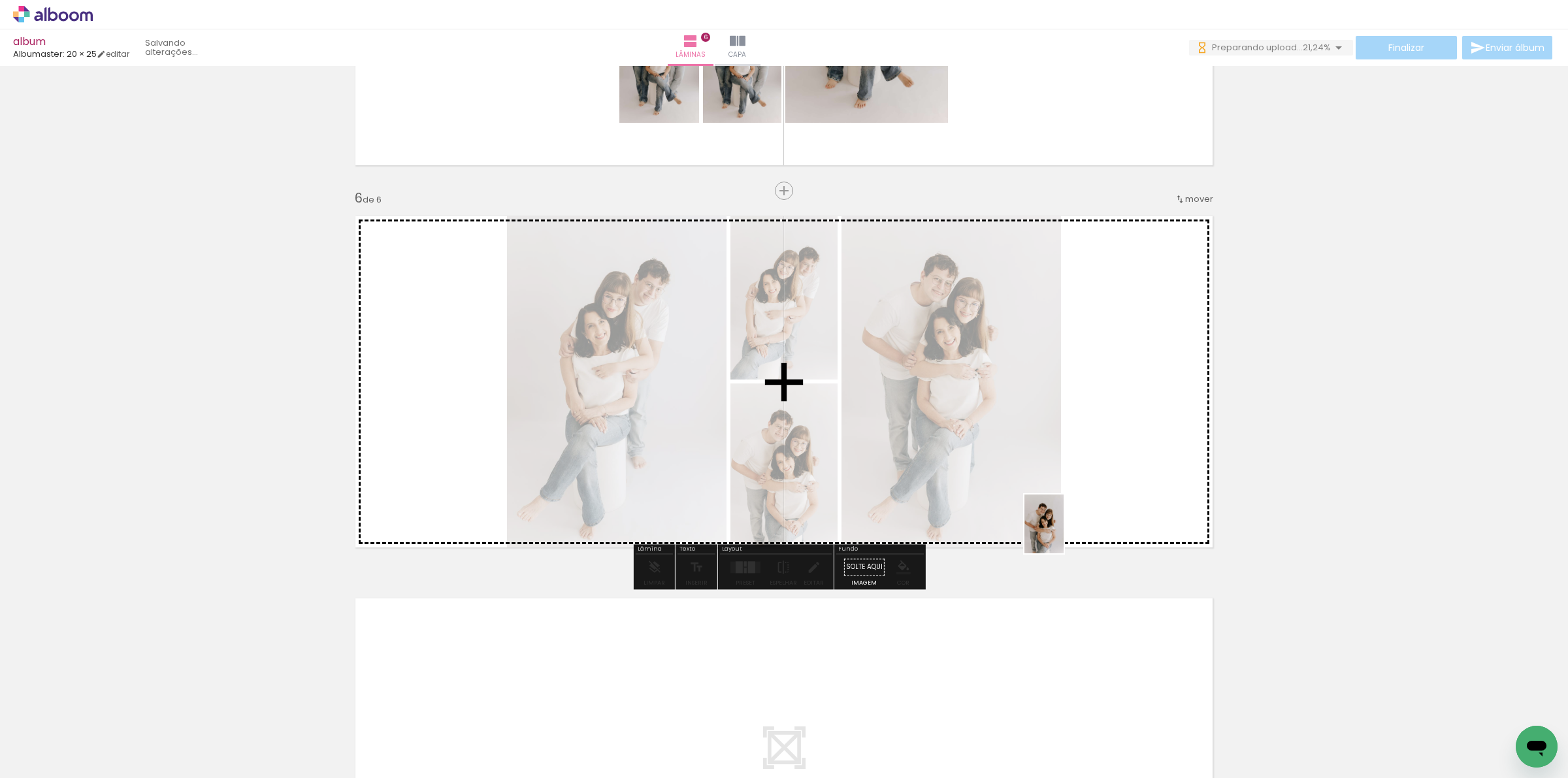
drag, startPoint x: 1164, startPoint y: 736, endPoint x: 1064, endPoint y: 534, distance: 225.4
click at [1064, 534] on quentale-workspace at bounding box center [784, 389] width 1568 height 778
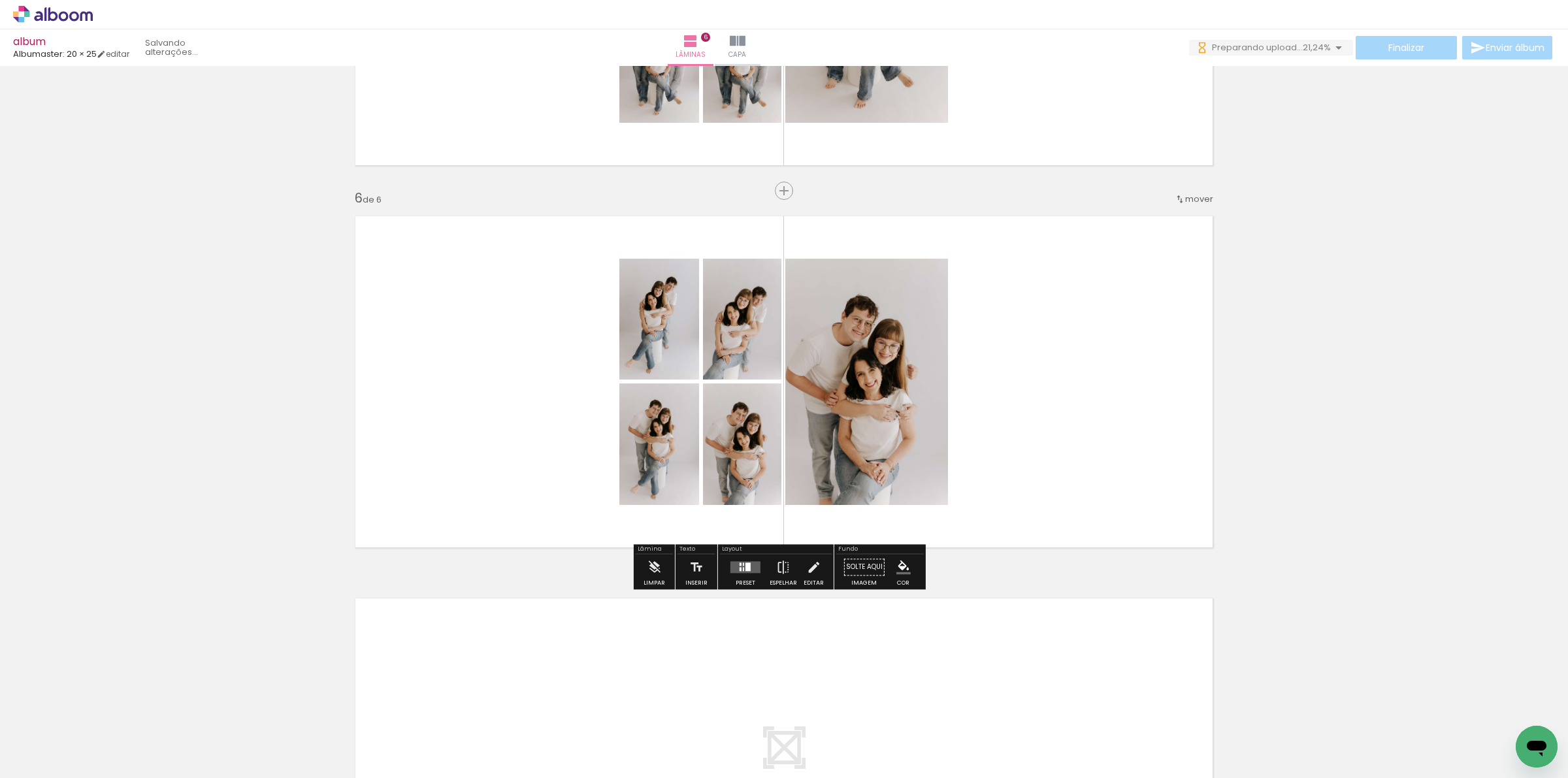
click at [730, 565] on quentale-layouter at bounding box center [746, 567] width 30 height 12
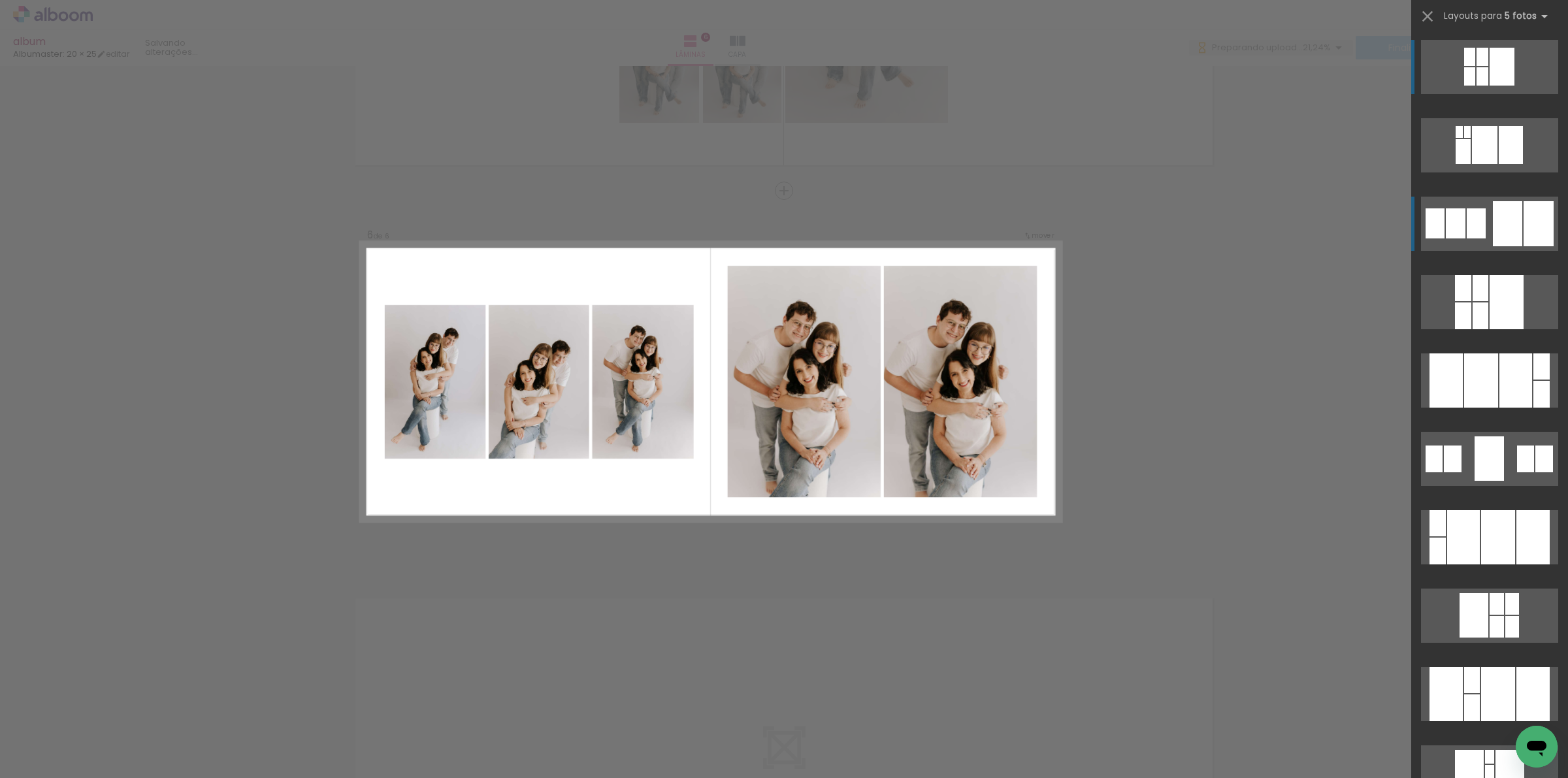
click at [1503, 224] on div at bounding box center [1507, 224] width 29 height 45
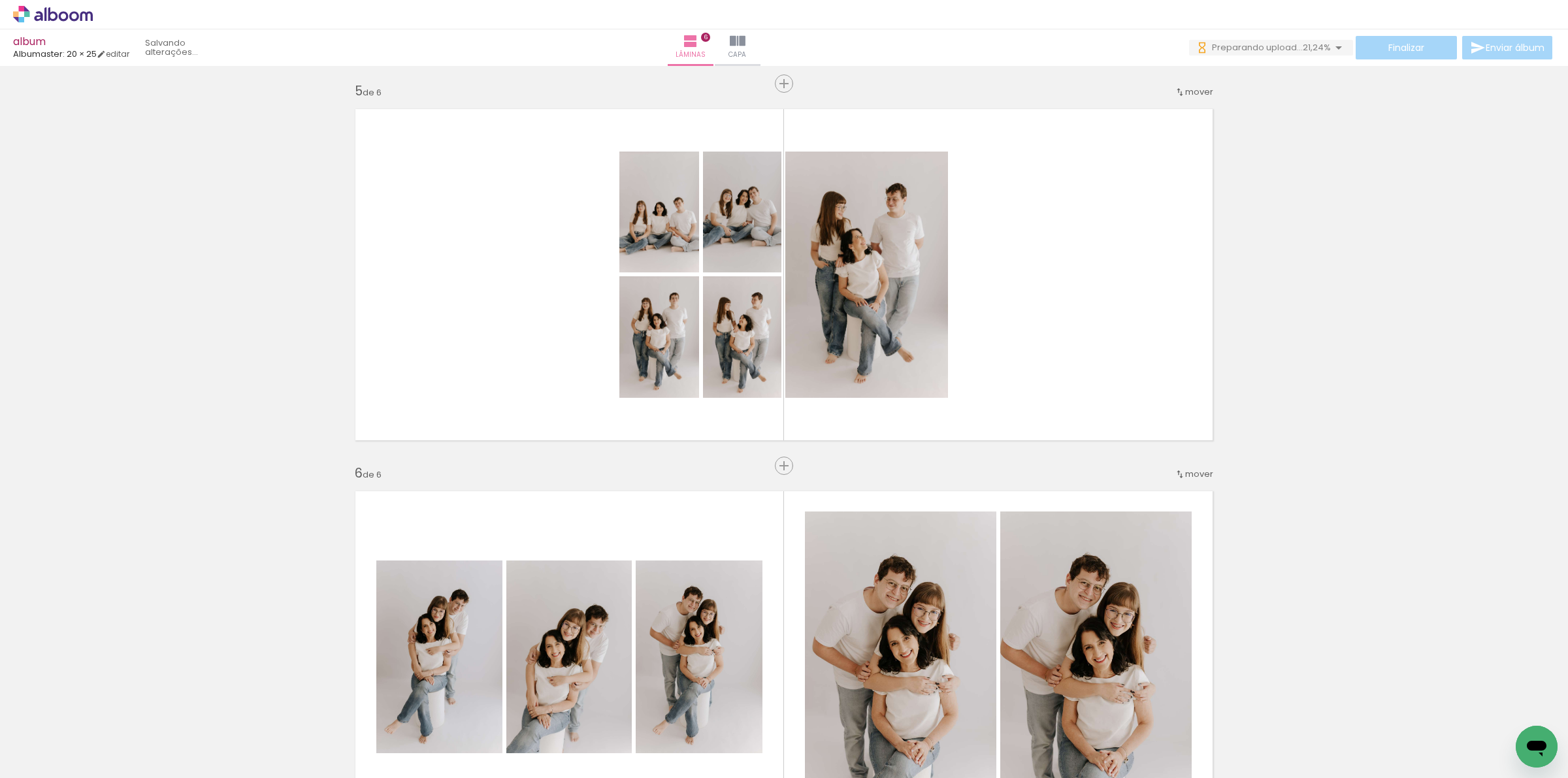
scroll to position [1481, 0]
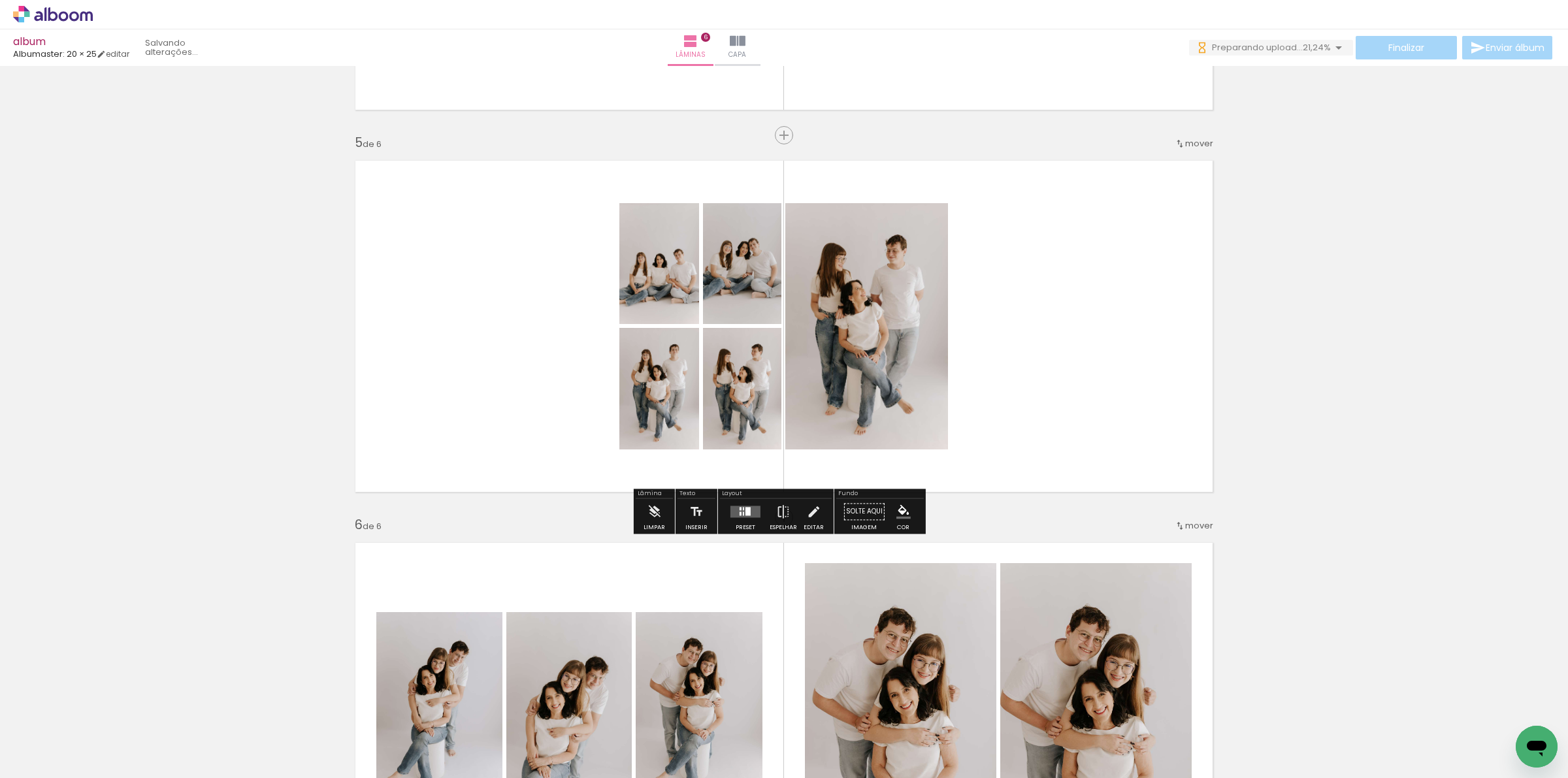
click at [749, 507] on quentale-layouter at bounding box center [746, 512] width 30 height 12
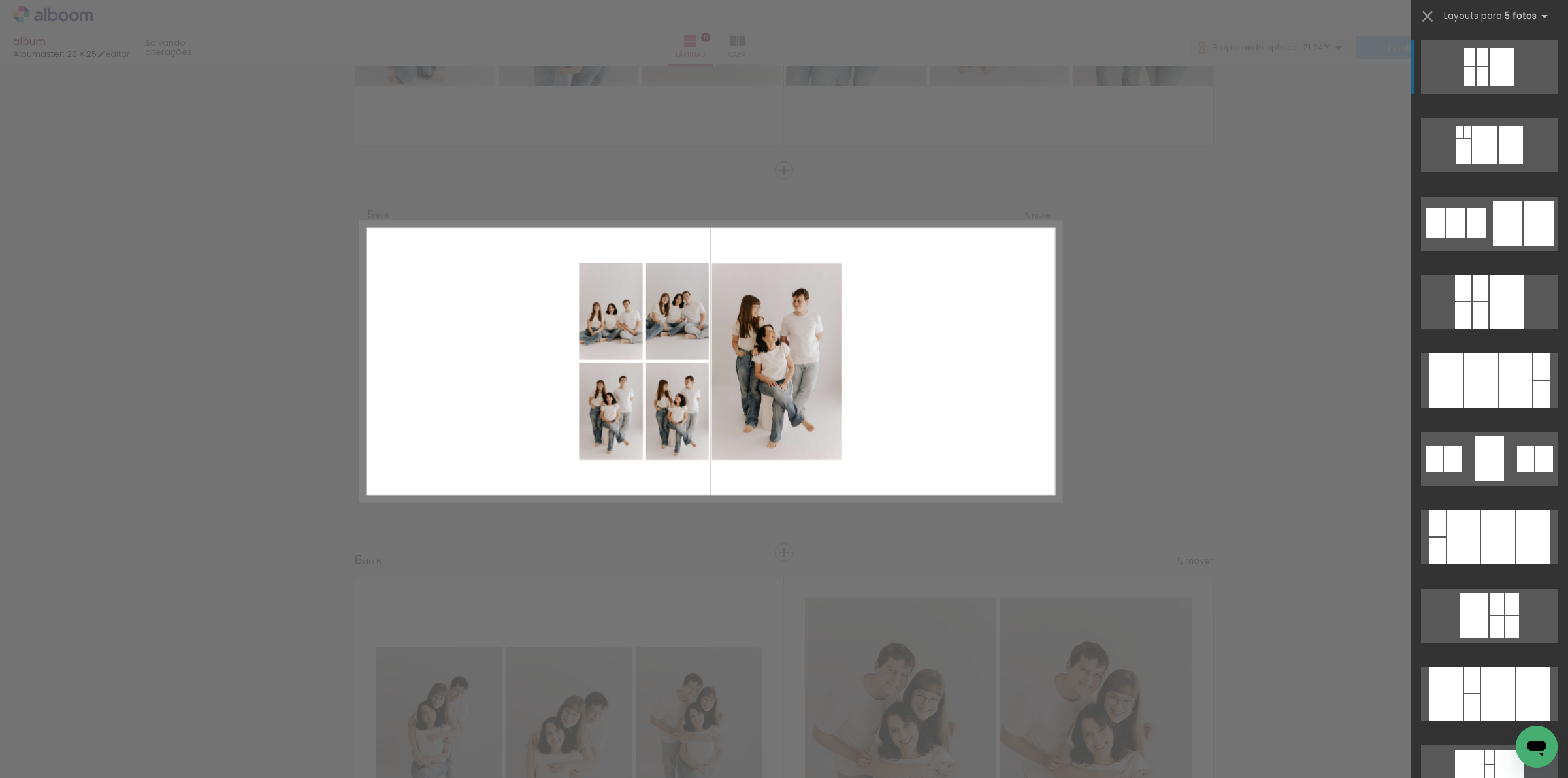
scroll to position [1425, 0]
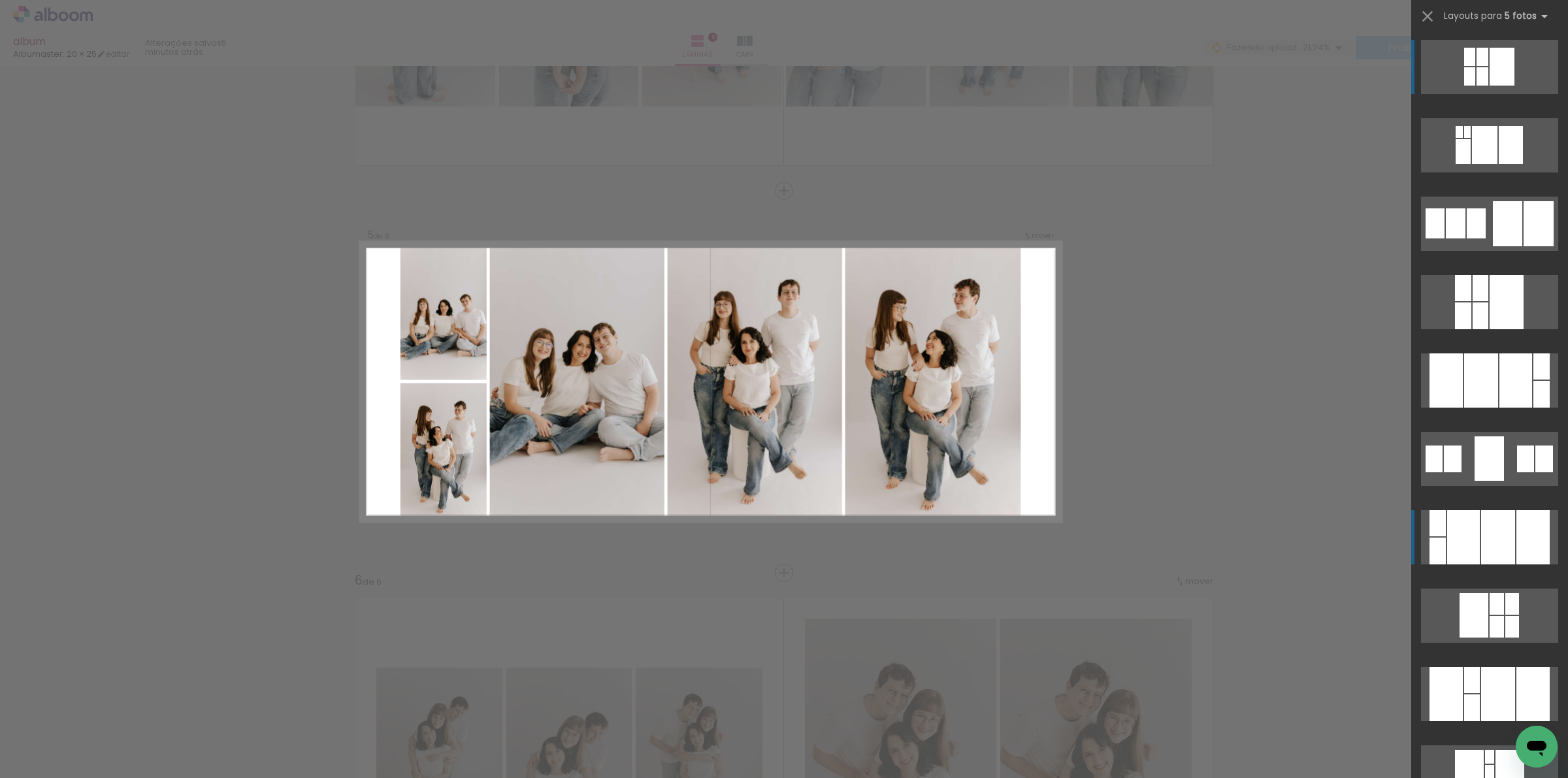
click at [1487, 531] on div at bounding box center [1497, 537] width 34 height 54
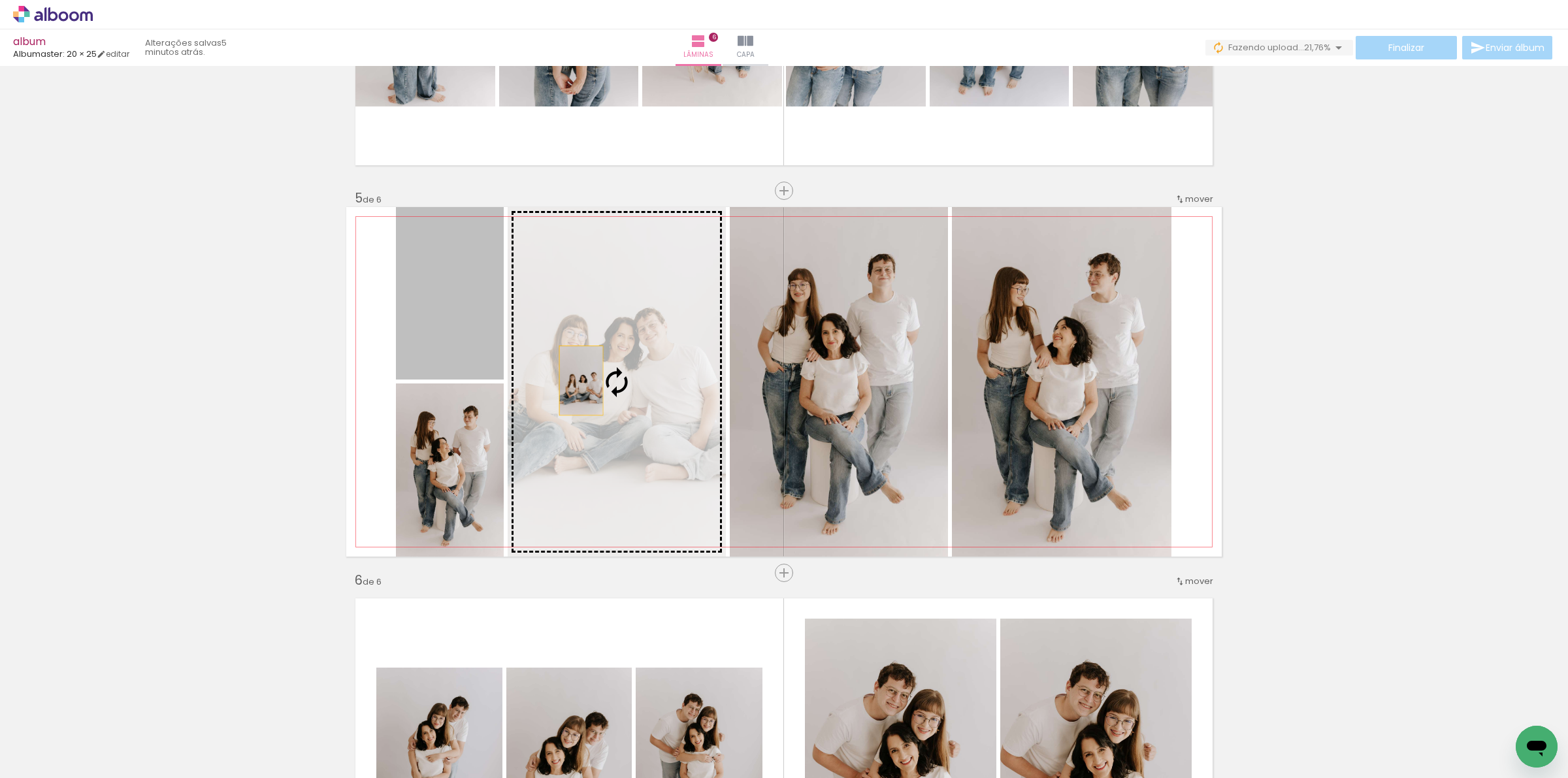
drag, startPoint x: 454, startPoint y: 339, endPoint x: 575, endPoint y: 380, distance: 127.8
click at [0, 0] on slot at bounding box center [0, 0] width 0 height 0
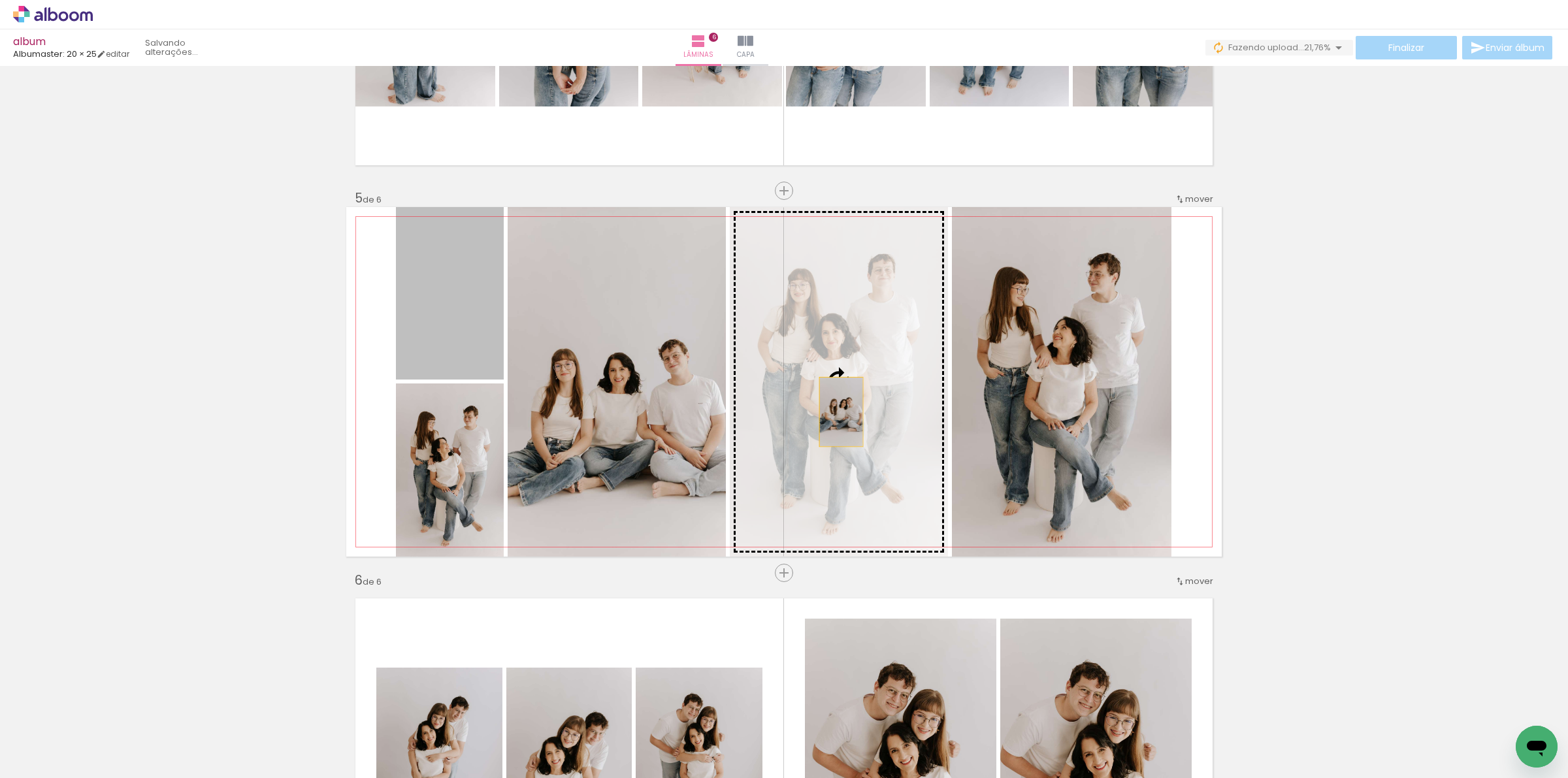
drag, startPoint x: 443, startPoint y: 324, endPoint x: 835, endPoint y: 412, distance: 401.8
click at [0, 0] on slot at bounding box center [0, 0] width 0 height 0
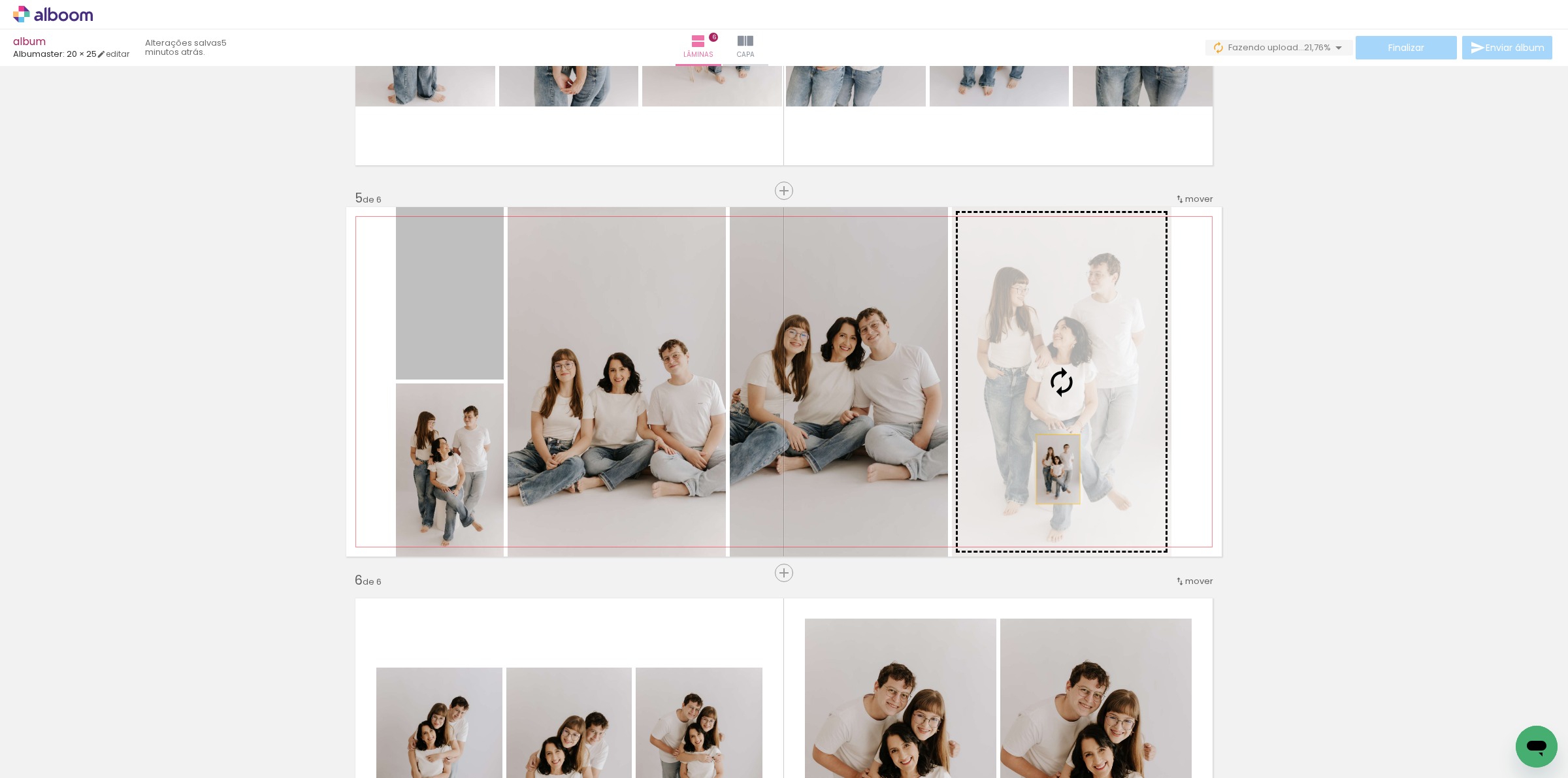
drag, startPoint x: 464, startPoint y: 332, endPoint x: 1052, endPoint y: 469, distance: 603.7
click at [0, 0] on slot at bounding box center [0, 0] width 0 height 0
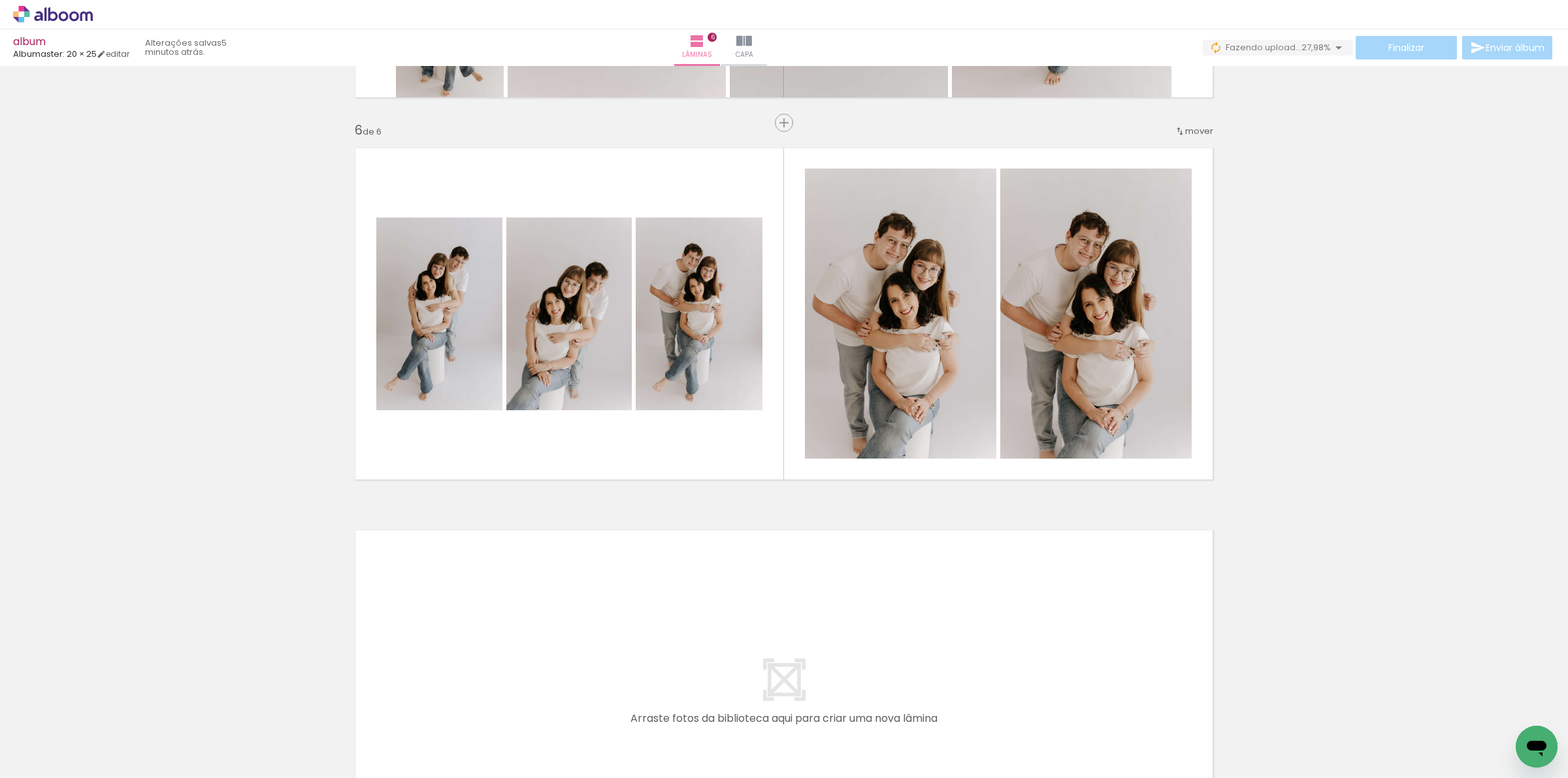
scroll to position [1915, 0]
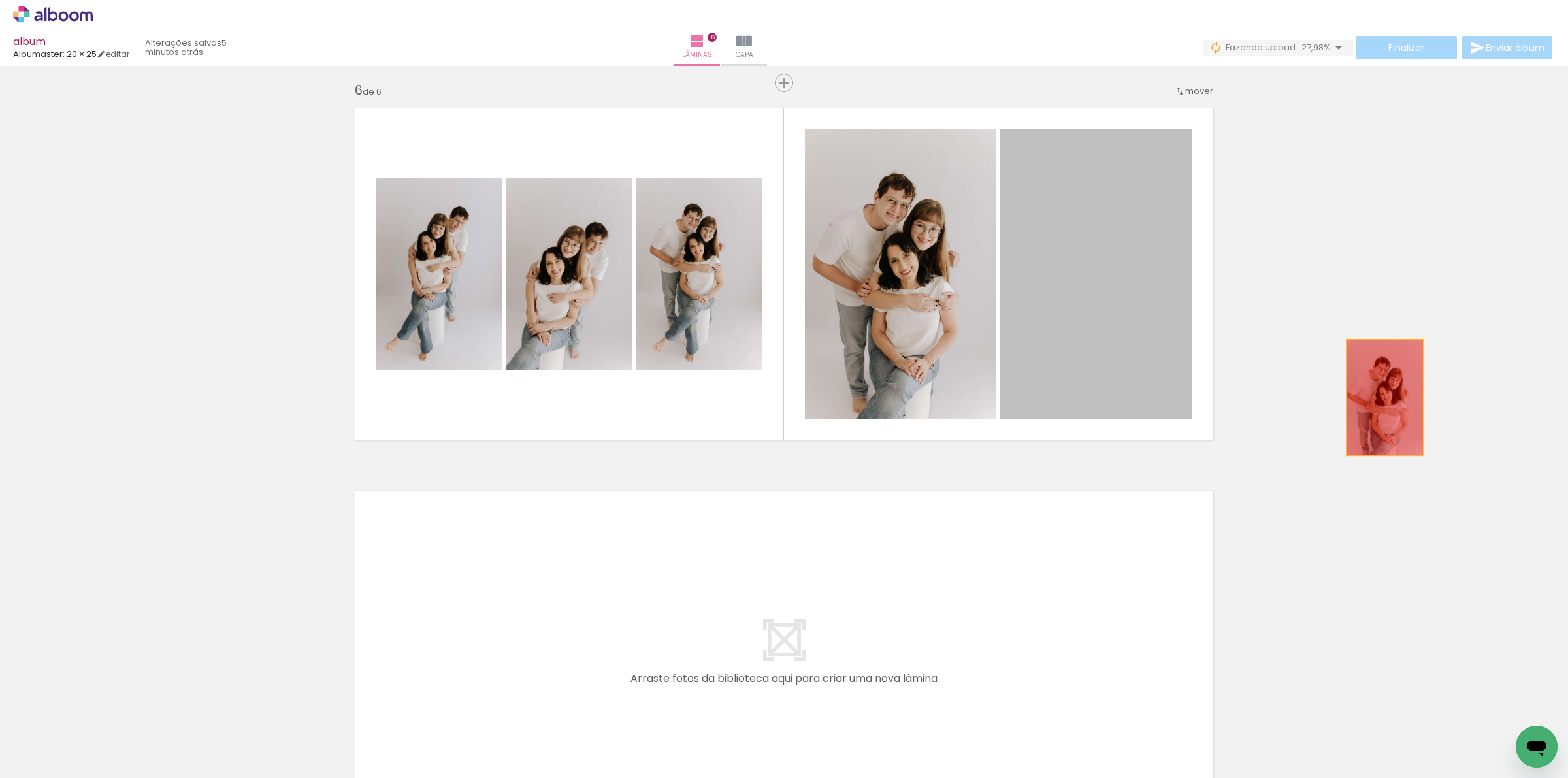
drag, startPoint x: 1115, startPoint y: 325, endPoint x: 1378, endPoint y: 397, distance: 272.7
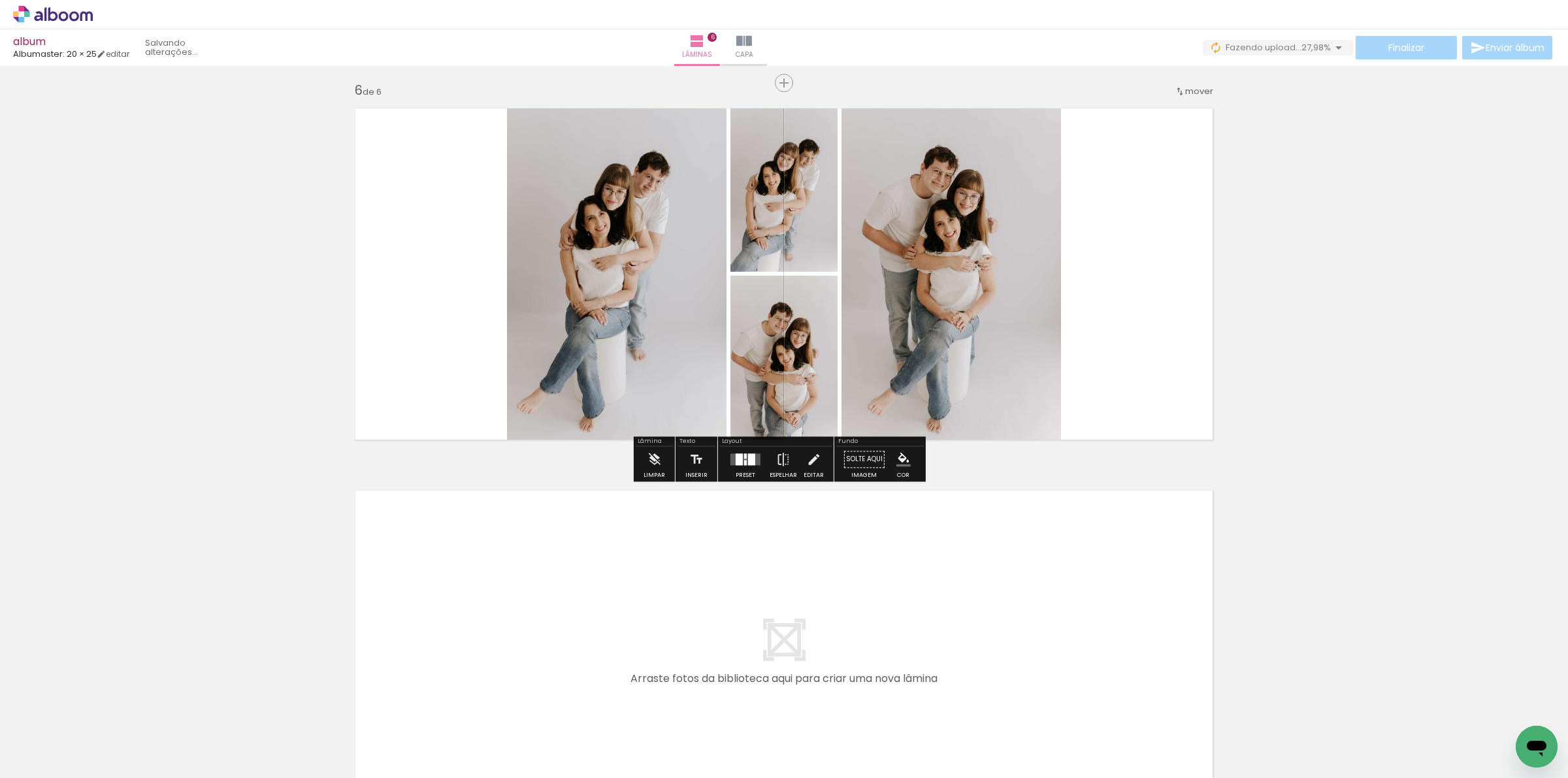
click at [750, 477] on div "Preset" at bounding box center [746, 475] width 20 height 6
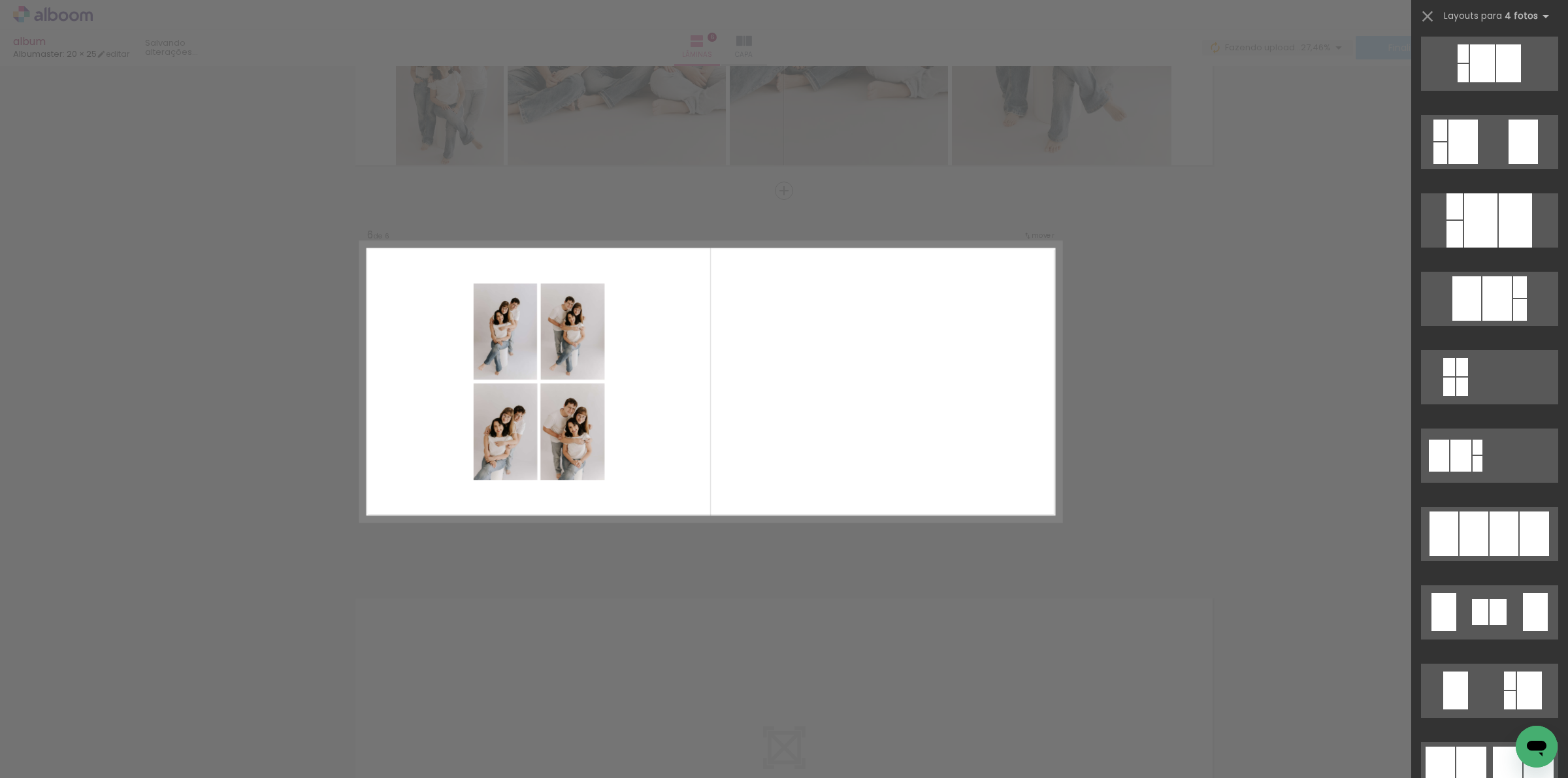
scroll to position [490, 0]
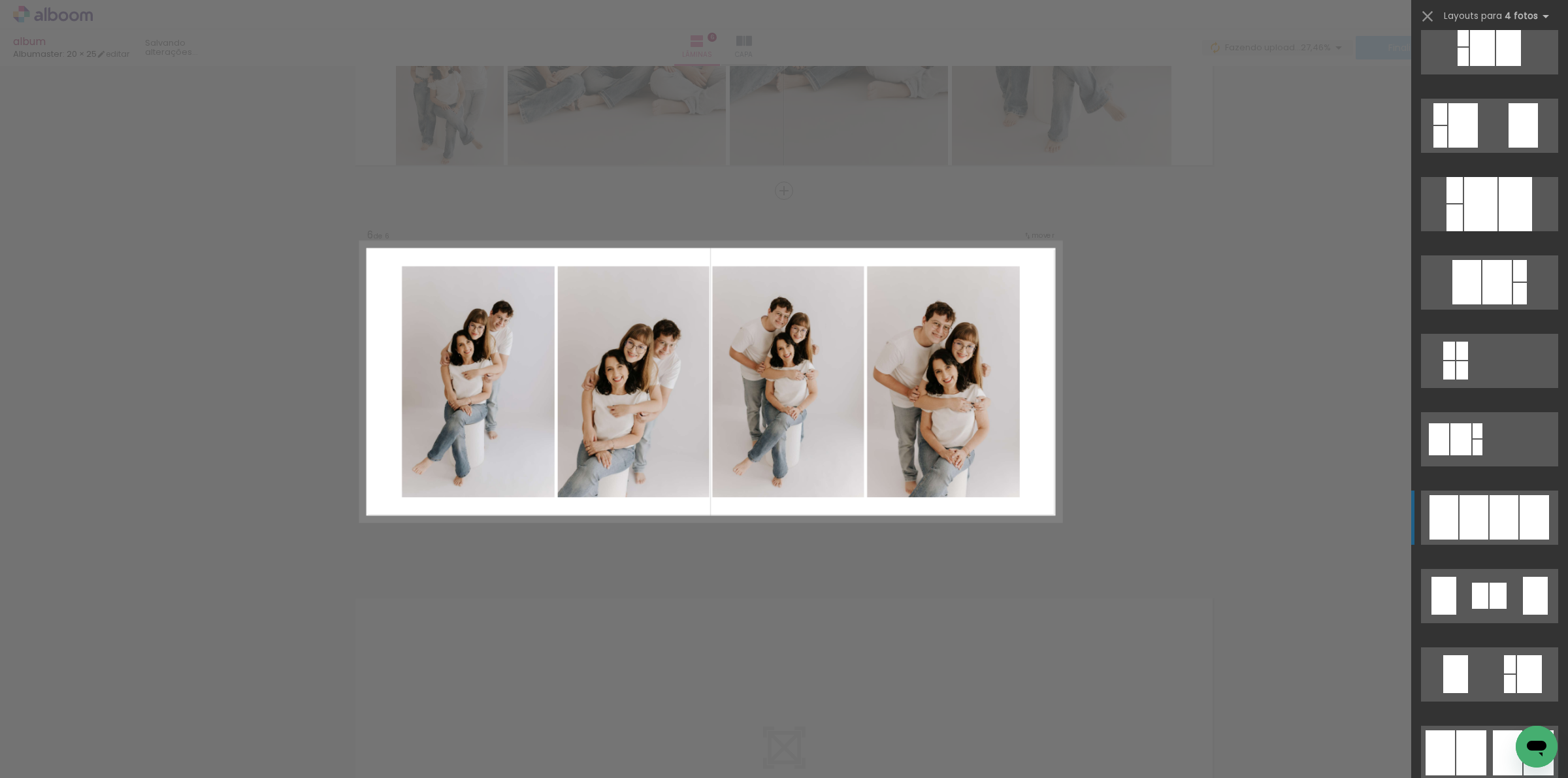
click at [1496, 504] on div at bounding box center [1504, 517] width 29 height 44
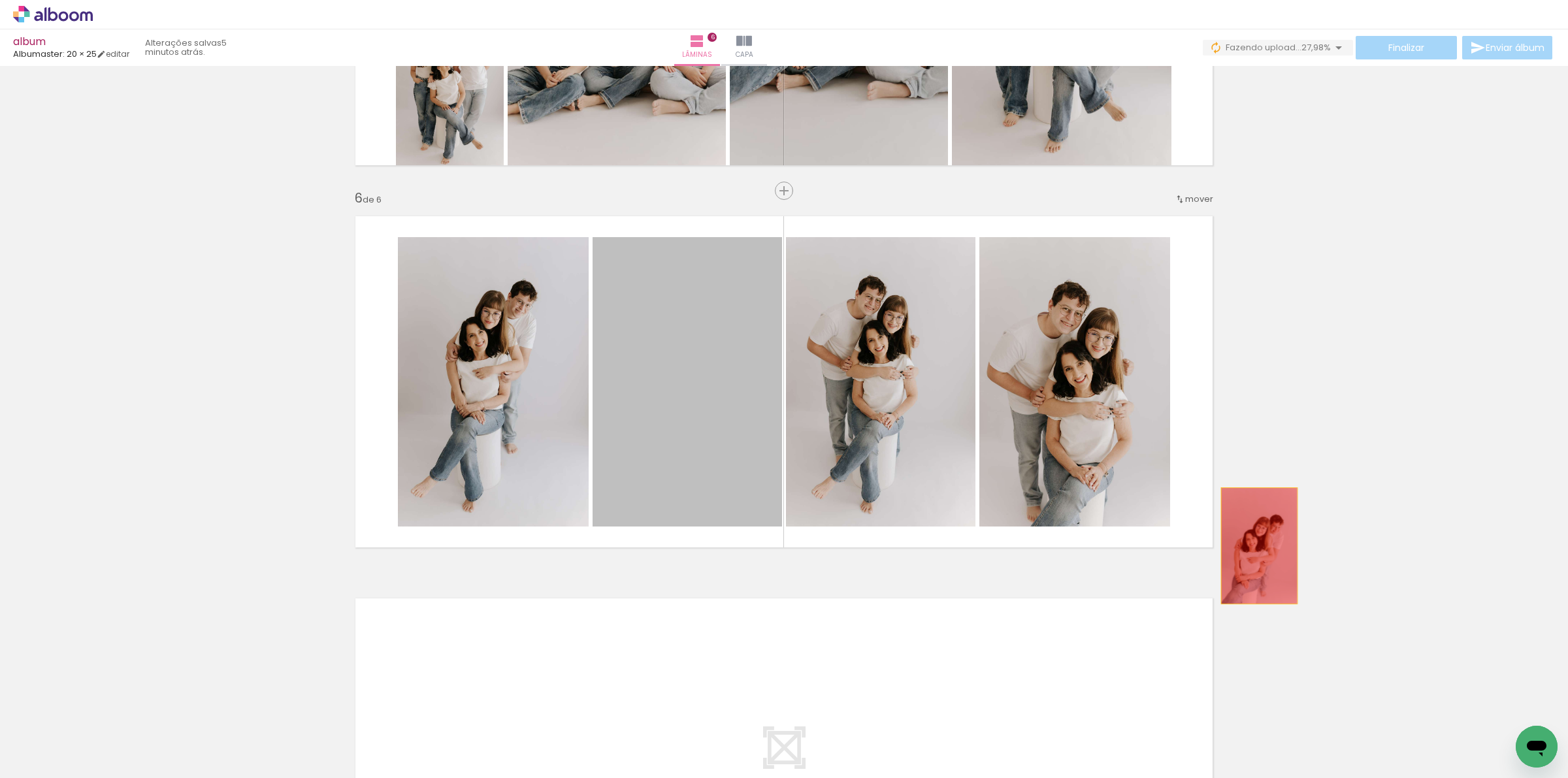
drag, startPoint x: 665, startPoint y: 415, endPoint x: 1292, endPoint y: 562, distance: 644.0
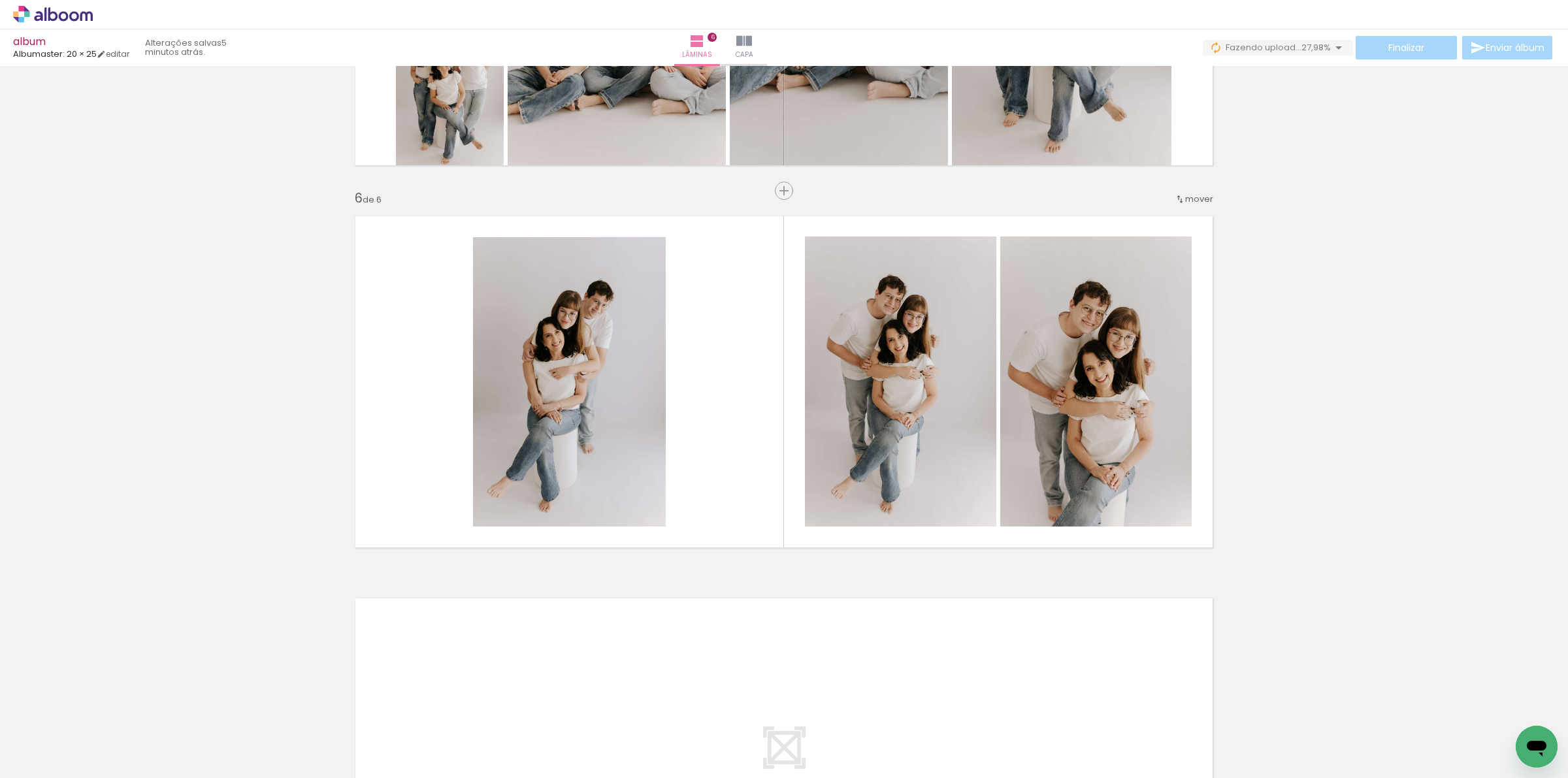
scroll to position [0, 5129]
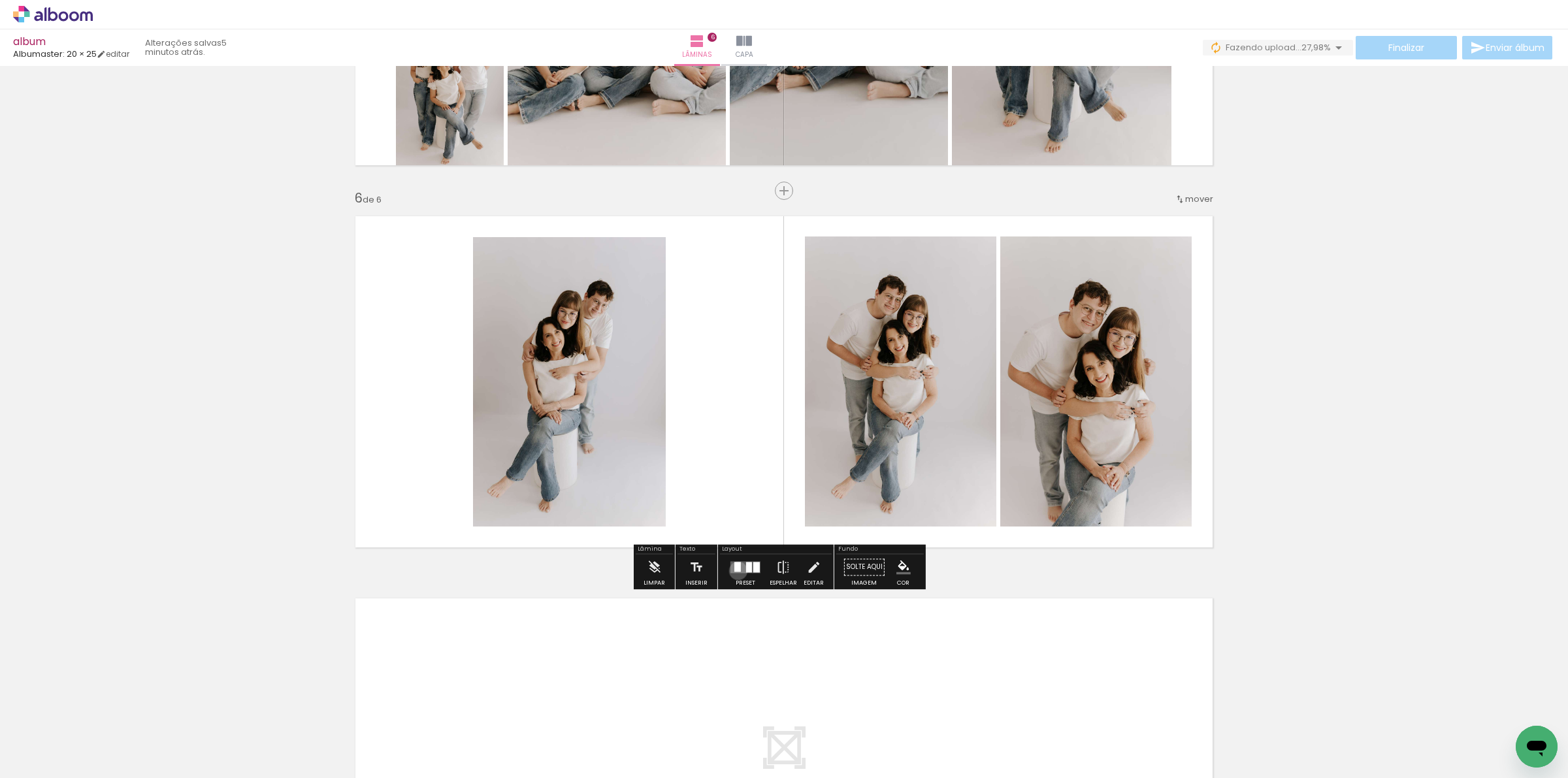
click at [735, 570] on div at bounding box center [738, 566] width 6 height 10
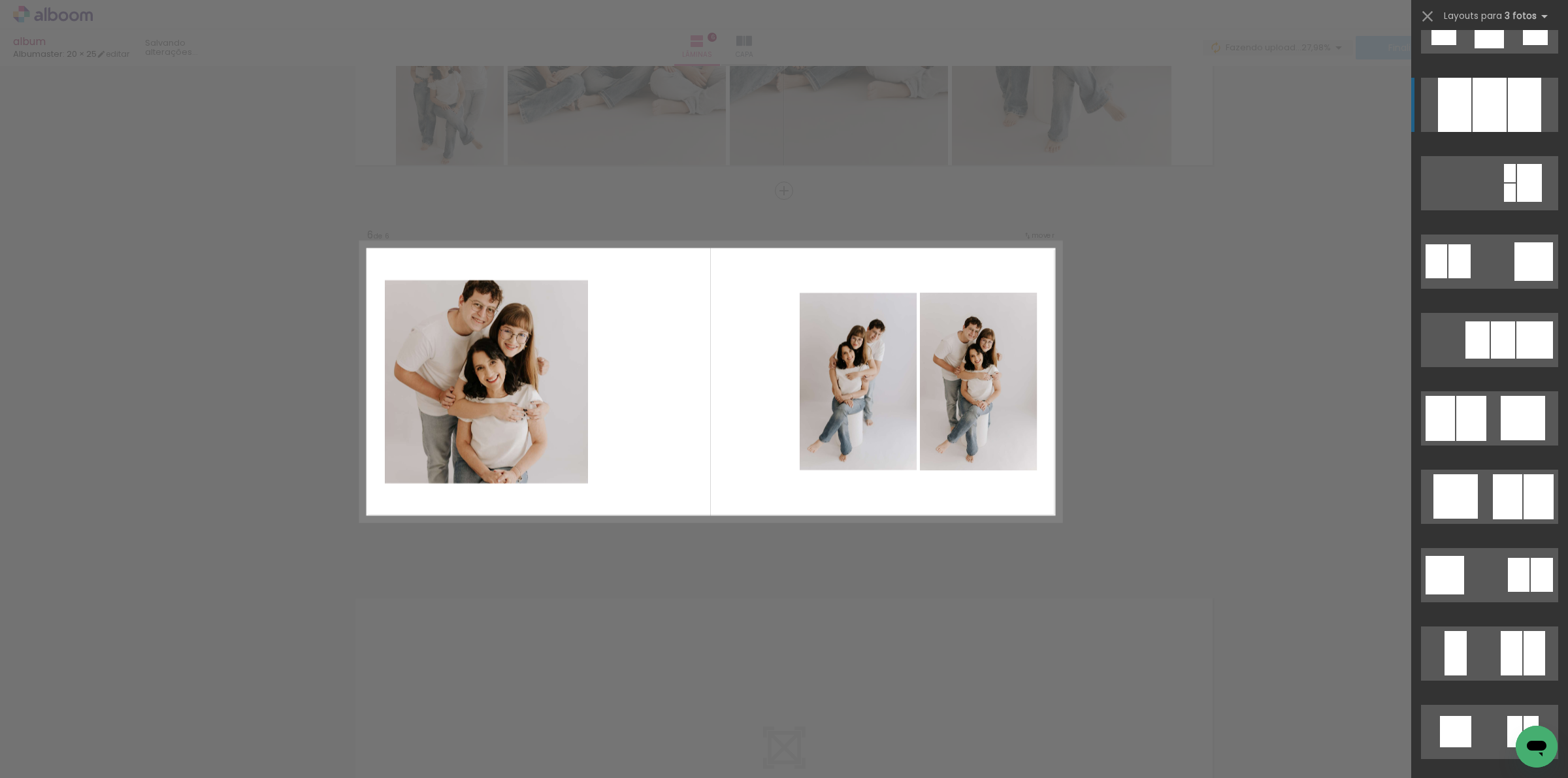
scroll to position [1225, 0]
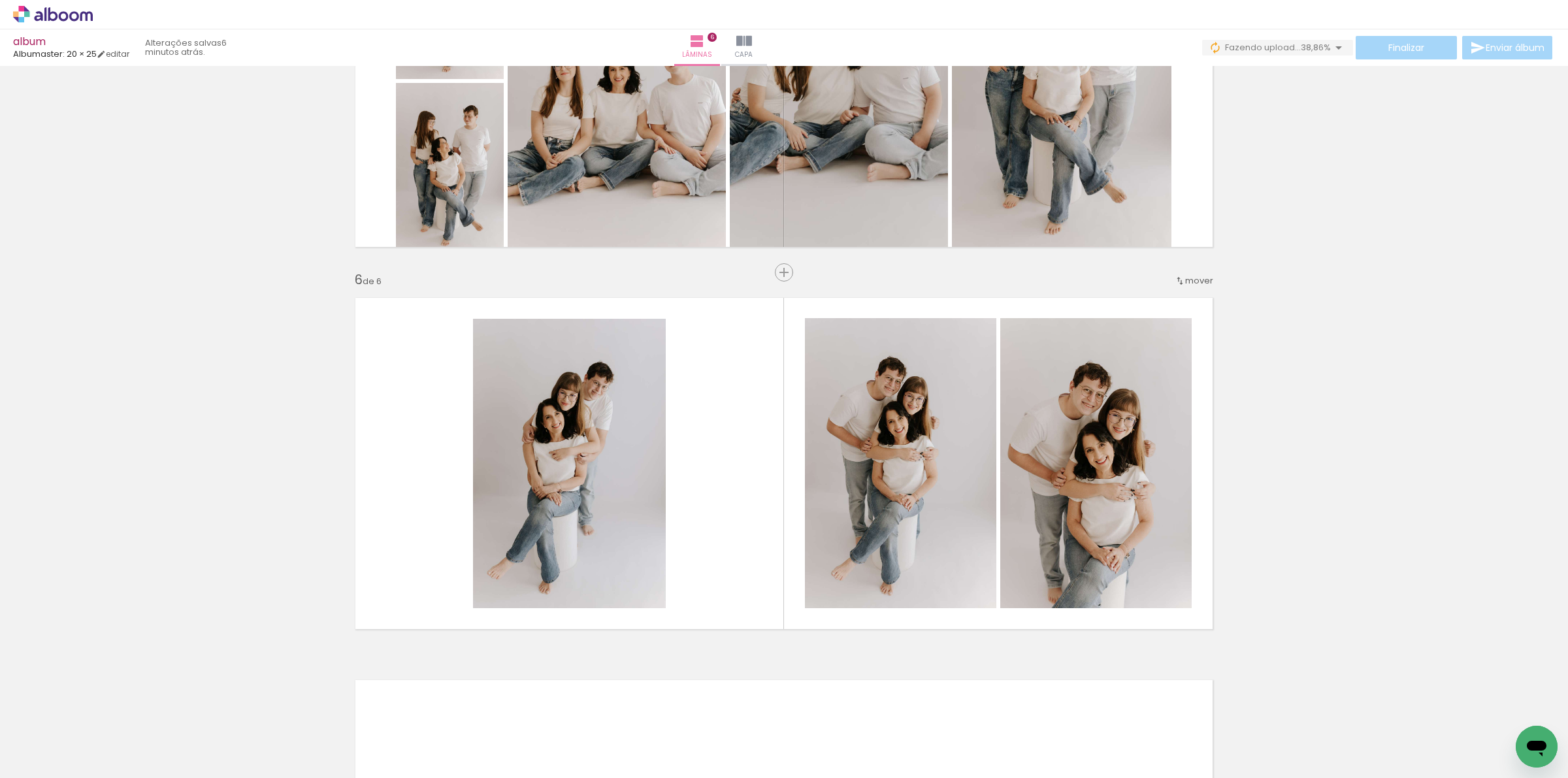
scroll to position [1562, 0]
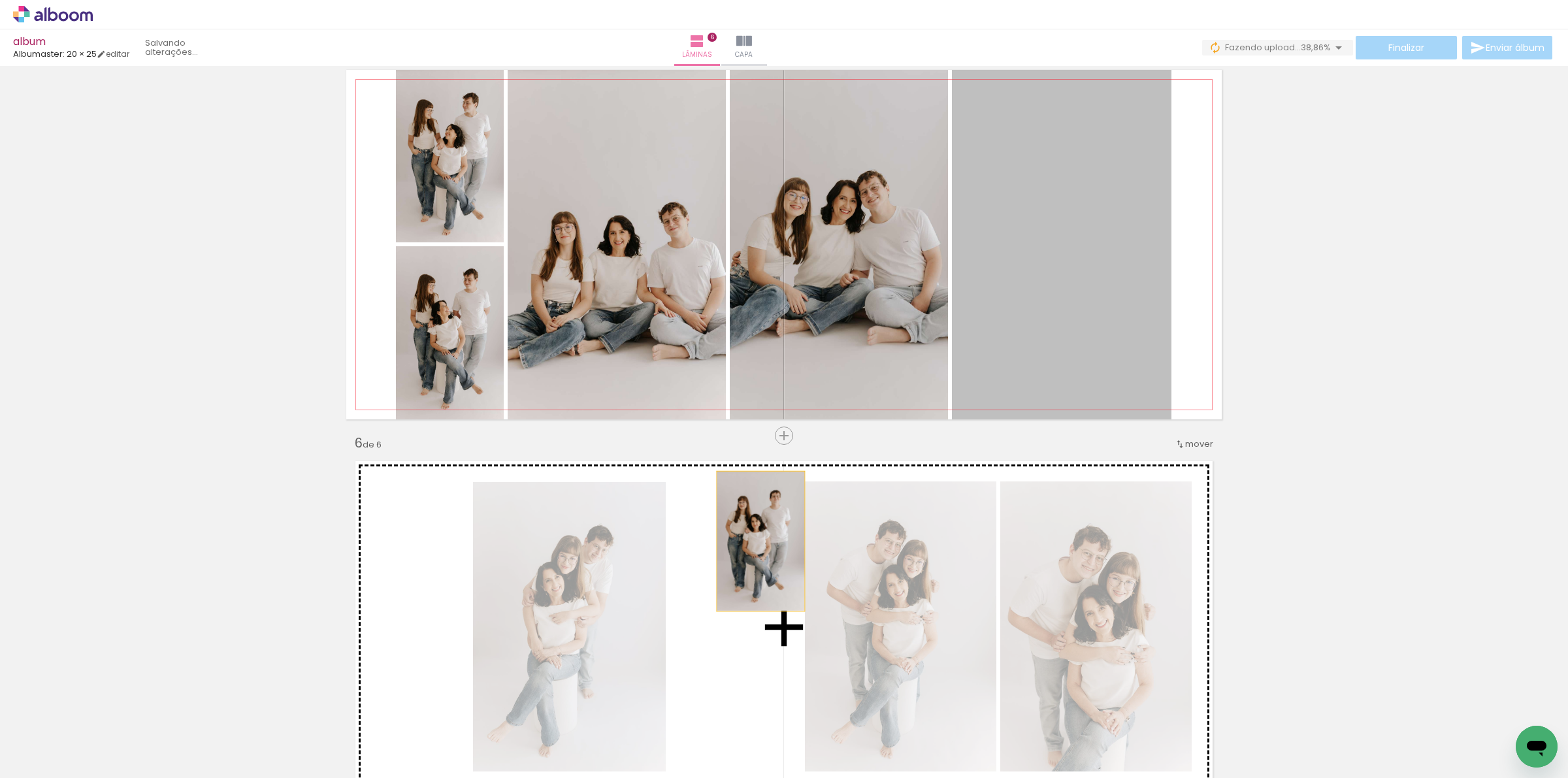
drag, startPoint x: 1111, startPoint y: 273, endPoint x: 754, endPoint y: 541, distance: 446.4
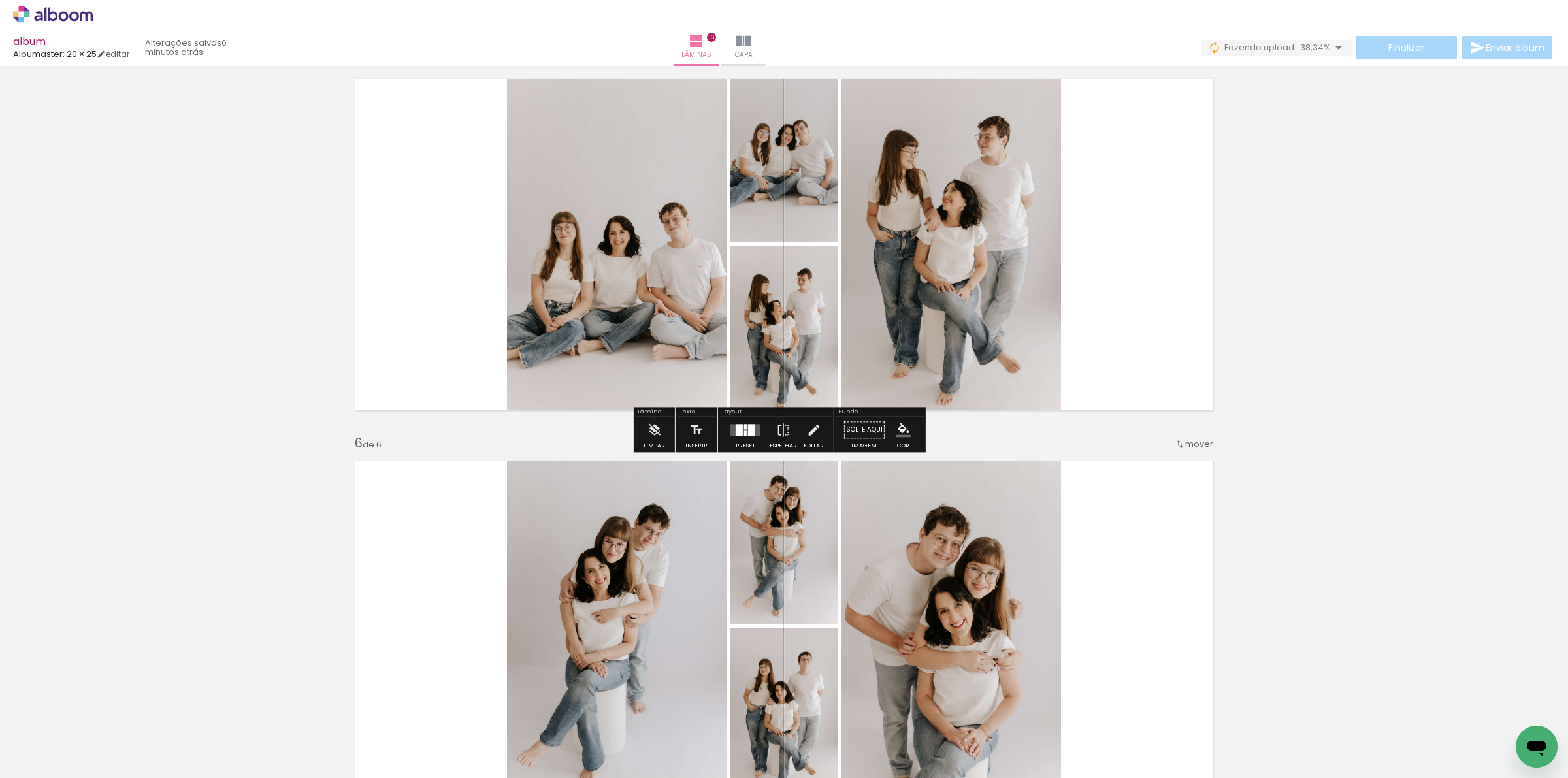
click at [752, 435] on div at bounding box center [746, 430] width 35 height 26
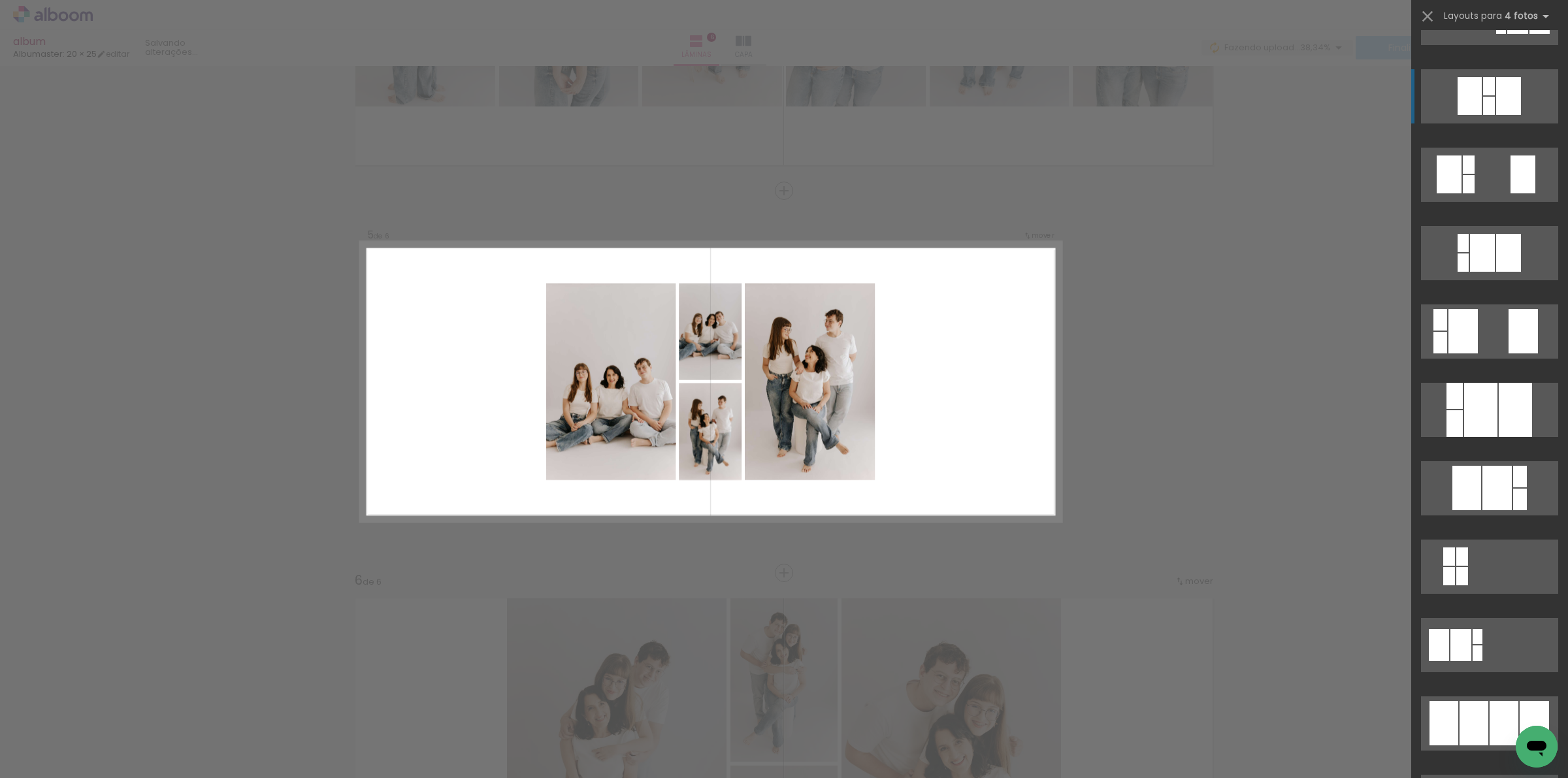
scroll to position [408, 0]
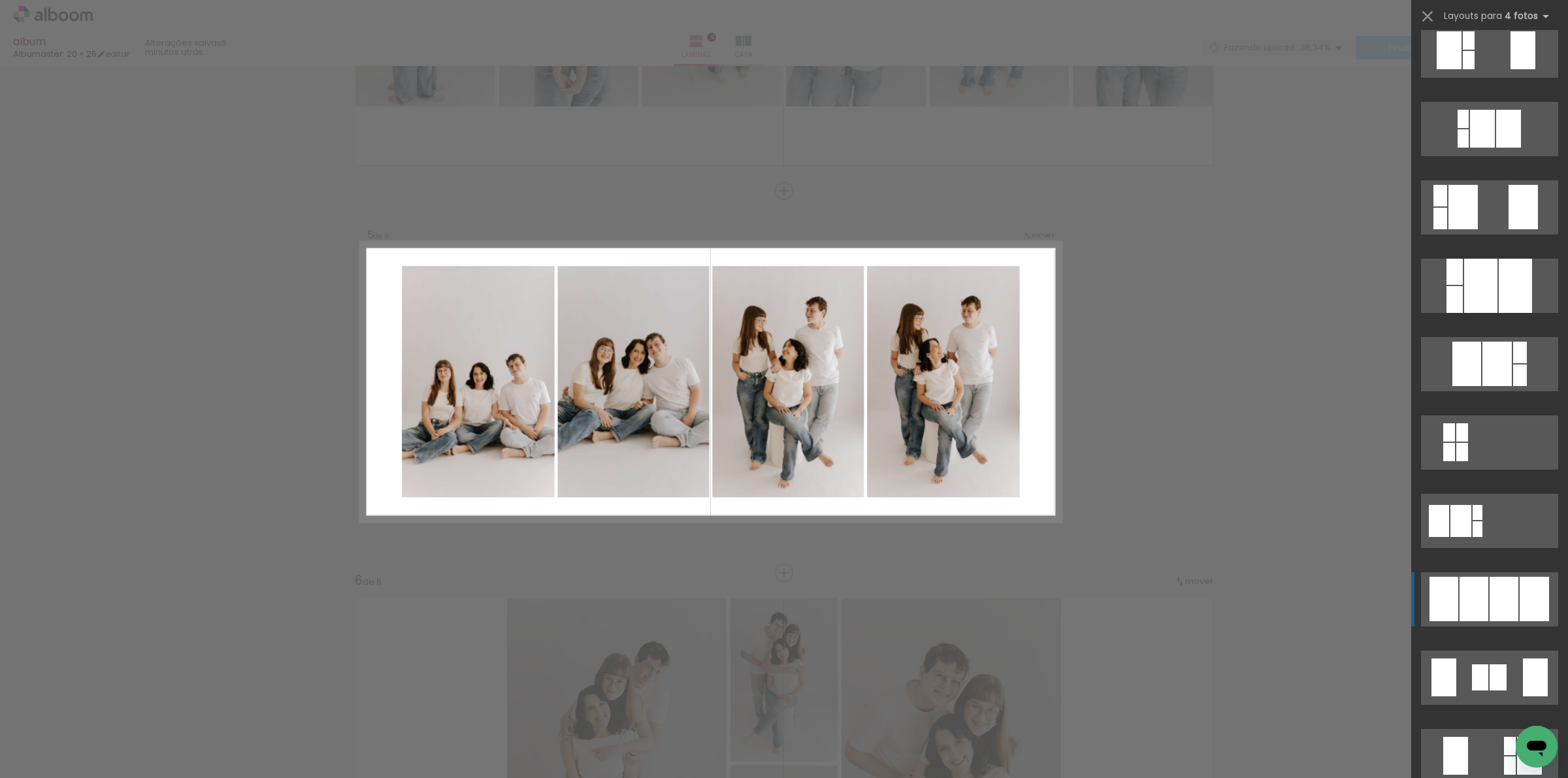
click at [1474, 606] on div at bounding box center [1474, 599] width 29 height 44
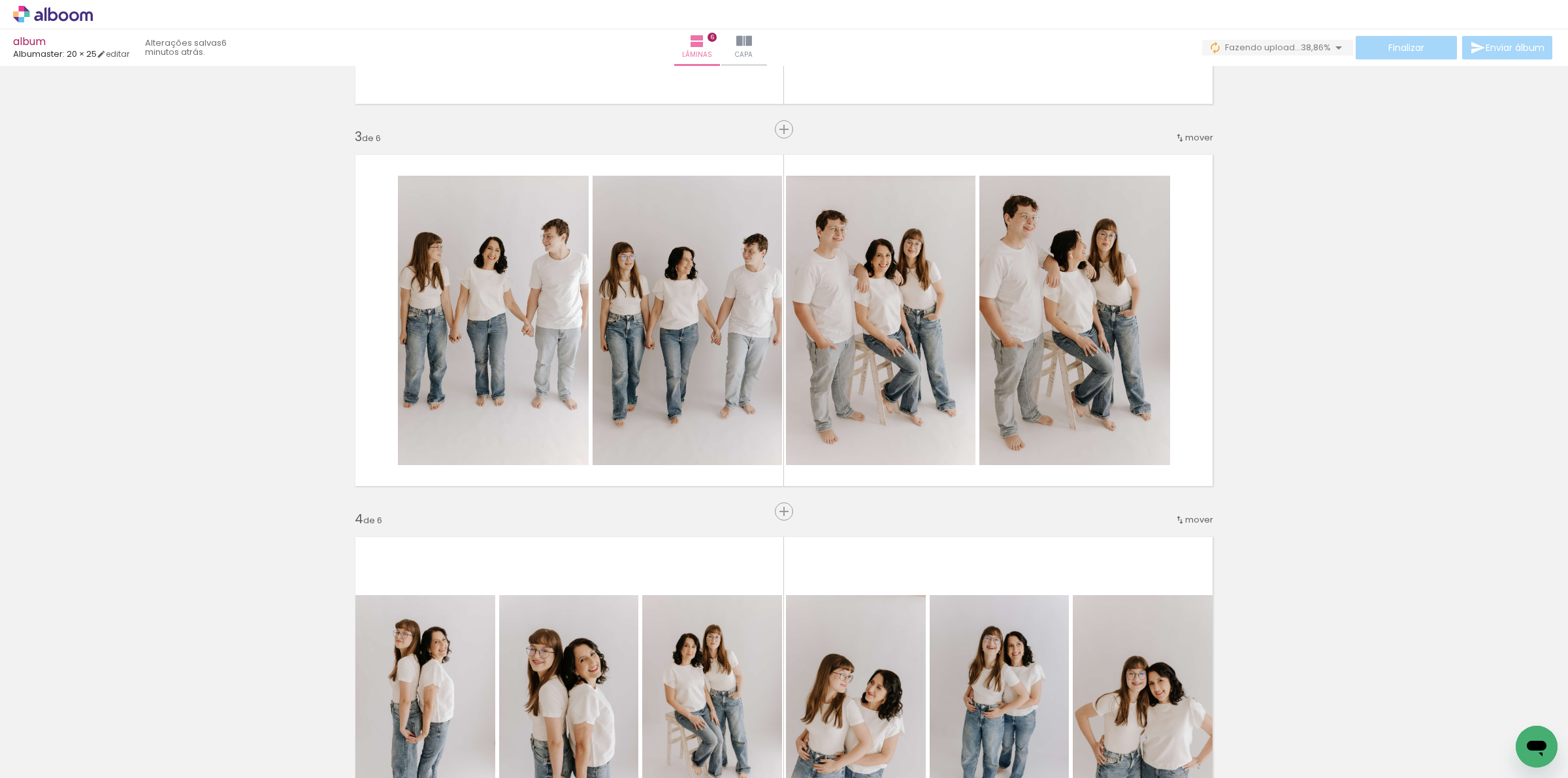
scroll to position [1099, 0]
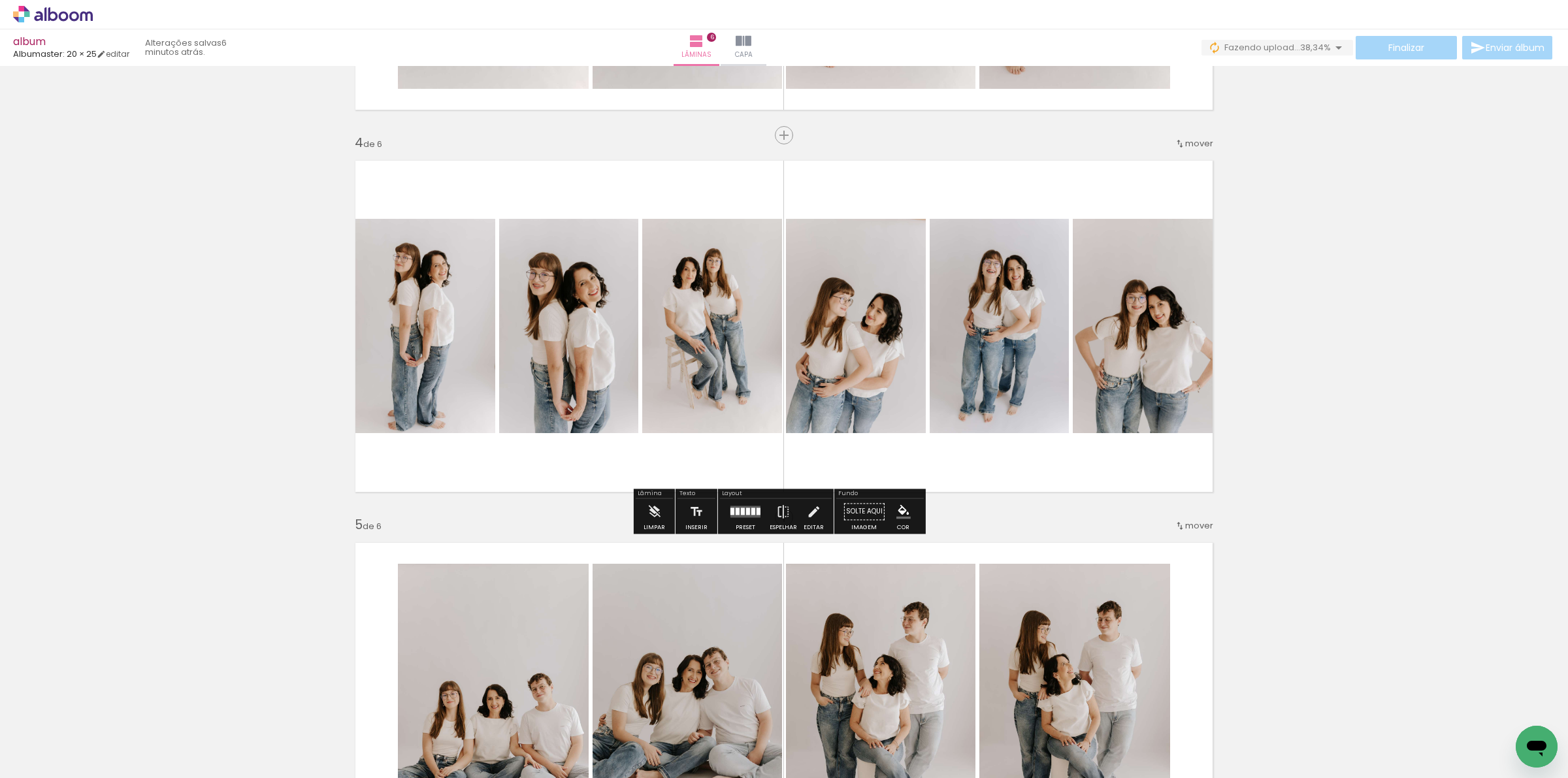
click at [746, 510] on div at bounding box center [748, 511] width 4 height 7
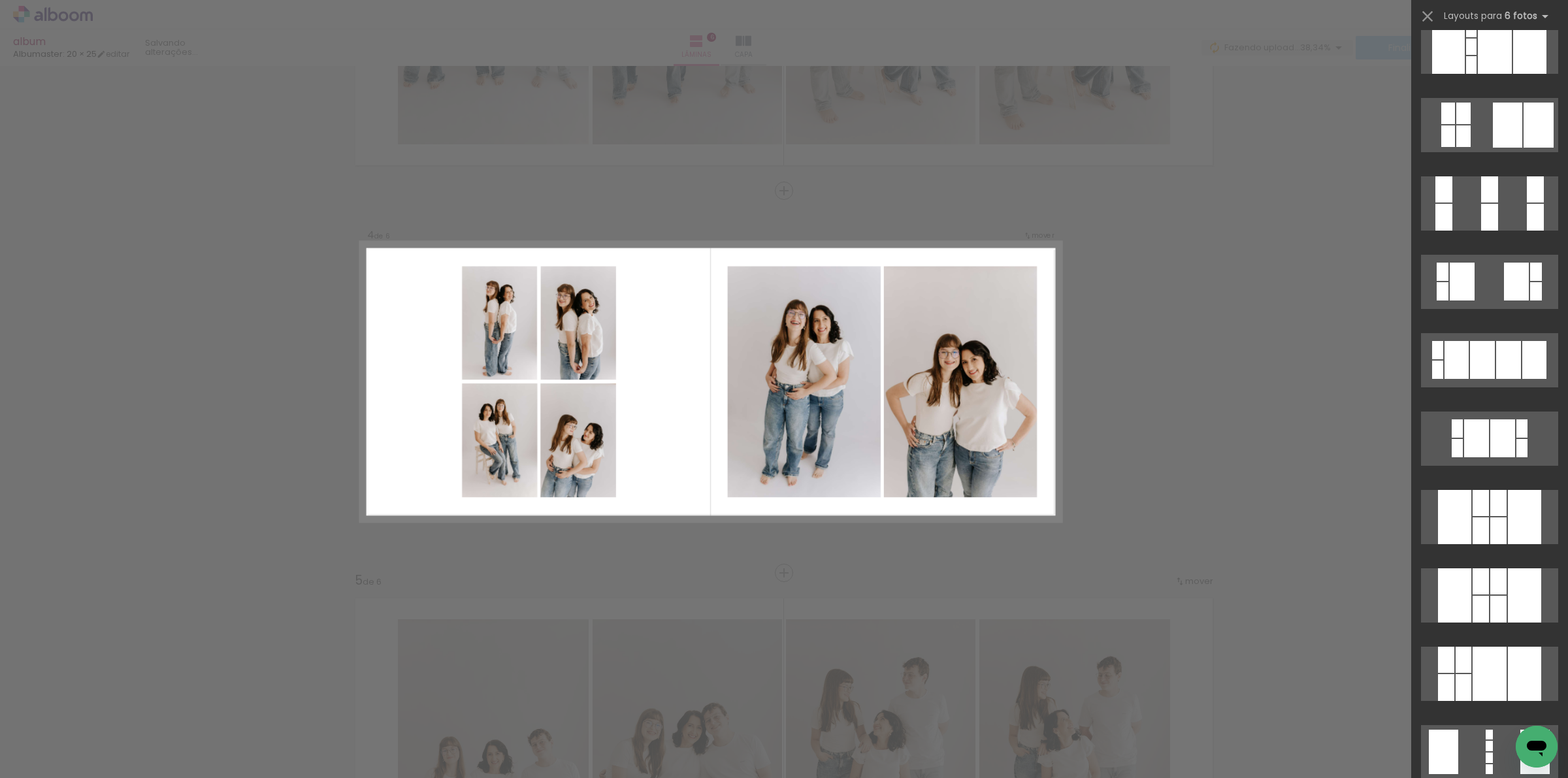
scroll to position [1055, 0]
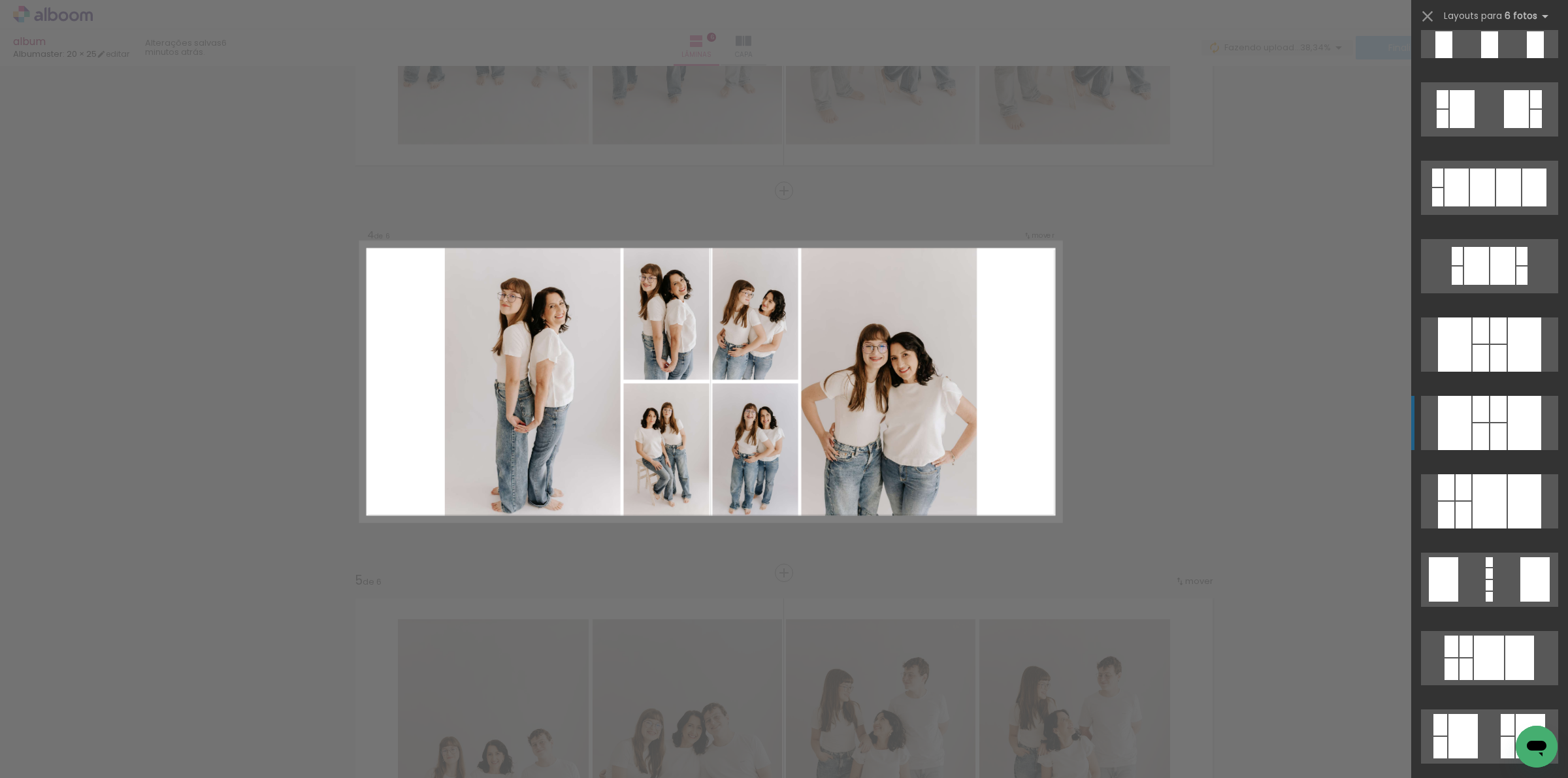
click at [1516, 420] on div at bounding box center [1524, 423] width 33 height 54
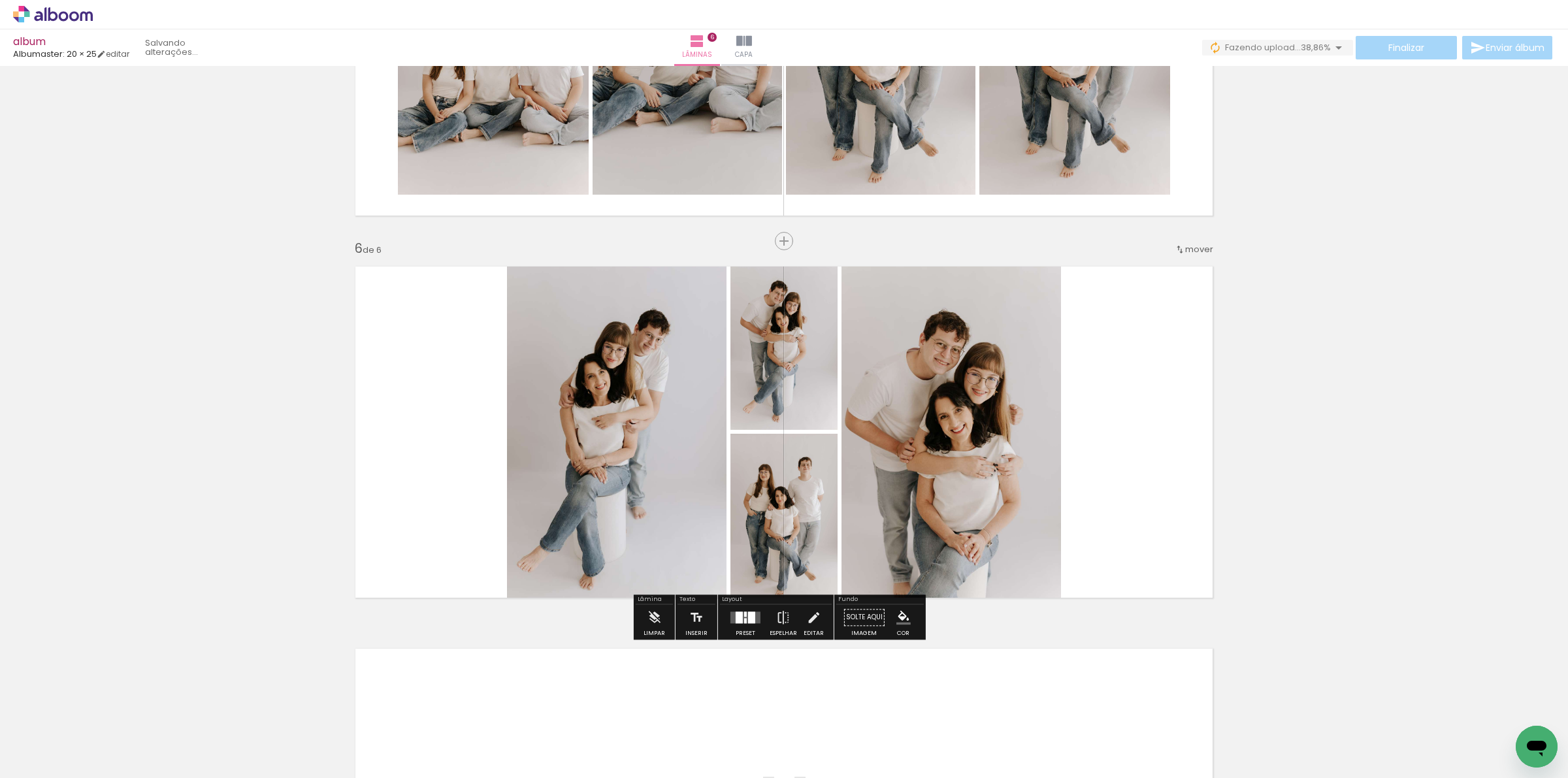
scroll to position [1778, 0]
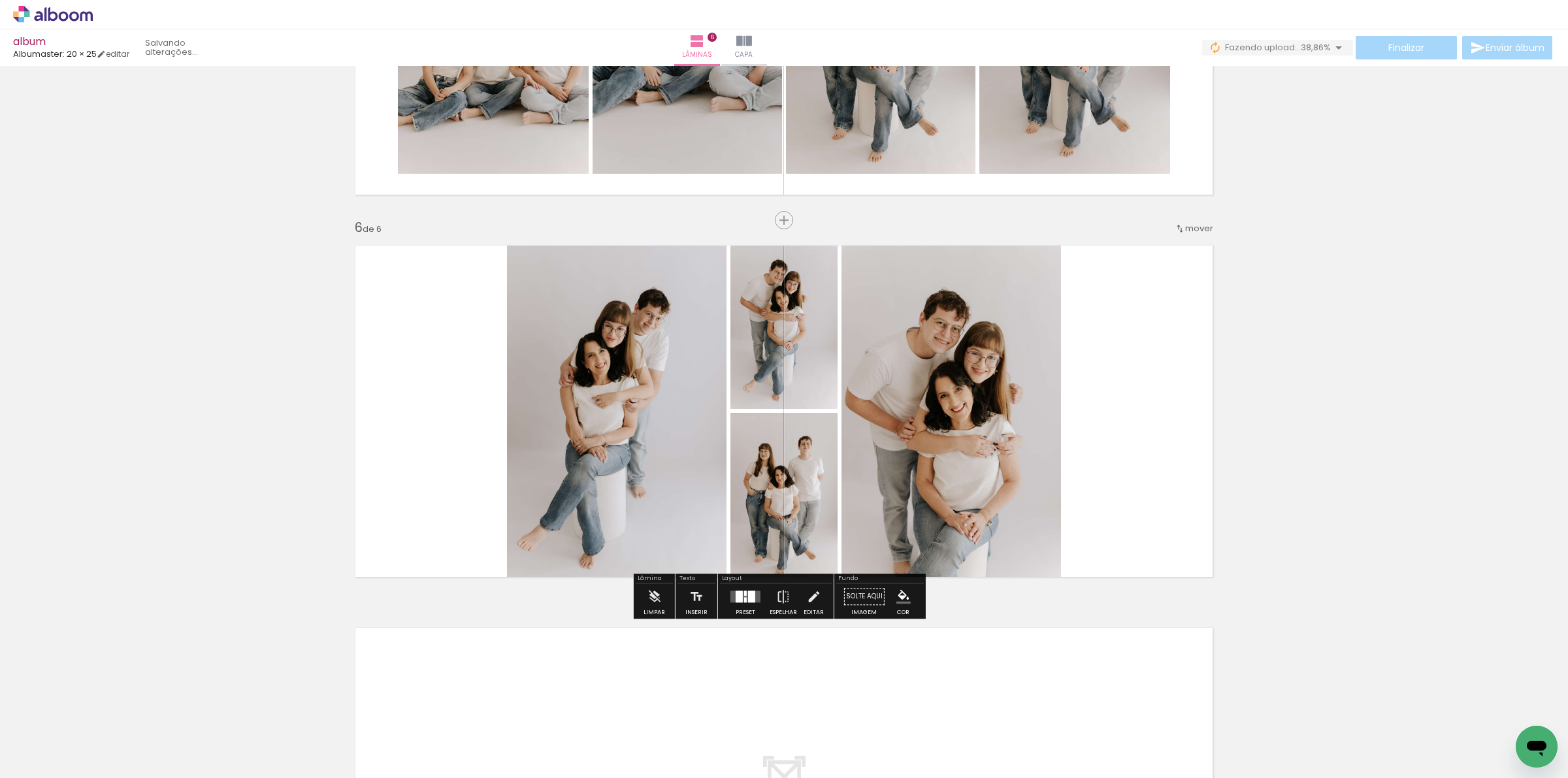
click at [748, 602] on div at bounding box center [751, 596] width 7 height 12
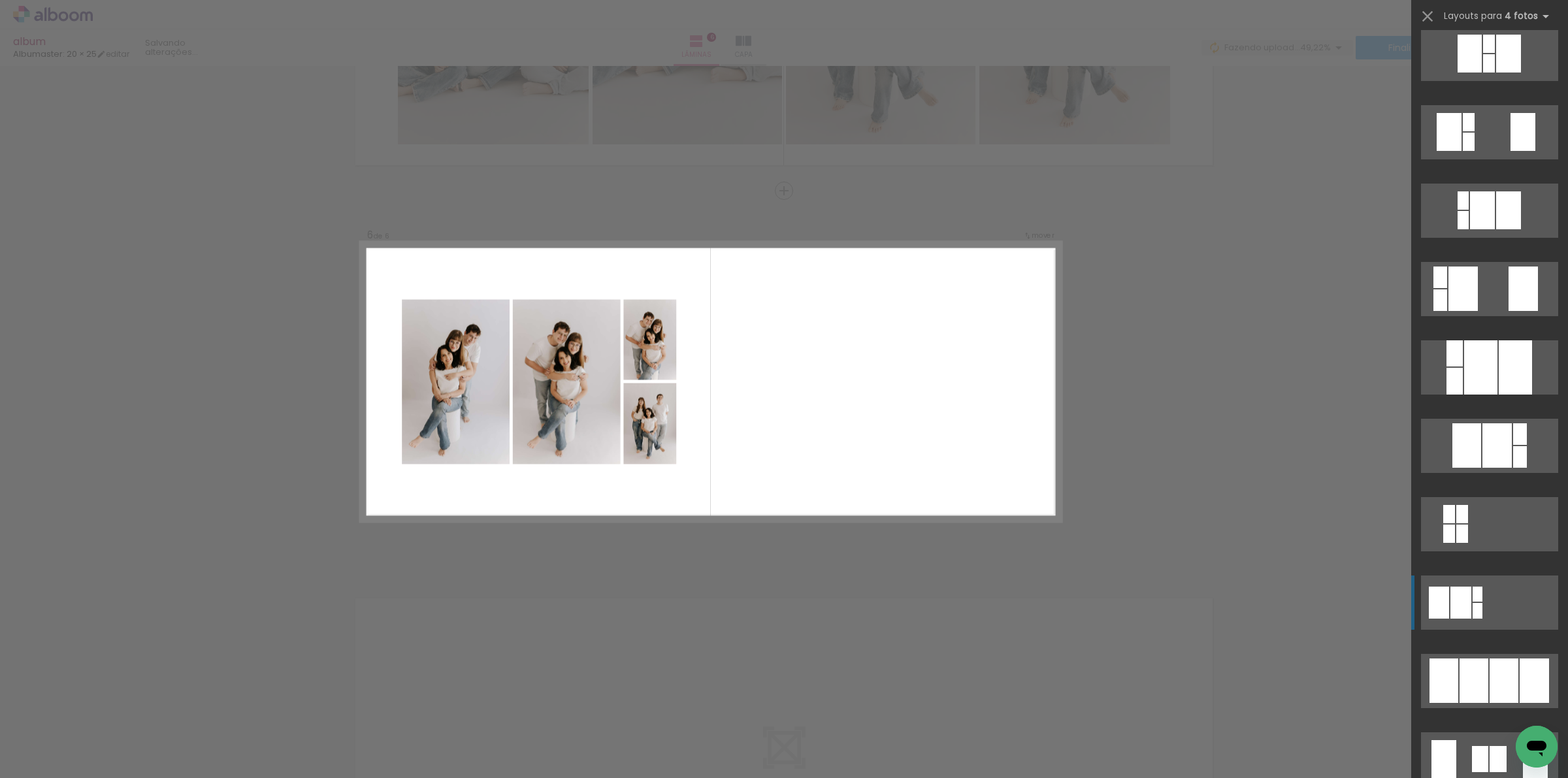
scroll to position [653, 0]
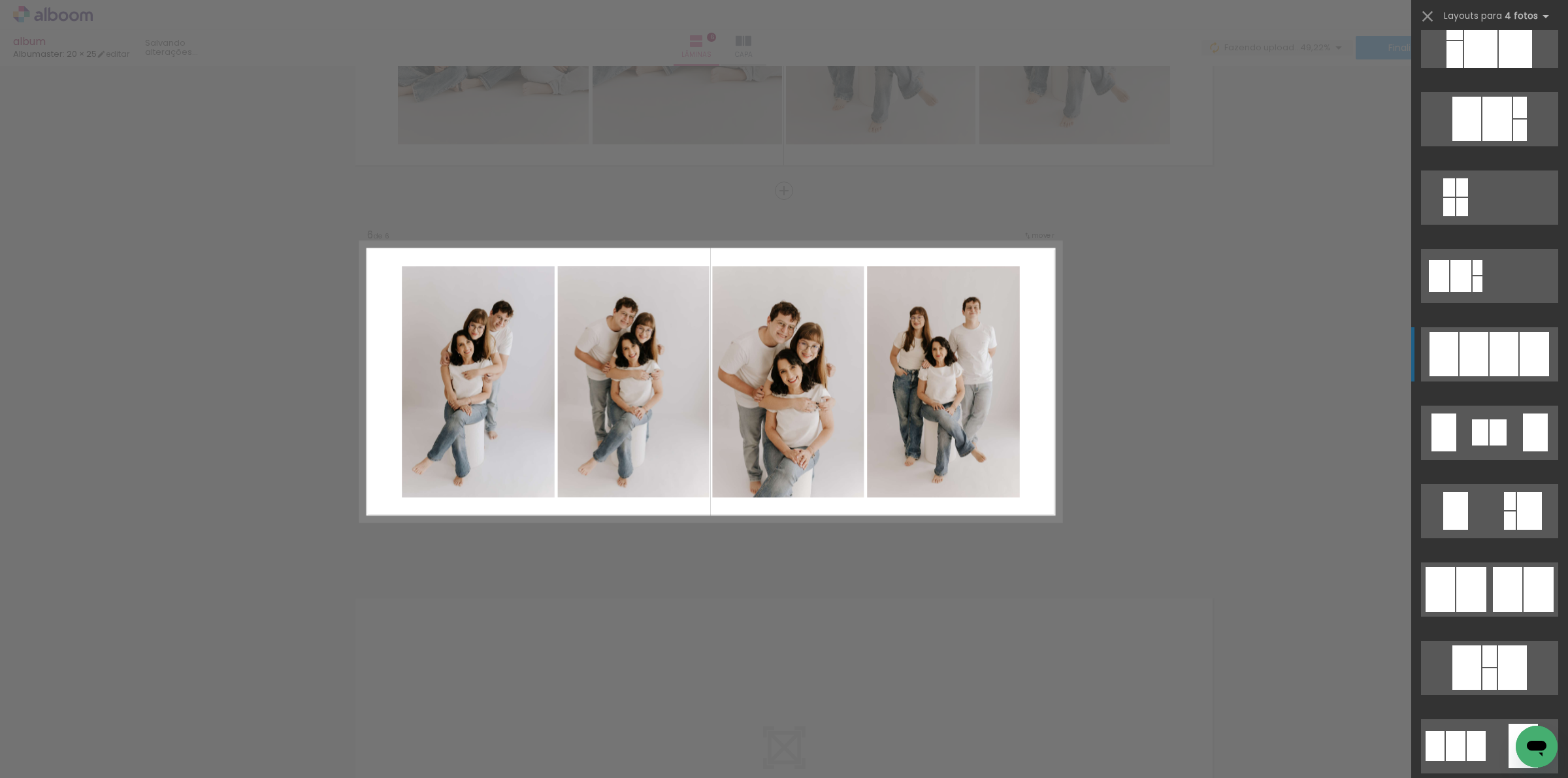
click at [1512, 354] on quentale-layouter at bounding box center [1489, 355] width 137 height 54
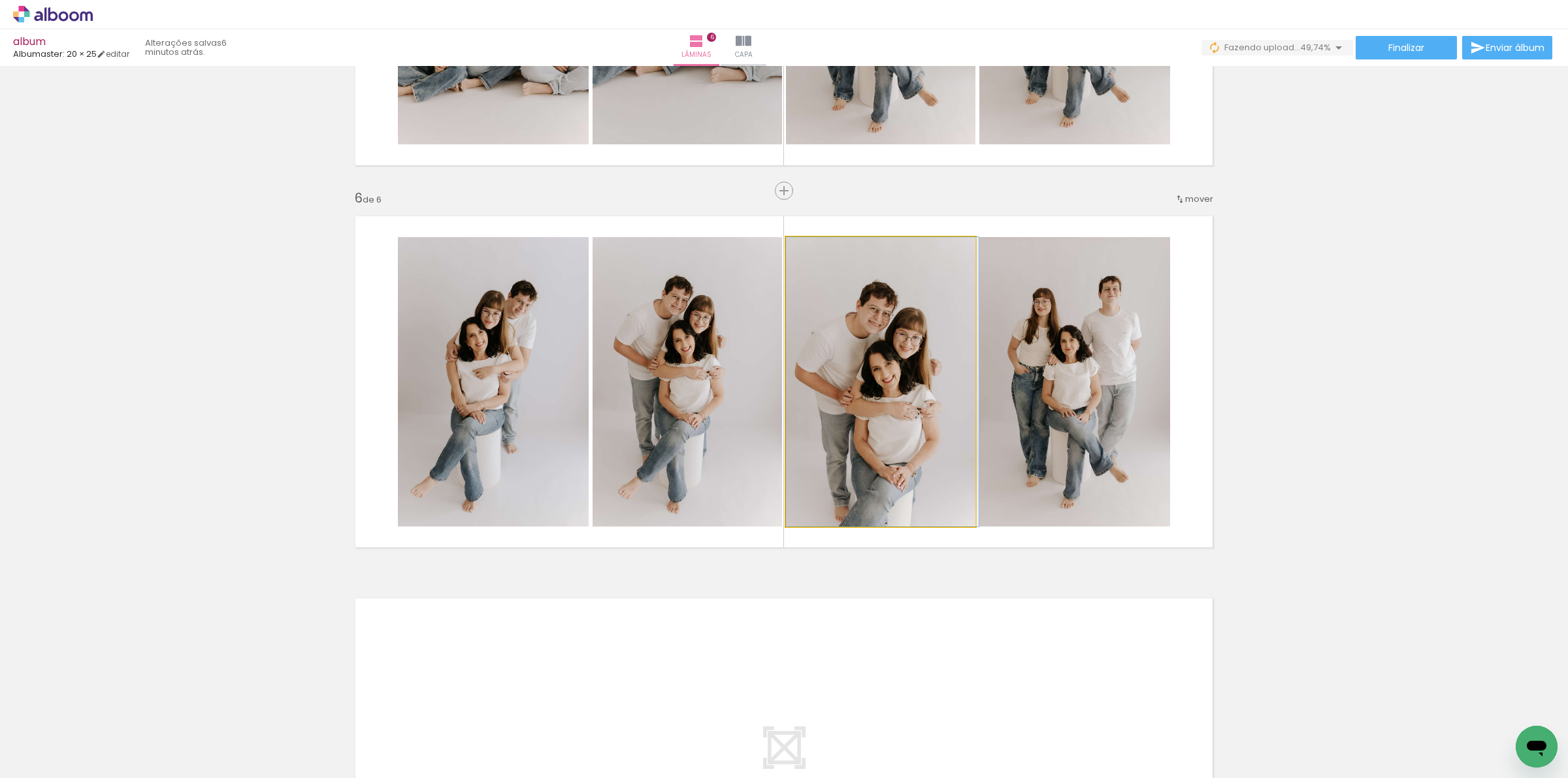
drag, startPoint x: 860, startPoint y: 444, endPoint x: 865, endPoint y: 435, distance: 10.3
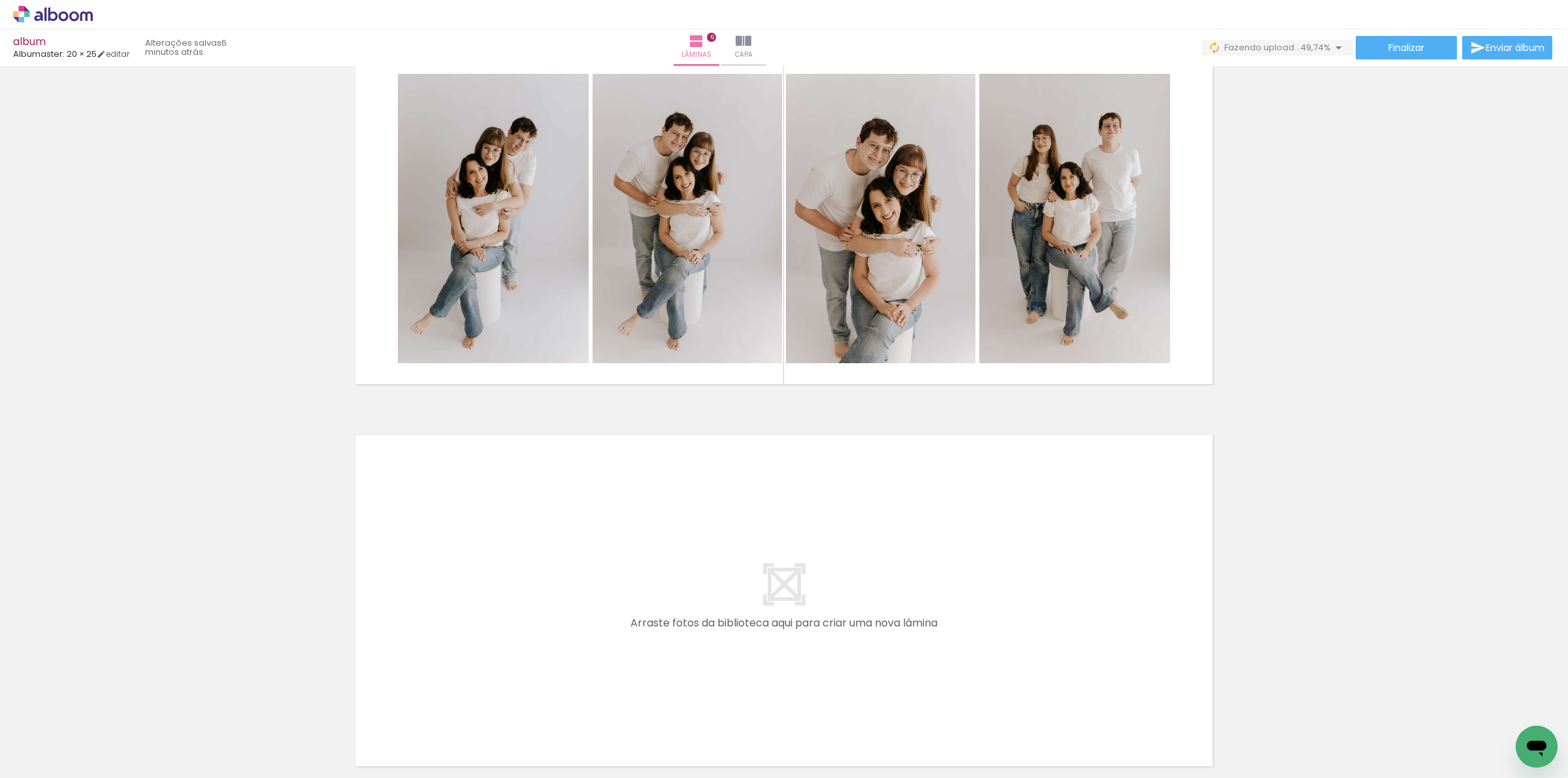
scroll to position [0, 9900]
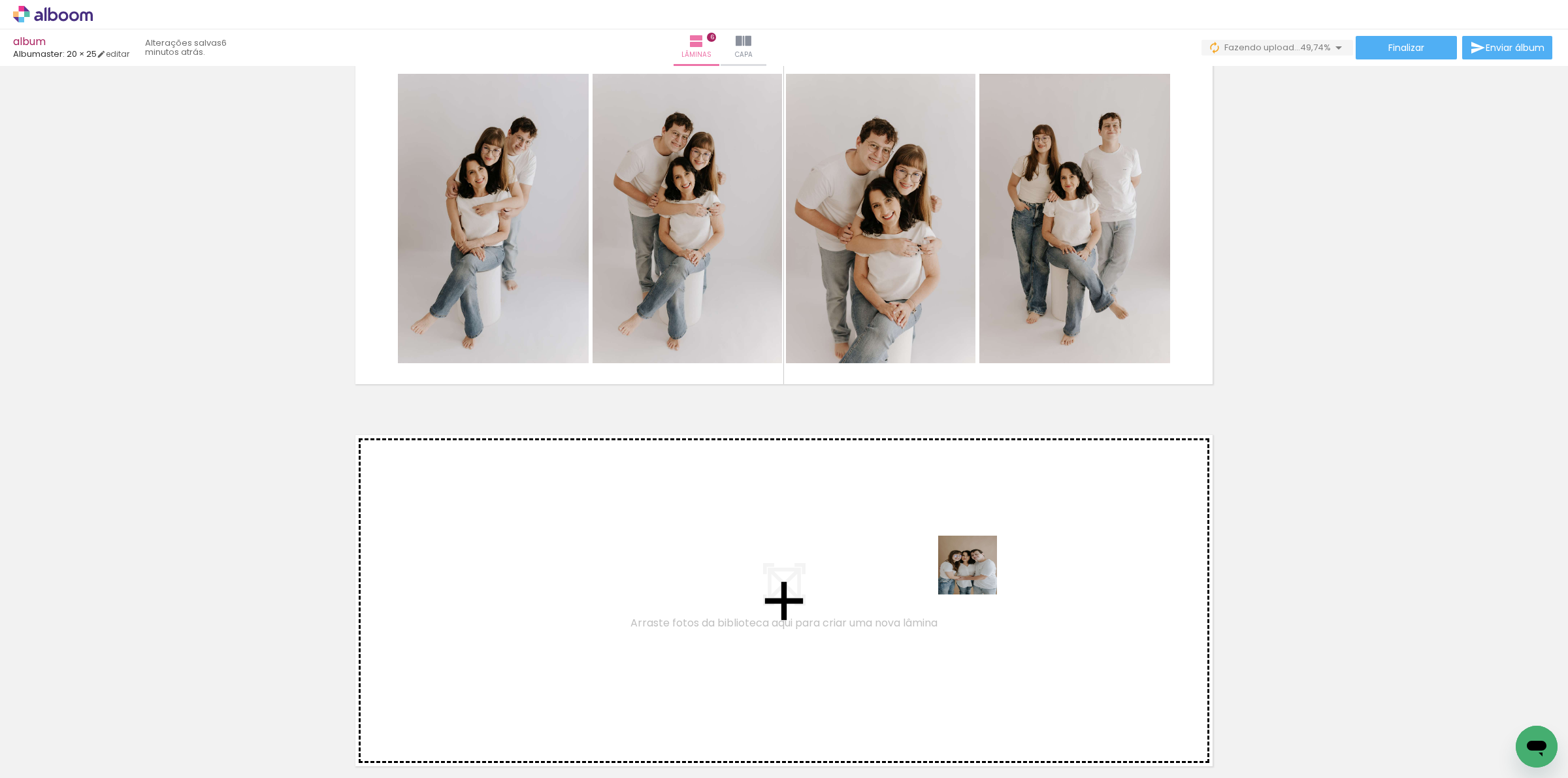
drag, startPoint x: 1066, startPoint y: 751, endPoint x: 977, endPoint y: 575, distance: 197.2
click at [977, 575] on quentale-workspace at bounding box center [784, 389] width 1568 height 778
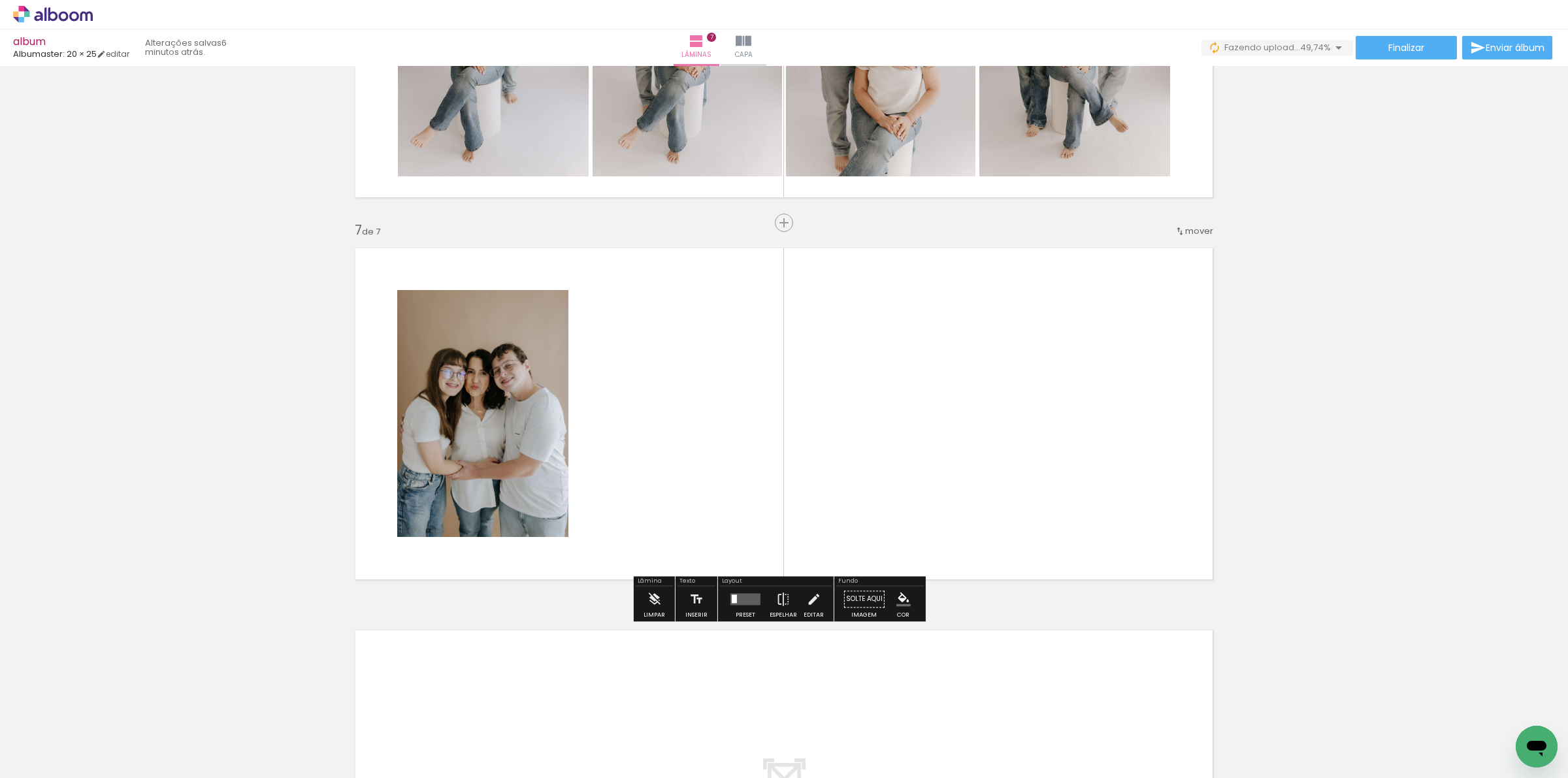
scroll to position [2190, 0]
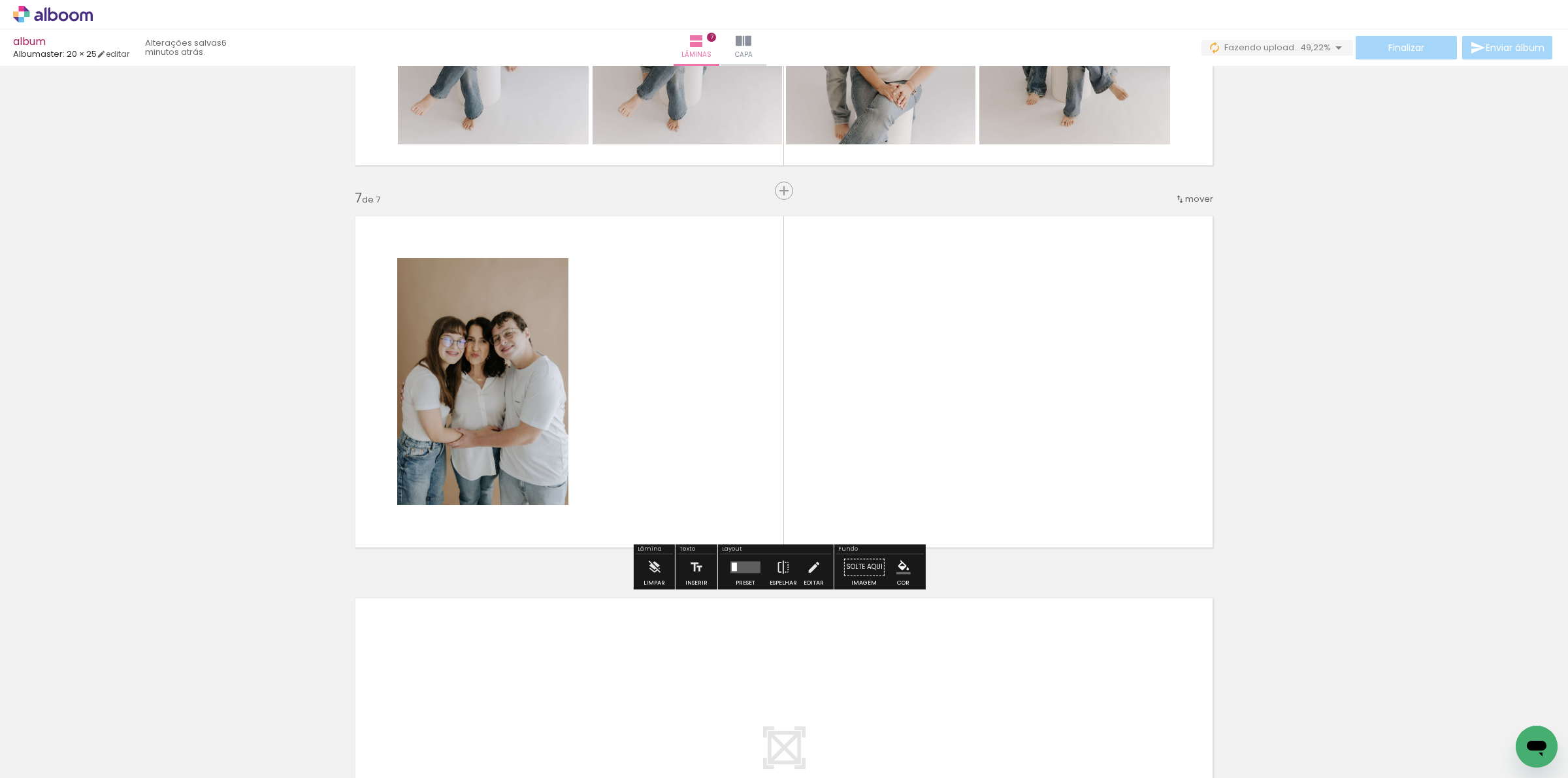
click at [1562, 696] on quentale-thumb at bounding box center [1573, 734] width 73 height 75
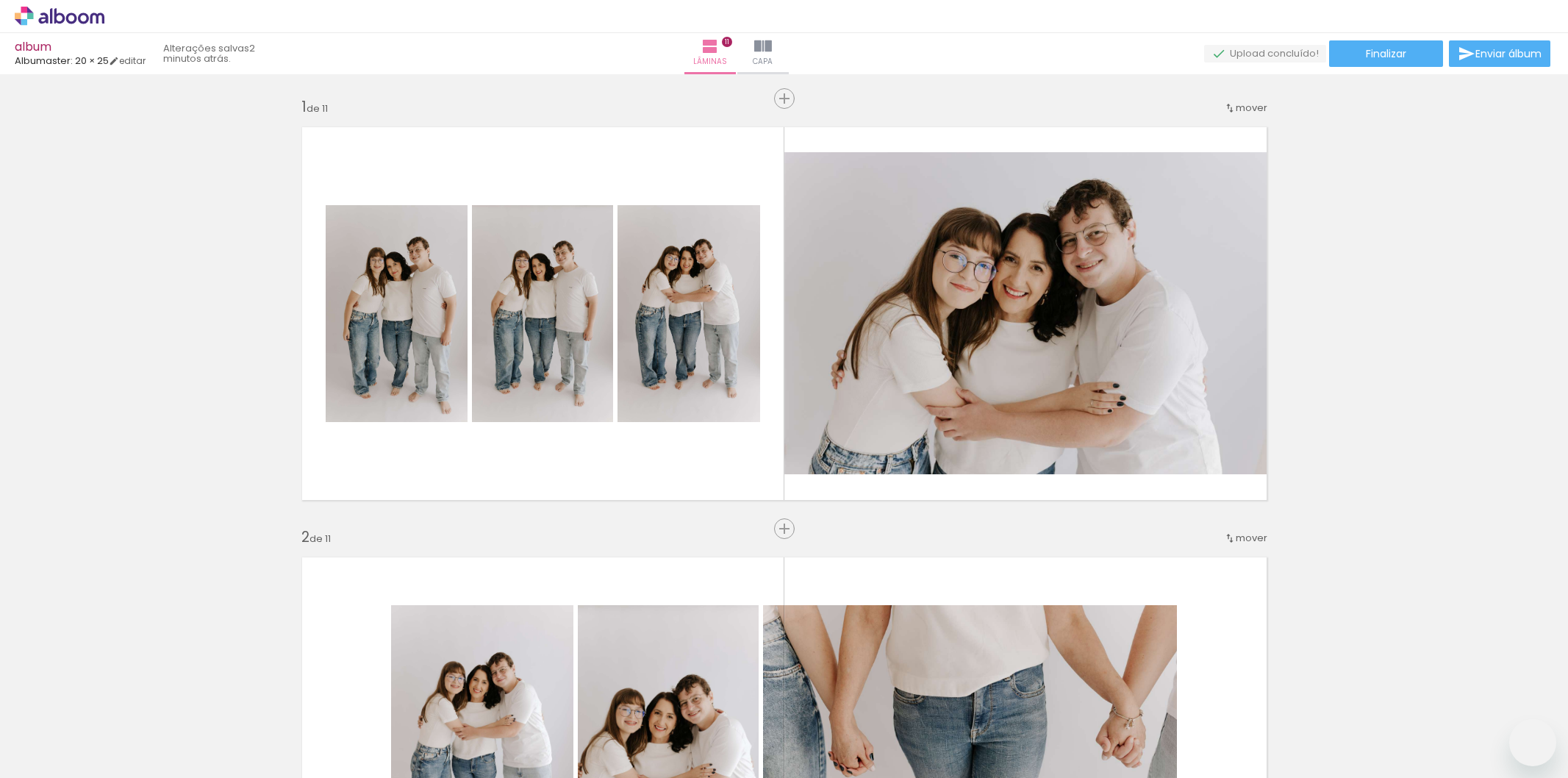
click at [924, 571] on quentale-workspace at bounding box center [784, 389] width 1568 height 778
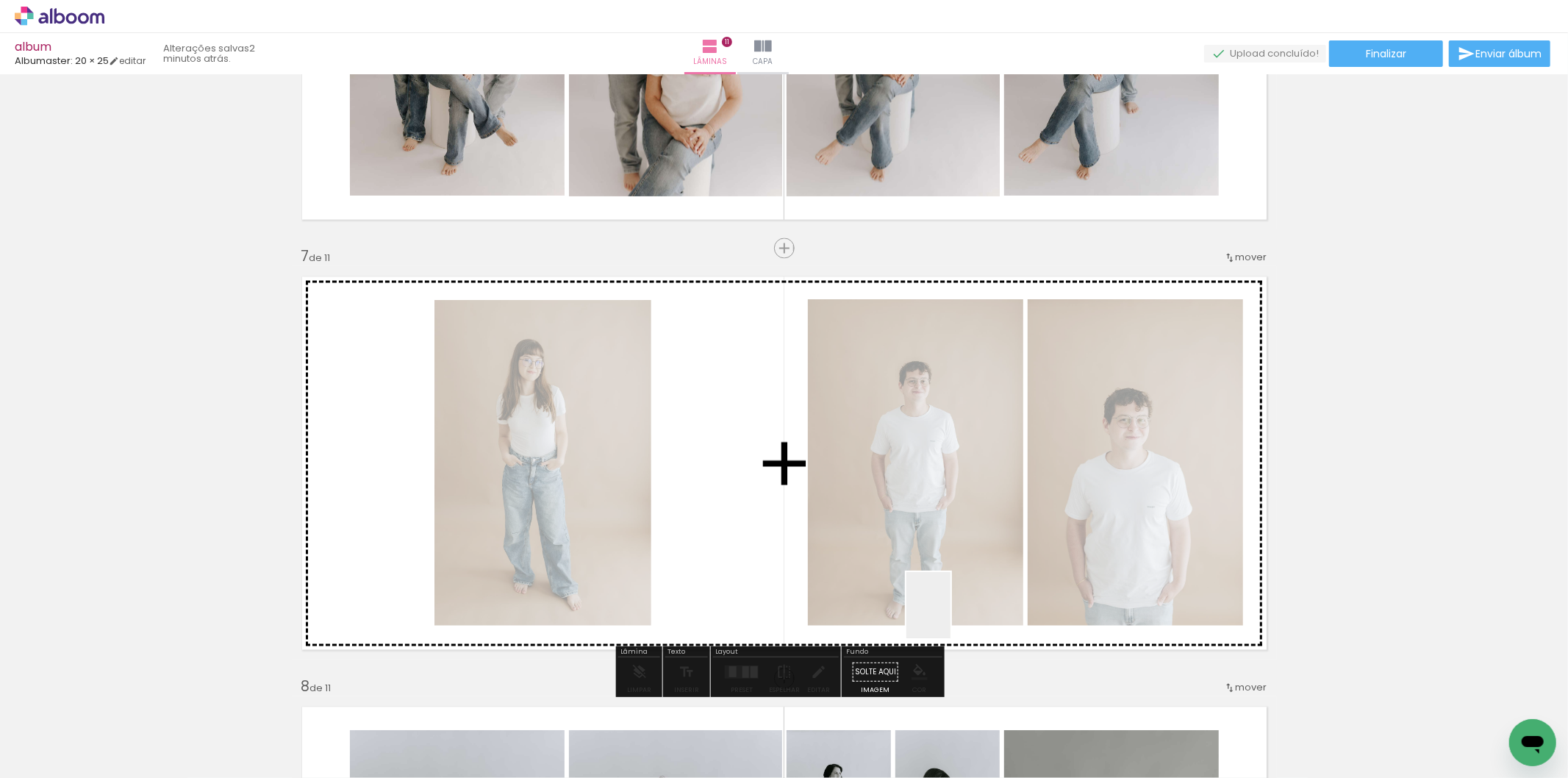
scroll to position [0, 6854]
drag, startPoint x: 950, startPoint y: 616, endPoint x: 879, endPoint y: 550, distance: 96.9
click at [879, 550] on quentale-workspace at bounding box center [784, 389] width 1568 height 778
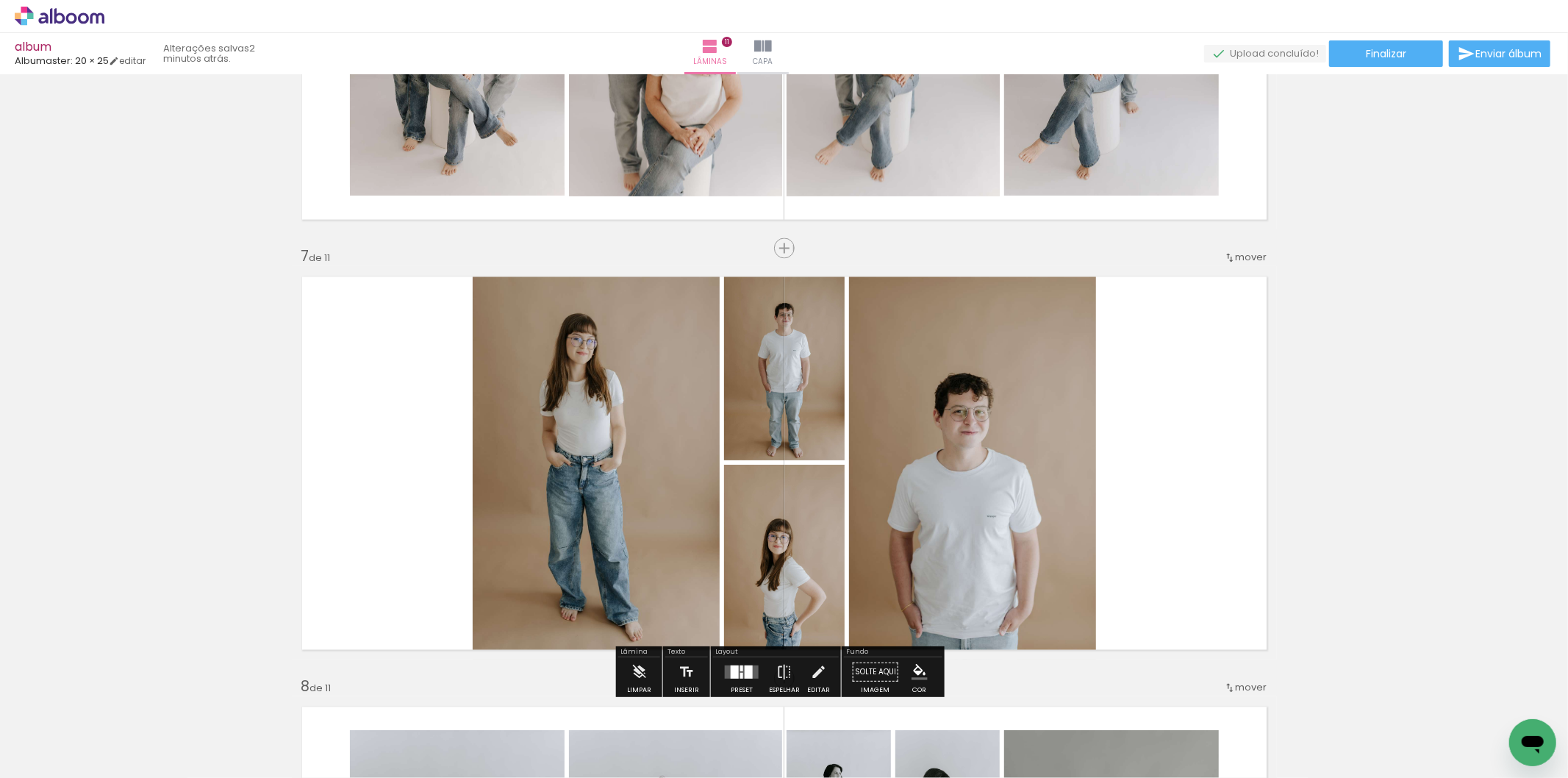
drag, startPoint x: 744, startPoint y: 676, endPoint x: 1324, endPoint y: 488, distance: 609.7
click at [744, 674] on div at bounding box center [748, 671] width 8 height 13
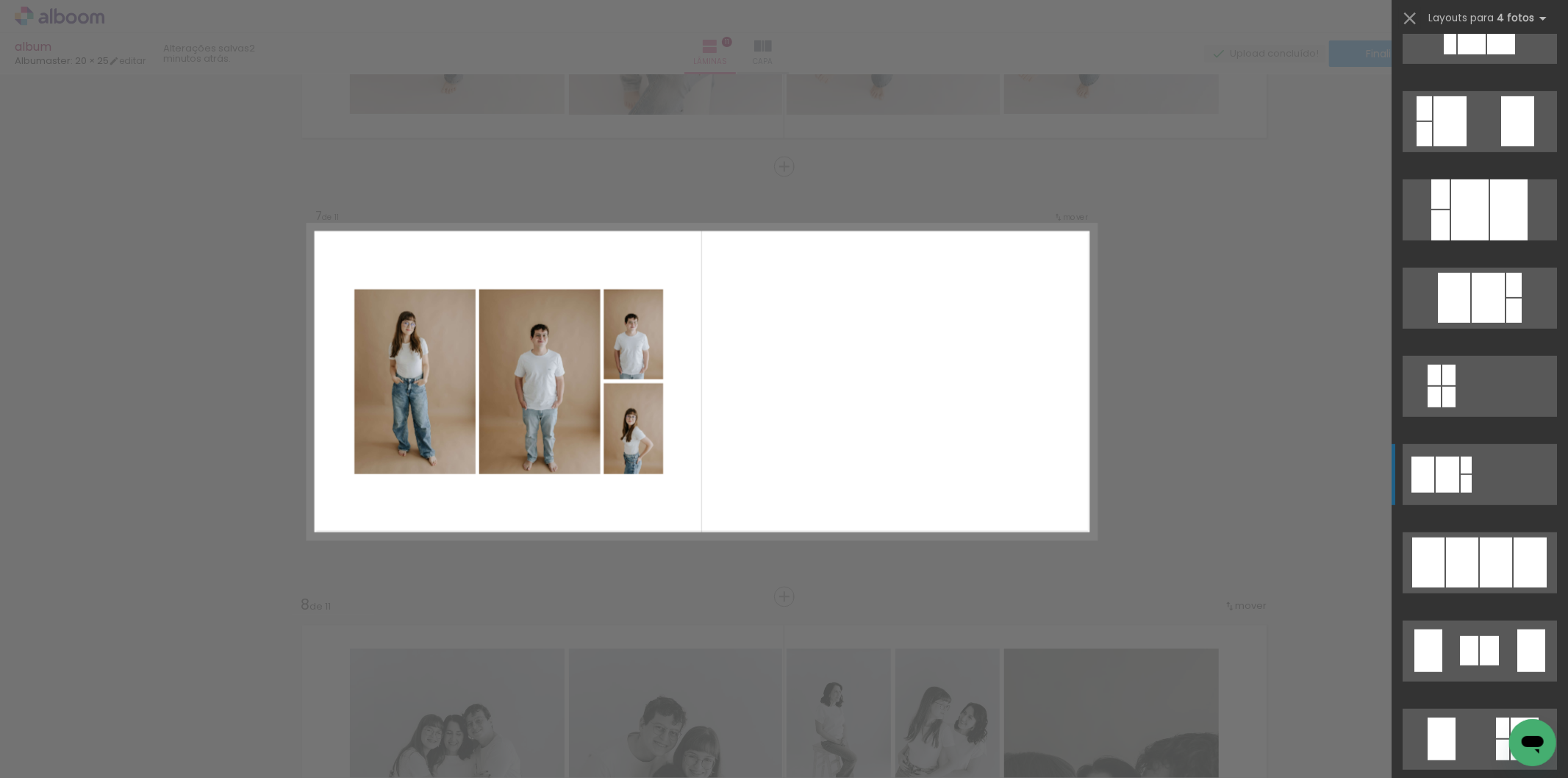
scroll to position [653, 0]
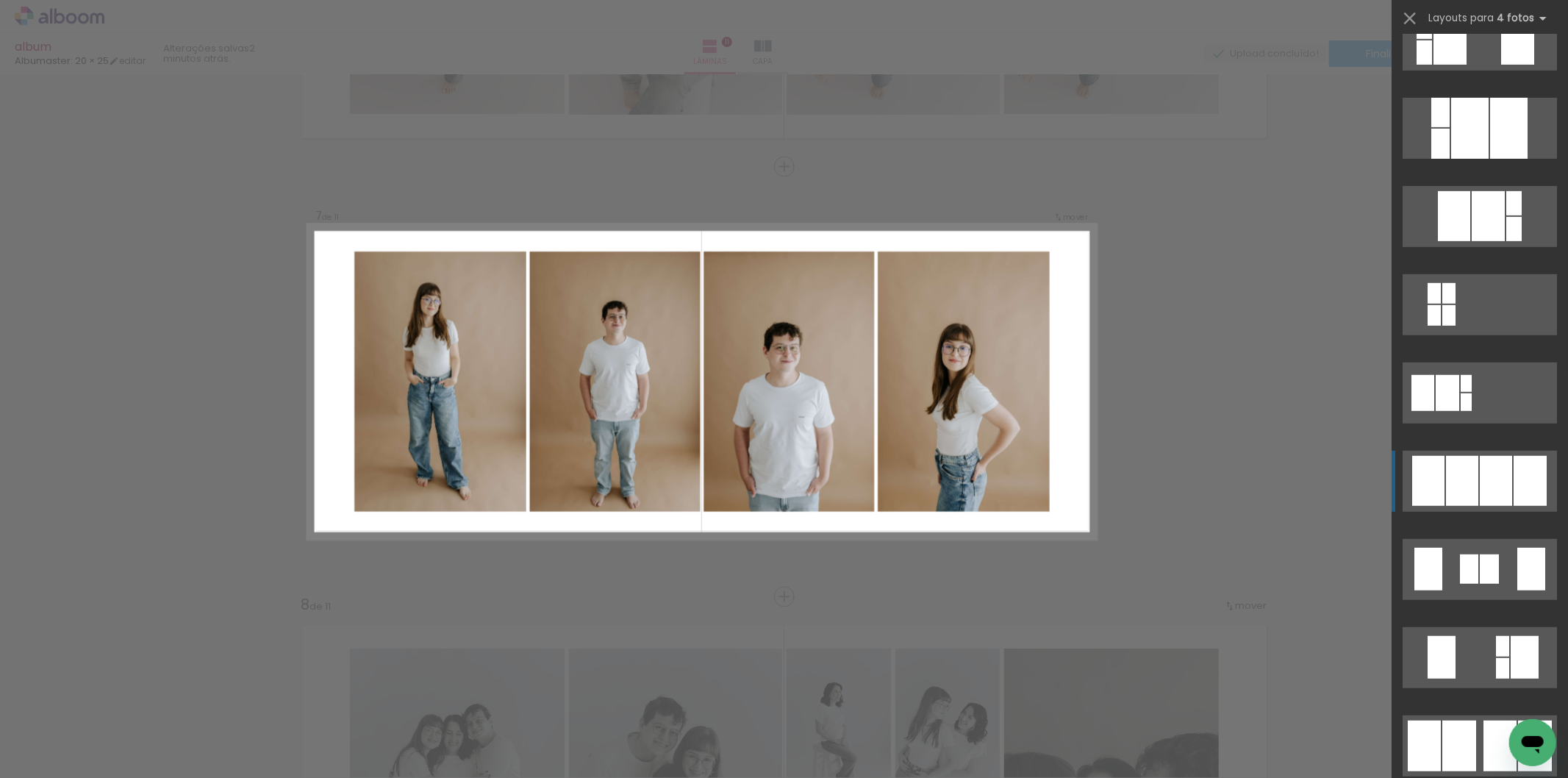
click at [1464, 480] on div at bounding box center [1462, 481] width 32 height 50
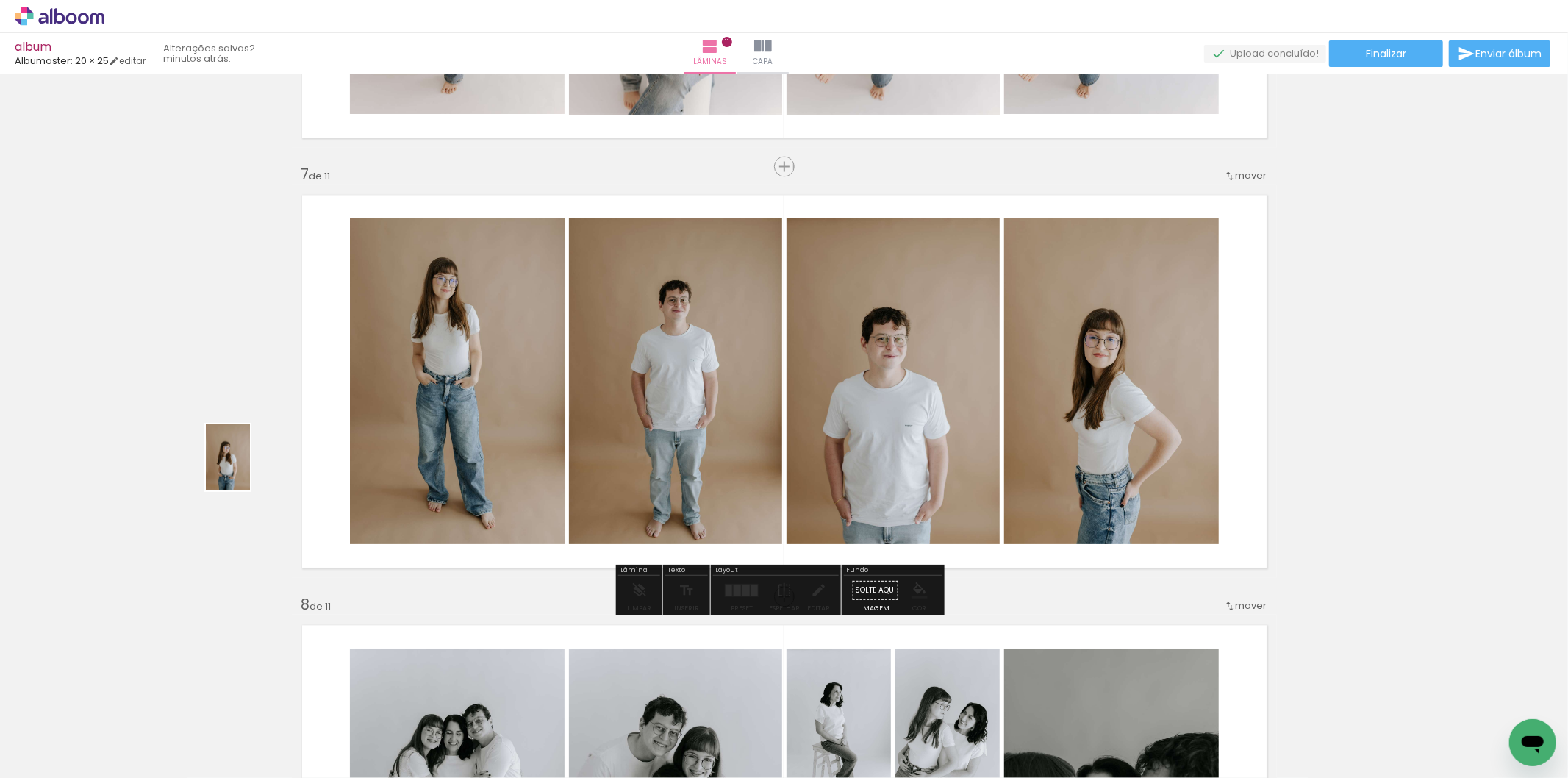
drag, startPoint x: 625, startPoint y: 750, endPoint x: 278, endPoint y: 460, distance: 452.2
click at [237, 468] on quentale-workspace at bounding box center [784, 389] width 1568 height 778
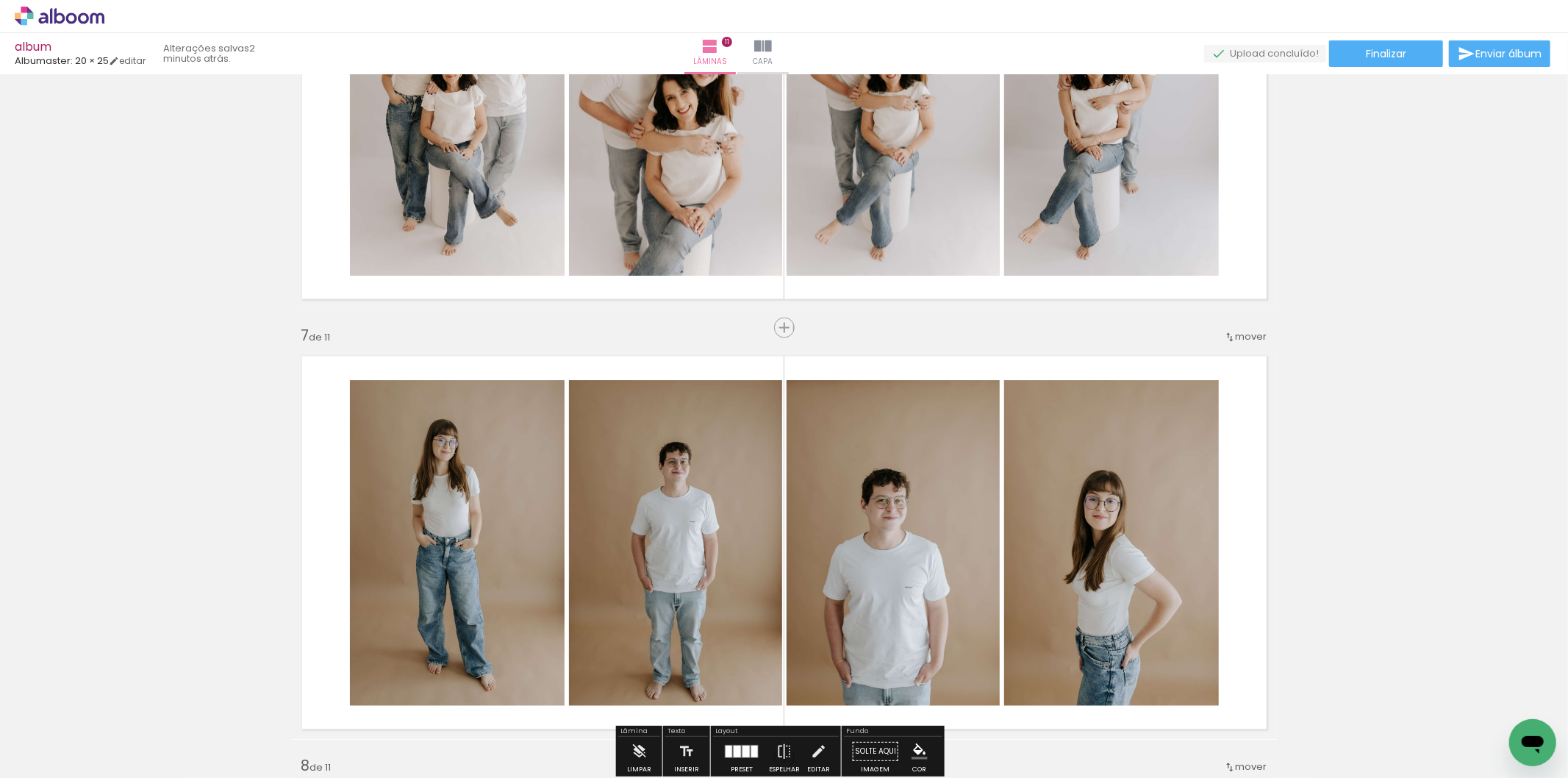
scroll to position [2512, 0]
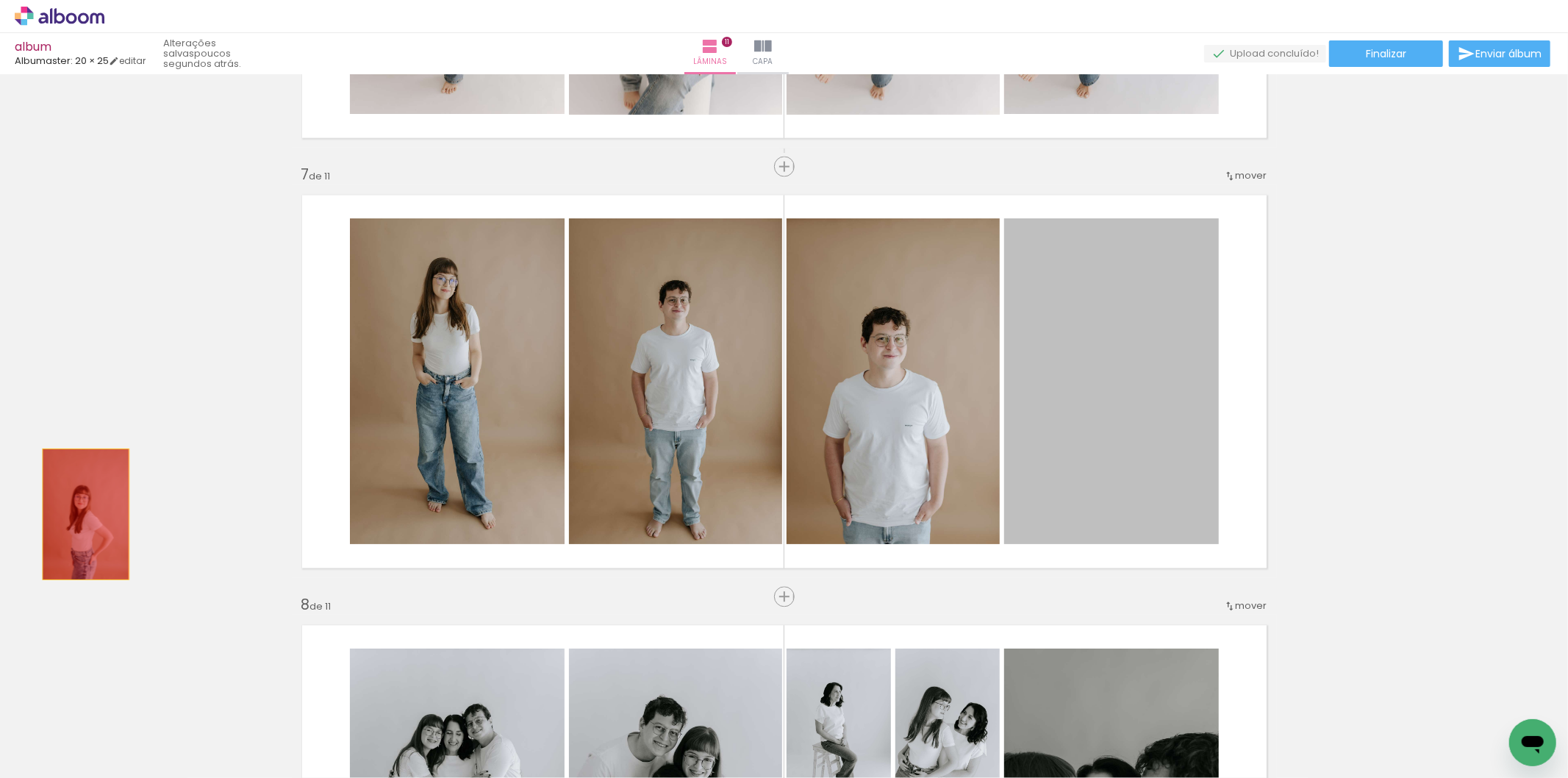
drag, startPoint x: 1091, startPoint y: 466, endPoint x: 79, endPoint y: 513, distance: 1013.1
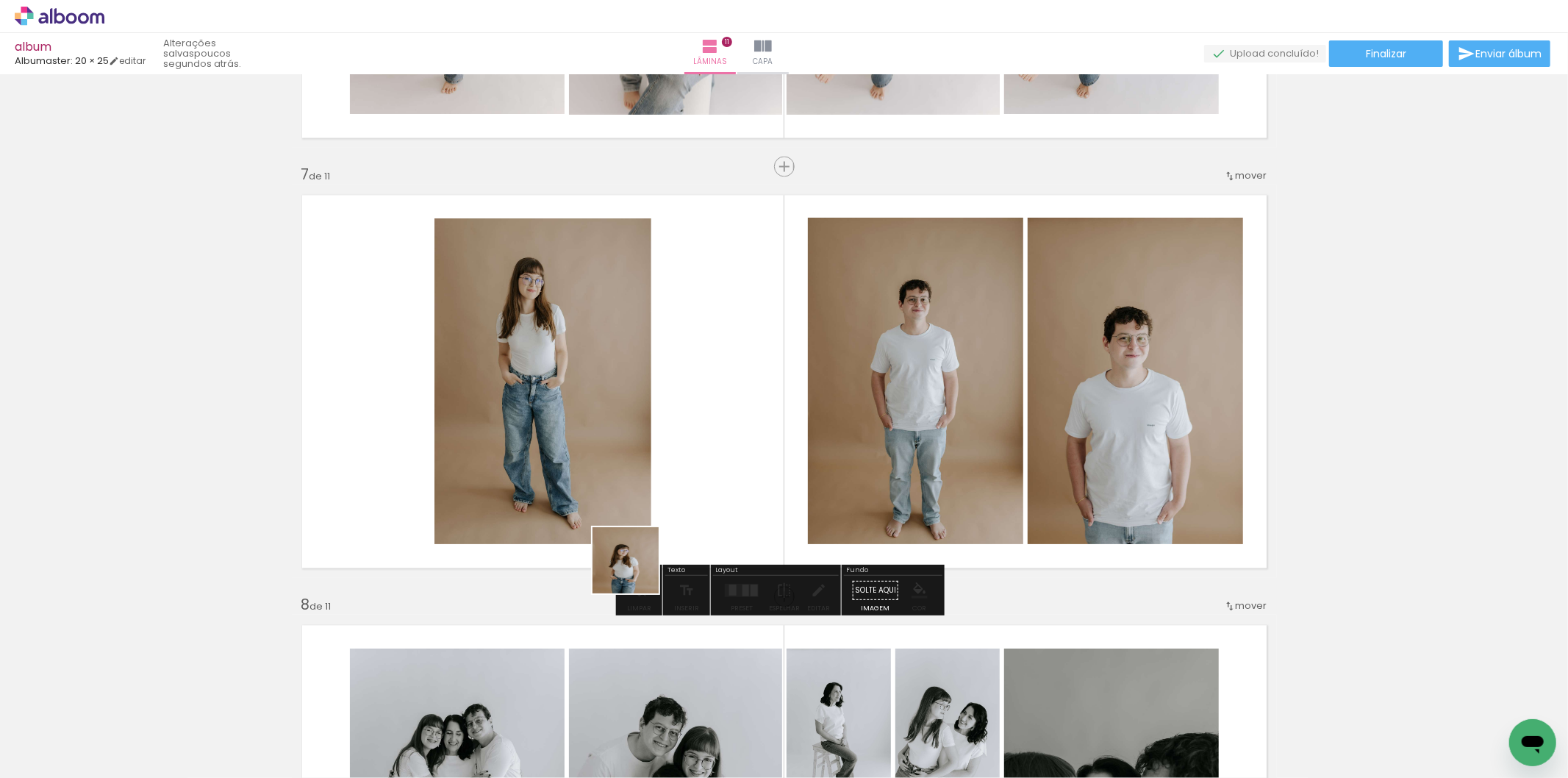
drag, startPoint x: 636, startPoint y: 571, endPoint x: 564, endPoint y: 519, distance: 88.8
click at [647, 481] on quentale-workspace at bounding box center [784, 389] width 1568 height 778
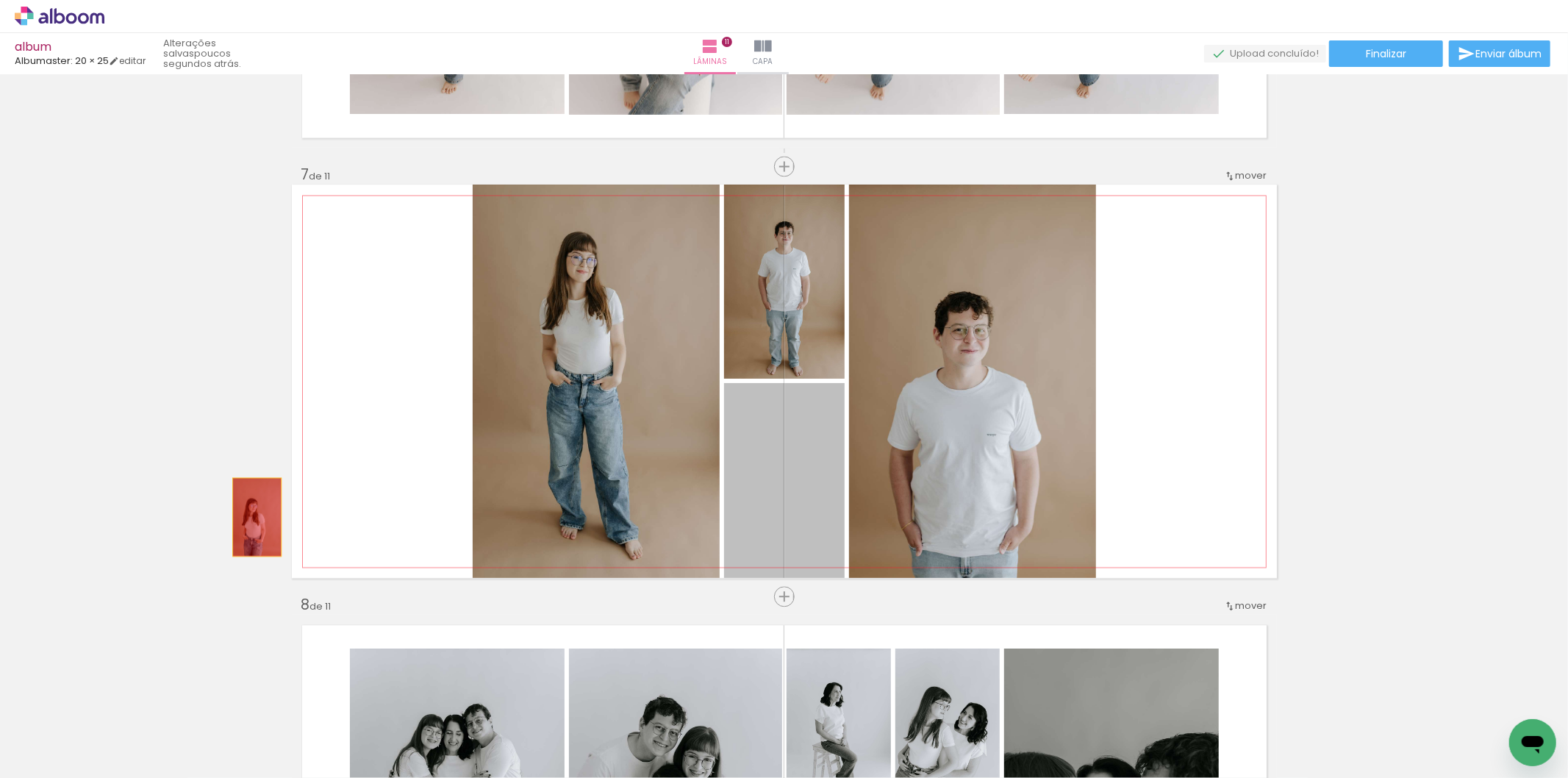
drag, startPoint x: 774, startPoint y: 498, endPoint x: 174, endPoint y: 525, distance: 600.6
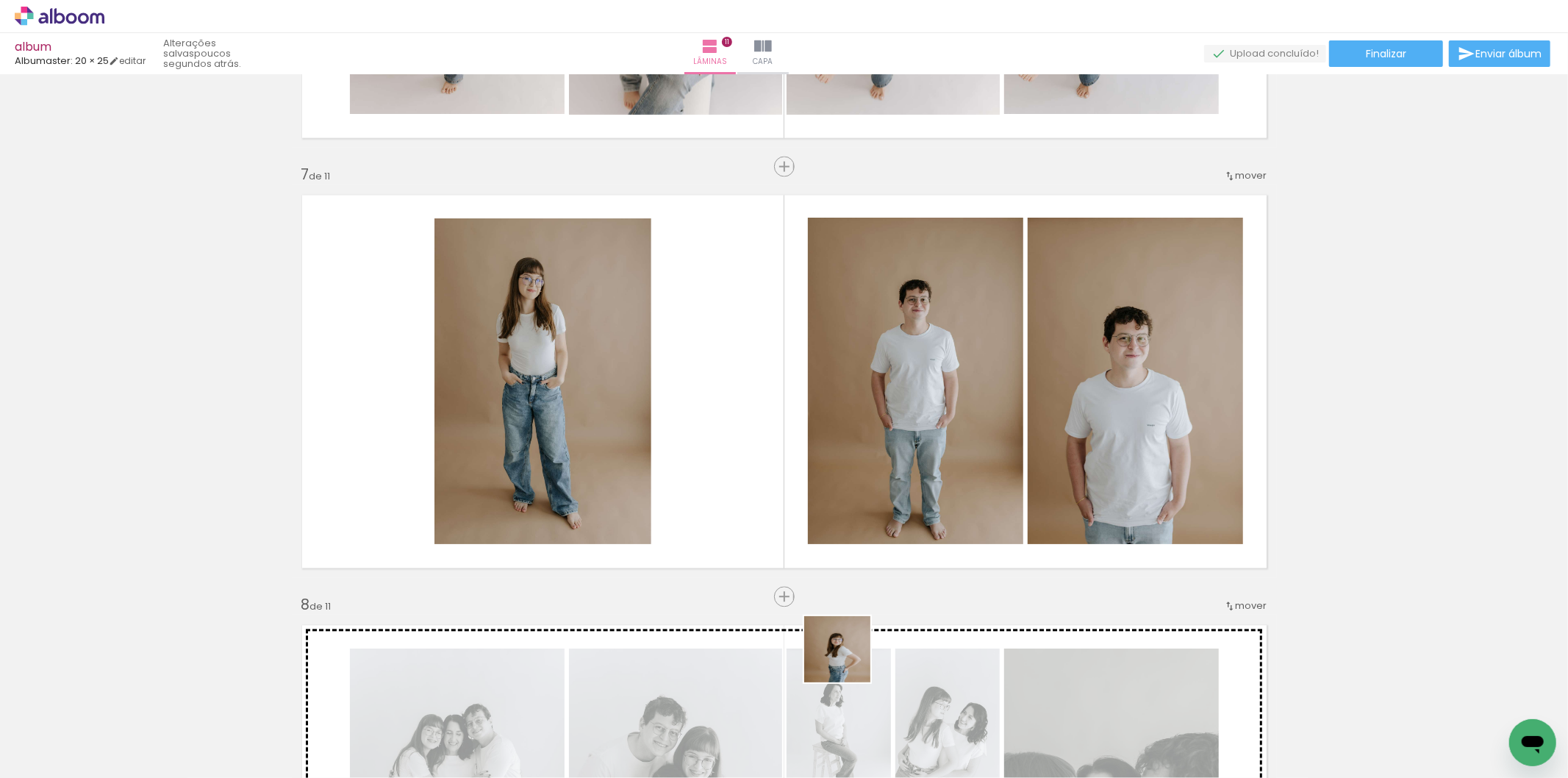
drag, startPoint x: 866, startPoint y: 740, endPoint x: 726, endPoint y: 452, distance: 320.2
click at [726, 452] on quentale-workspace at bounding box center [784, 389] width 1568 height 778
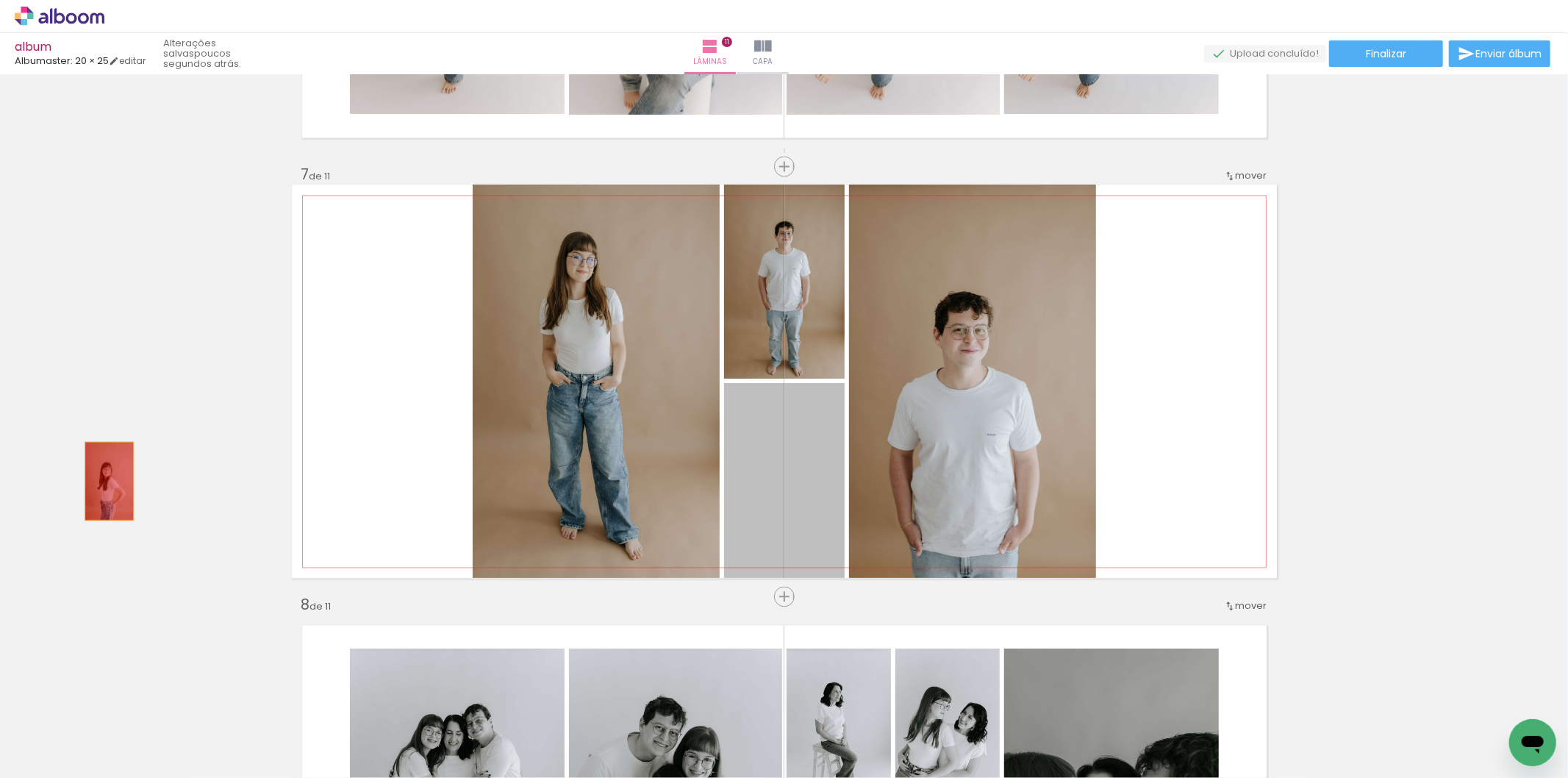
drag, startPoint x: 794, startPoint y: 464, endPoint x: 28, endPoint y: 487, distance: 766.3
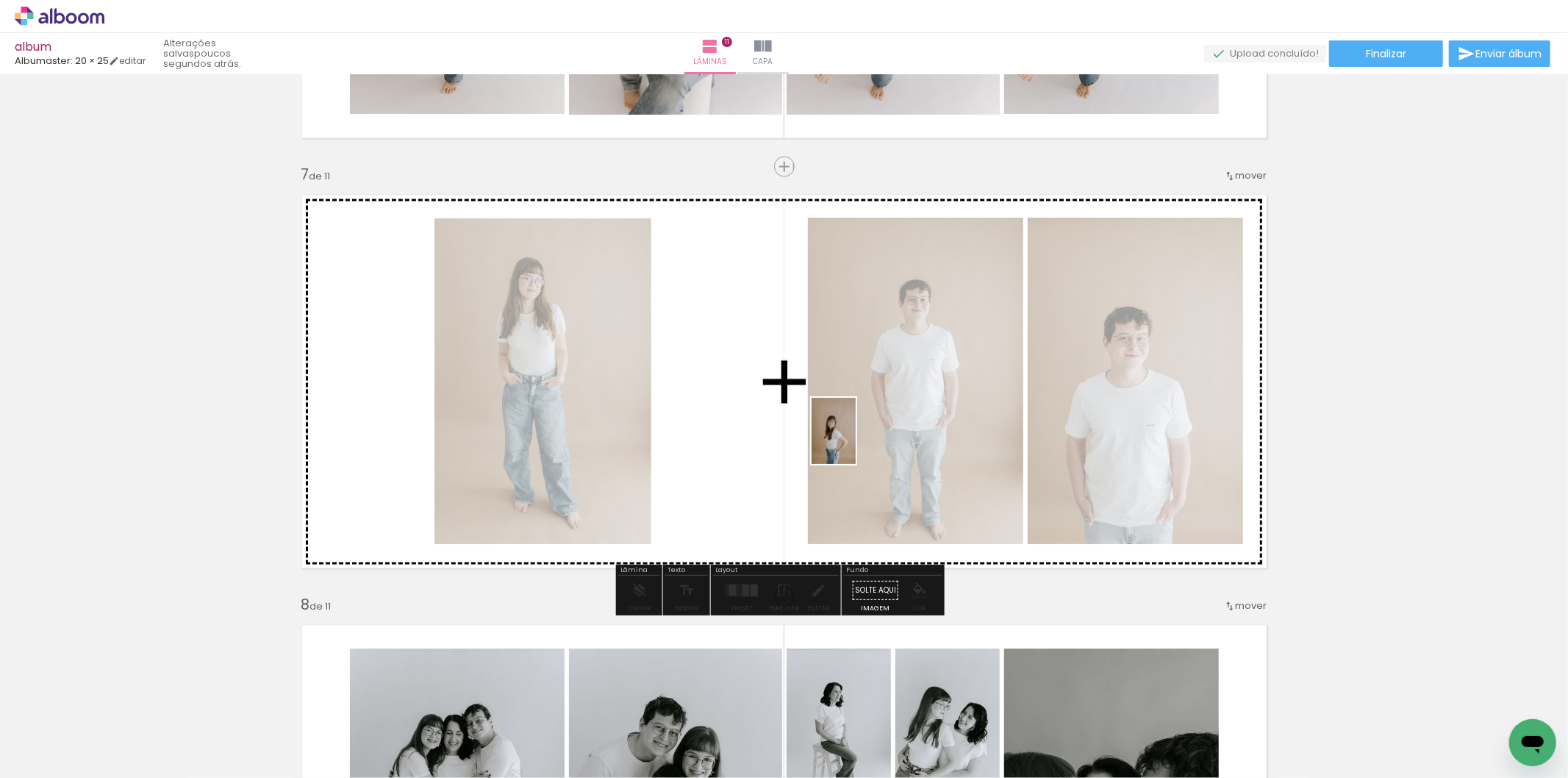
drag, startPoint x: 1121, startPoint y: 749, endPoint x: 856, endPoint y: 442, distance: 405.6
click at [856, 442] on quentale-workspace at bounding box center [784, 389] width 1568 height 778
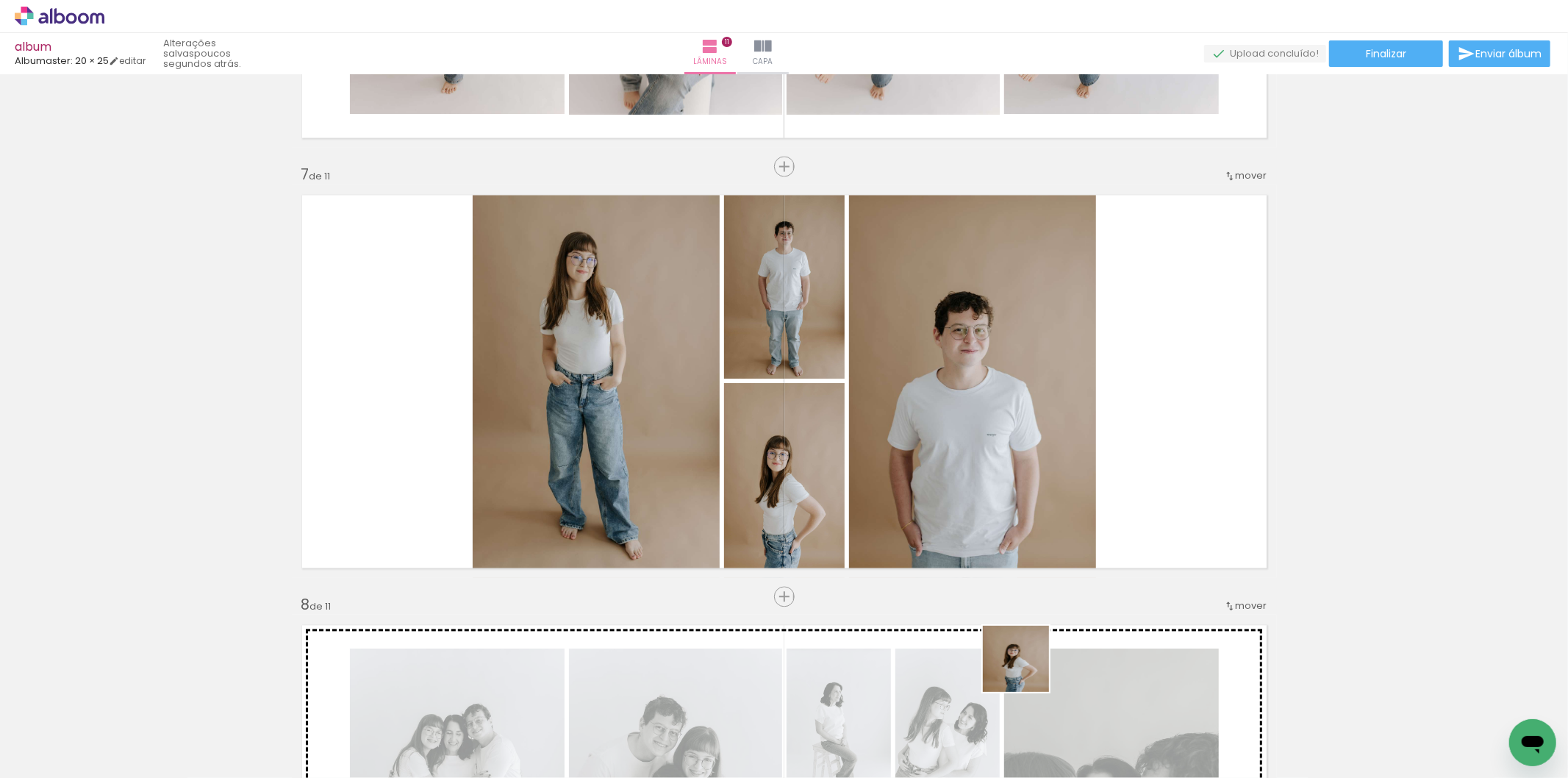
drag, startPoint x: 1034, startPoint y: 740, endPoint x: 1018, endPoint y: 542, distance: 198.6
click at [1018, 542] on quentale-workspace at bounding box center [784, 389] width 1568 height 778
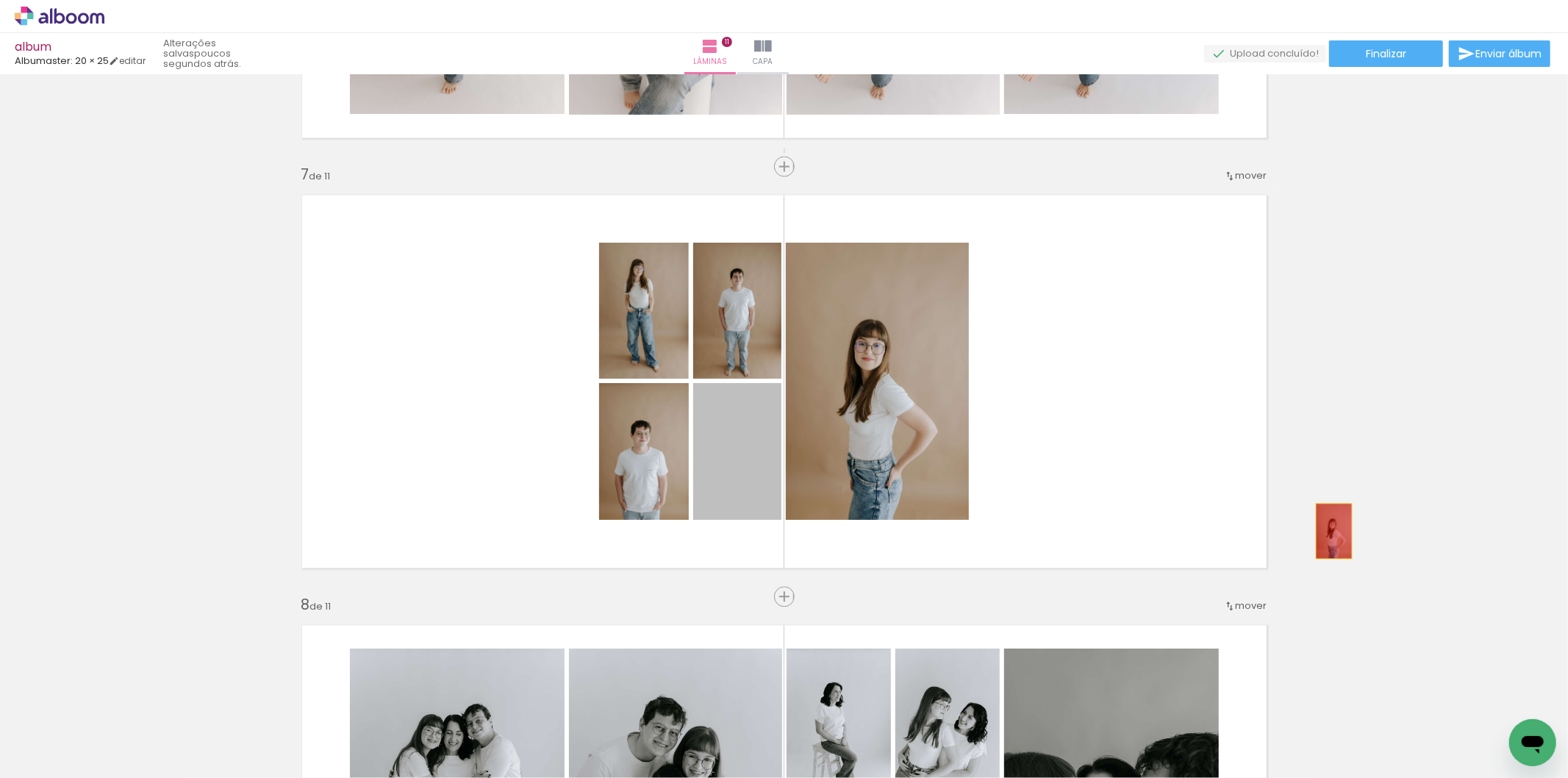
drag, startPoint x: 734, startPoint y: 506, endPoint x: 1348, endPoint y: 534, distance: 614.6
click at [1348, 534] on div "Inserir lâmina 1 de 11 Inserir lâmina 2 de 11 Inserir lâmina 3 de 11 Inserir lâ…" at bounding box center [784, 147] width 1568 height 5160
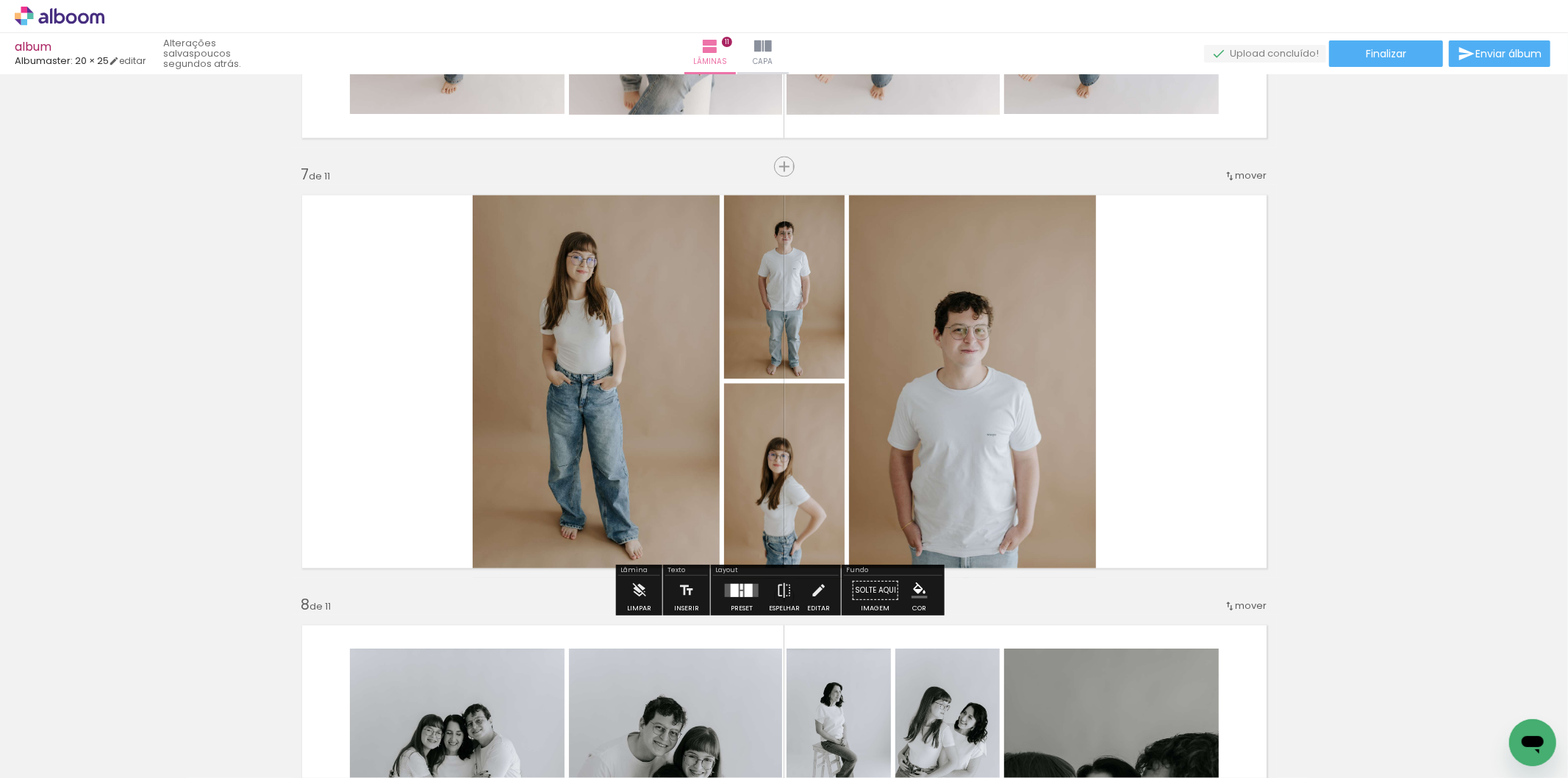
click at [725, 593] on quentale-layouter at bounding box center [742, 589] width 34 height 13
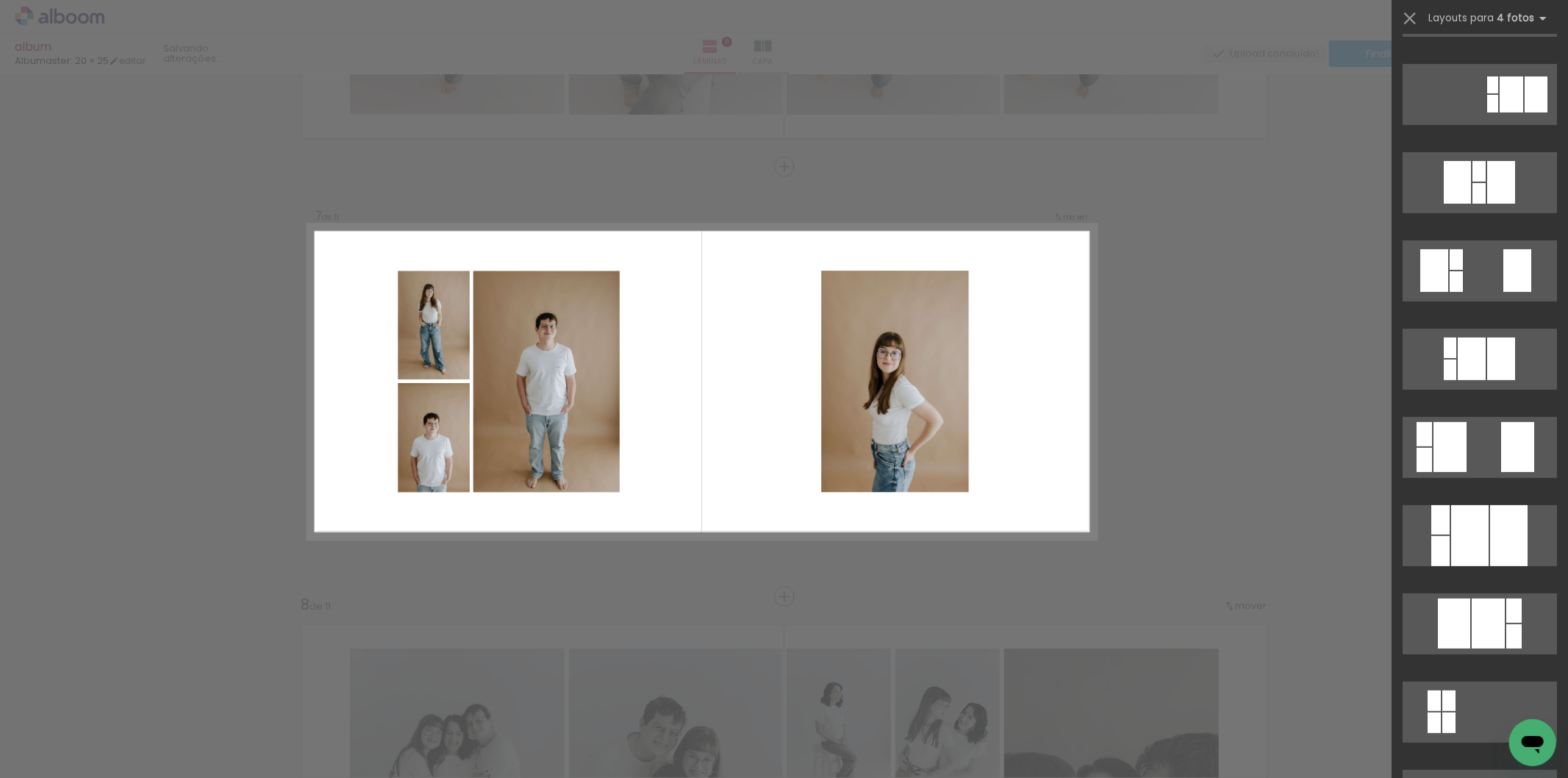
scroll to position [490, 0]
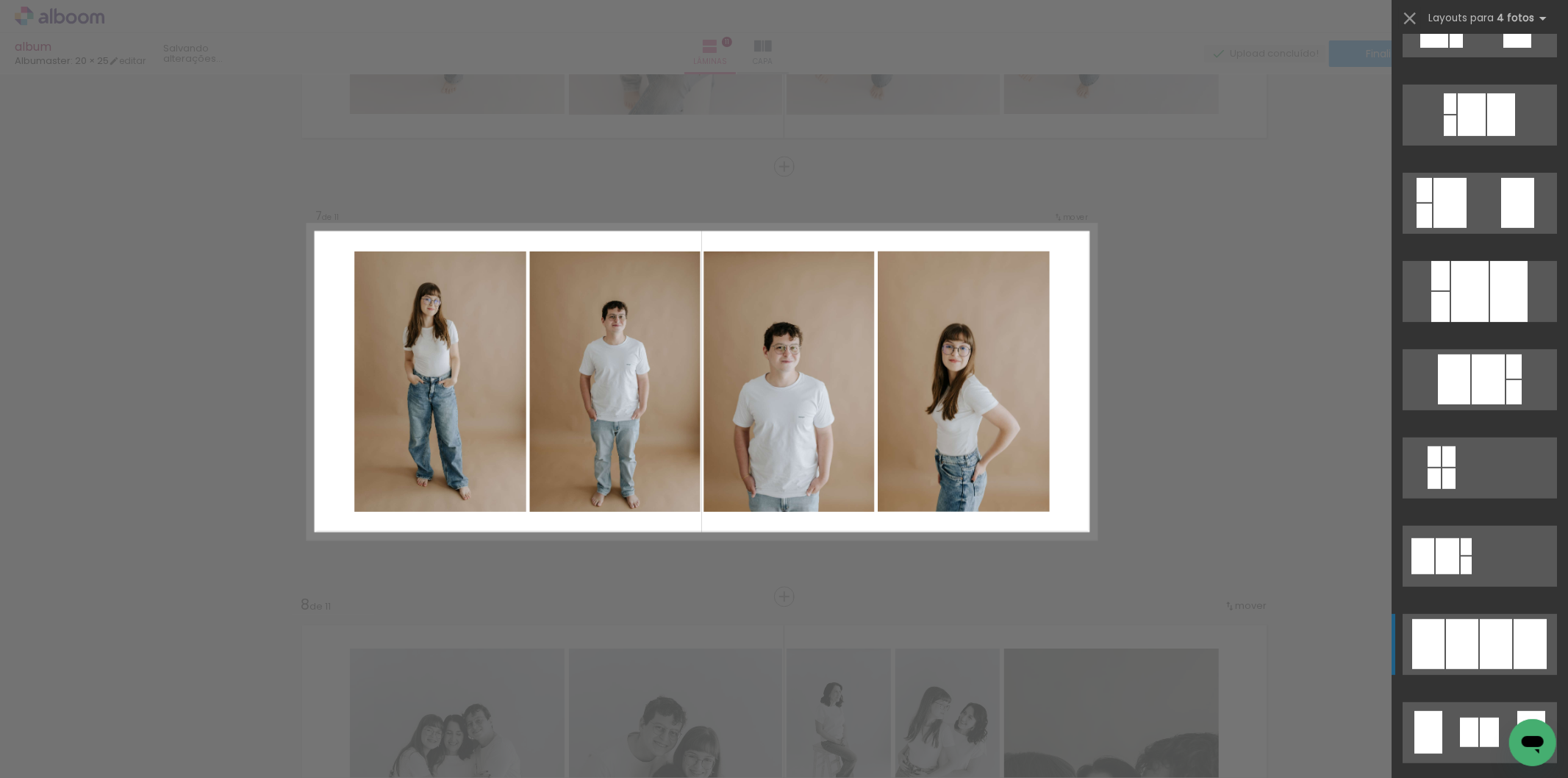
click at [1494, 654] on div at bounding box center [1496, 644] width 32 height 50
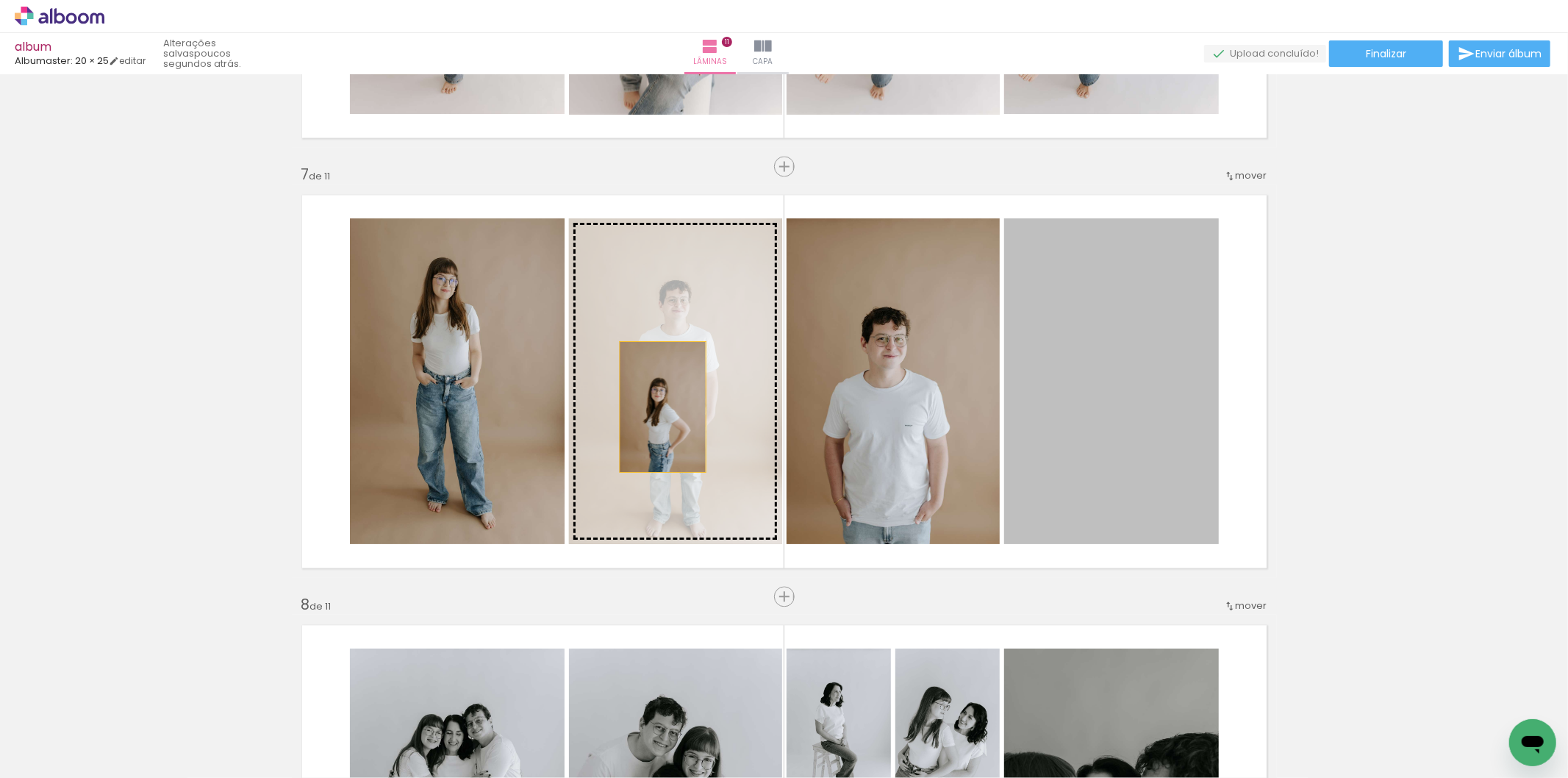
drag, startPoint x: 1111, startPoint y: 472, endPoint x: 657, endPoint y: 406, distance: 458.8
click at [0, 0] on slot at bounding box center [0, 0] width 0 height 0
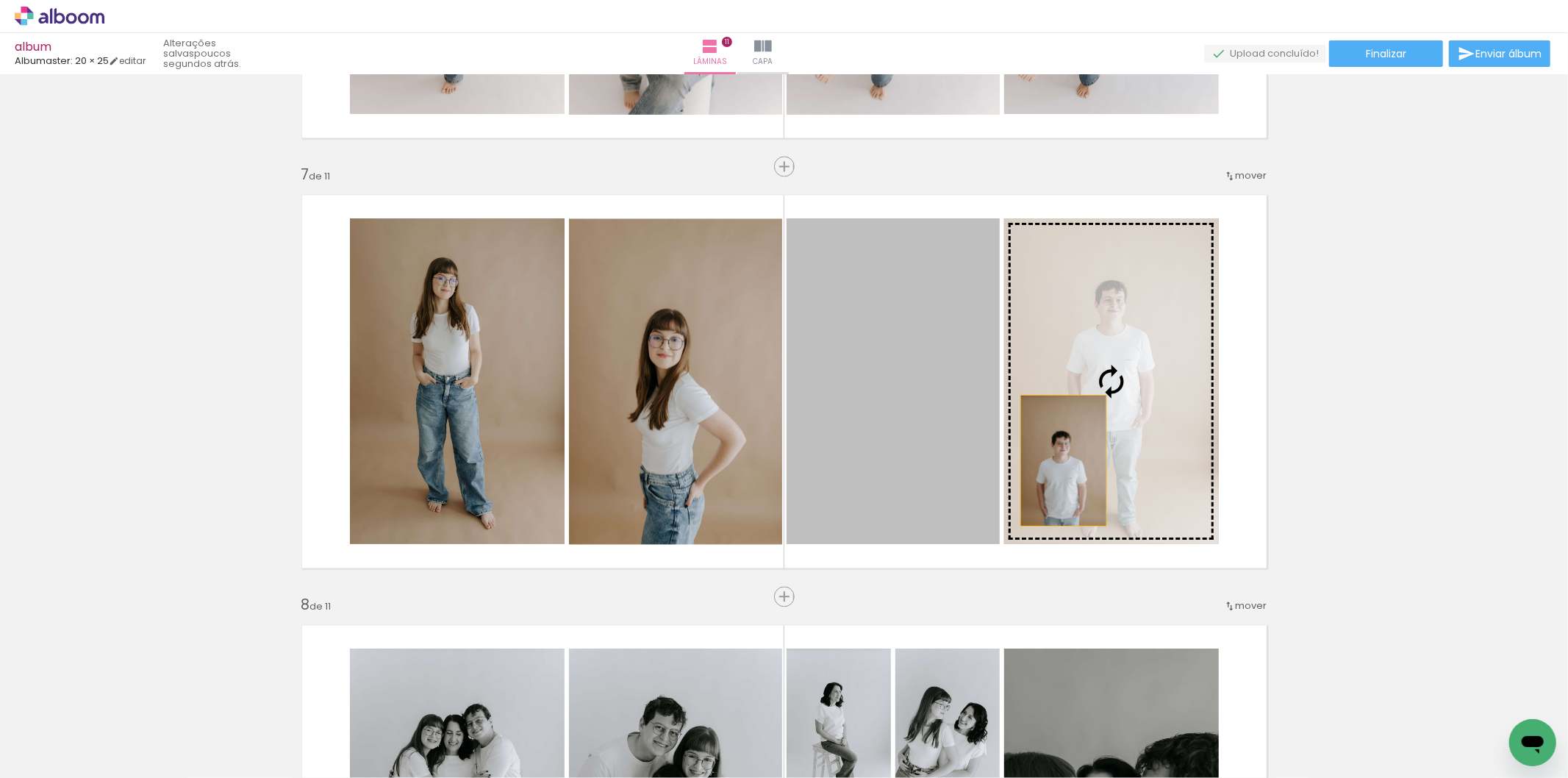
drag, startPoint x: 884, startPoint y: 482, endPoint x: 1091, endPoint y: 450, distance: 209.5
click at [0, 0] on slot at bounding box center [0, 0] width 0 height 0
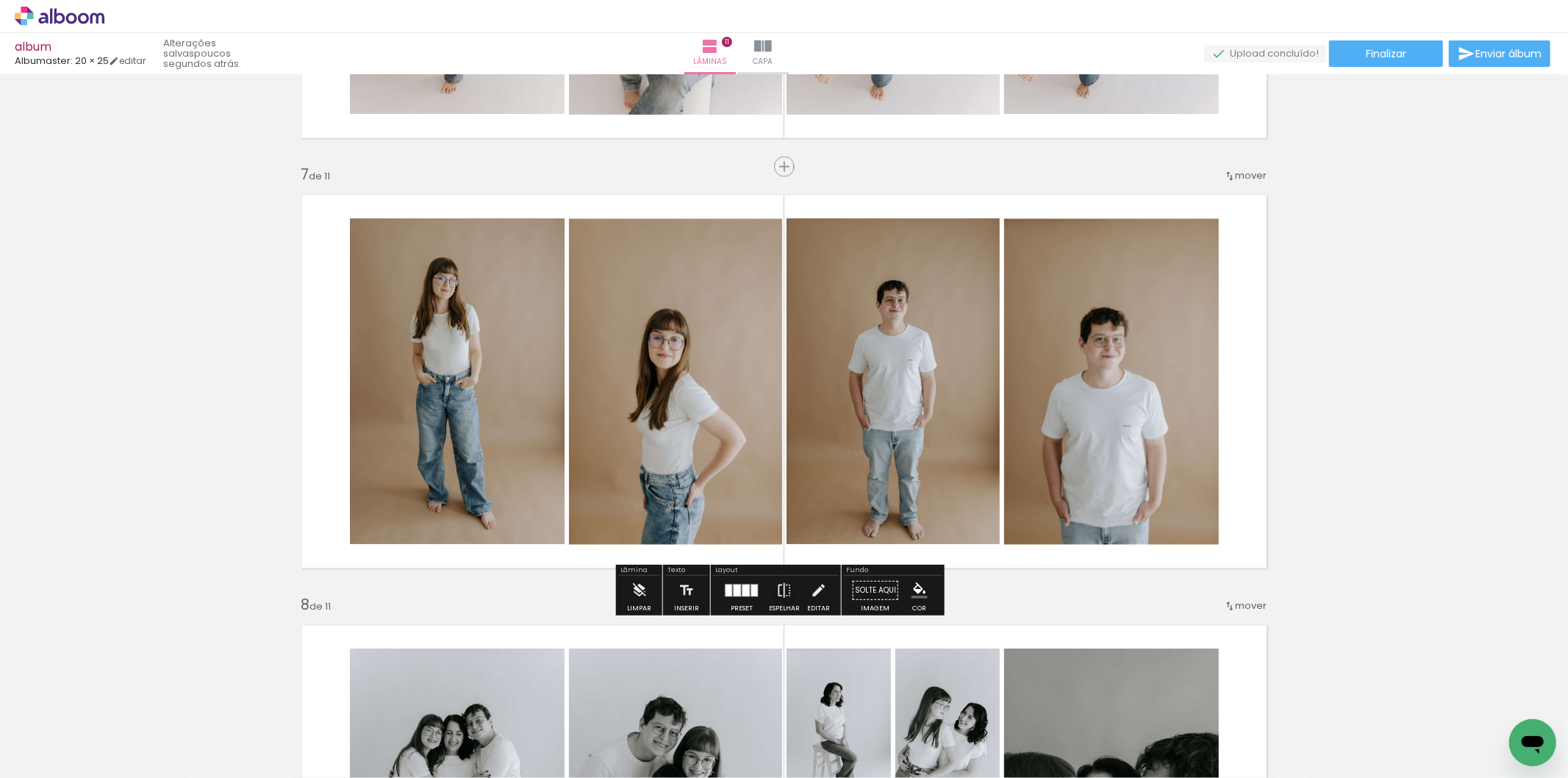
click at [1302, 461] on div "Inserir lâmina 1 de 11 Inserir lâmina 2 de 11 Inserir lâmina 3 de 11 Inserir lâ…" at bounding box center [784, 147] width 1568 height 5160
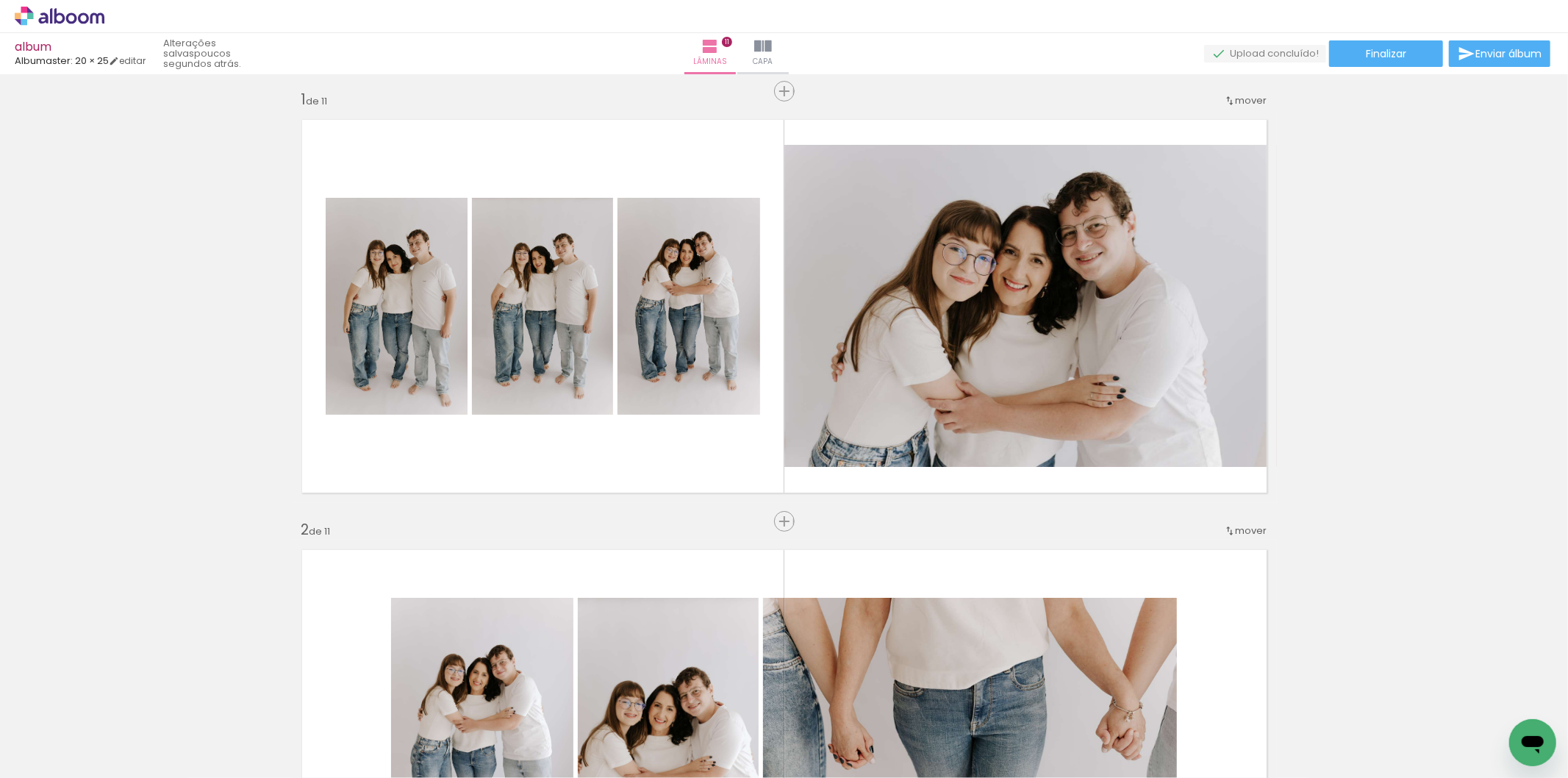
scroll to position [0, 0]
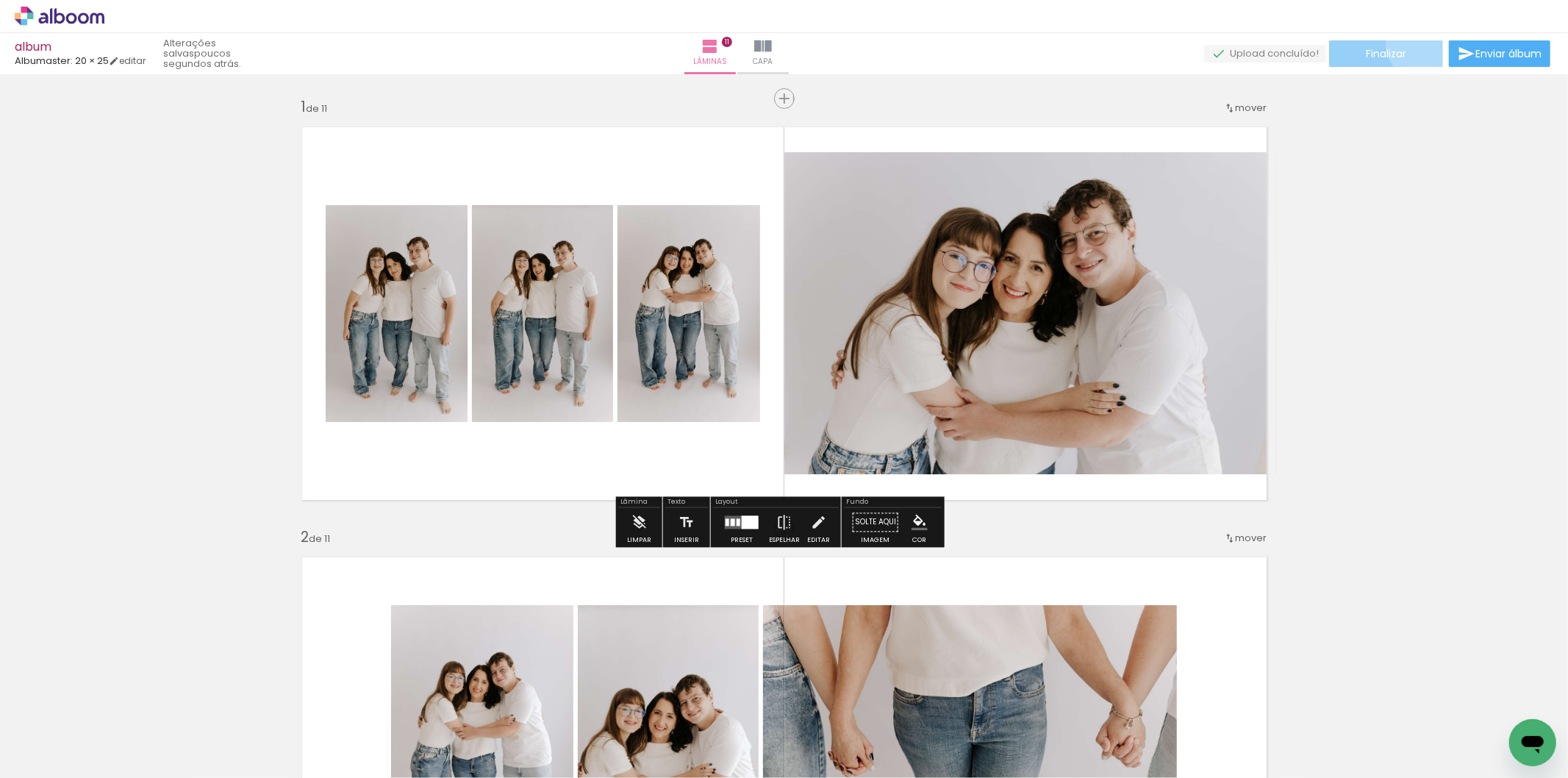
click at [1415, 45] on paper-button "Finalizar" at bounding box center [1386, 54] width 114 height 27
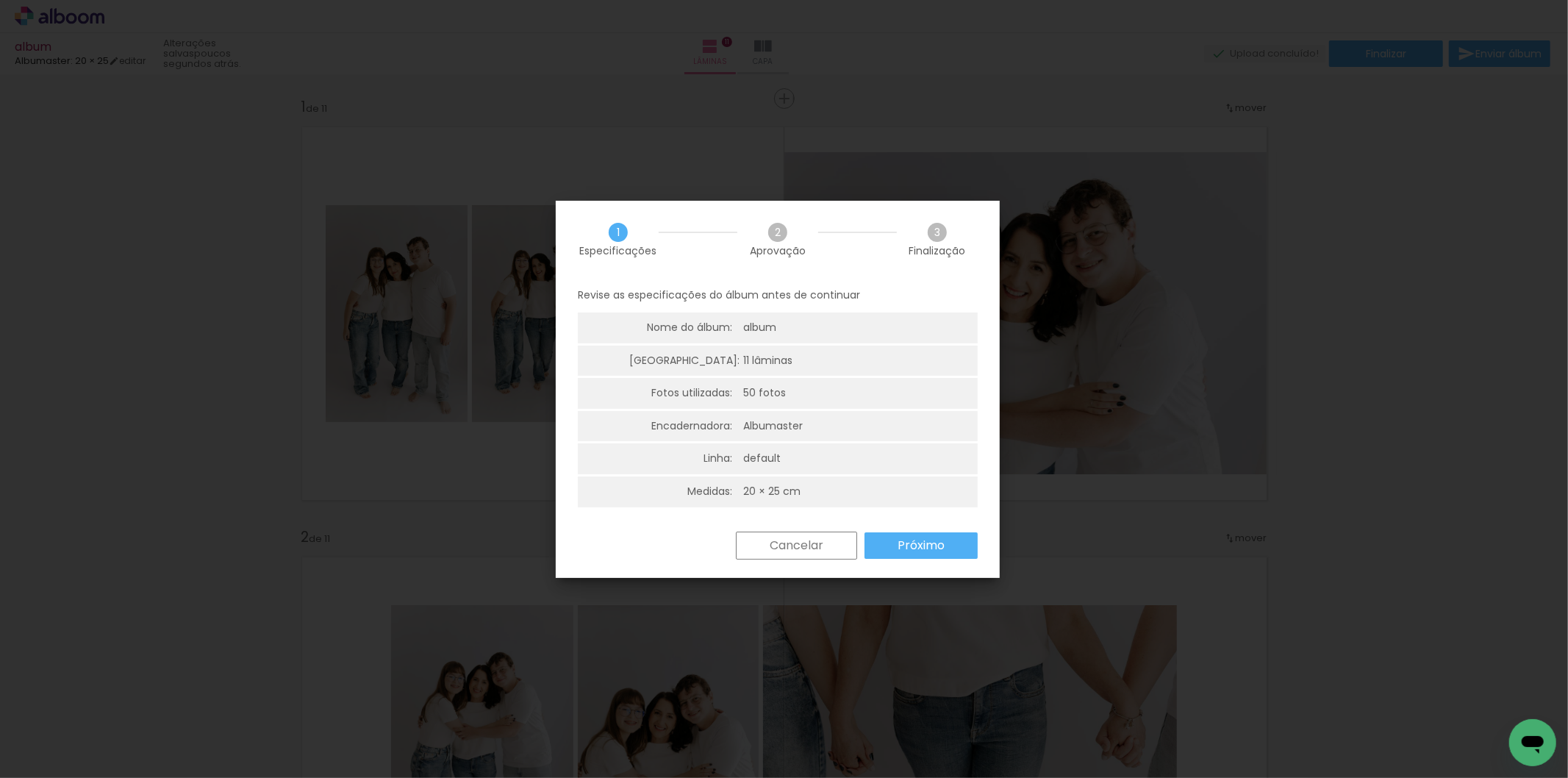
click at [0, 0] on slot "Próximo" at bounding box center [0, 0] width 0 height 0
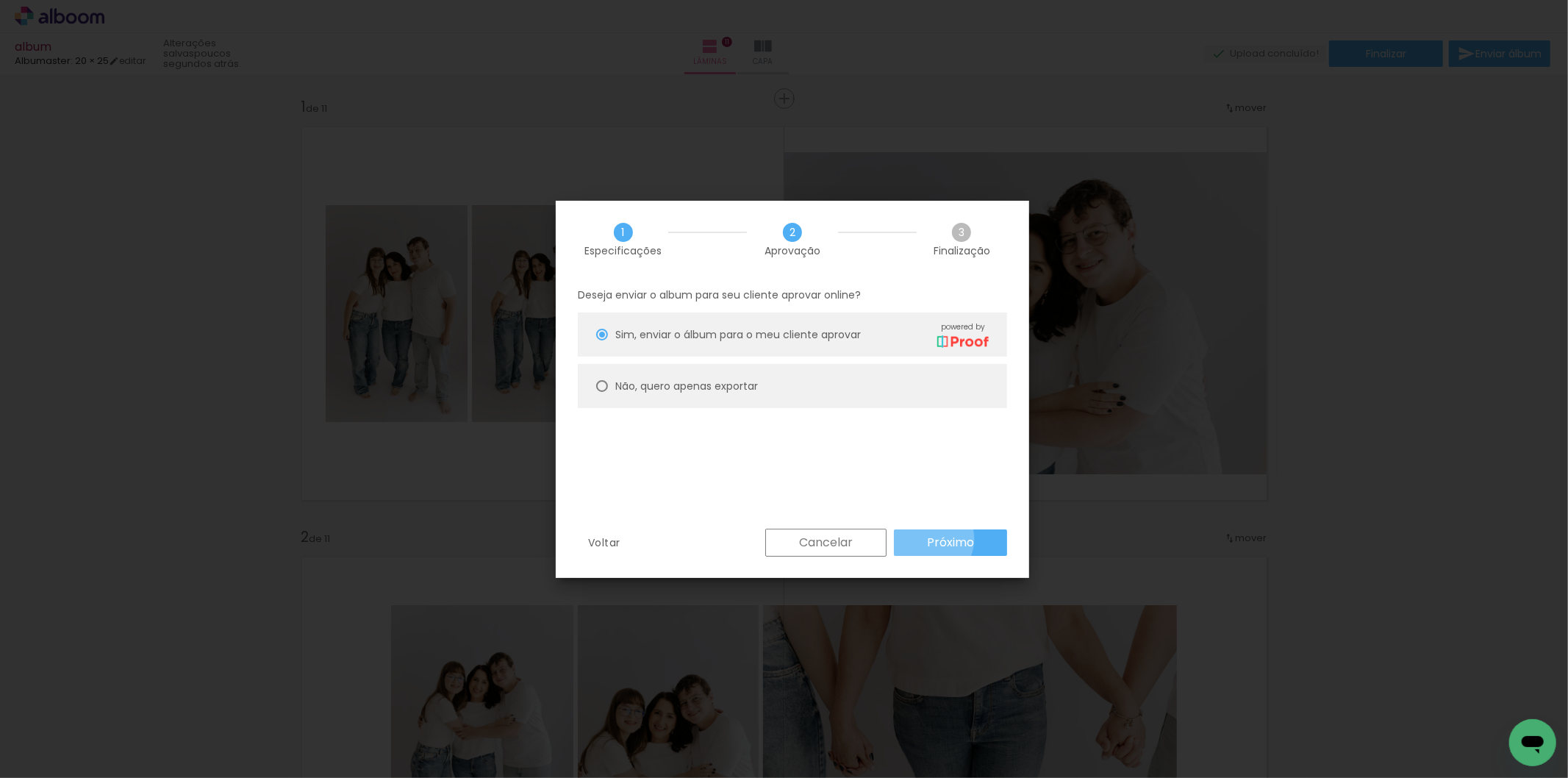
click at [0, 0] on slot "Próximo" at bounding box center [0, 0] width 0 height 0
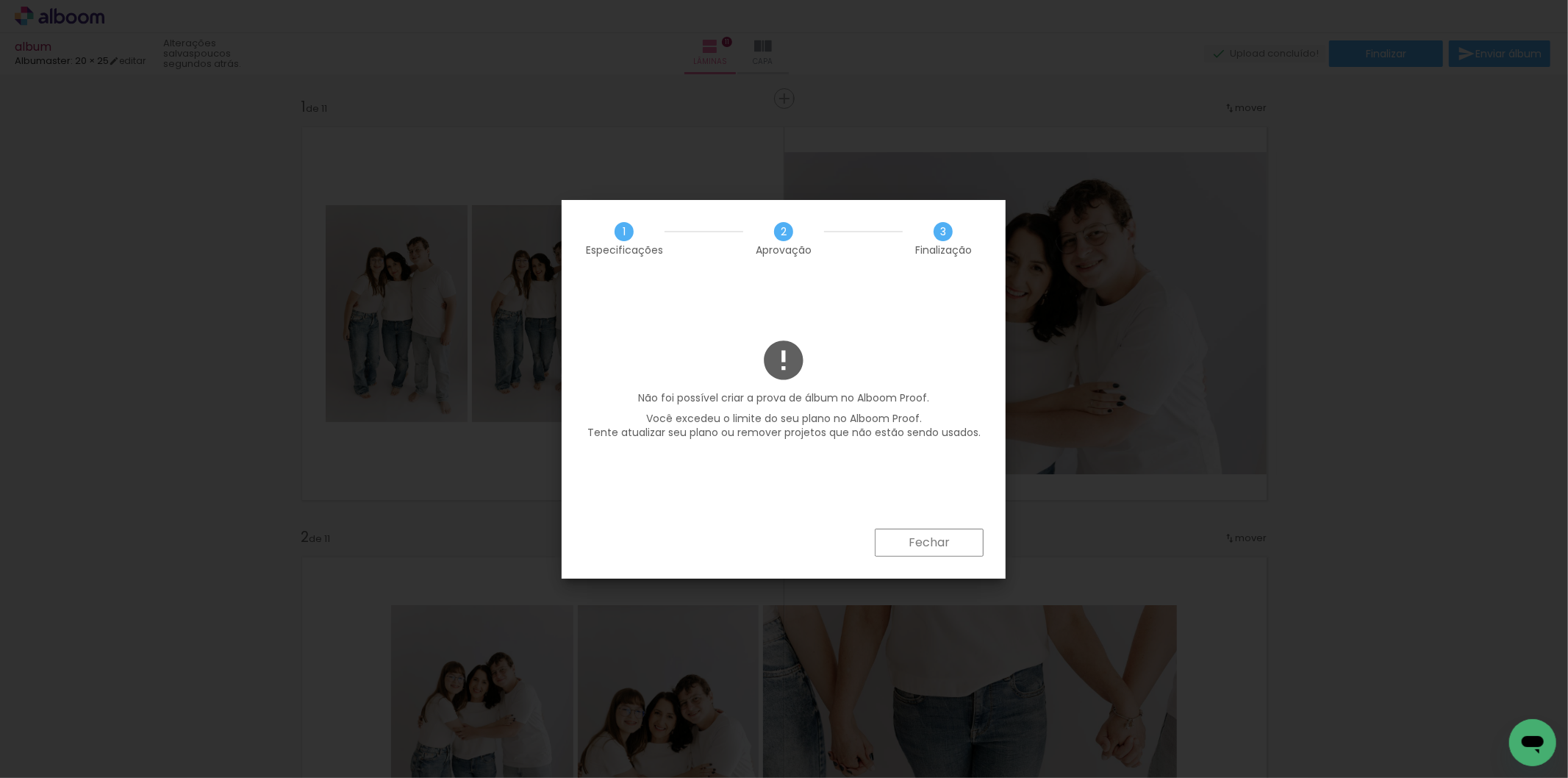
click at [910, 532] on paper-button "Fechar" at bounding box center [929, 542] width 109 height 28
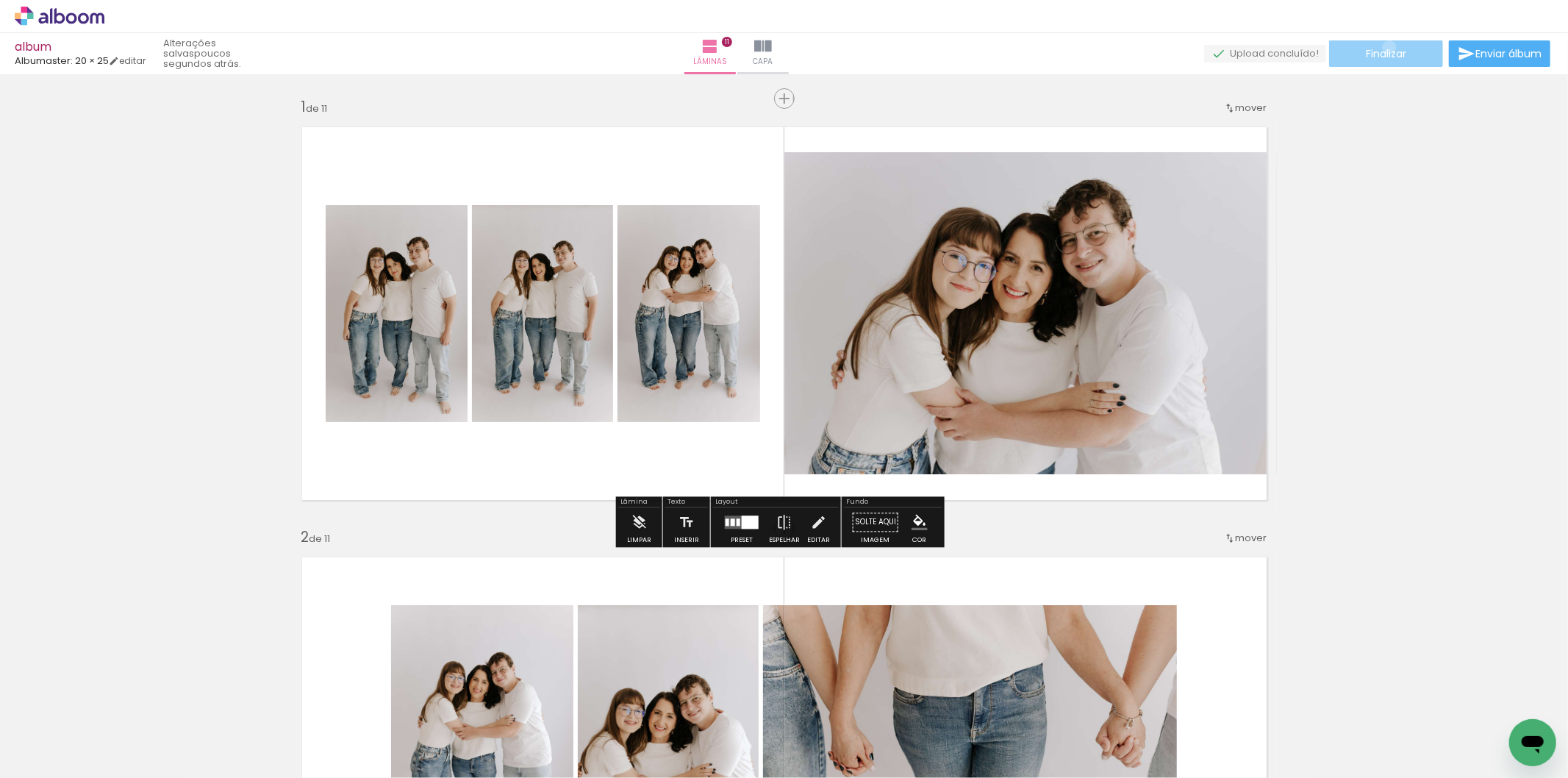
click at [1384, 48] on span "Finalizar" at bounding box center [1386, 54] width 40 height 11
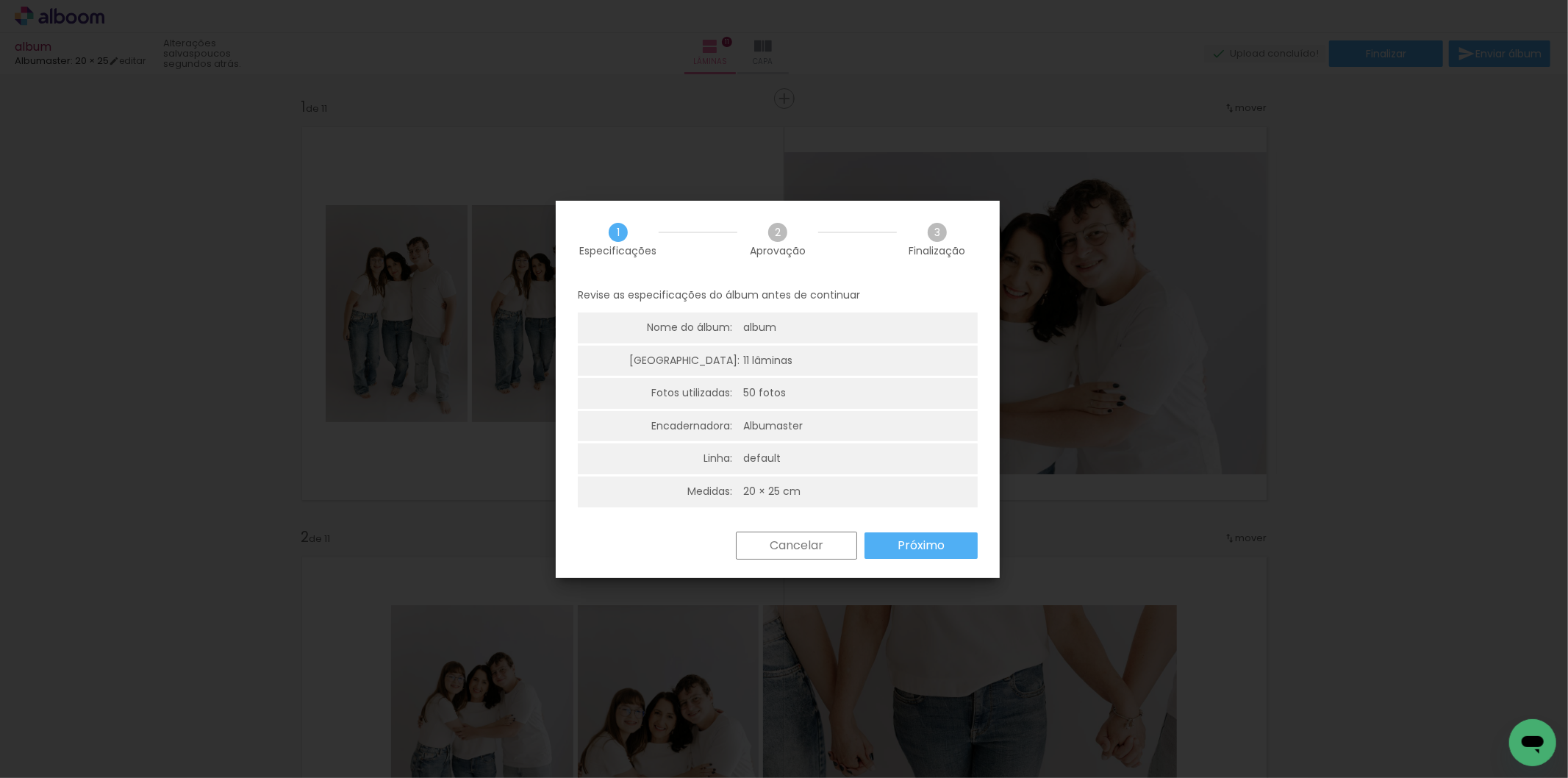
click at [938, 534] on paper-button "Próximo" at bounding box center [921, 545] width 113 height 27
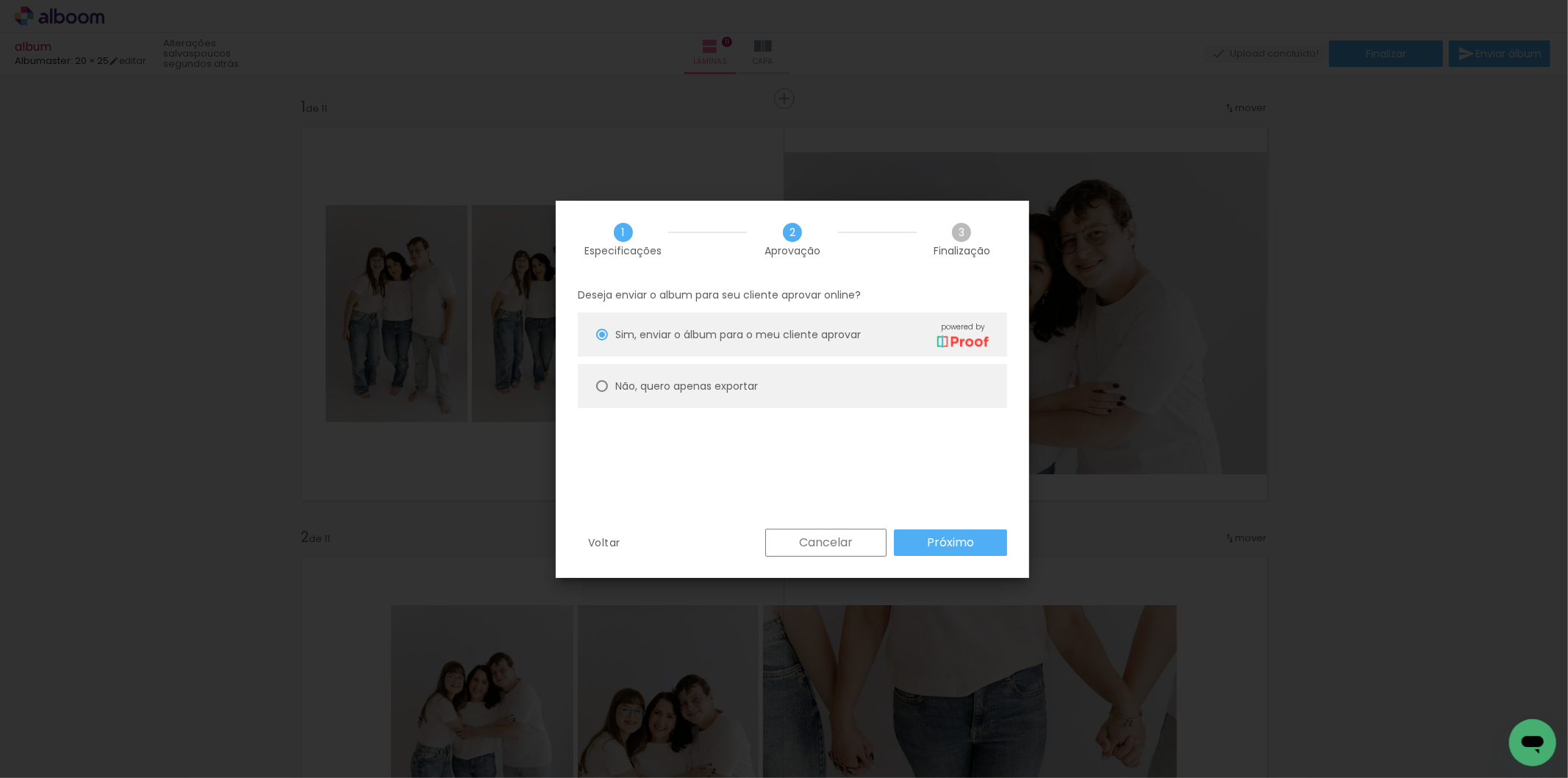
click at [0, 0] on slot "Não, quero apenas exportar" at bounding box center [0, 0] width 0 height 0
type paper-radio-button "on"
click at [907, 539] on paper-button "Próximo" at bounding box center [950, 542] width 113 height 27
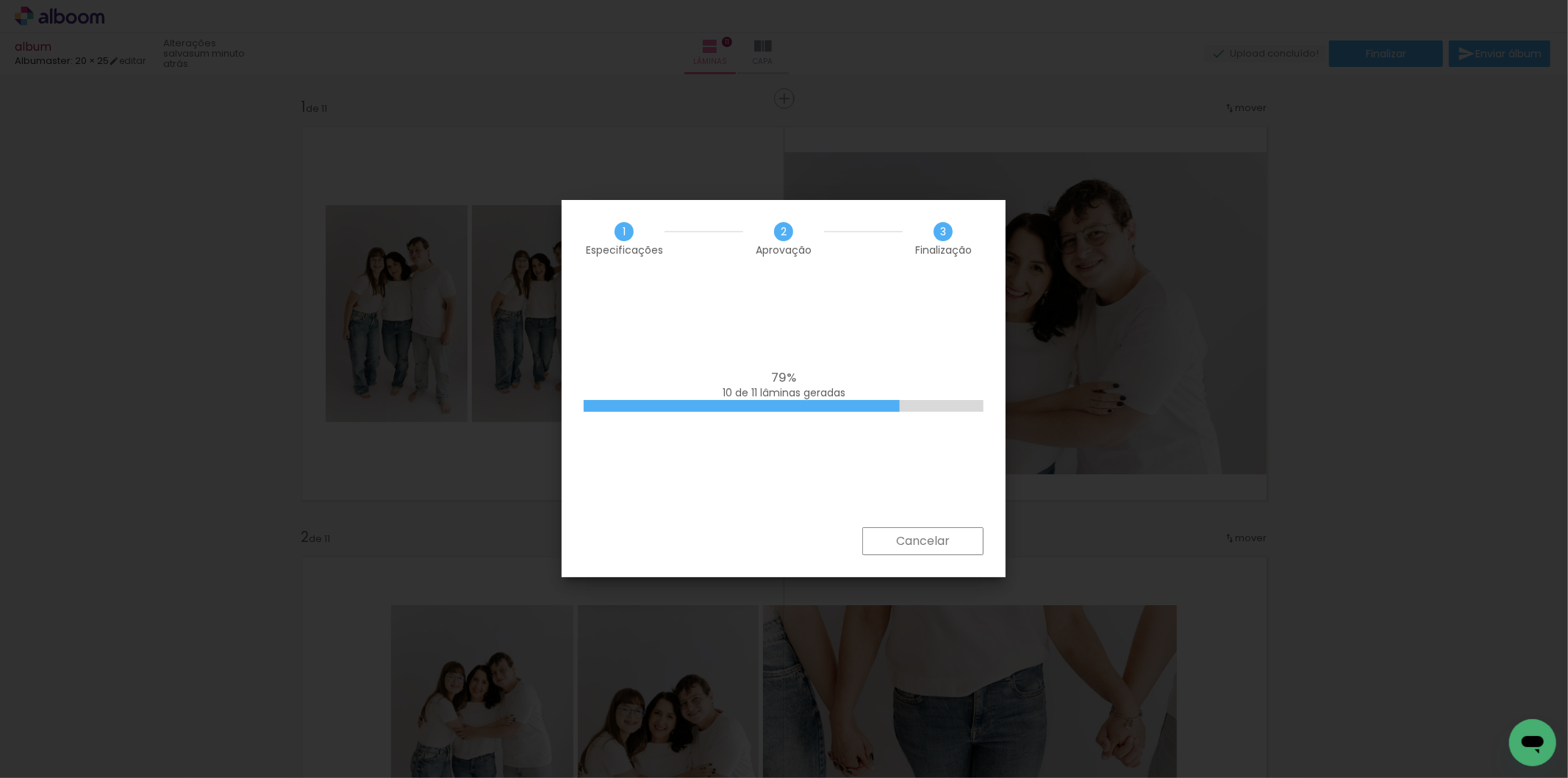
scroll to position [0, 6854]
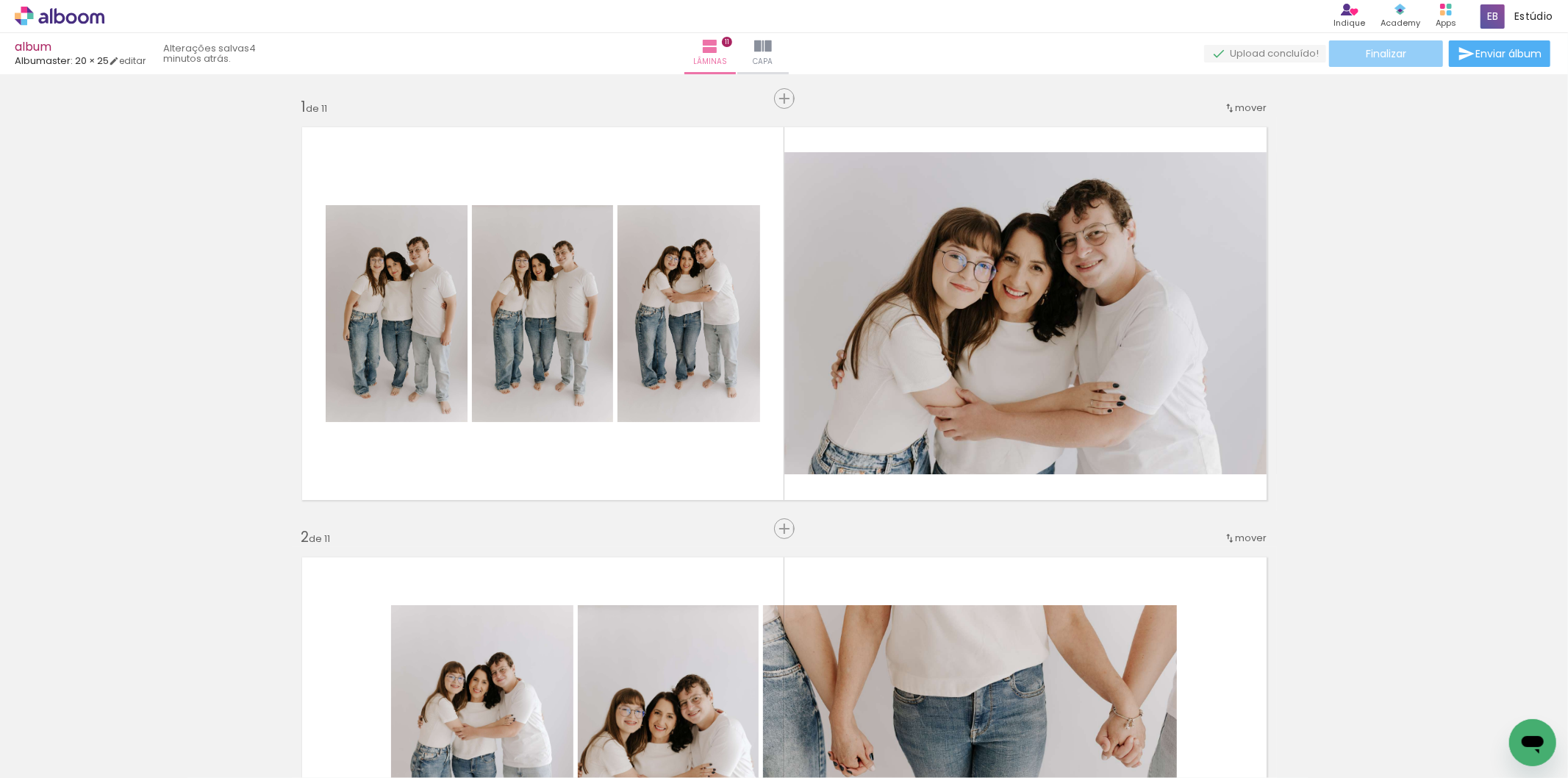
click at [1408, 42] on paper-button "Finalizar" at bounding box center [1386, 54] width 114 height 27
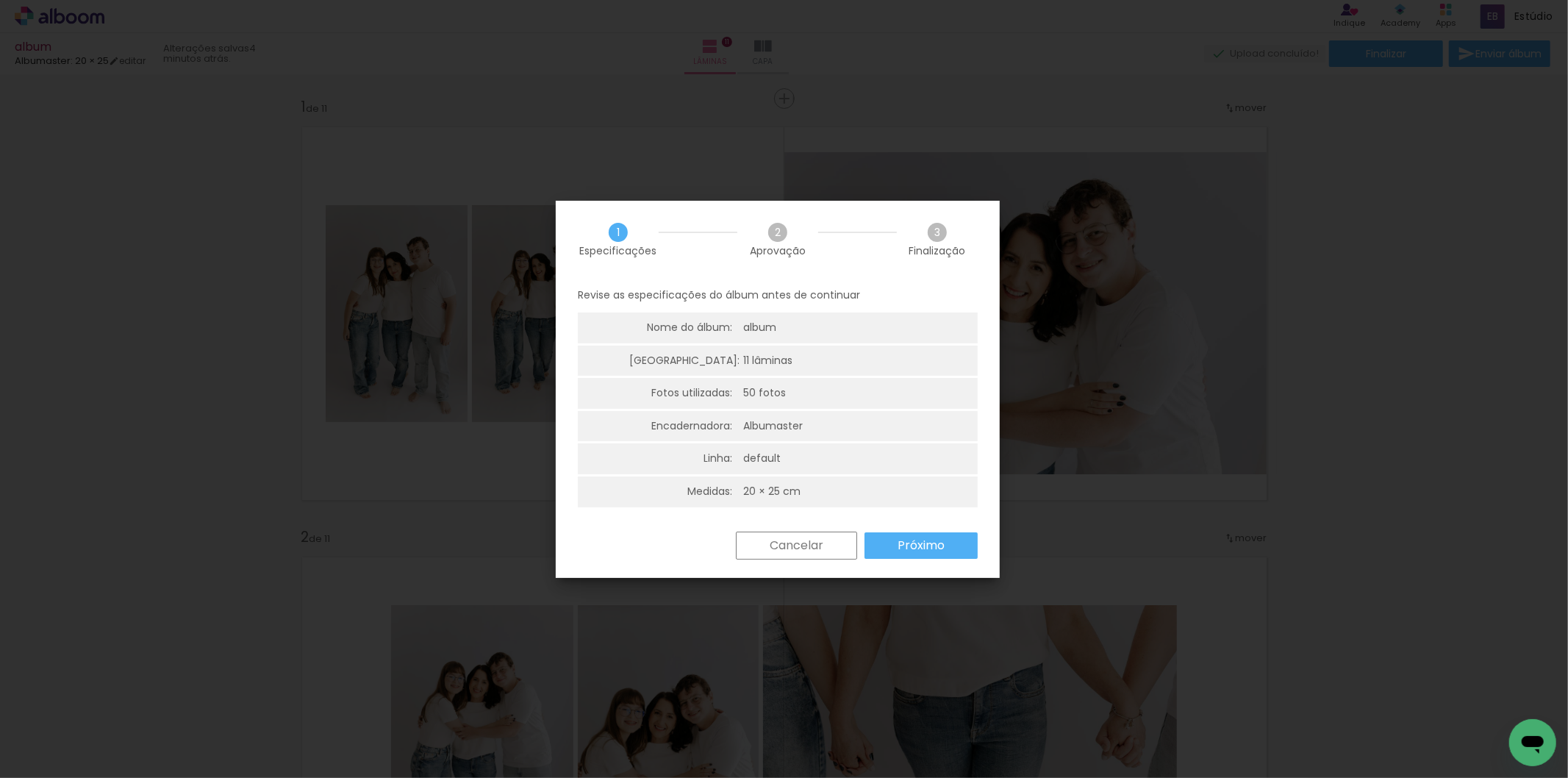
click at [0, 0] on slot "Próximo" at bounding box center [0, 0] width 0 height 0
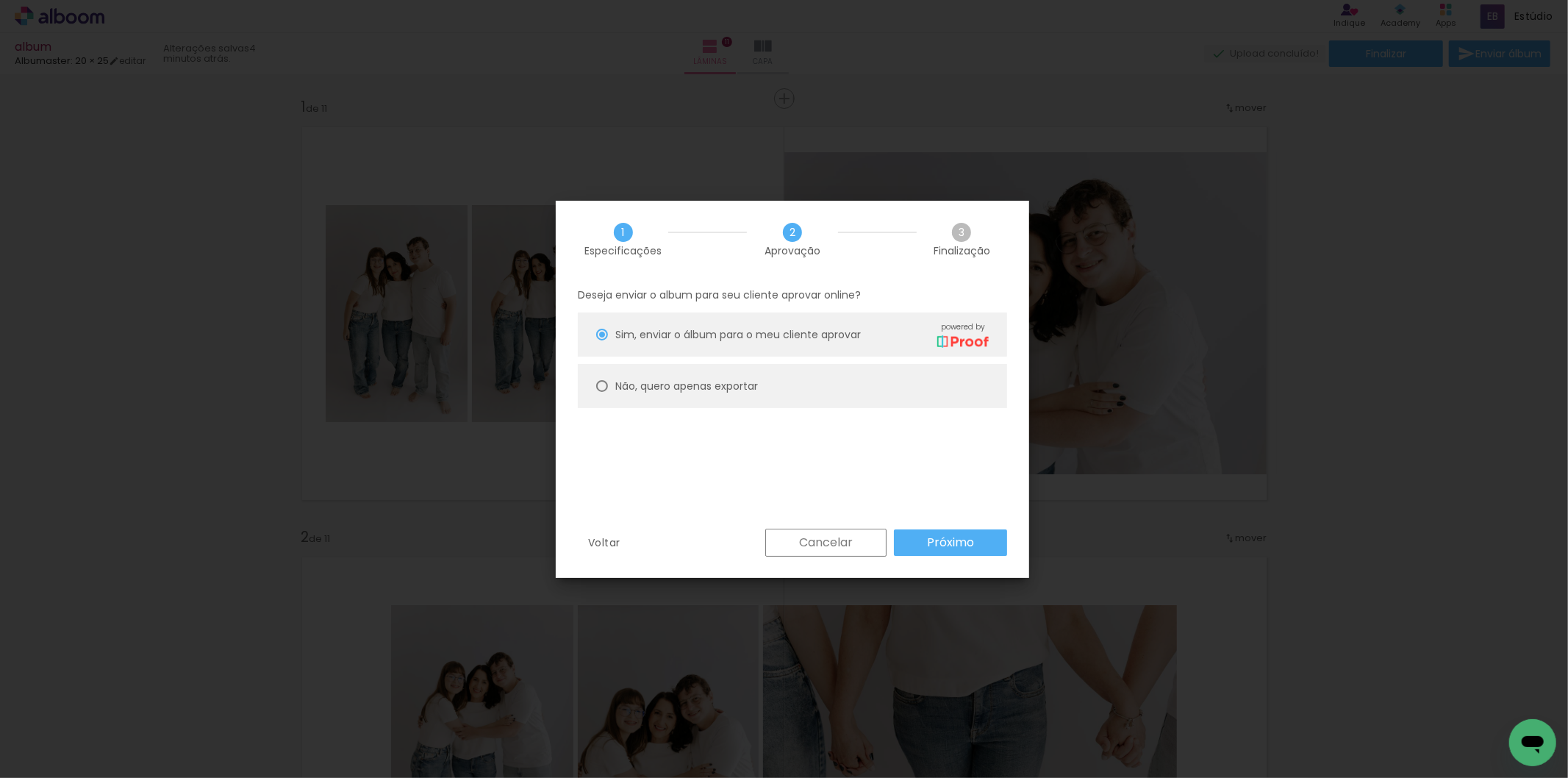
click at [822, 401] on paper-radio-button "Não, quero apenas exportar" at bounding box center [792, 385] width 429 height 44
type paper-radio-button "on"
click at [975, 544] on paper-button "Próximo" at bounding box center [950, 542] width 113 height 27
type input "Alta, 300 DPI"
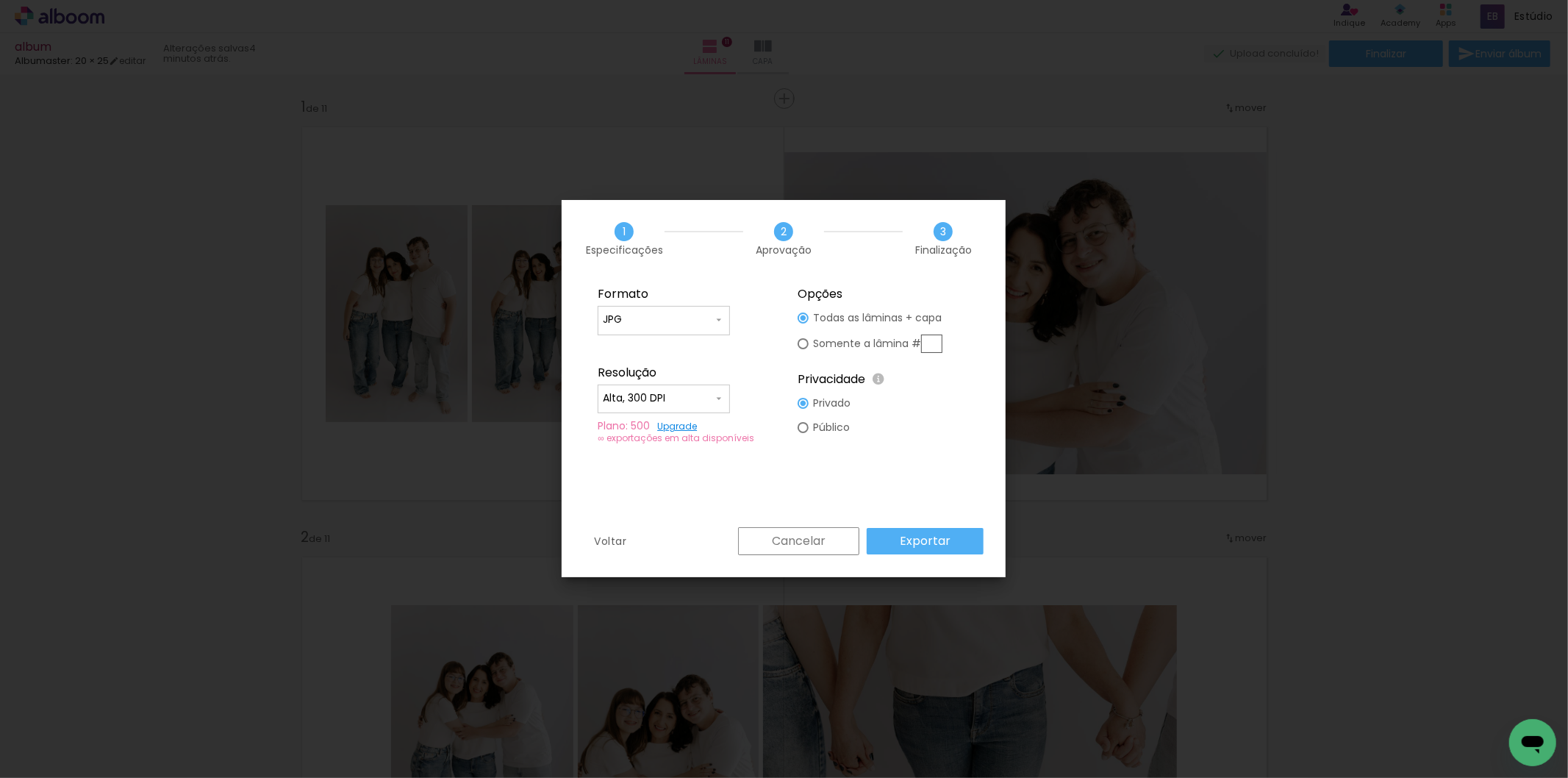
click at [0, 0] on paper-button "Exportar" at bounding box center [0, 0] width 0 height 0
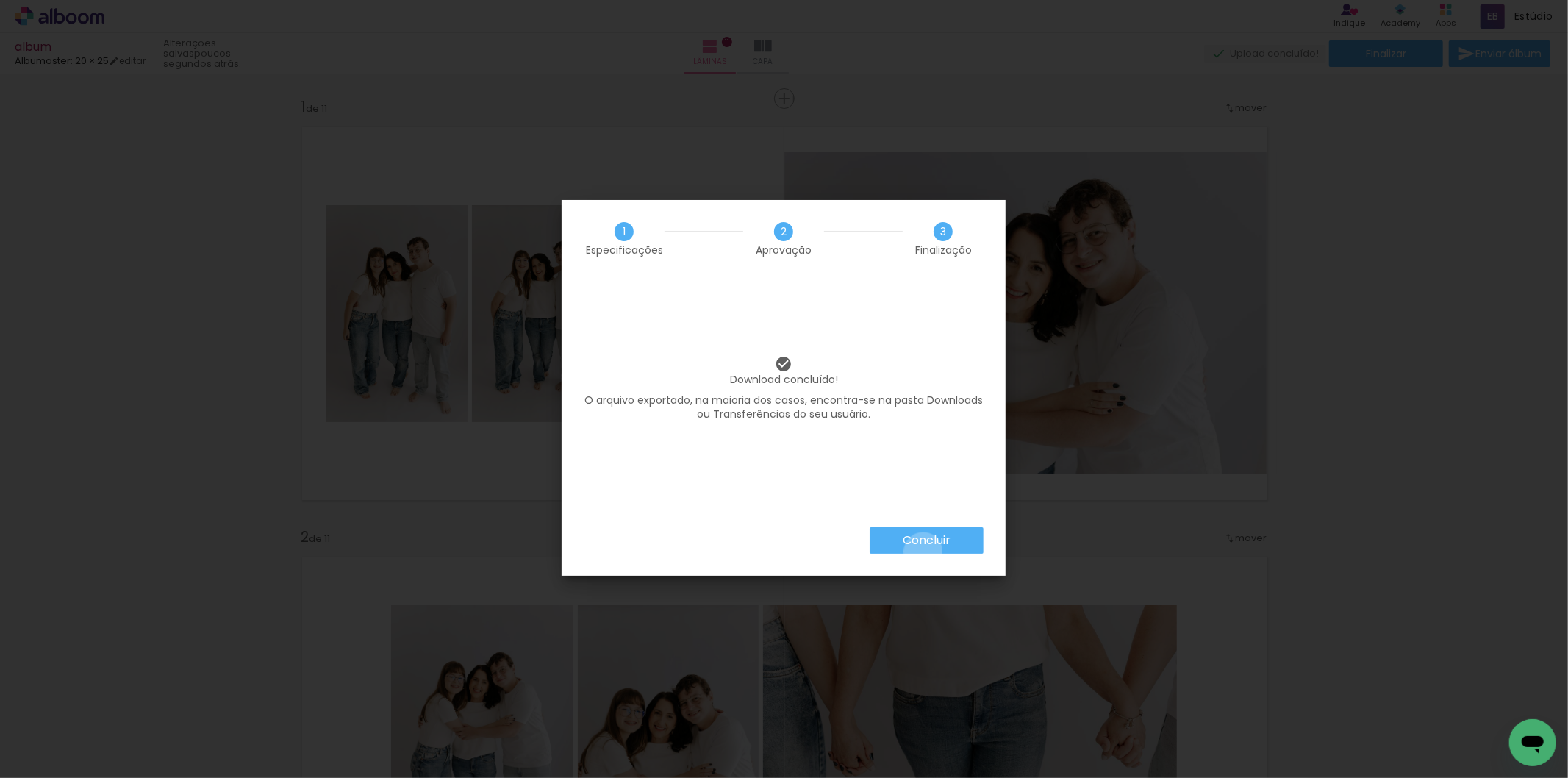
click at [923, 551] on paper-button "Concluir" at bounding box center [927, 541] width 114 height 27
